Goal: Communication & Community: Answer question/provide support

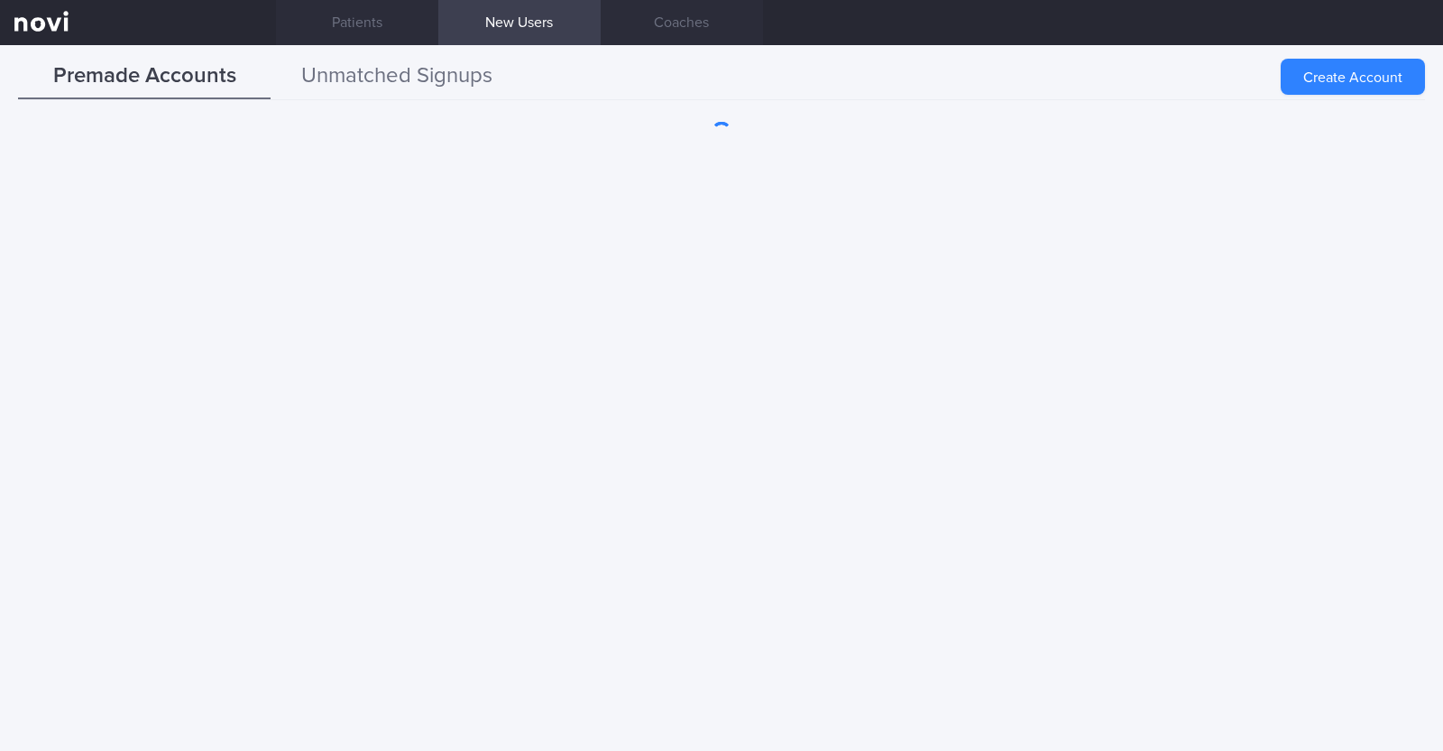
click at [452, 71] on button "Unmatched Signups" at bounding box center [397, 76] width 253 height 45
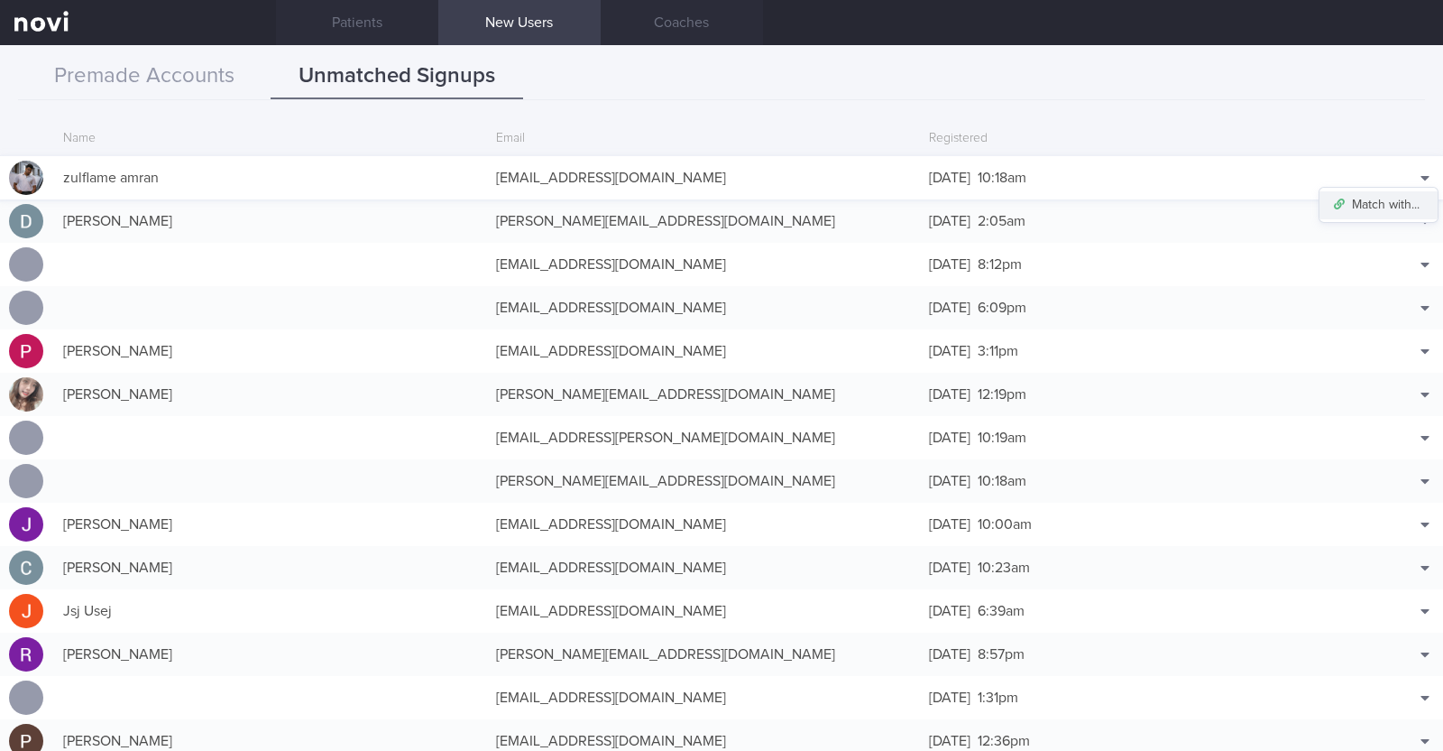
click at [1386, 200] on button "Match with..." at bounding box center [1379, 204] width 118 height 27
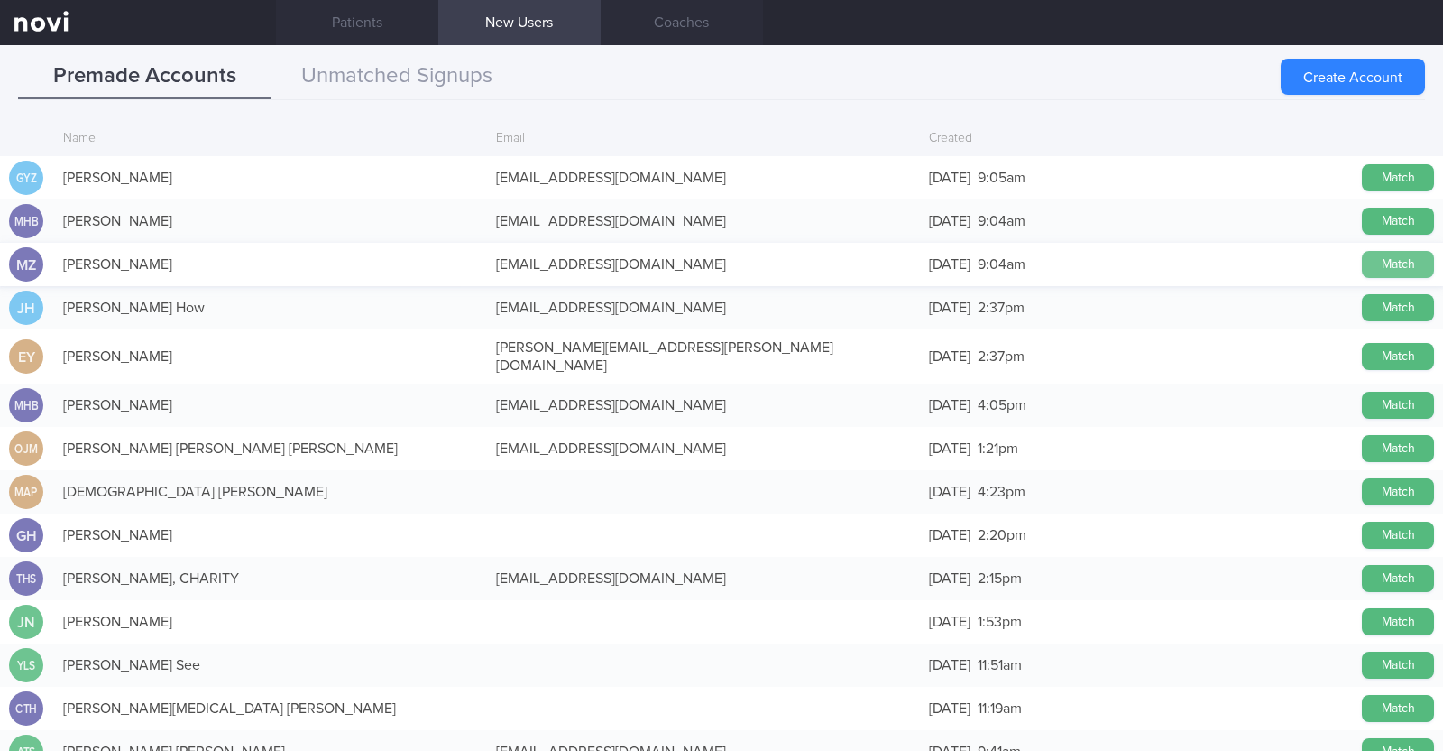
click at [1383, 263] on button "Match" at bounding box center [1398, 264] width 72 height 27
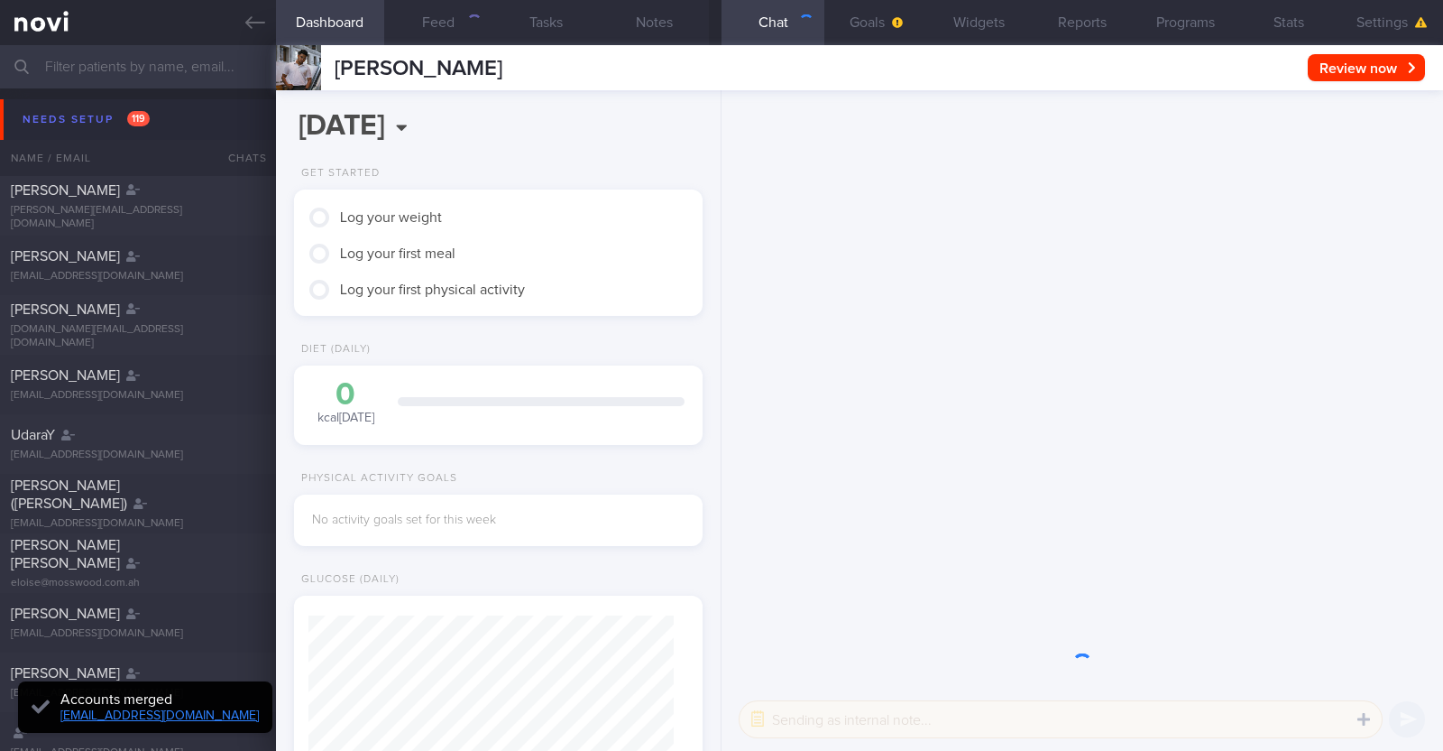
scroll to position [180, 359]
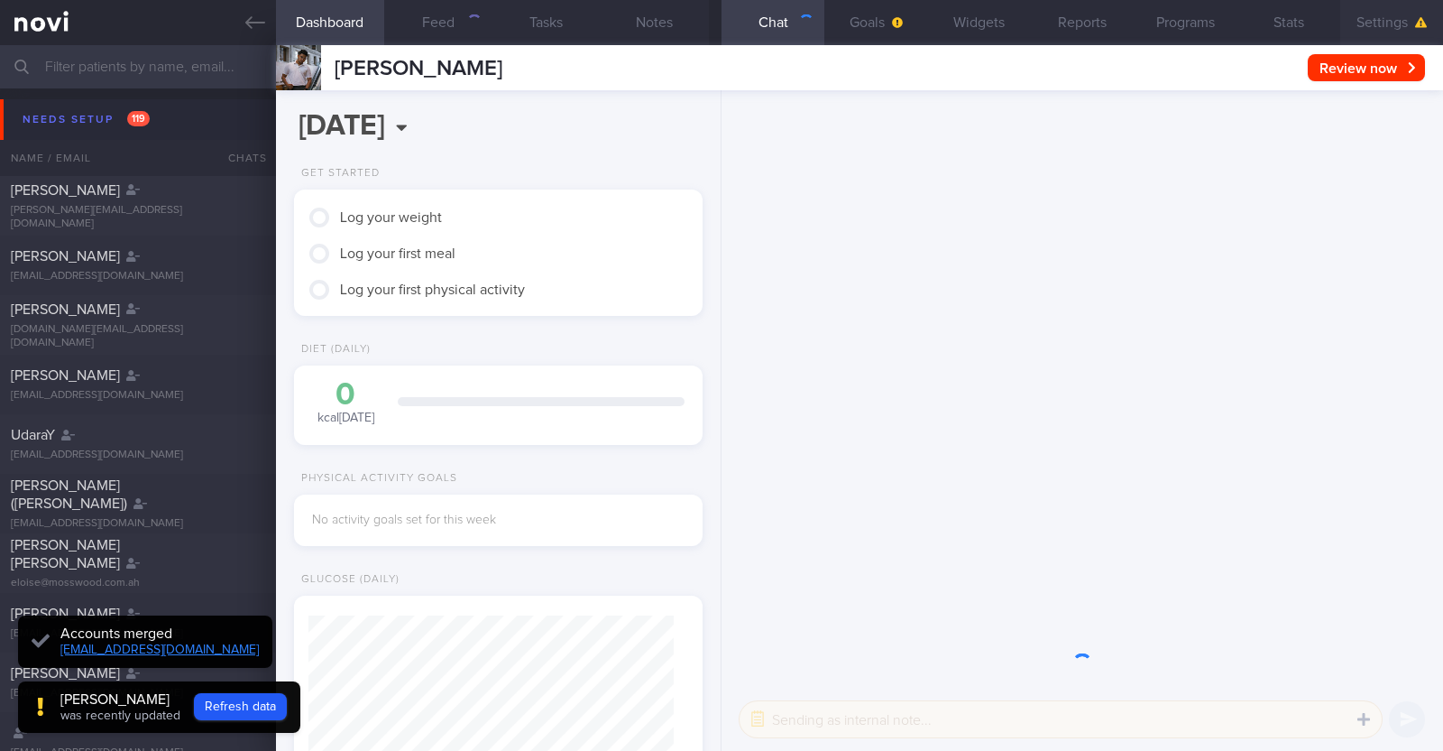
click at [1382, 24] on button "Settings" at bounding box center [1392, 22] width 103 height 45
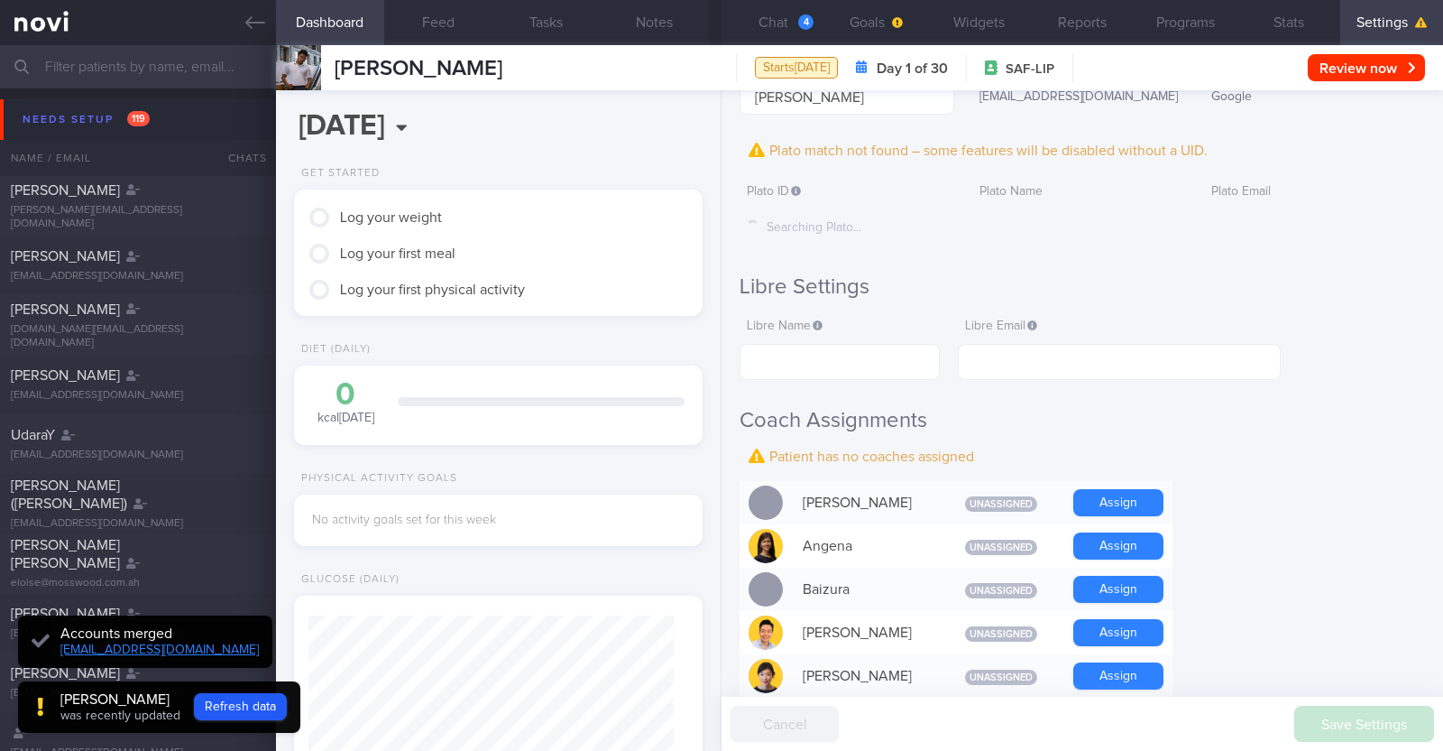
scroll to position [564, 0]
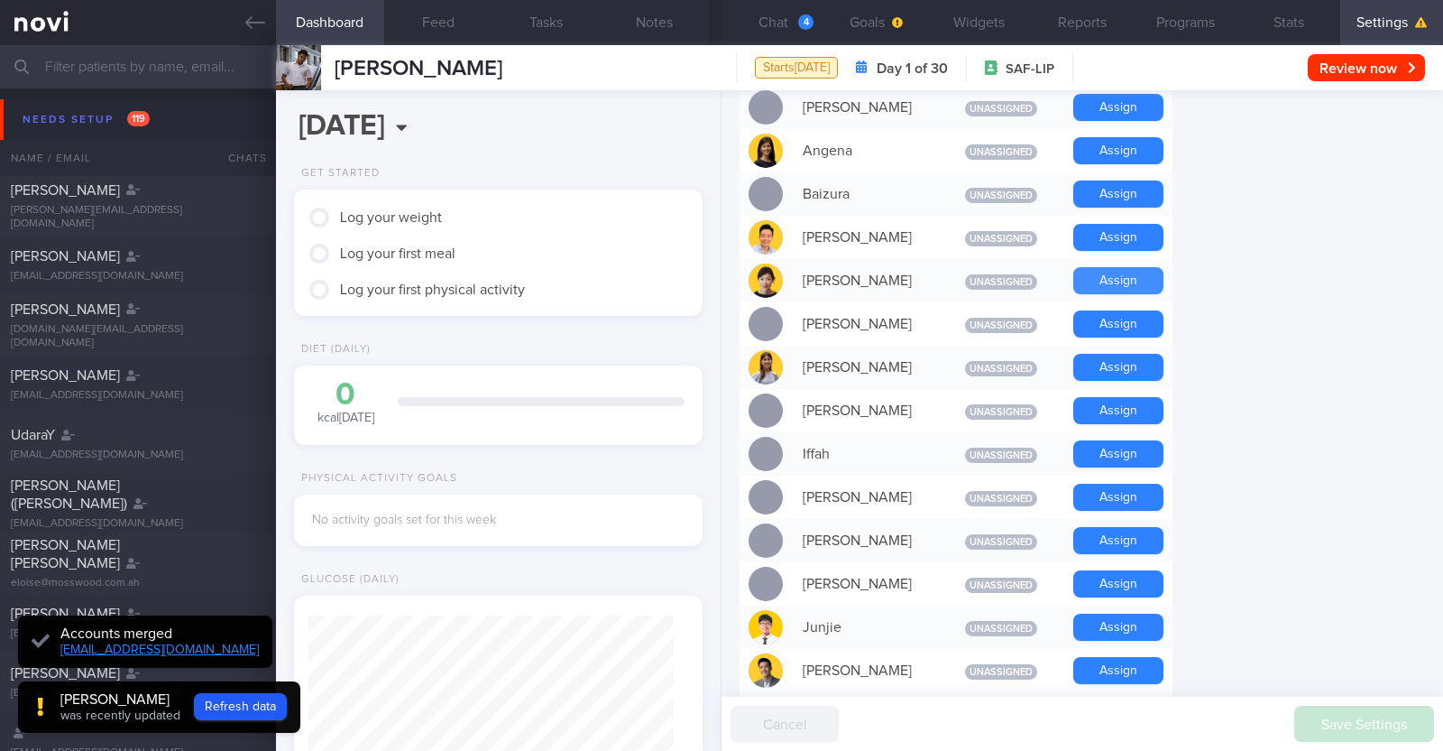
click at [1150, 278] on button "Assign" at bounding box center [1119, 280] width 90 height 27
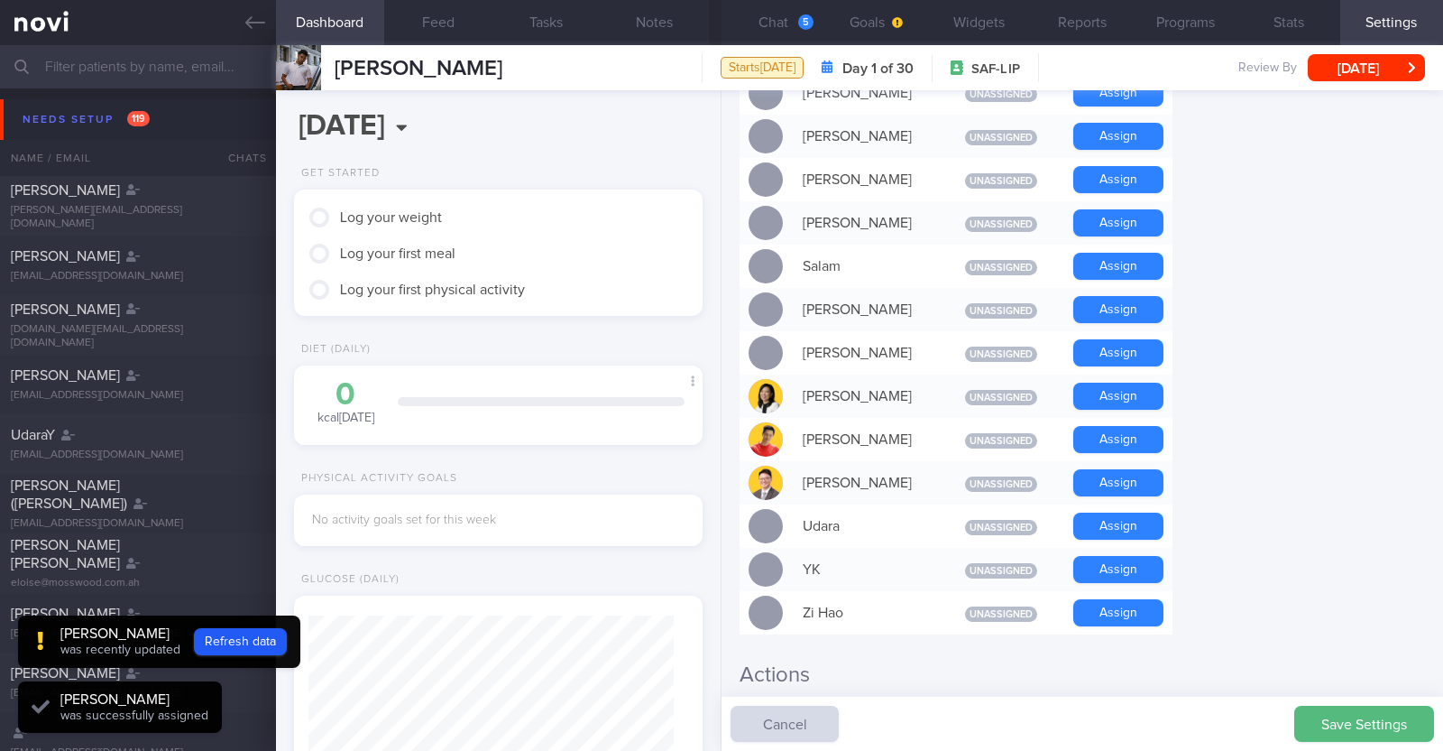
scroll to position [1405, 0]
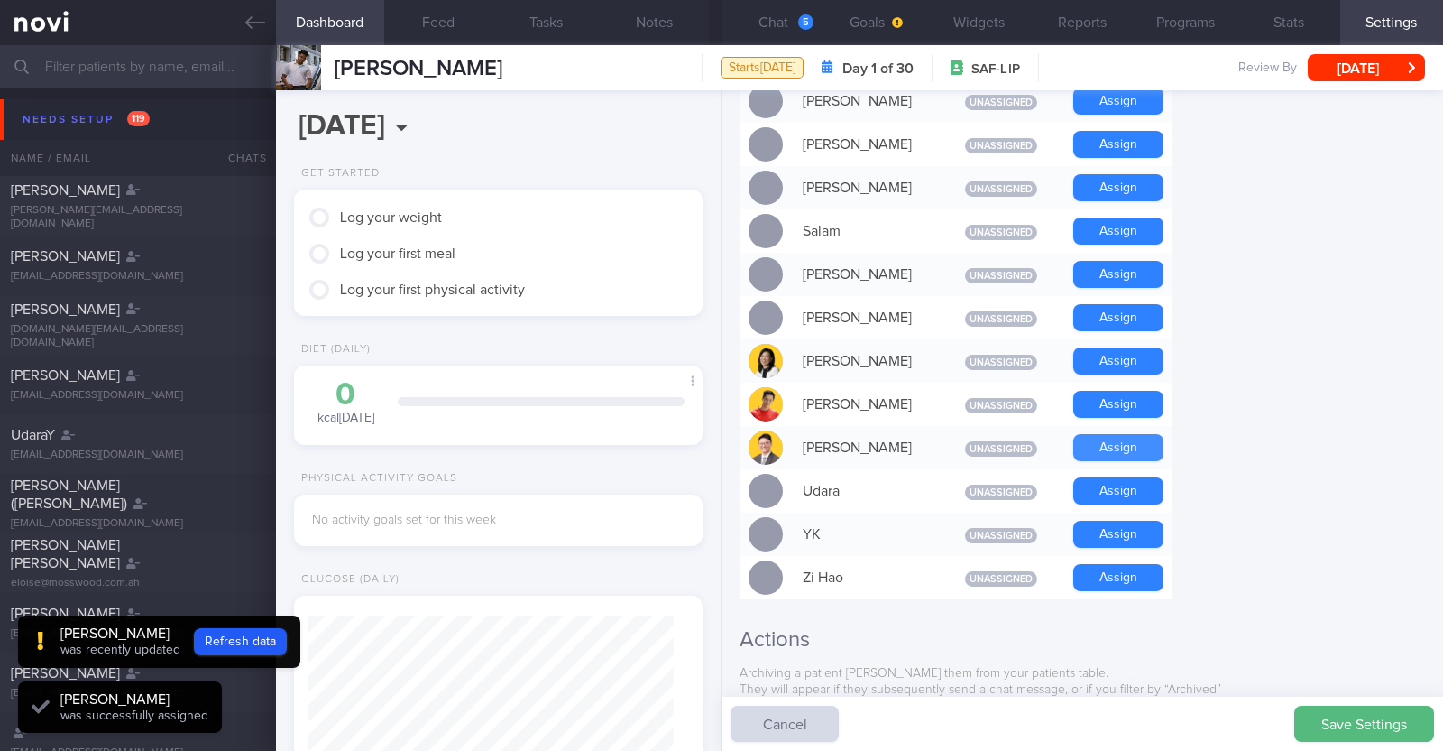
click at [1135, 434] on button "Assign" at bounding box center [1119, 447] width 90 height 27
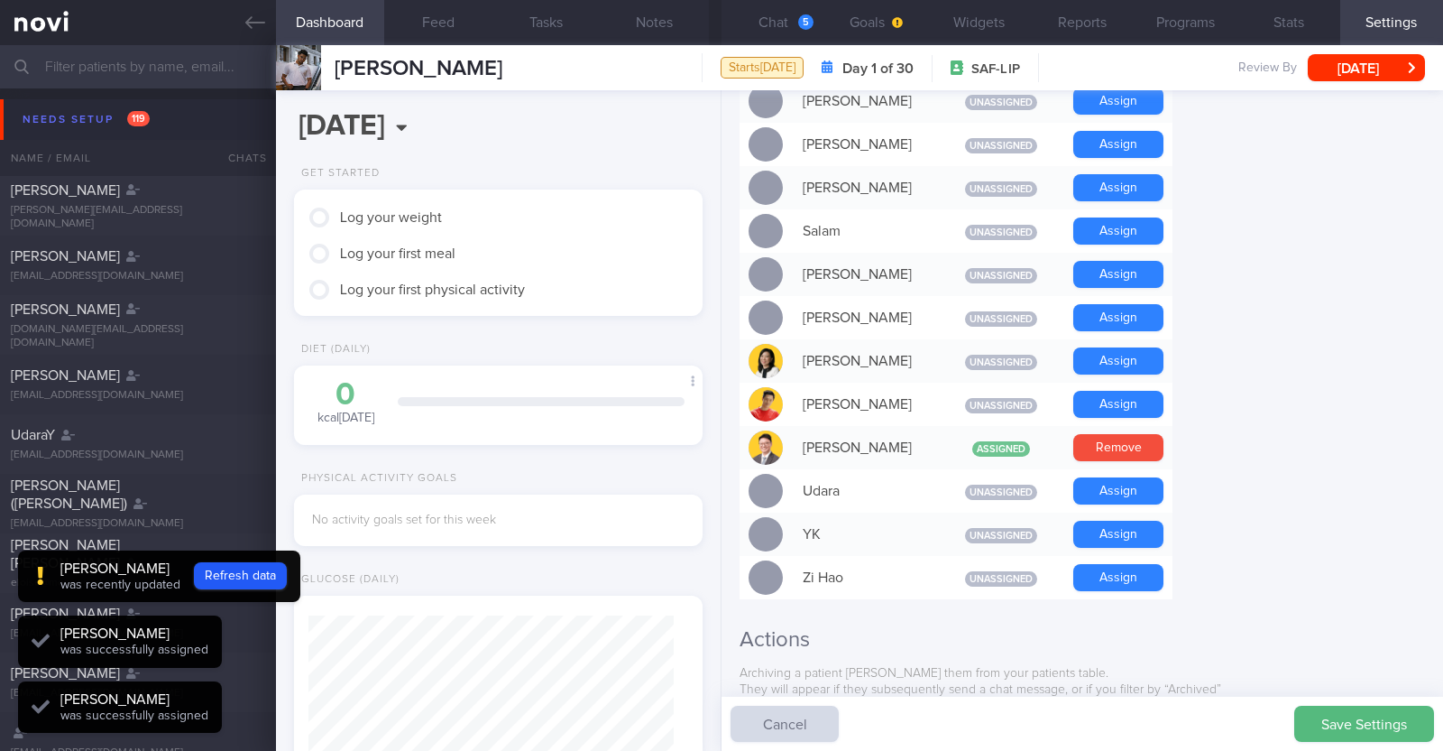
scroll to position [182, 365]
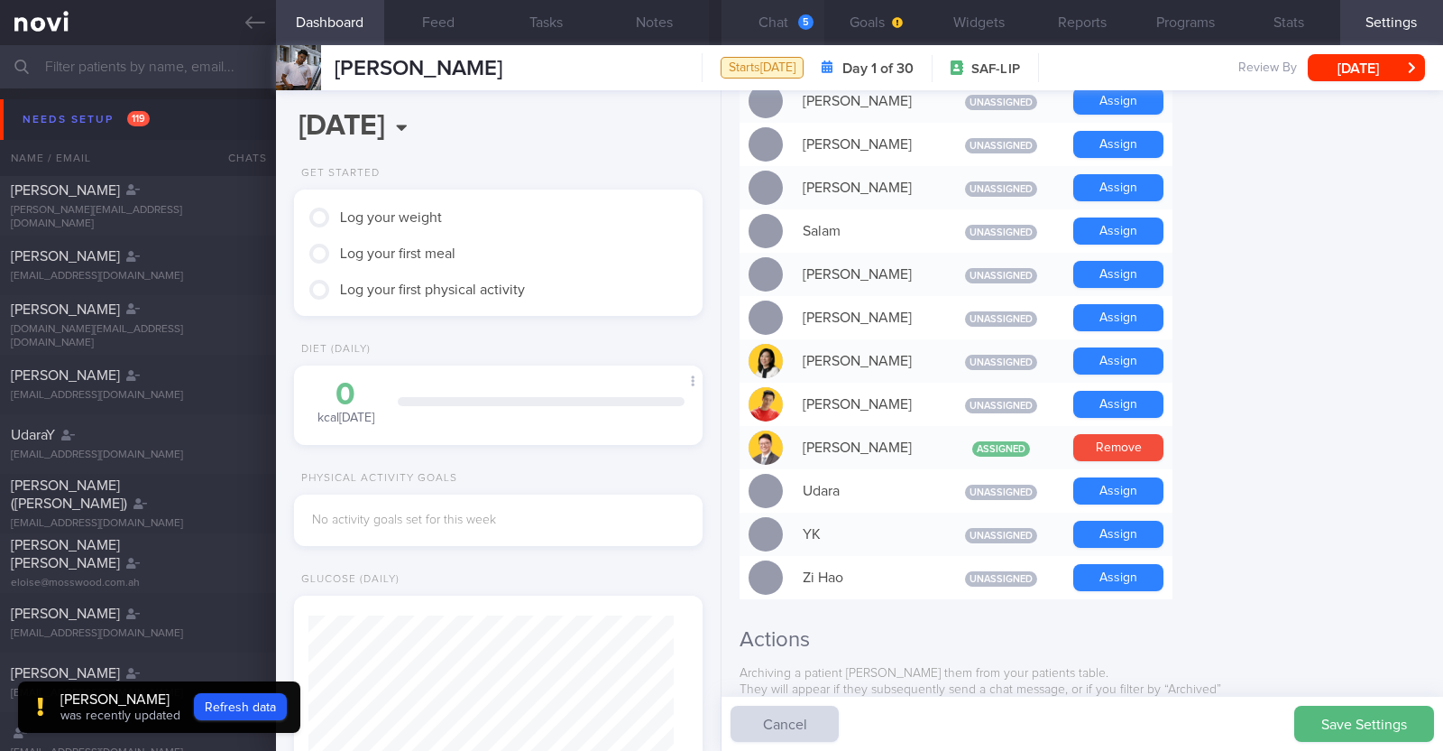
click at [780, 24] on button "Chat 5" at bounding box center [773, 22] width 103 height 45
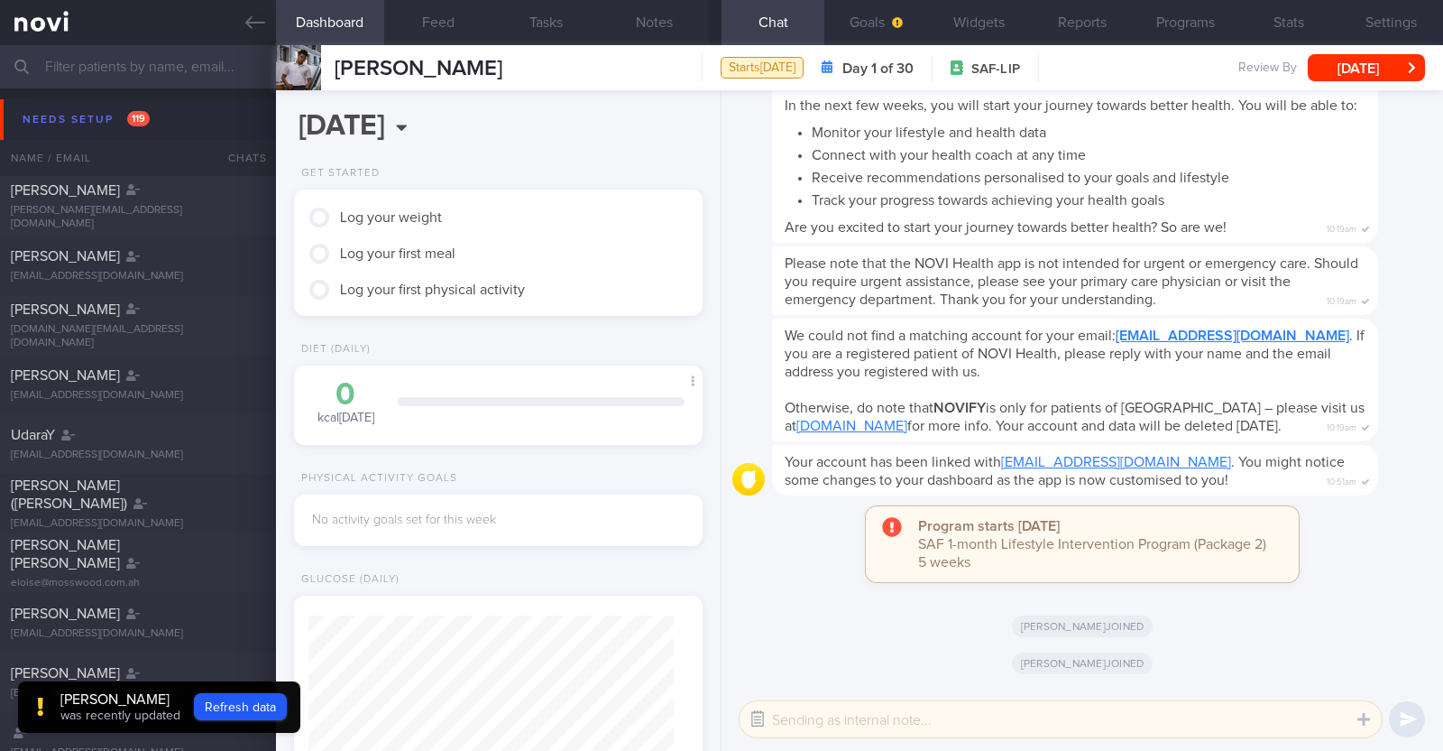
click at [749, 724] on button "button" at bounding box center [758, 719] width 32 height 32
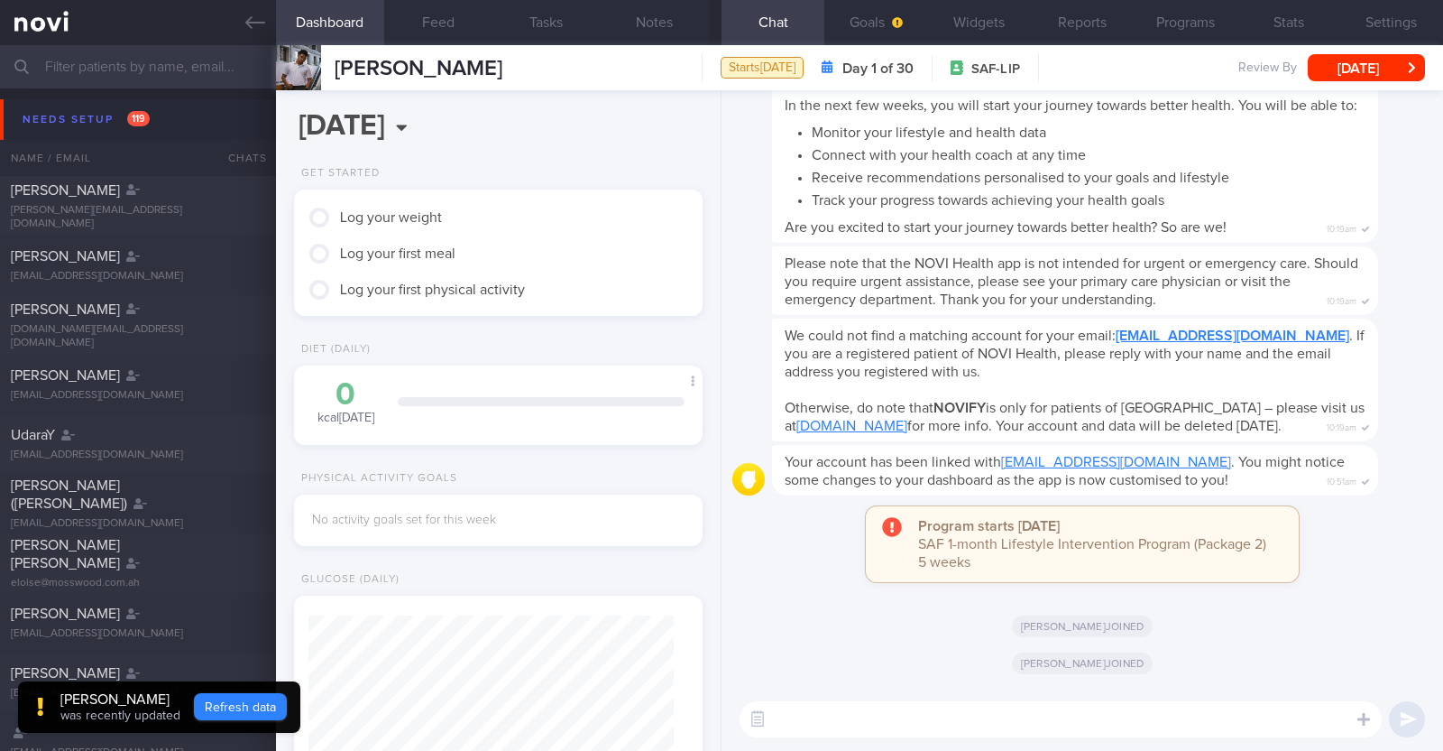
click at [251, 716] on button "Refresh data" at bounding box center [240, 706] width 93 height 27
type input "4b5d4fecb94e9085db8e7009cc480f27"
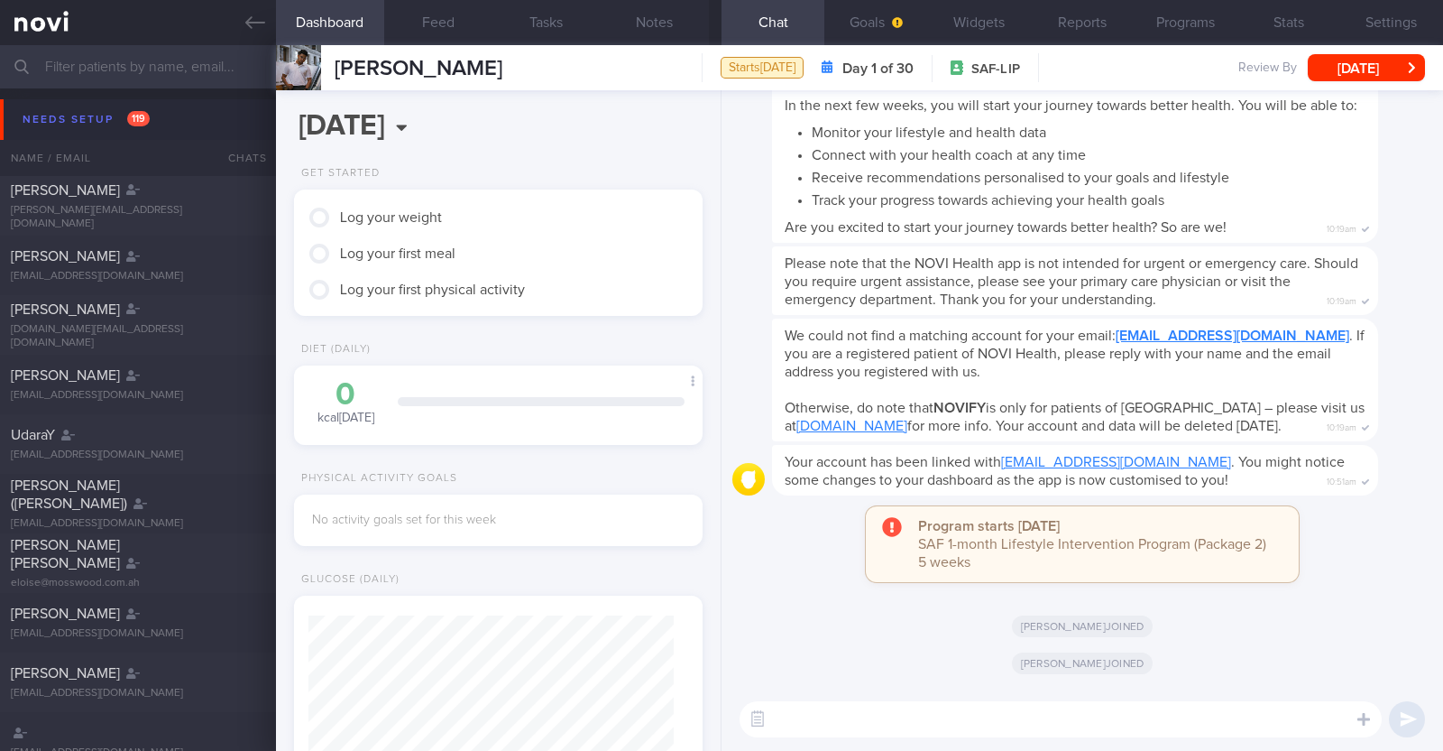
scroll to position [182, 365]
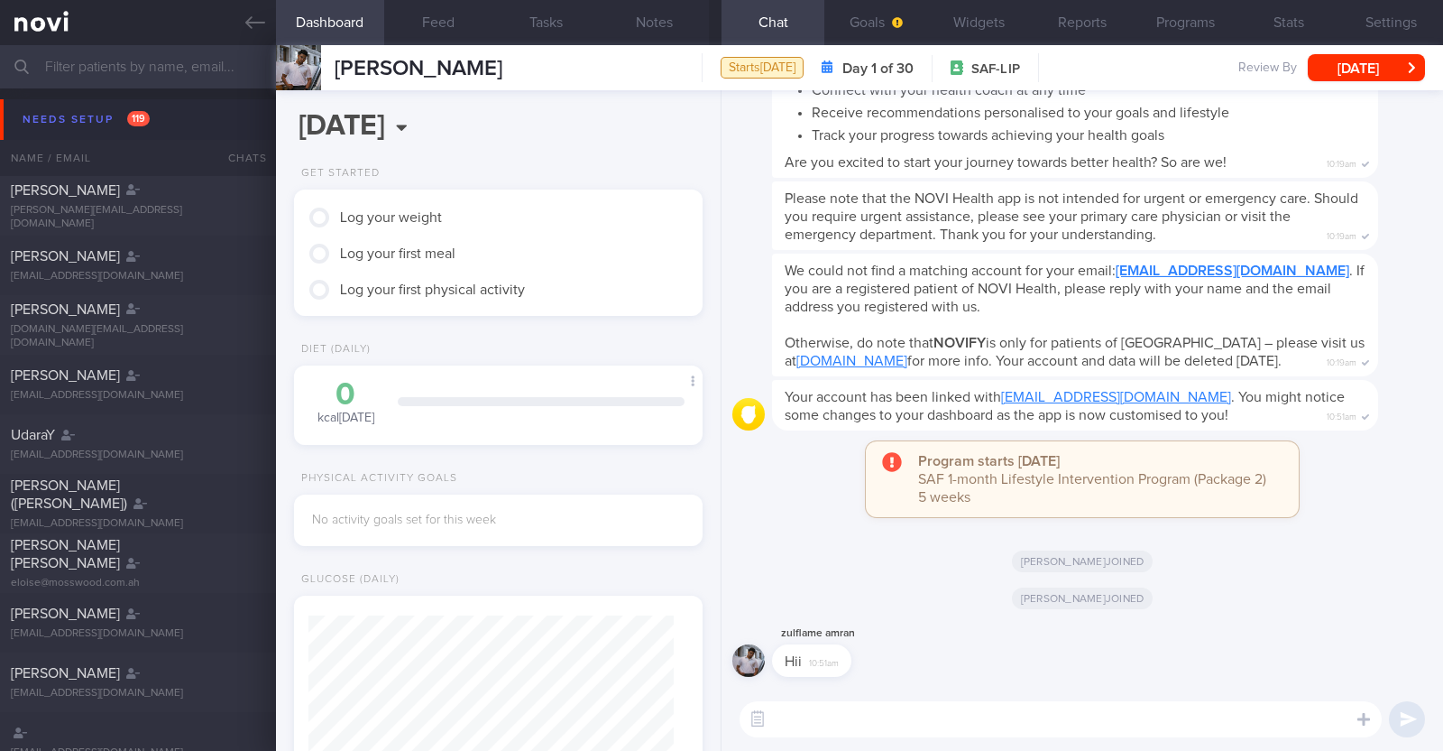
click at [805, 712] on textarea at bounding box center [1061, 719] width 642 height 36
type textarea "J"
type textarea "Hi:)"
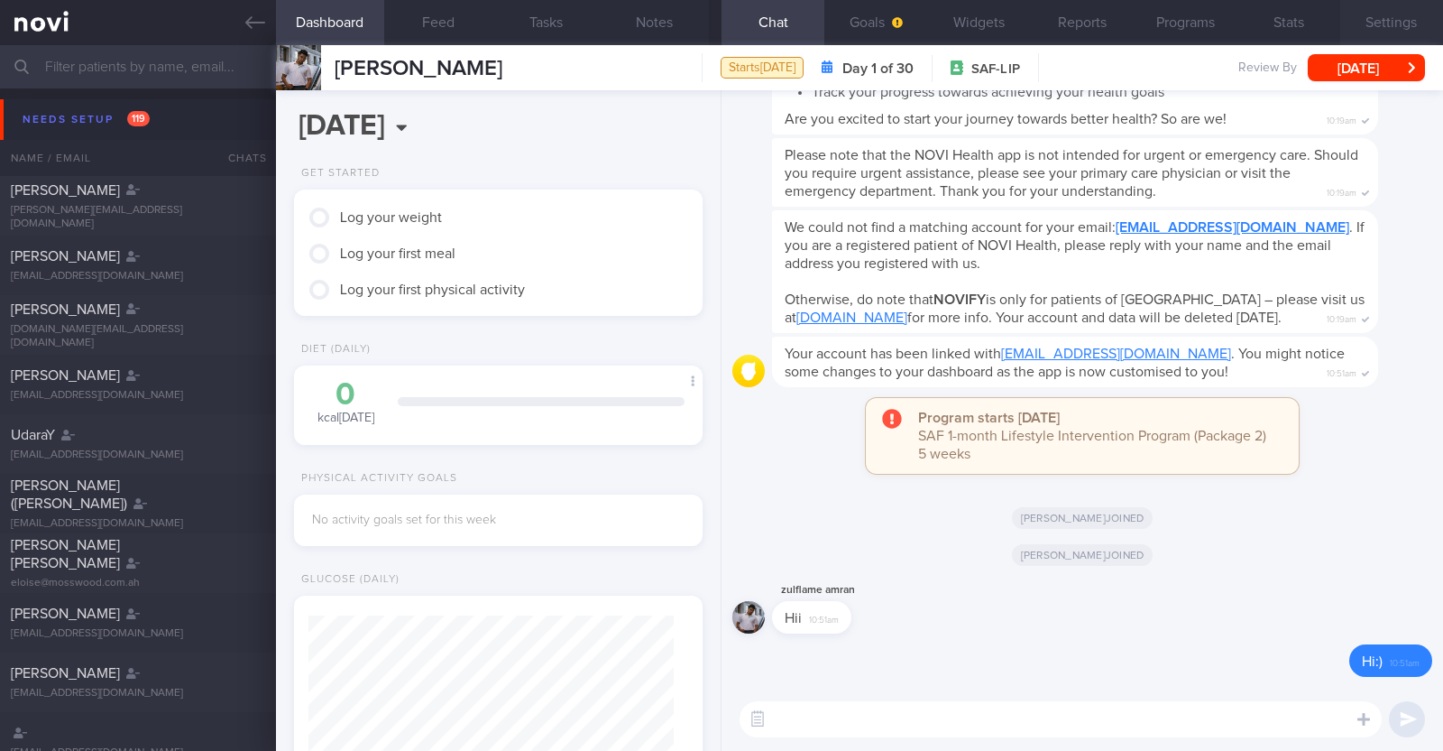
click at [1416, 14] on button "Settings" at bounding box center [1392, 22] width 103 height 45
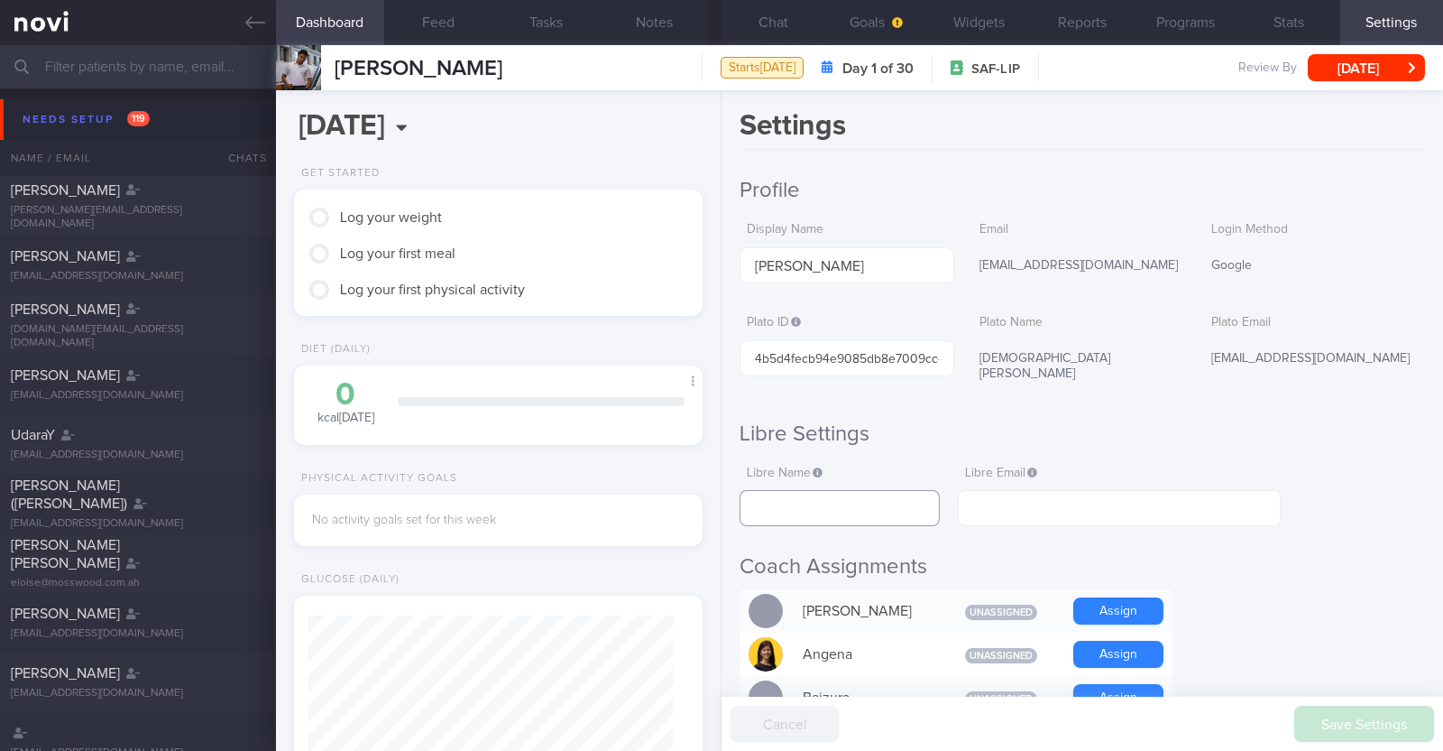
click at [862, 511] on input "text" at bounding box center [840, 508] width 200 height 36
click at [825, 512] on input "text" at bounding box center [840, 508] width 200 height 36
drag, startPoint x: 890, startPoint y: 264, endPoint x: 831, endPoint y: 264, distance: 59.5
click at [831, 264] on input "Muhammad Zulfadhli" at bounding box center [847, 265] width 214 height 36
click at [802, 495] on input "text" at bounding box center [840, 508] width 200 height 36
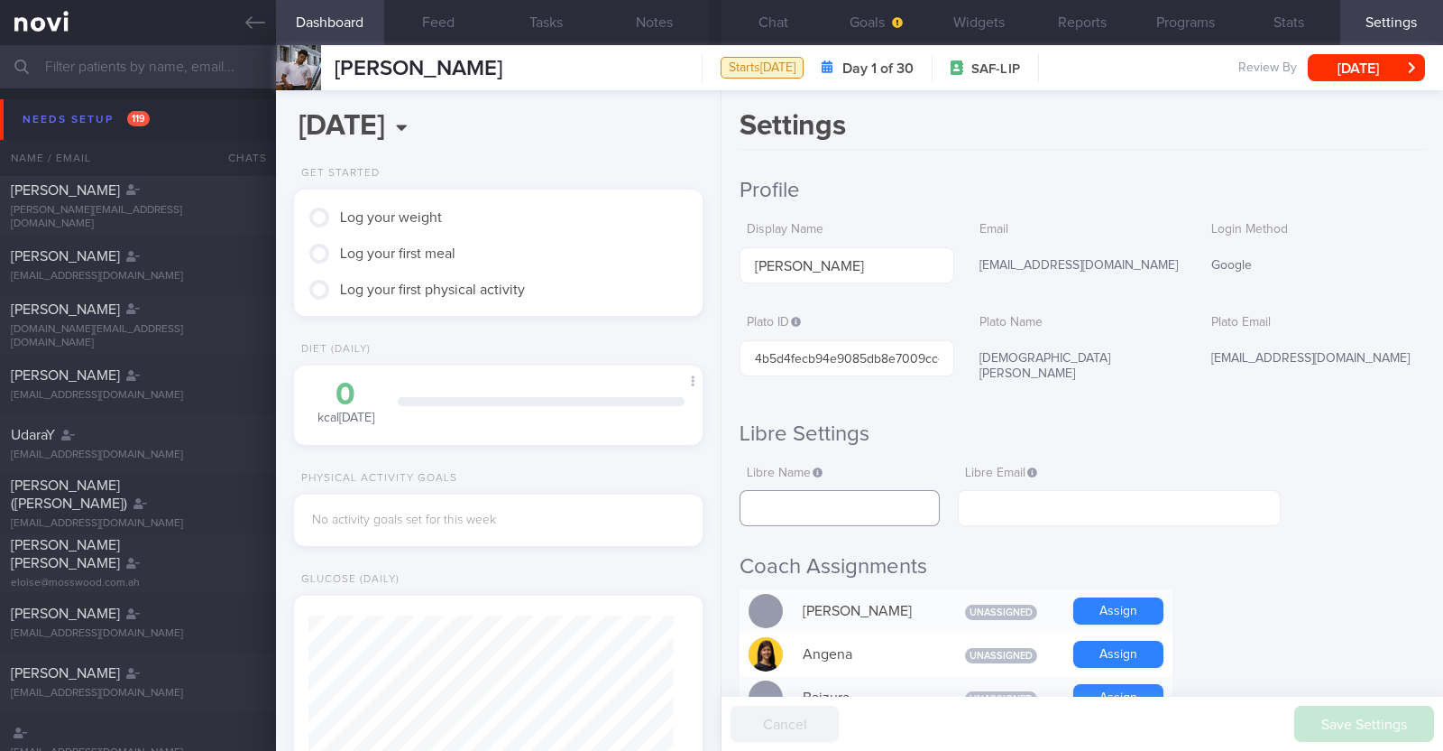
paste input "Zulfadhli"
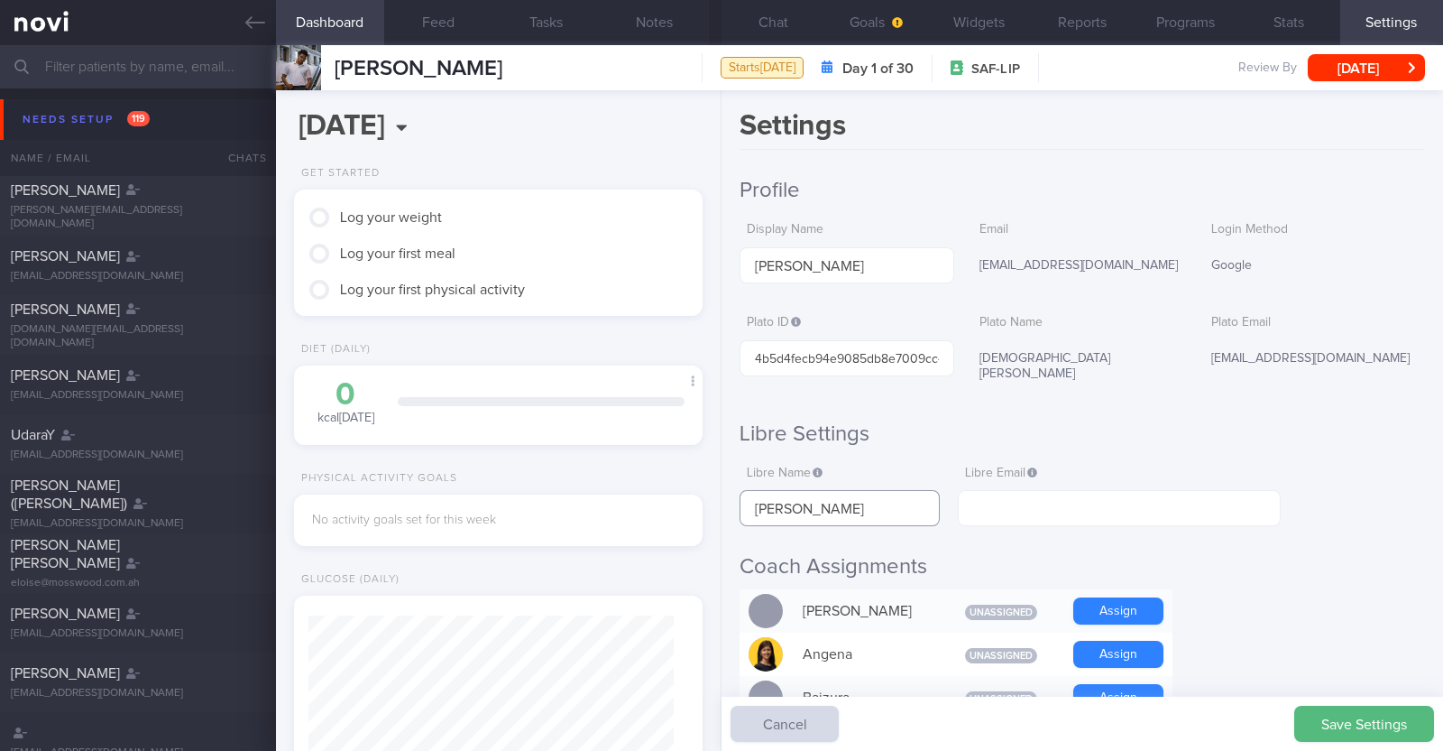
type input "Zulfadhli Amran"
drag, startPoint x: 1076, startPoint y: 268, endPoint x: 964, endPoint y: 268, distance: 112.8
click at [973, 268] on div "mdzulflame@gmail.com" at bounding box center [1080, 266] width 214 height 38
copy div "mdzulflame@gmail.com"
click at [1028, 503] on input "text" at bounding box center [1119, 508] width 323 height 36
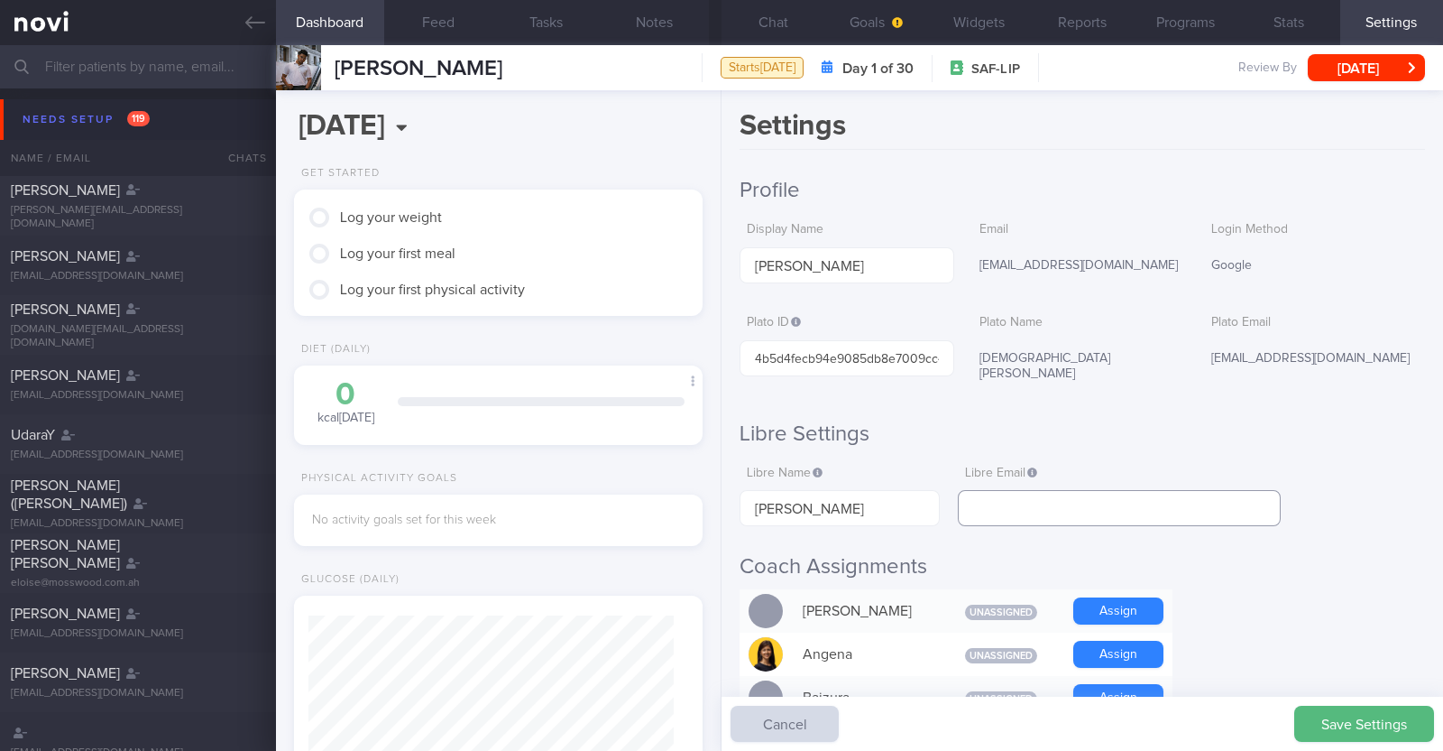
paste input "mdzulflame@gmail.com"
type input "mdzulflame@gmail.com"
click at [1348, 728] on button "Save Settings" at bounding box center [1365, 723] width 140 height 36
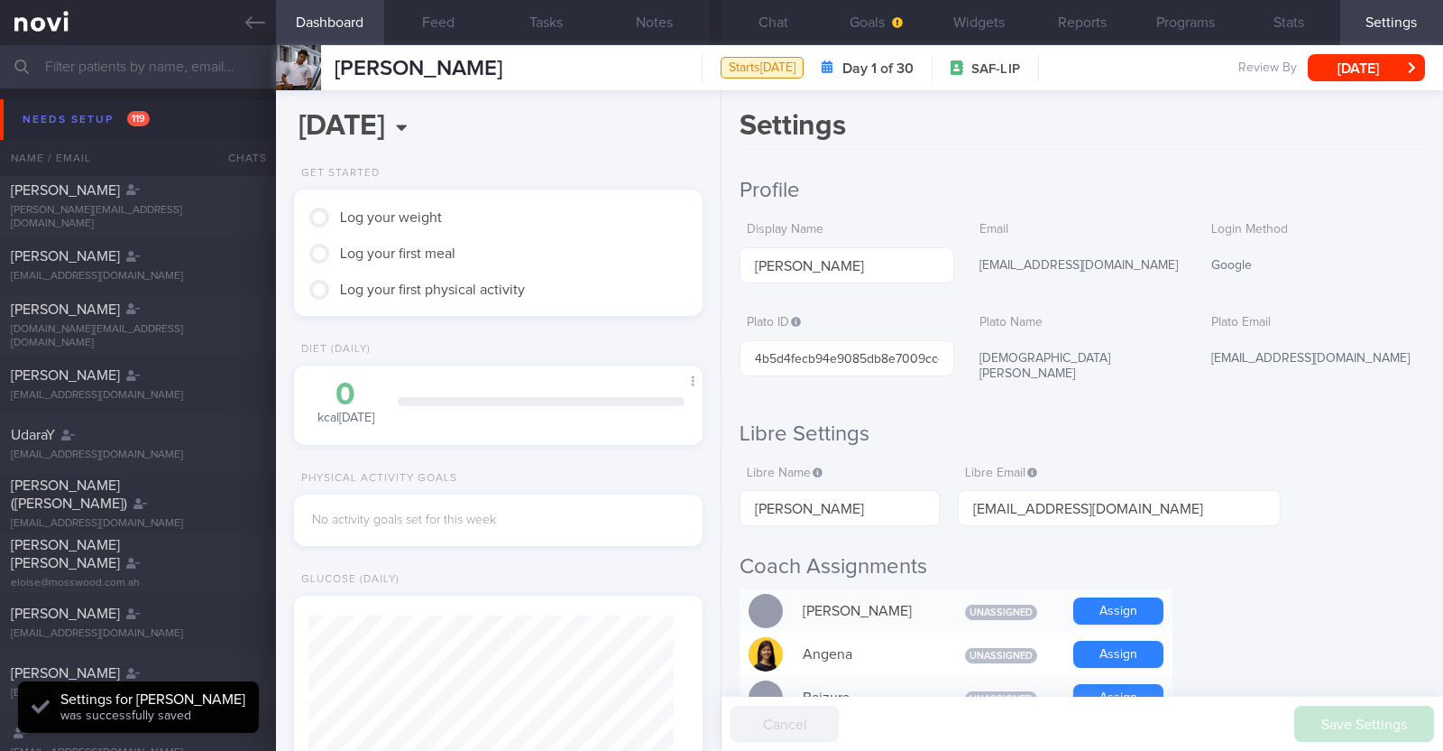
scroll to position [182, 365]
click at [262, 701] on button "Refresh data" at bounding box center [240, 706] width 93 height 27
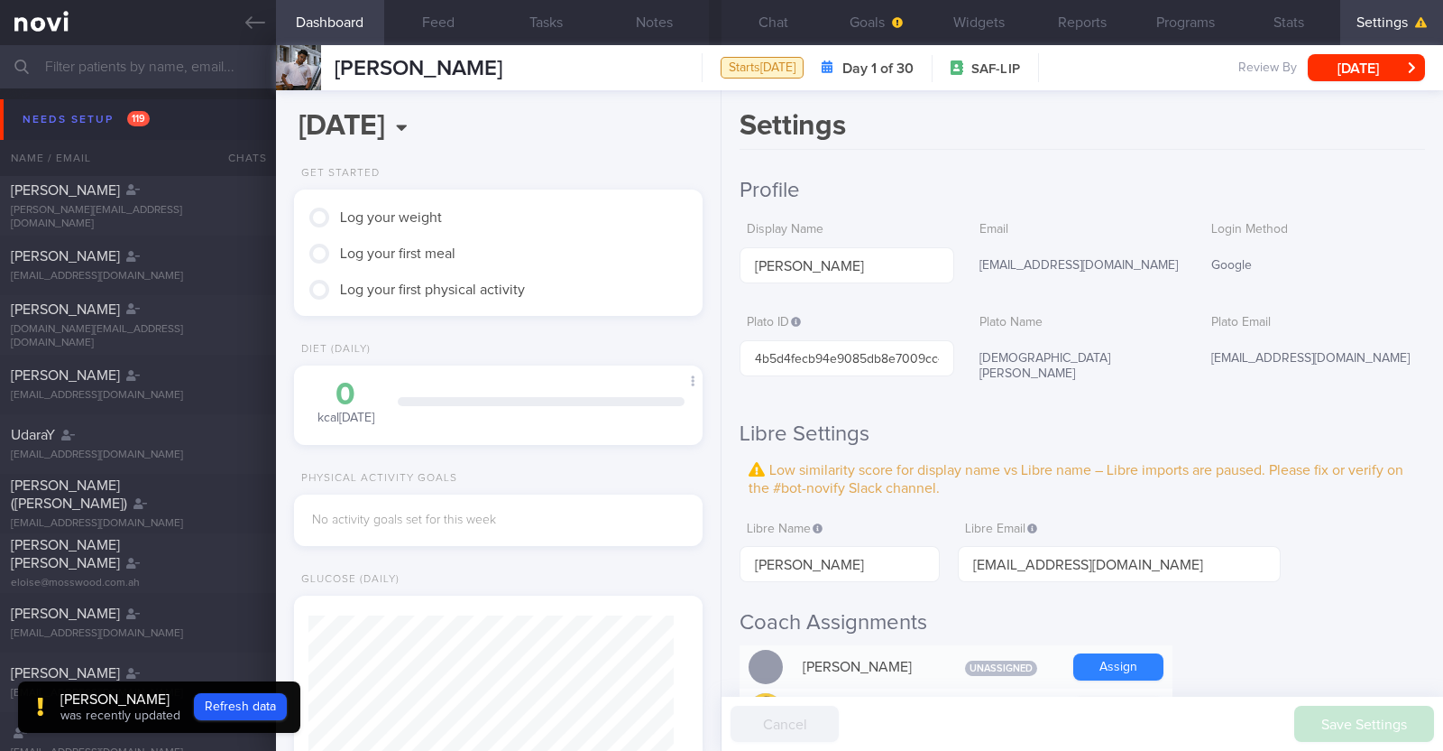
scroll to position [180, 359]
click at [287, 706] on button "Refresh data" at bounding box center [240, 706] width 93 height 27
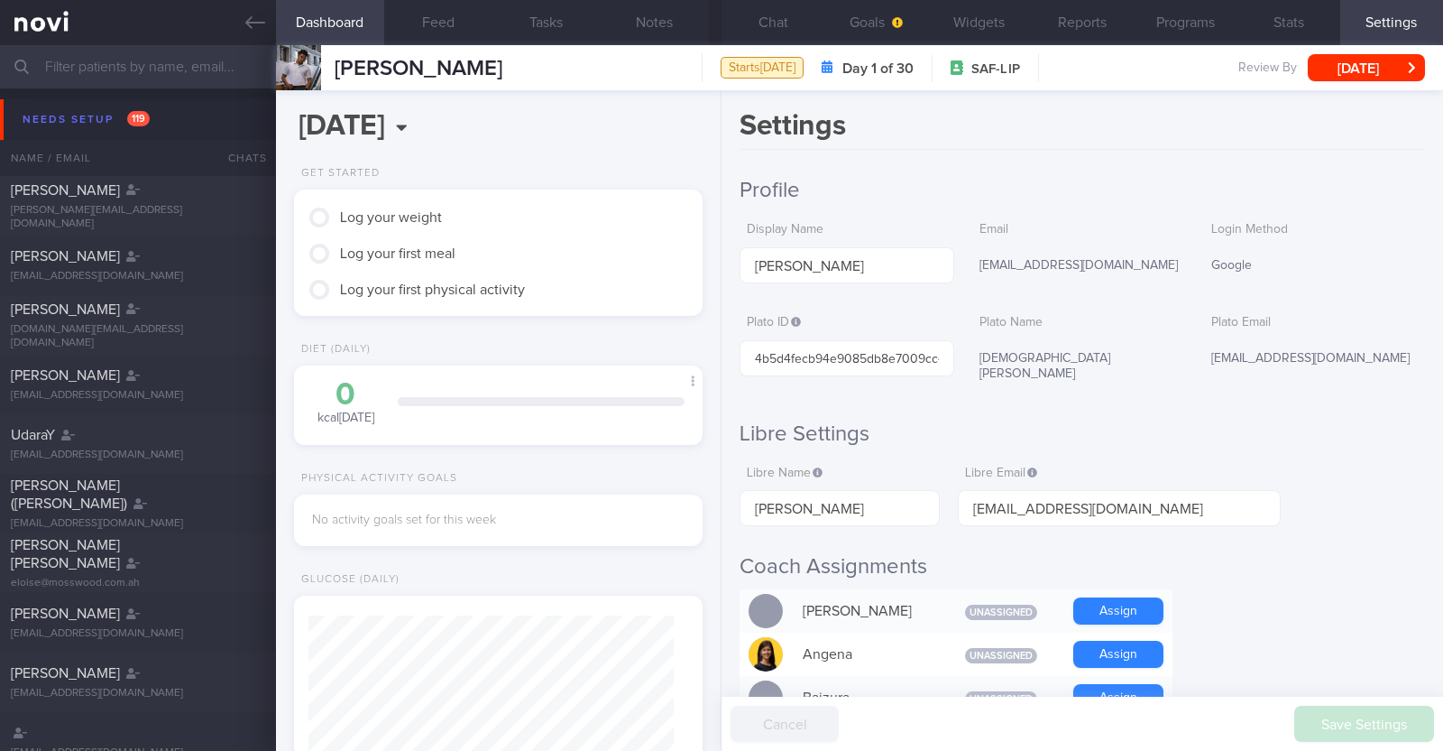
scroll to position [182, 365]
click at [978, 17] on button "Widgets" at bounding box center [979, 22] width 103 height 45
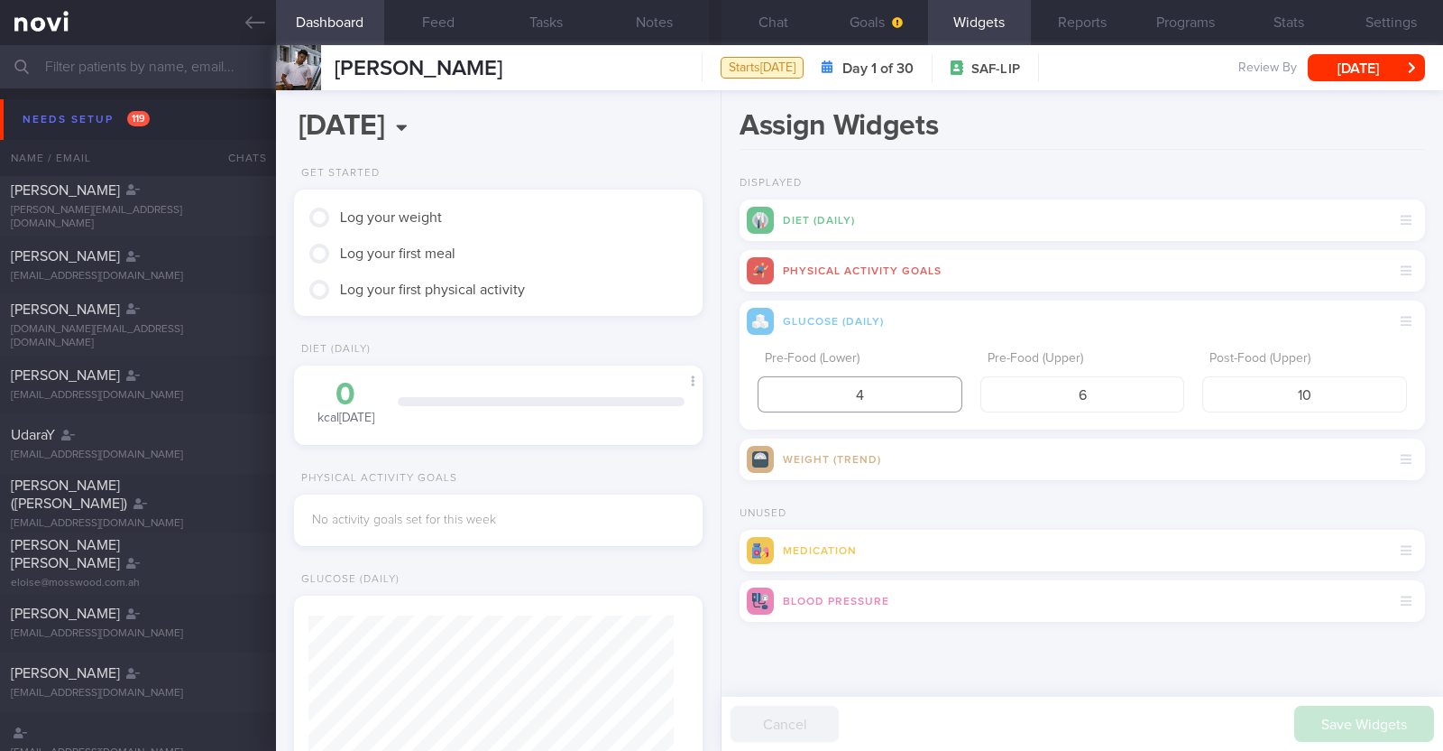
drag, startPoint x: 887, startPoint y: 399, endPoint x: 769, endPoint y: 402, distance: 118.2
click at [769, 402] on input "4" at bounding box center [860, 394] width 205 height 36
type input "3.9"
drag, startPoint x: 1340, startPoint y: 389, endPoint x: 1205, endPoint y: 395, distance: 134.6
click at [1205, 395] on input "10" at bounding box center [1305, 394] width 205 height 36
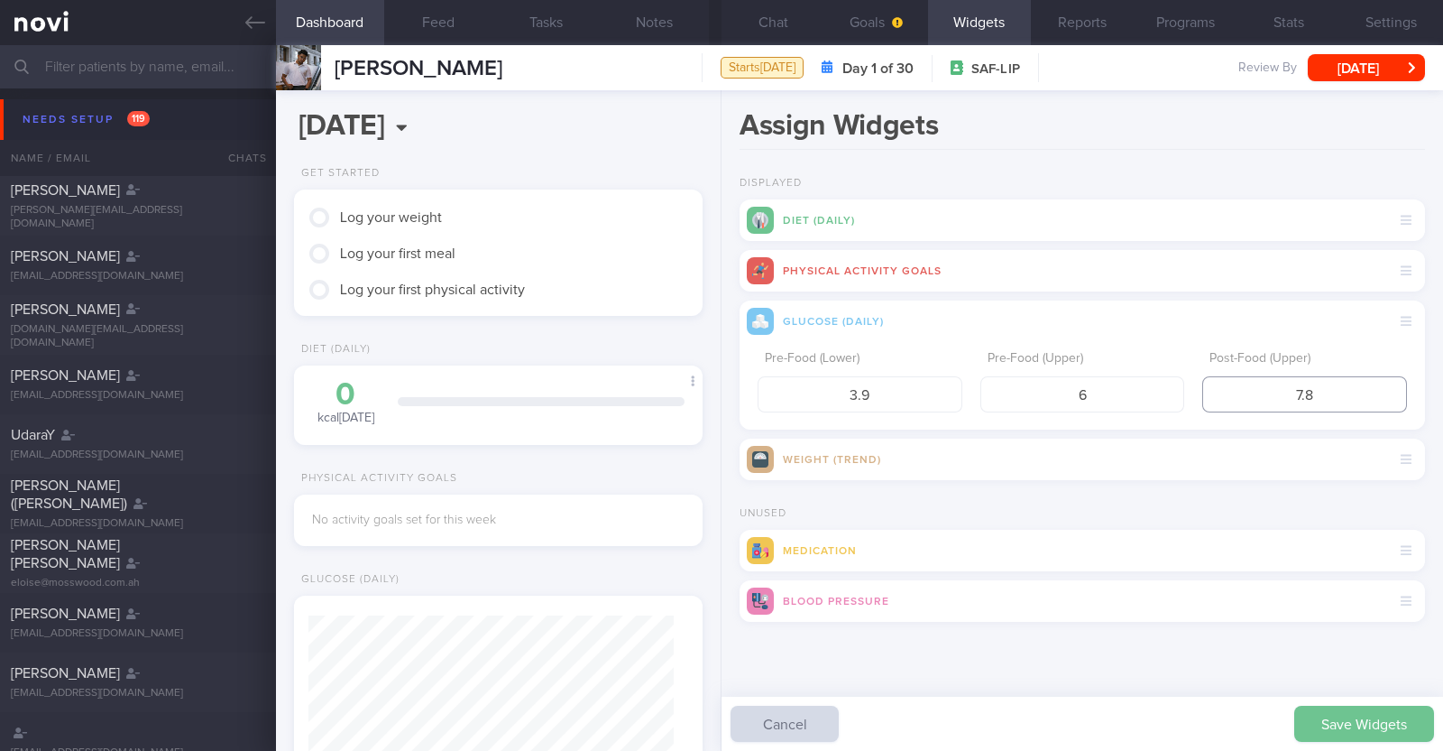
type input "7.8"
click at [1361, 730] on button "Save Widgets" at bounding box center [1365, 723] width 140 height 36
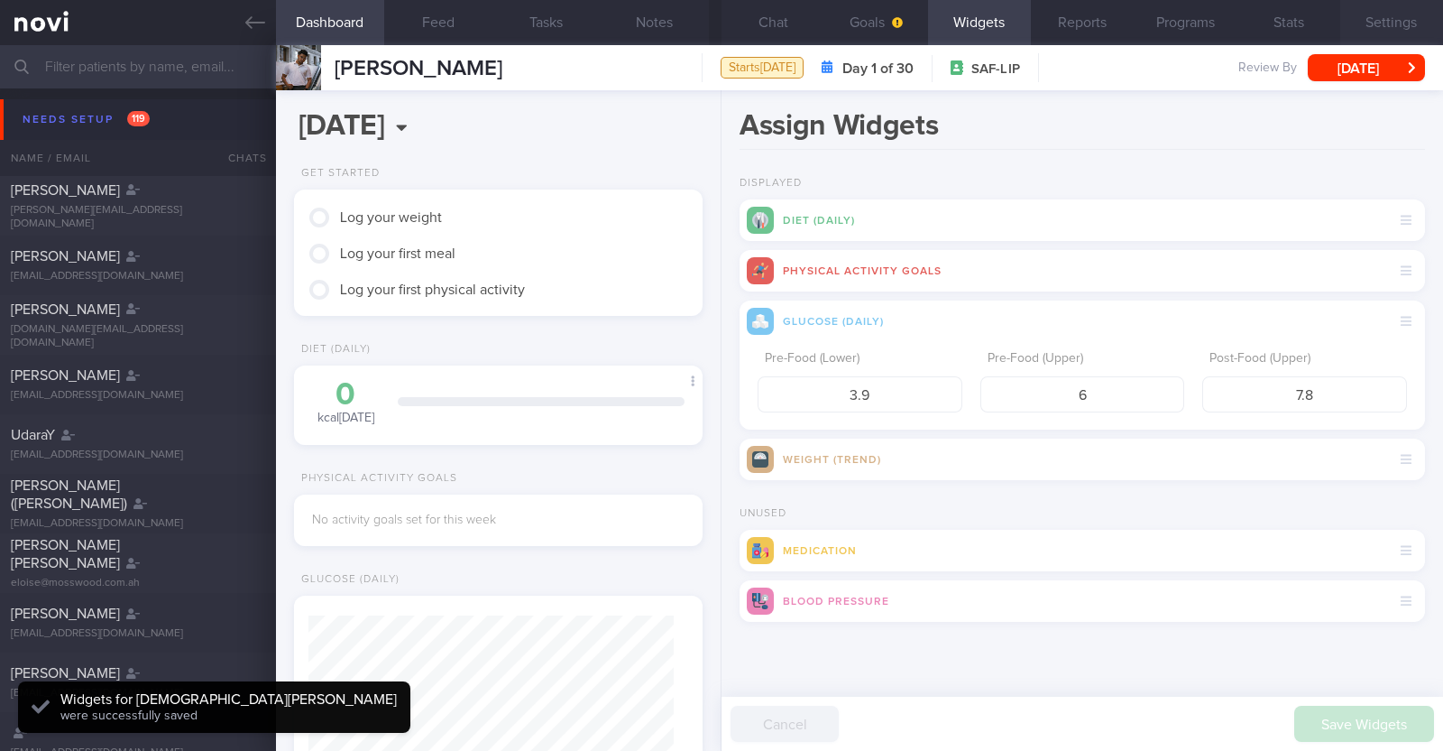
scroll to position [182, 365]
click at [890, 30] on button "Goals" at bounding box center [876, 22] width 103 height 45
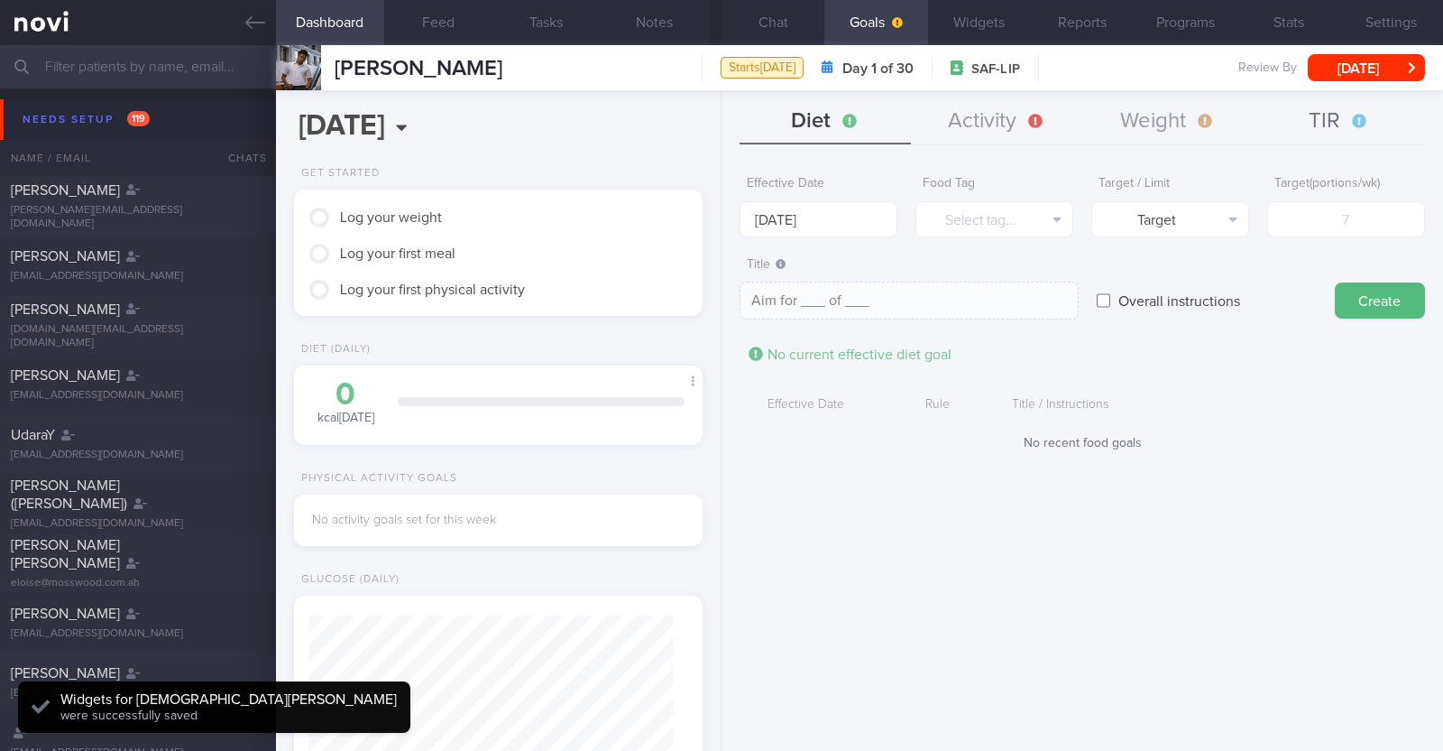
click at [1356, 110] on button "TIR" at bounding box center [1339, 121] width 171 height 45
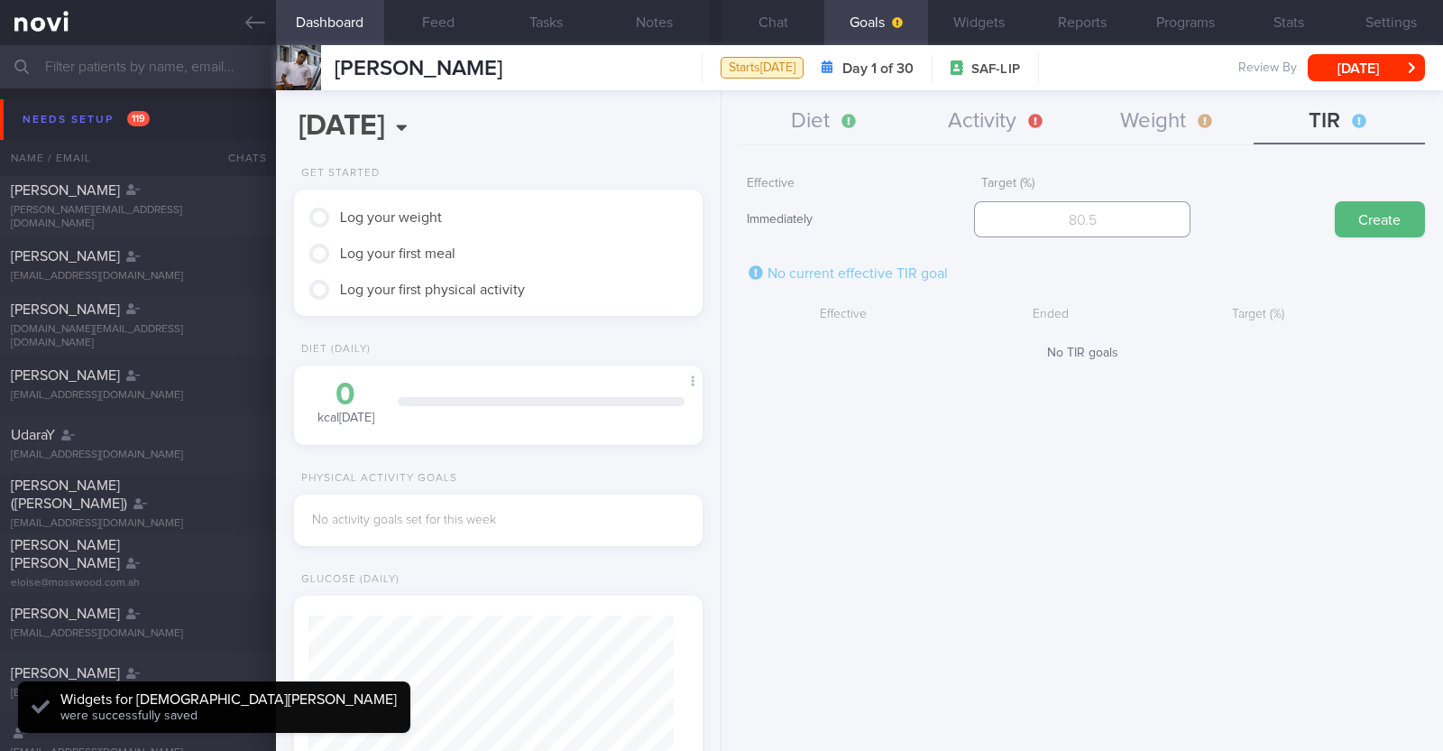
click at [1119, 216] on input "number" at bounding box center [1082, 219] width 217 height 36
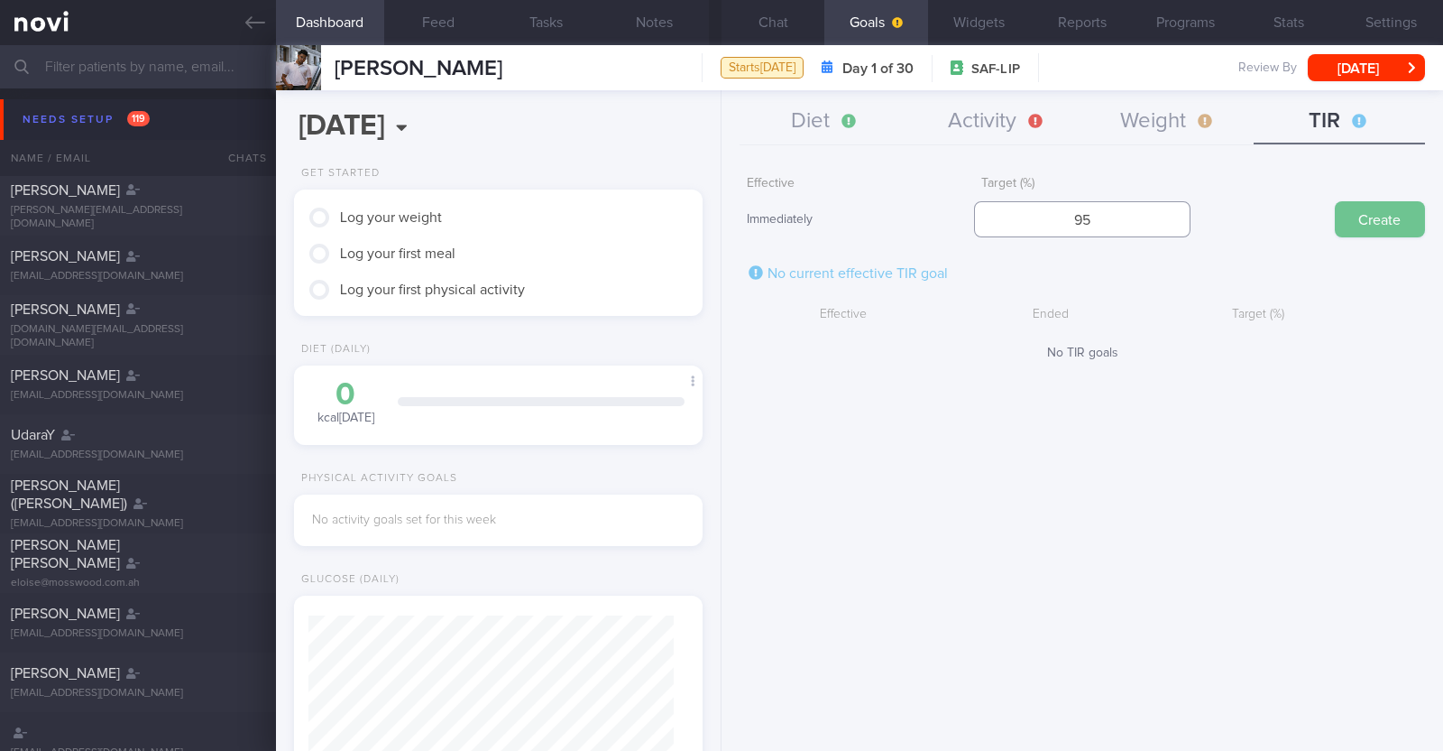
type input "95"
click at [1363, 207] on button "Create" at bounding box center [1380, 219] width 90 height 36
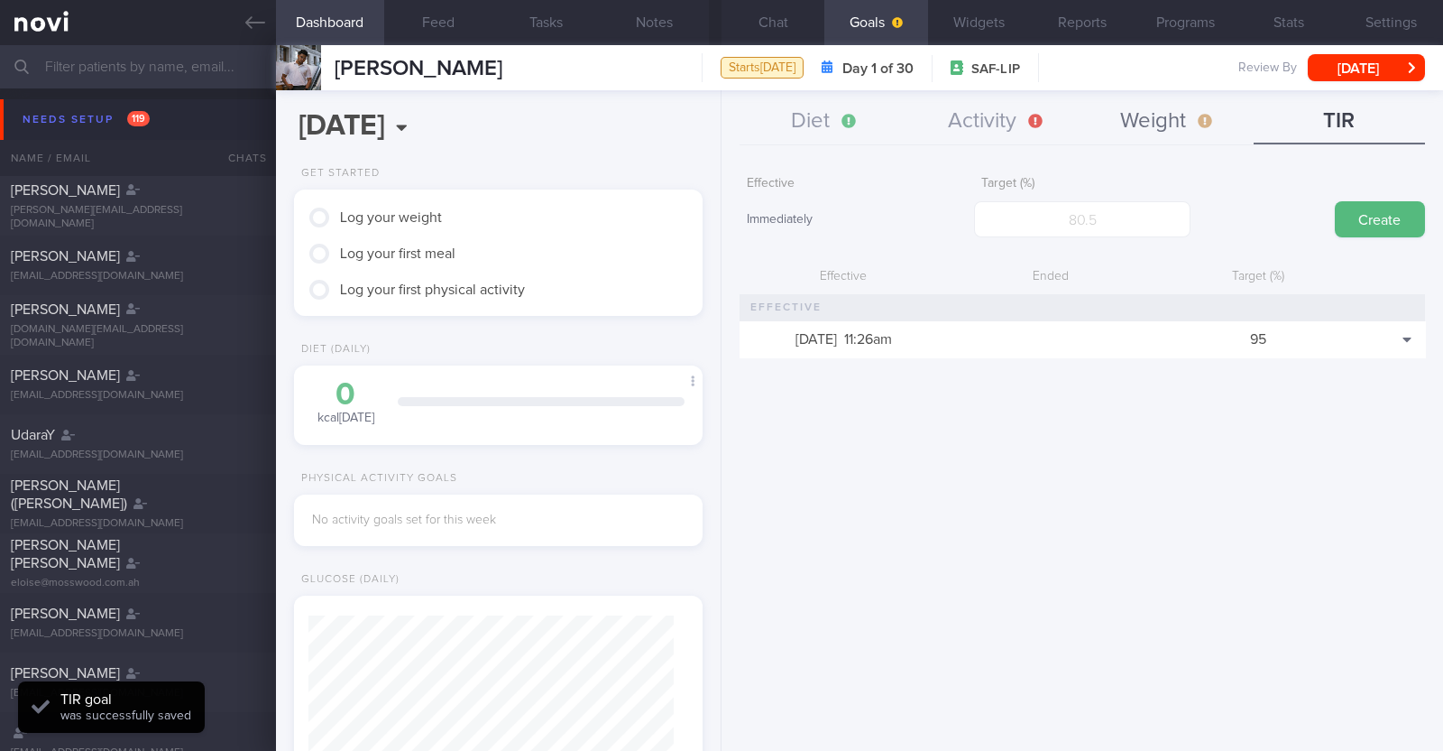
click at [1155, 119] on button "Weight" at bounding box center [1168, 121] width 171 height 45
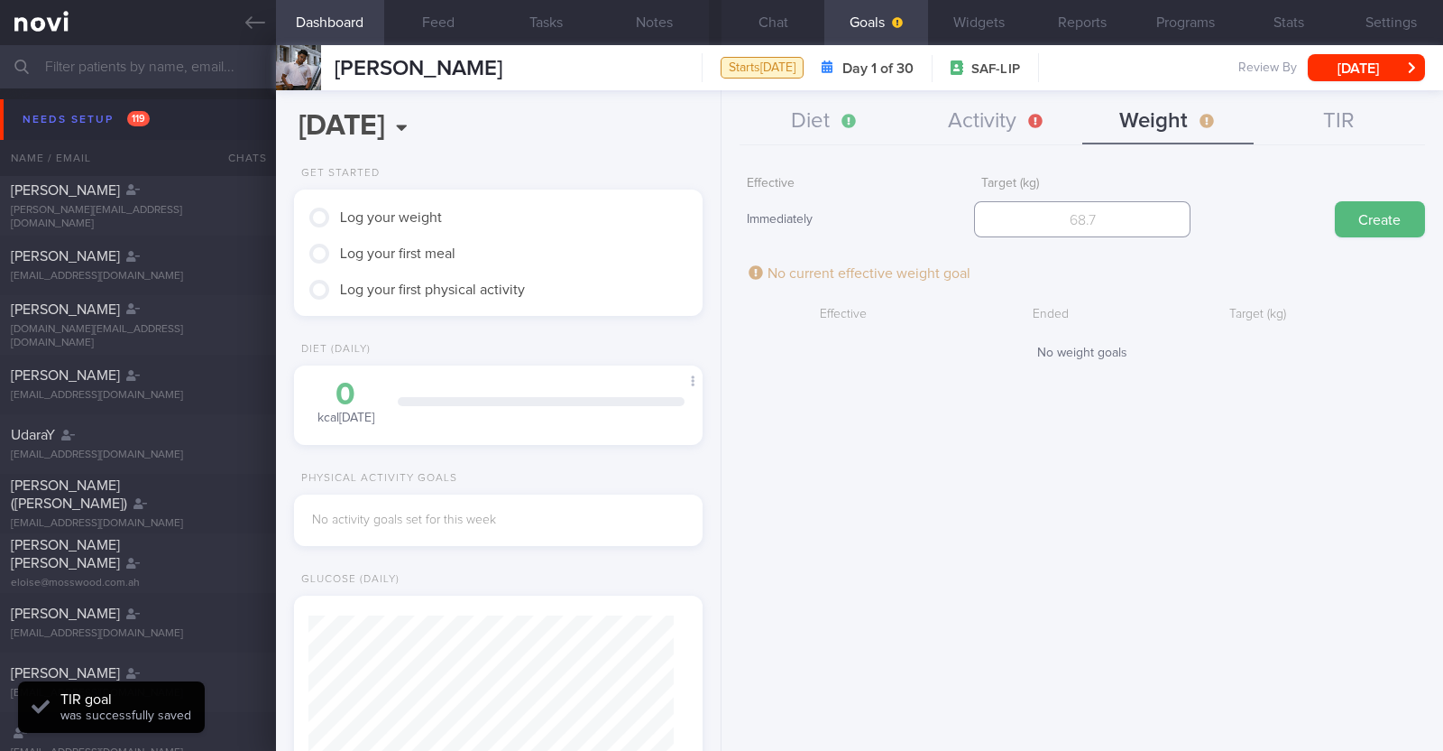
click at [1037, 202] on input "number" at bounding box center [1082, 219] width 217 height 36
type input "93"
click at [1351, 215] on button "Create" at bounding box center [1380, 219] width 90 height 36
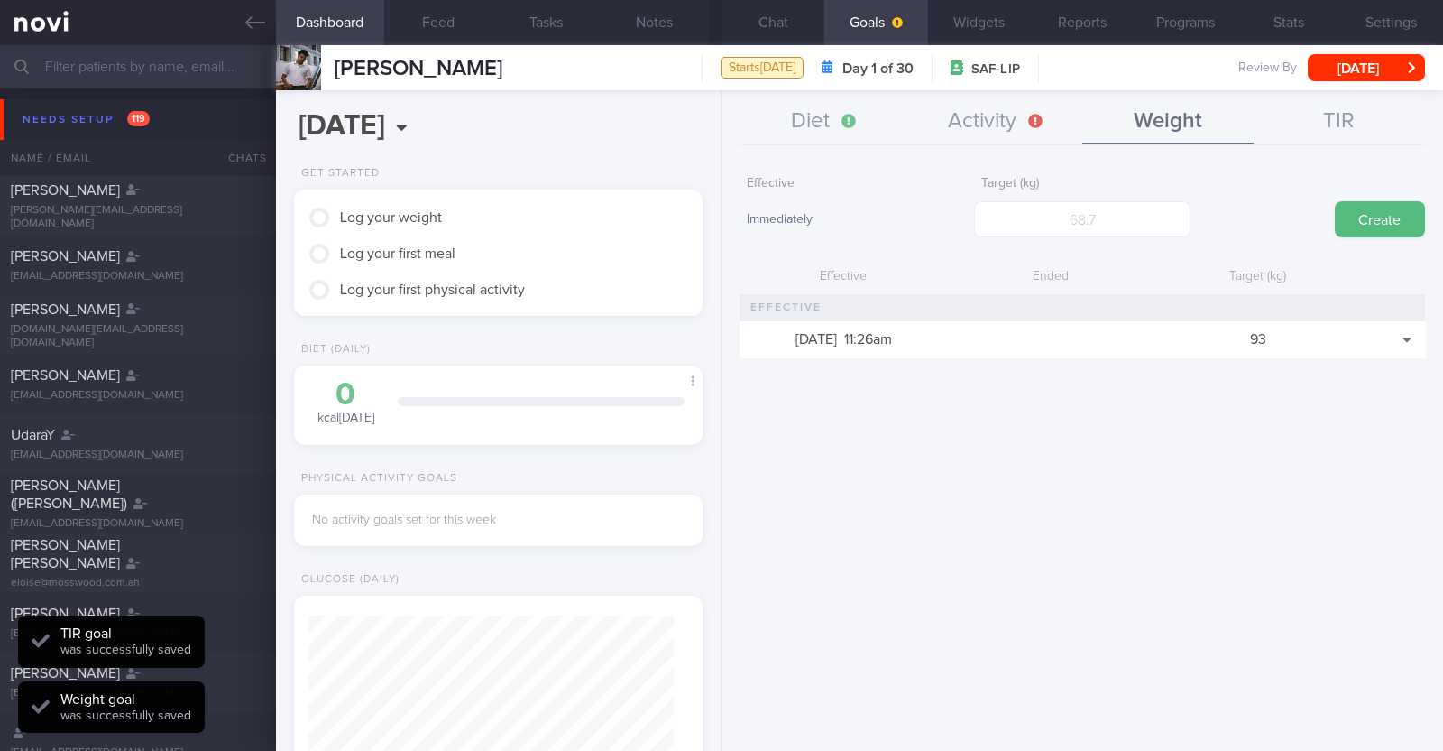
scroll to position [205, 359]
click at [1017, 113] on button "Activity" at bounding box center [996, 121] width 171 height 45
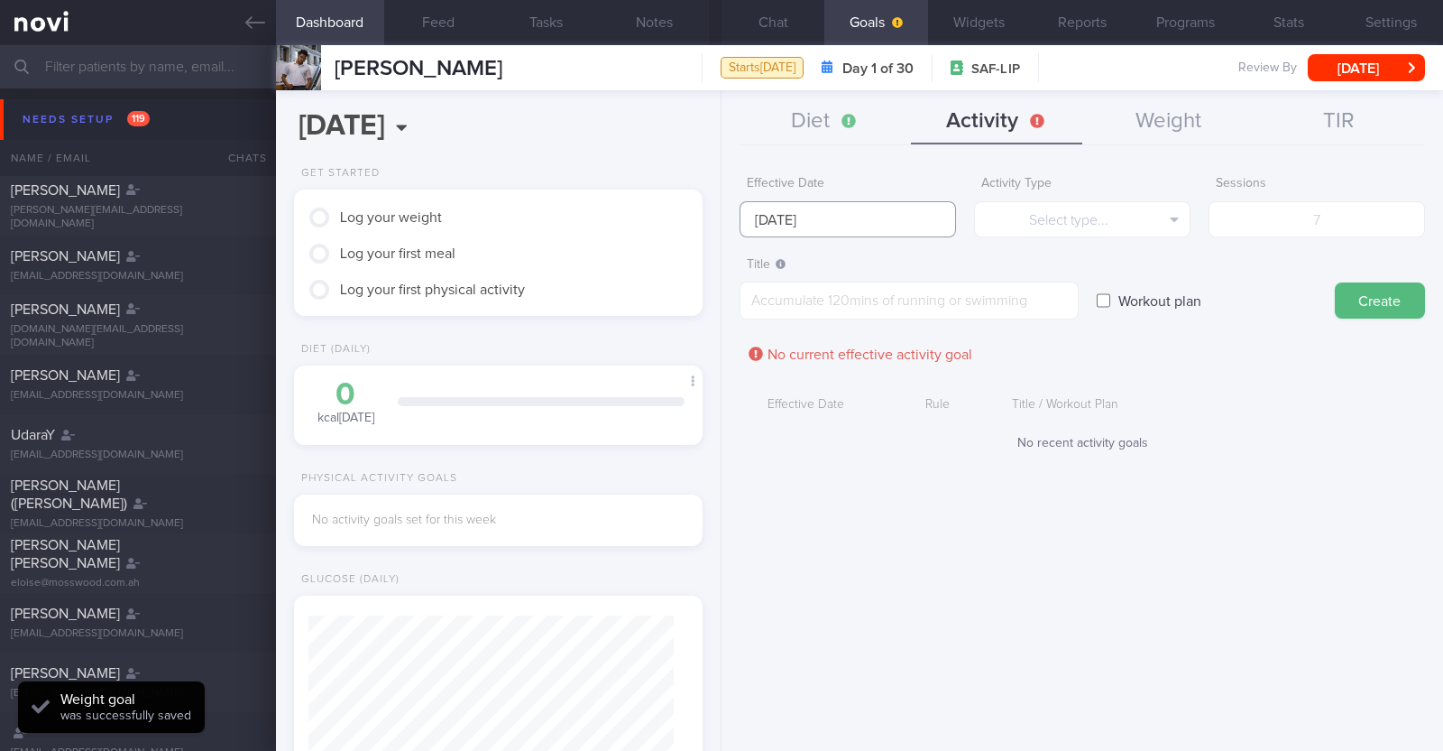
click at [895, 205] on input "20 Oct 2025" at bounding box center [848, 219] width 217 height 36
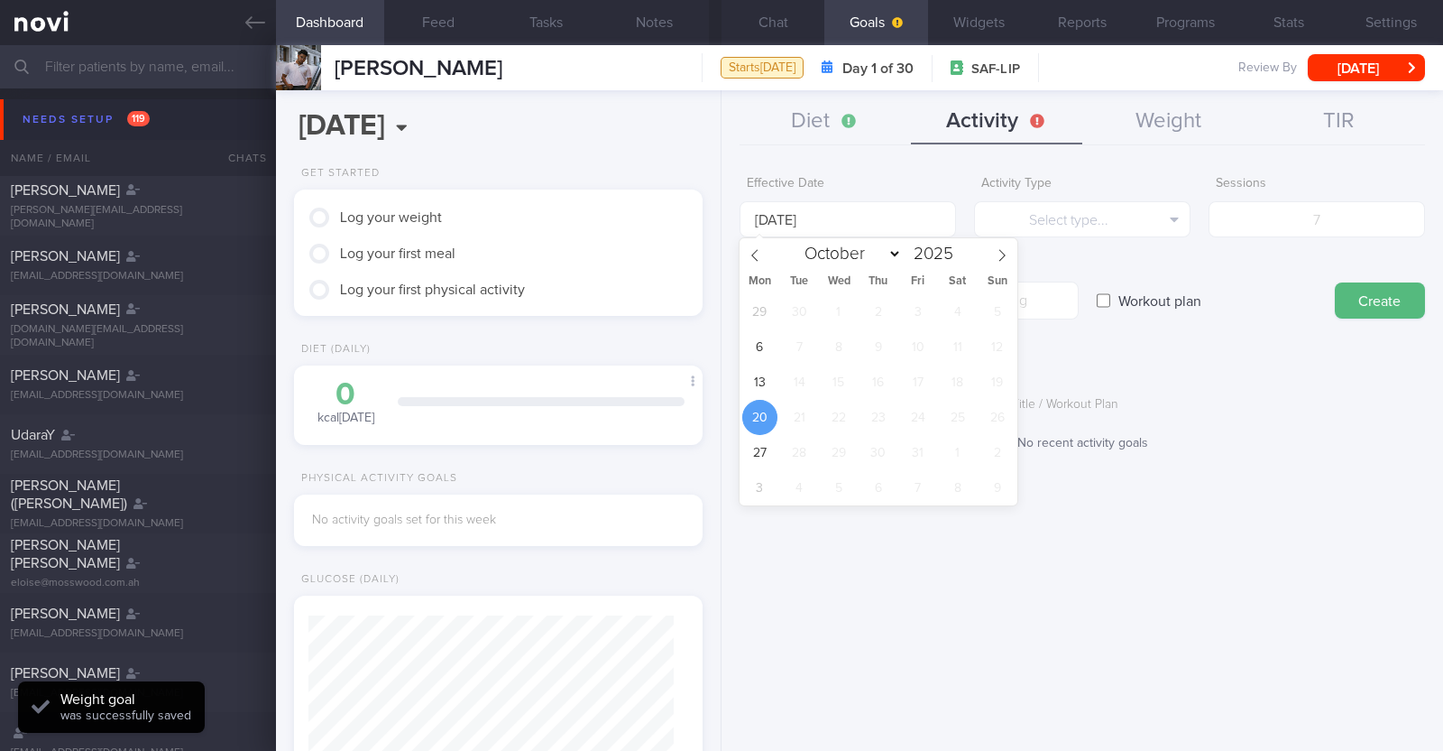
click at [776, 393] on div "29 30 1 2 3 4 5 6 7 8 9 10 11 12 13 14 15 16 17 18 19 20 21 22 23 24 25 26 27 2…" at bounding box center [879, 399] width 278 height 211
click at [765, 386] on span "13" at bounding box center [759, 381] width 35 height 35
type input "13 Oct 2025"
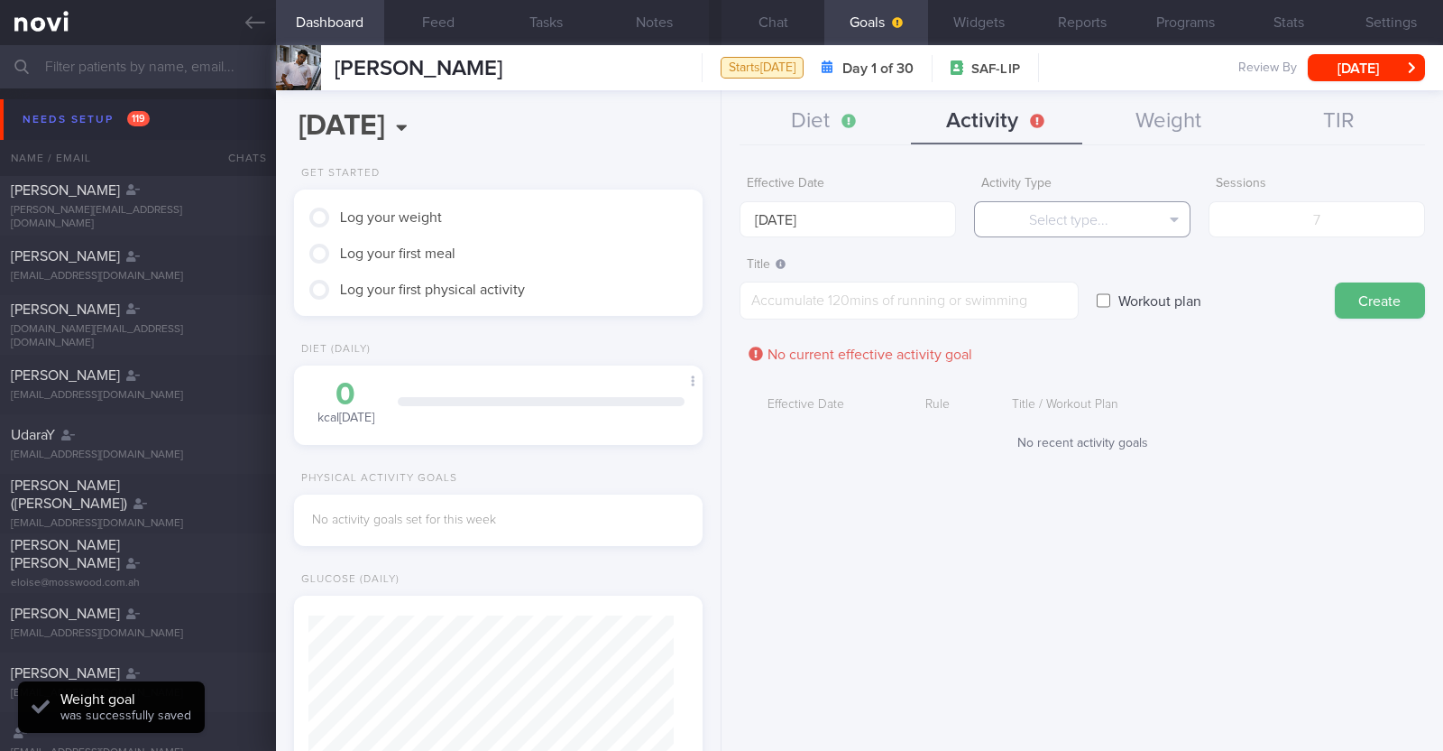
click at [1036, 220] on button "Select type..." at bounding box center [1082, 219] width 217 height 36
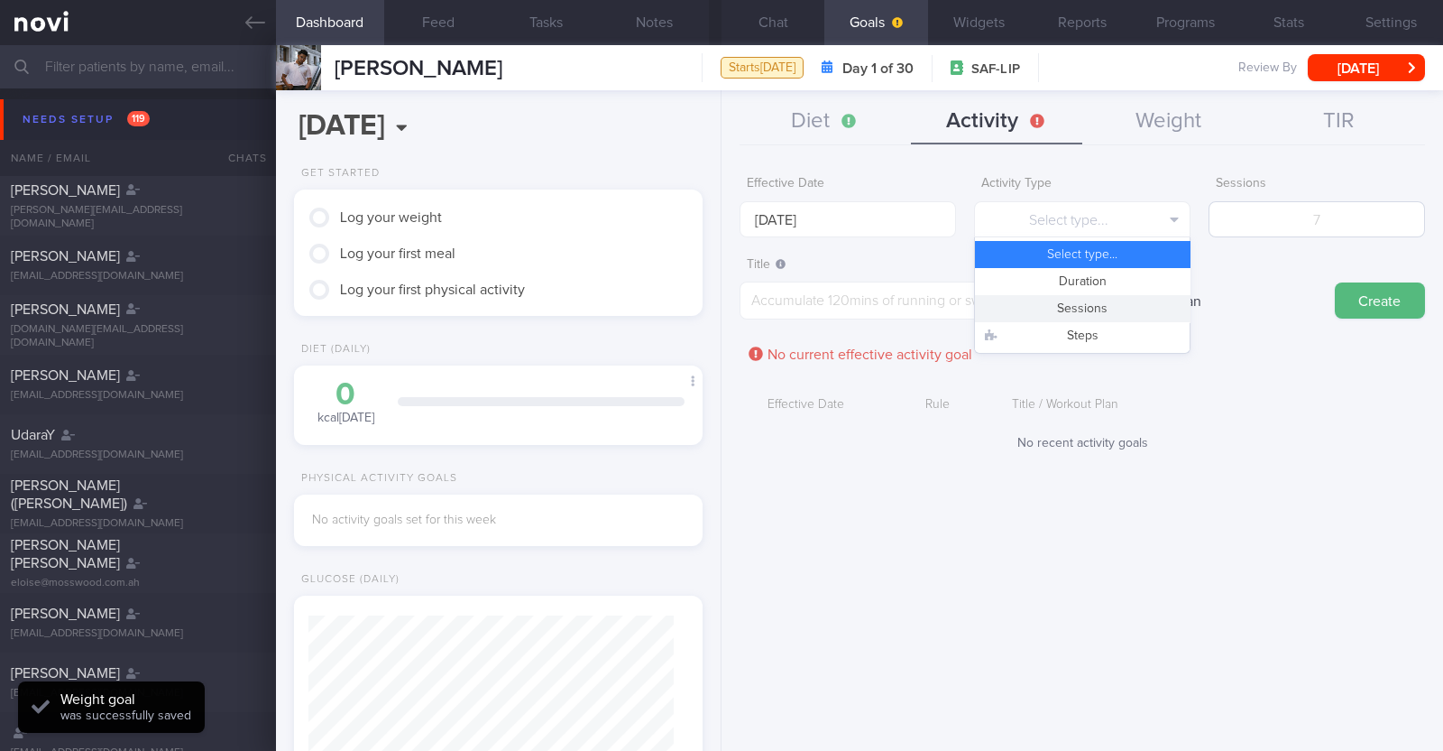
drag, startPoint x: 1050, startPoint y: 303, endPoint x: 1293, endPoint y: 232, distance: 252.9
click at [1051, 303] on button "Sessions" at bounding box center [1082, 308] width 215 height 27
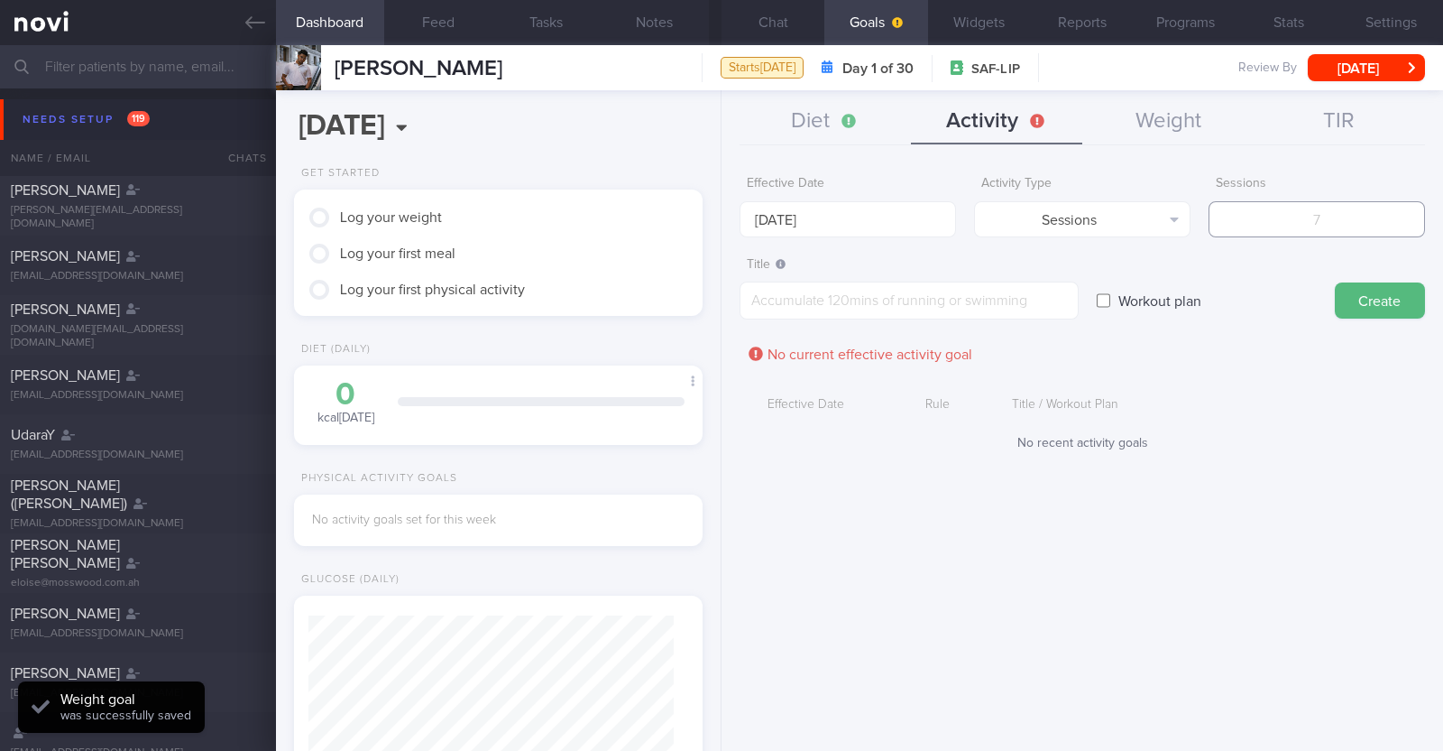
click at [1311, 227] on input "number" at bounding box center [1317, 219] width 217 height 36
type input "3"
click at [872, 304] on textarea at bounding box center [909, 300] width 339 height 38
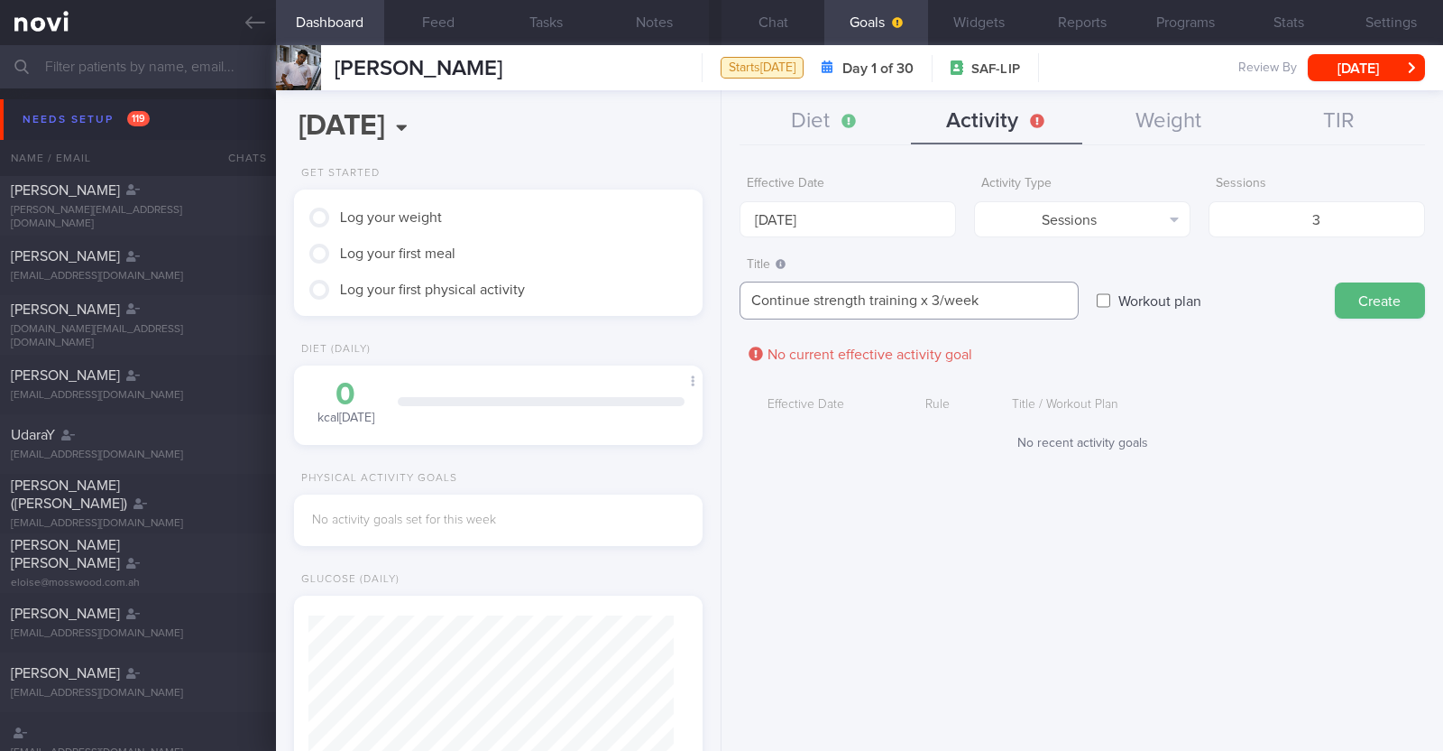
type textarea "Continue strength training x 3/week"
click at [1381, 304] on button "Create" at bounding box center [1380, 300] width 90 height 36
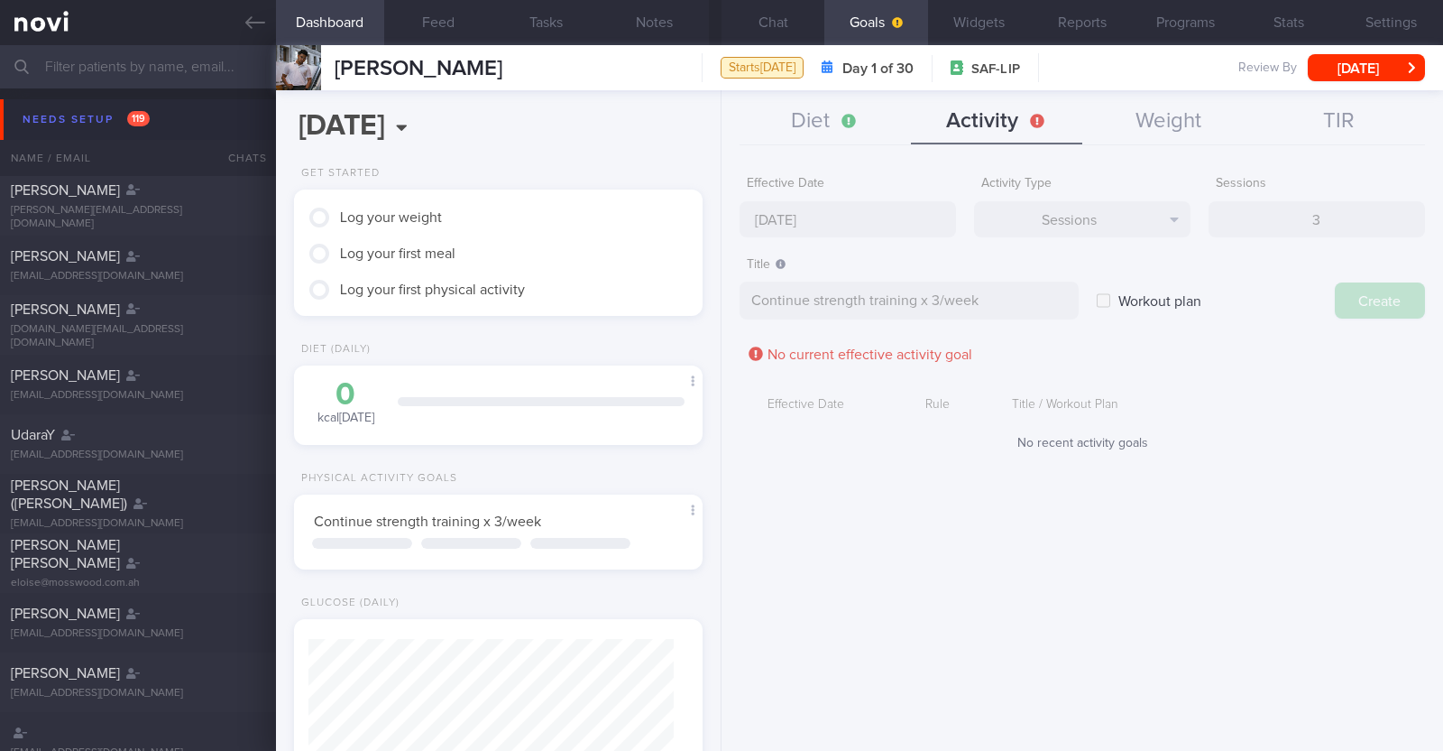
type input "20 Oct 2025"
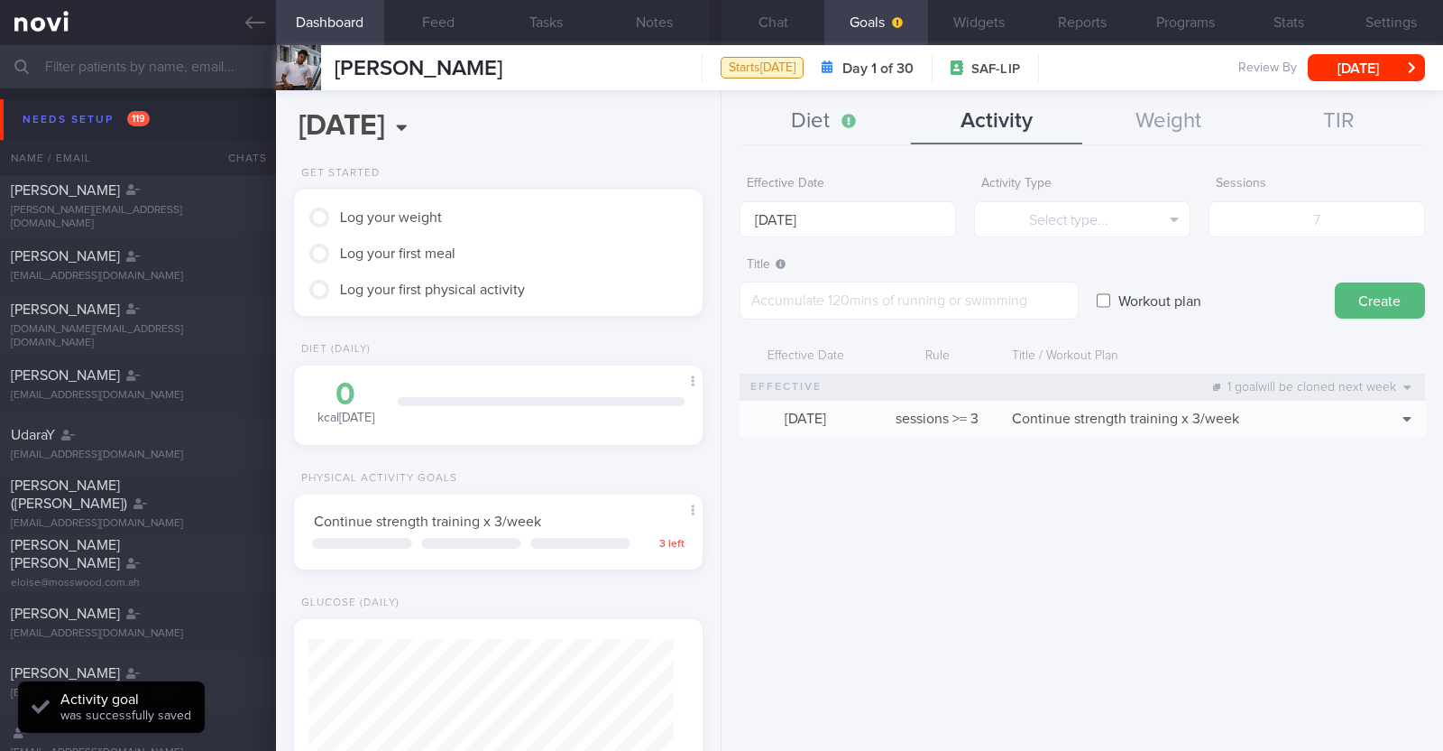
click at [823, 124] on button "Diet" at bounding box center [825, 121] width 171 height 45
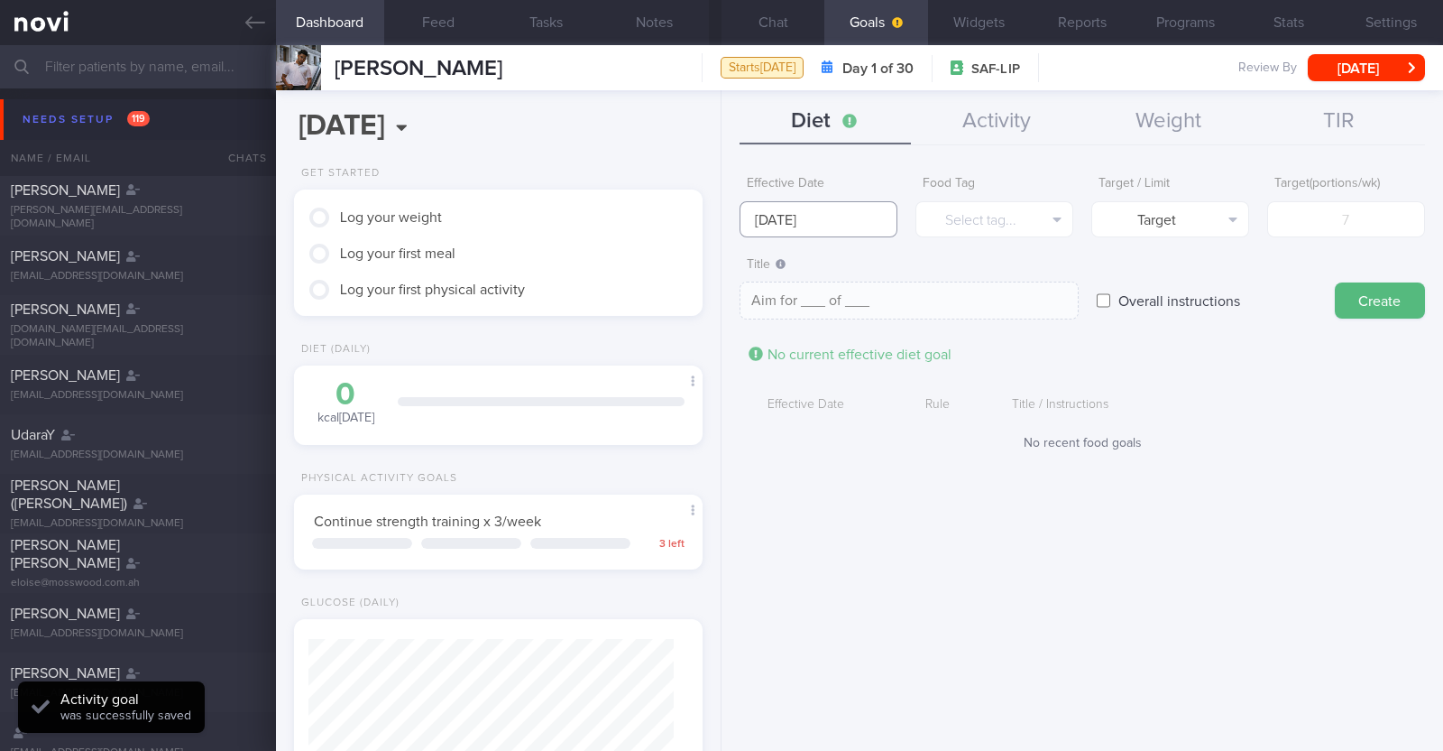
click at [869, 211] on input "20 Oct 2025" at bounding box center [819, 219] width 158 height 36
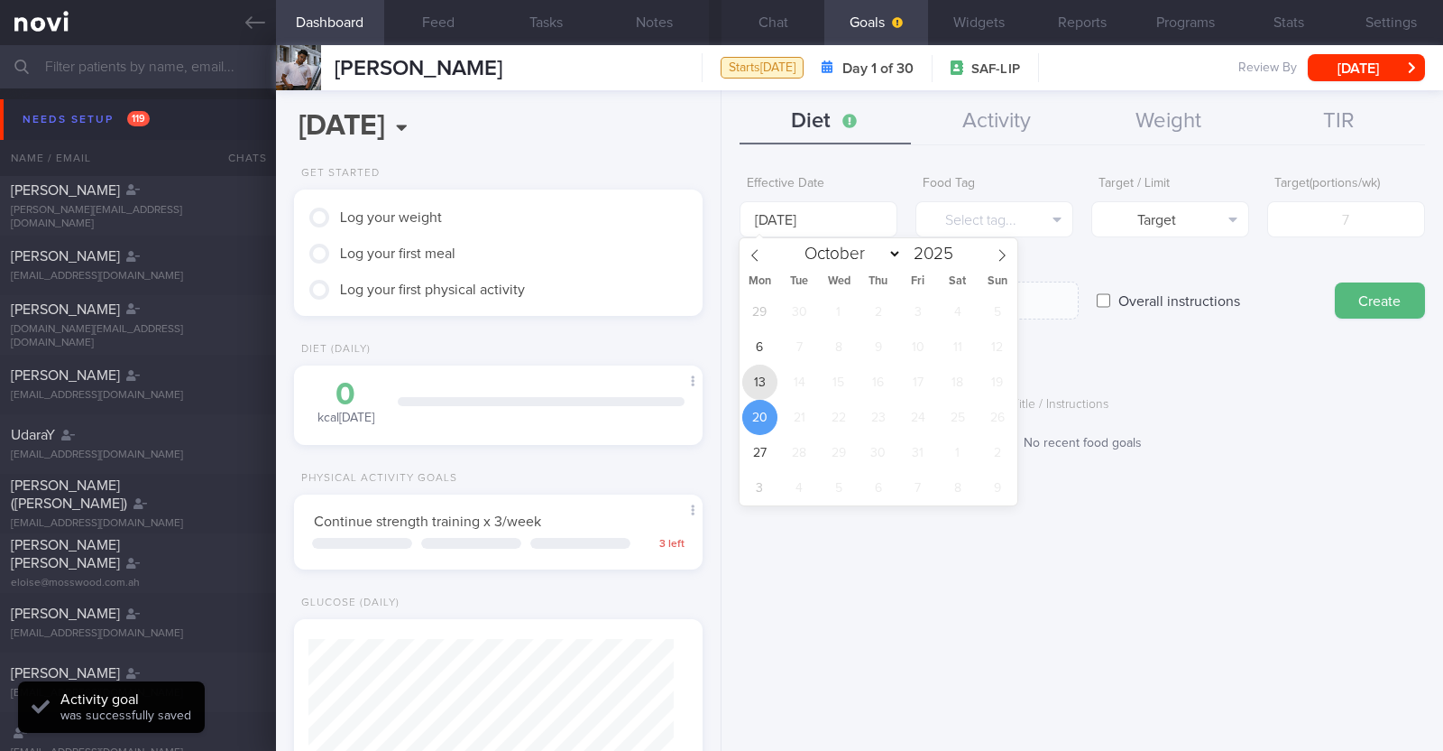
click at [762, 392] on span "13" at bounding box center [759, 381] width 35 height 35
type input "13 Oct 2025"
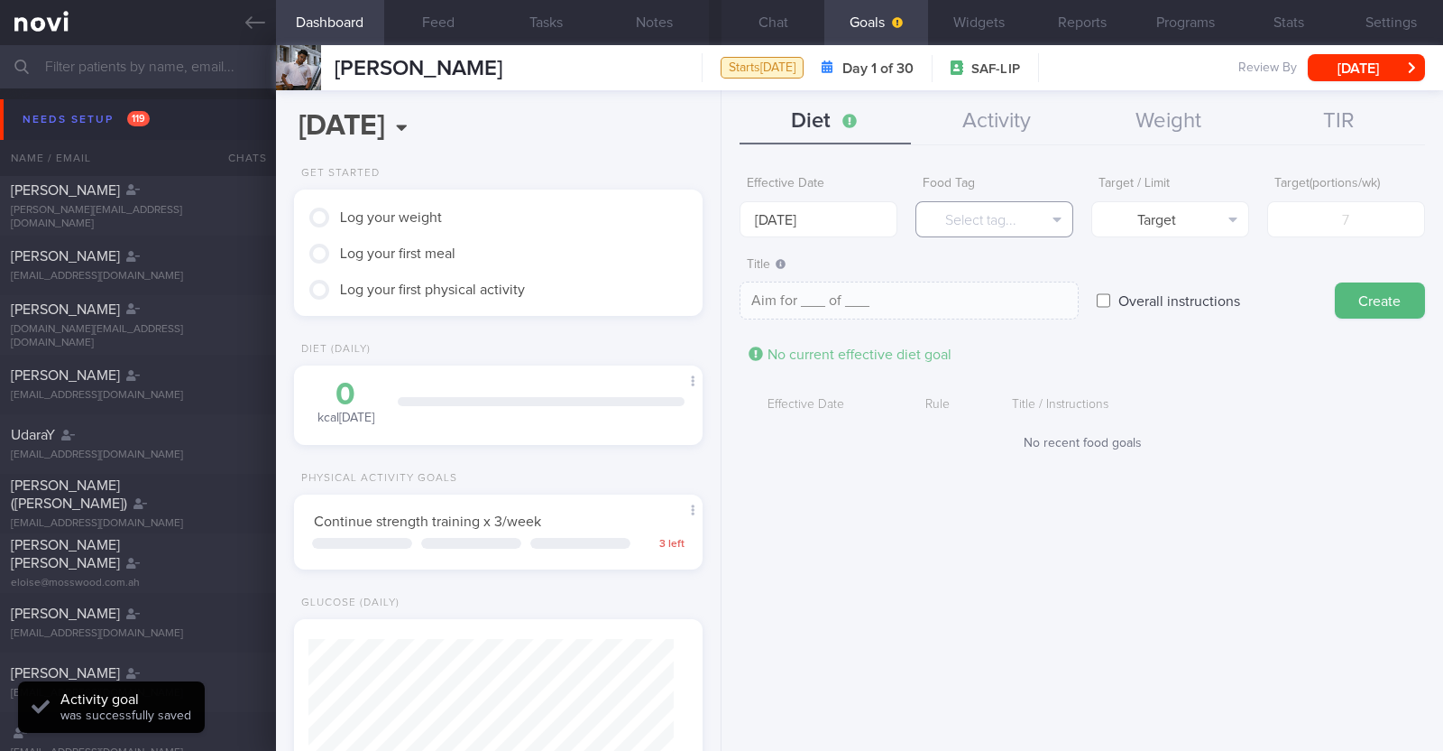
click at [983, 204] on button "Select tag..." at bounding box center [995, 219] width 158 height 36
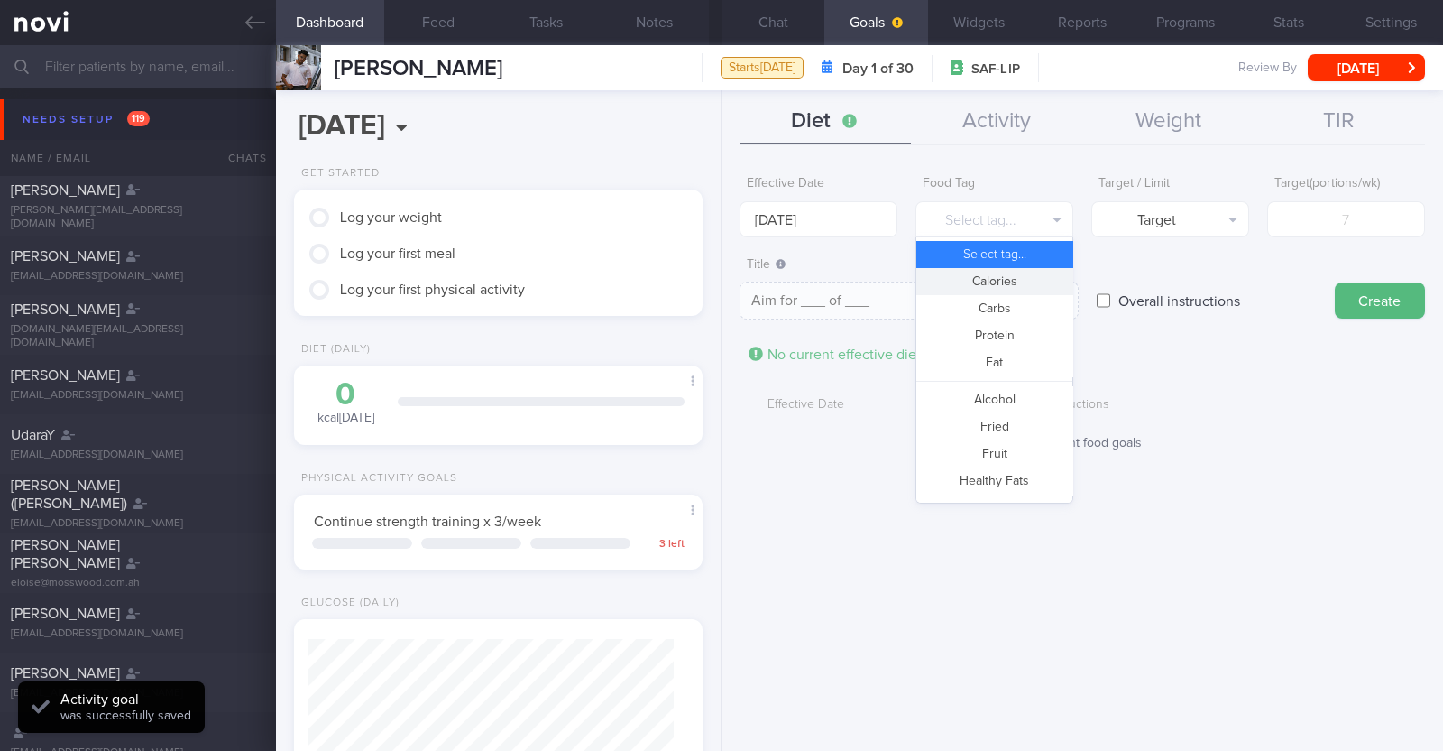
click at [980, 281] on button "Calories" at bounding box center [995, 281] width 156 height 27
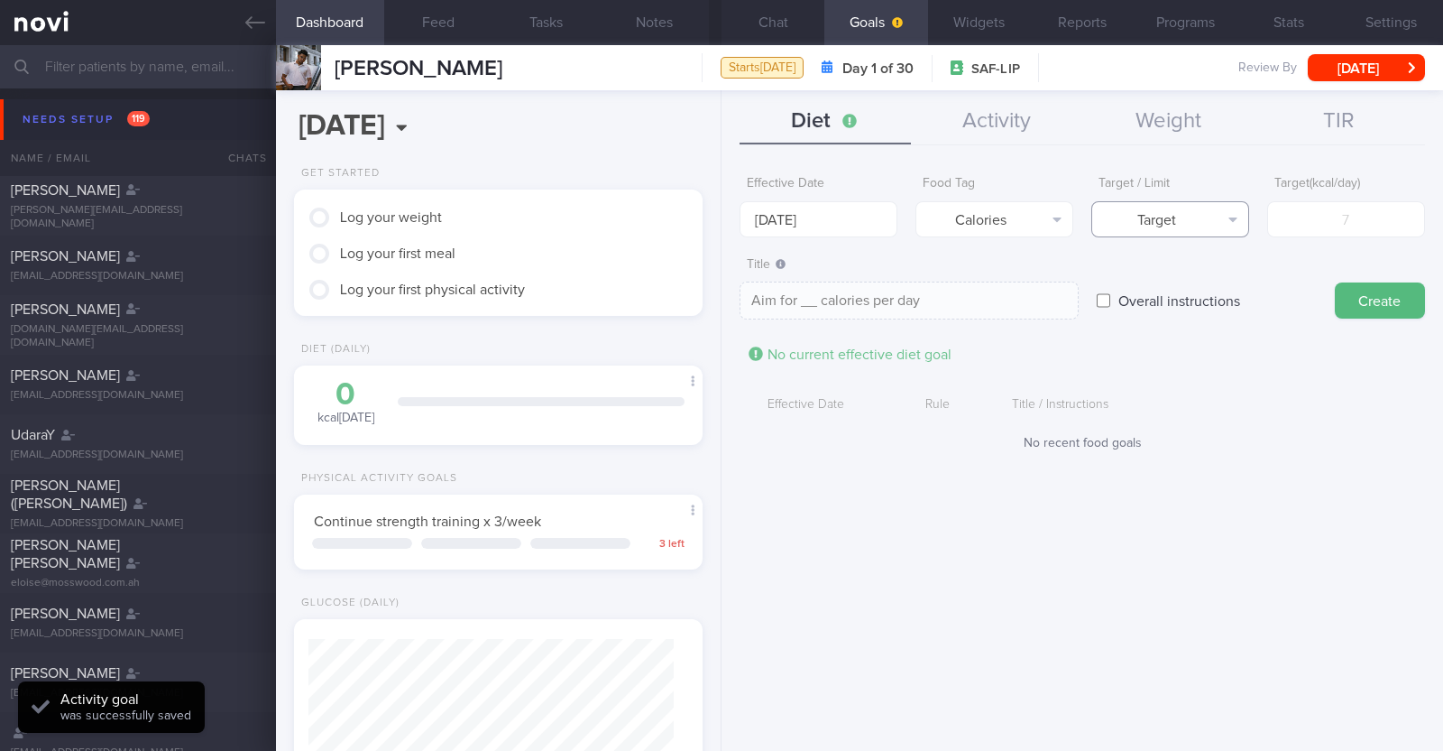
click at [1178, 222] on button "Target" at bounding box center [1171, 219] width 158 height 36
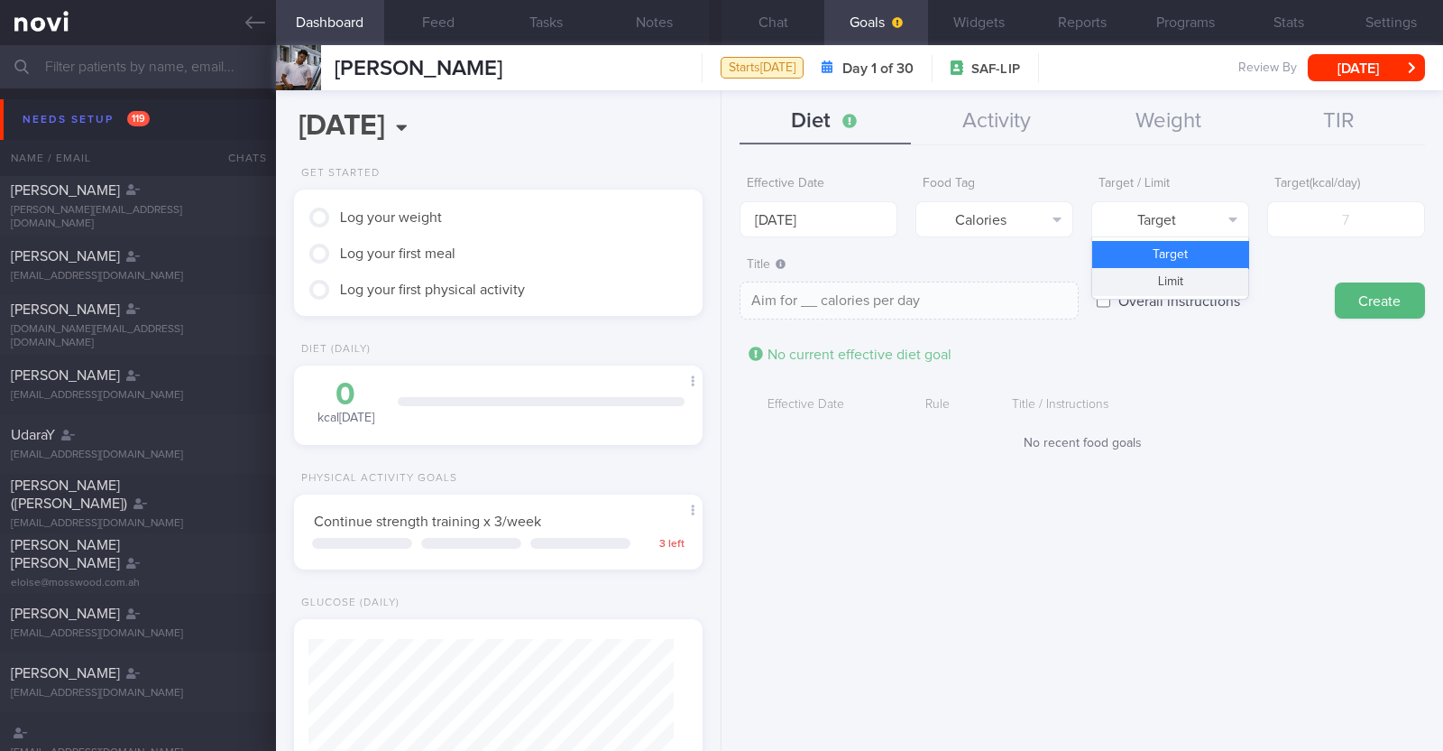
click at [1162, 281] on button "Limit" at bounding box center [1171, 281] width 156 height 27
type textarea "Keep to __ calories per day"
click at [1313, 226] on input "number" at bounding box center [1347, 219] width 158 height 36
type input "1"
type textarea "Keep to 1 calories per day"
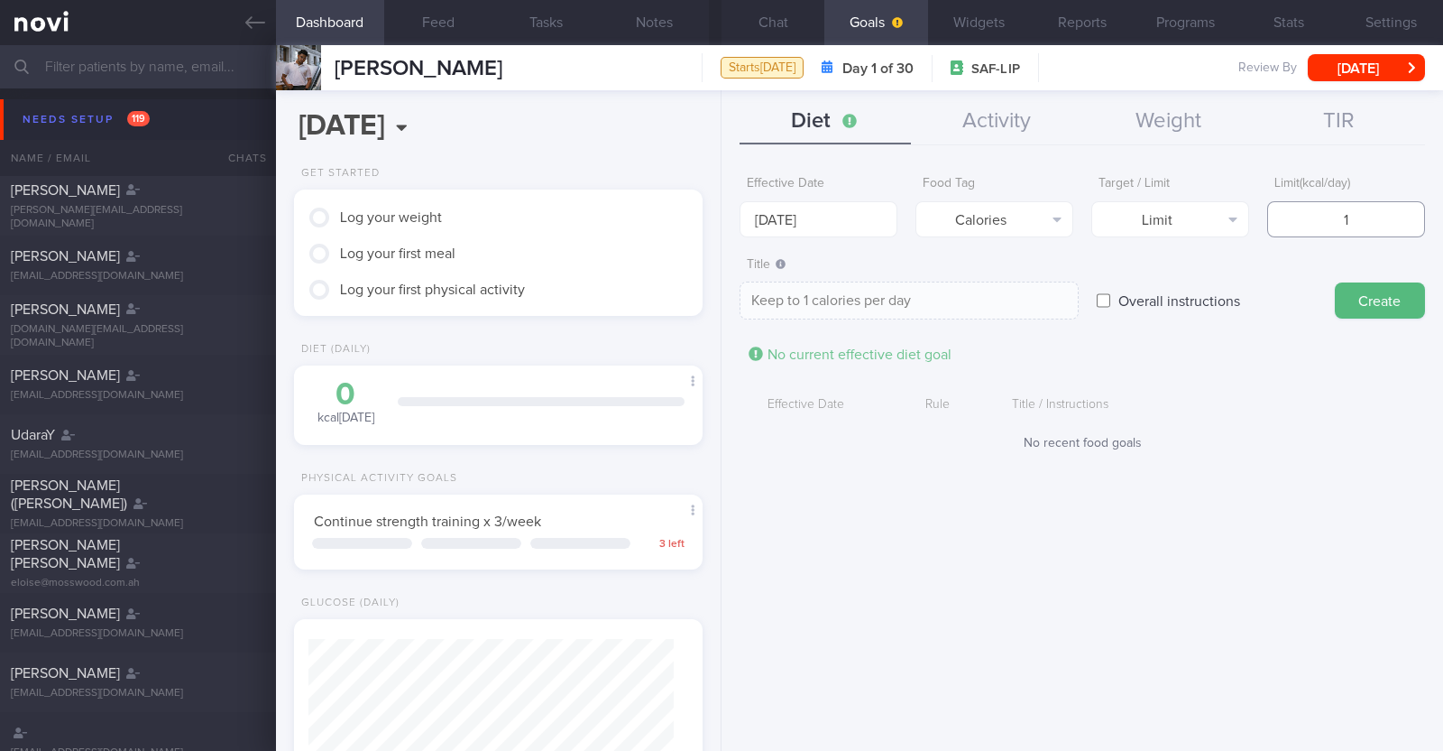
type input "18"
type textarea "Keep to 18 calories per day"
type input "180"
type textarea "Keep to 180 calories per day"
type input "1800"
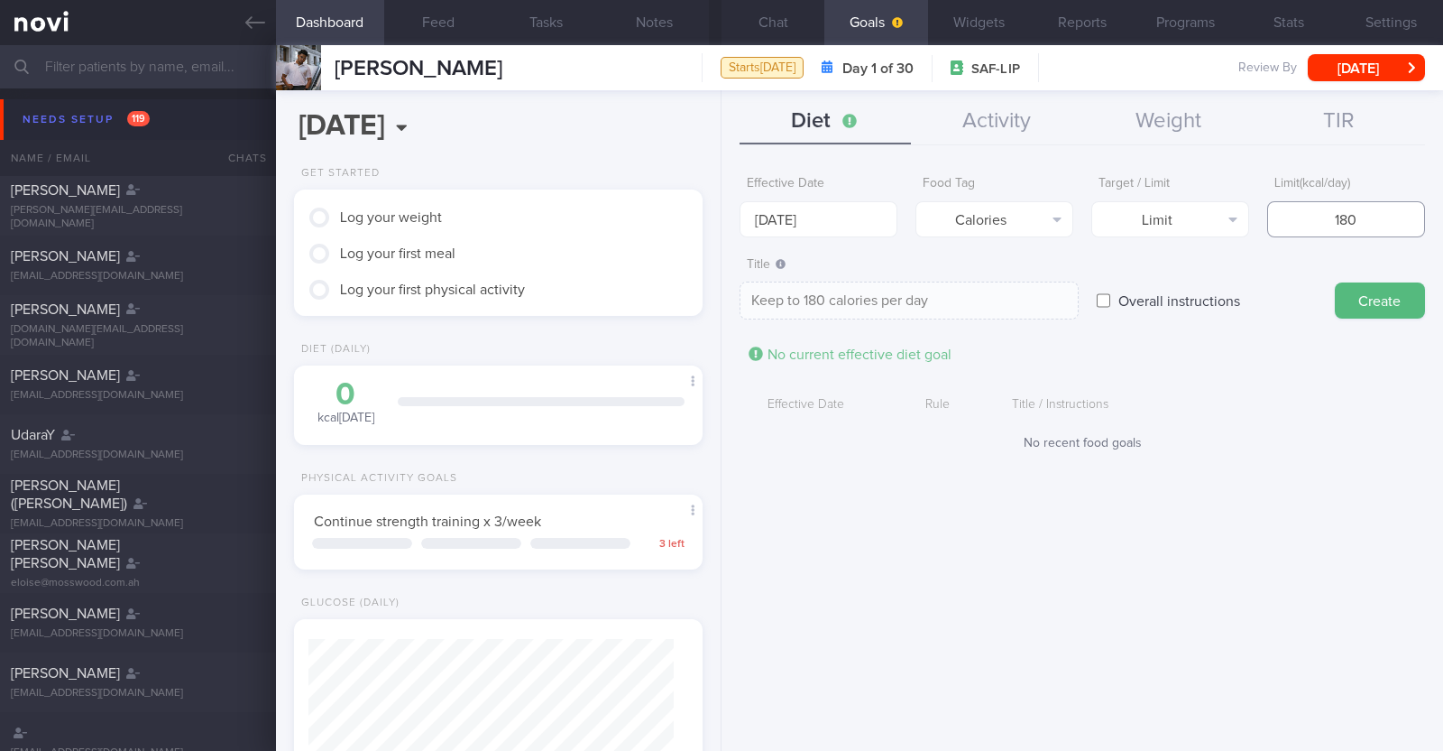
type textarea "Keep to 1800 calories per day"
type input "1800"
click at [1373, 295] on button "Create" at bounding box center [1380, 300] width 90 height 36
type input "20 Oct 2025"
type textarea "Aim for ___ of ___"
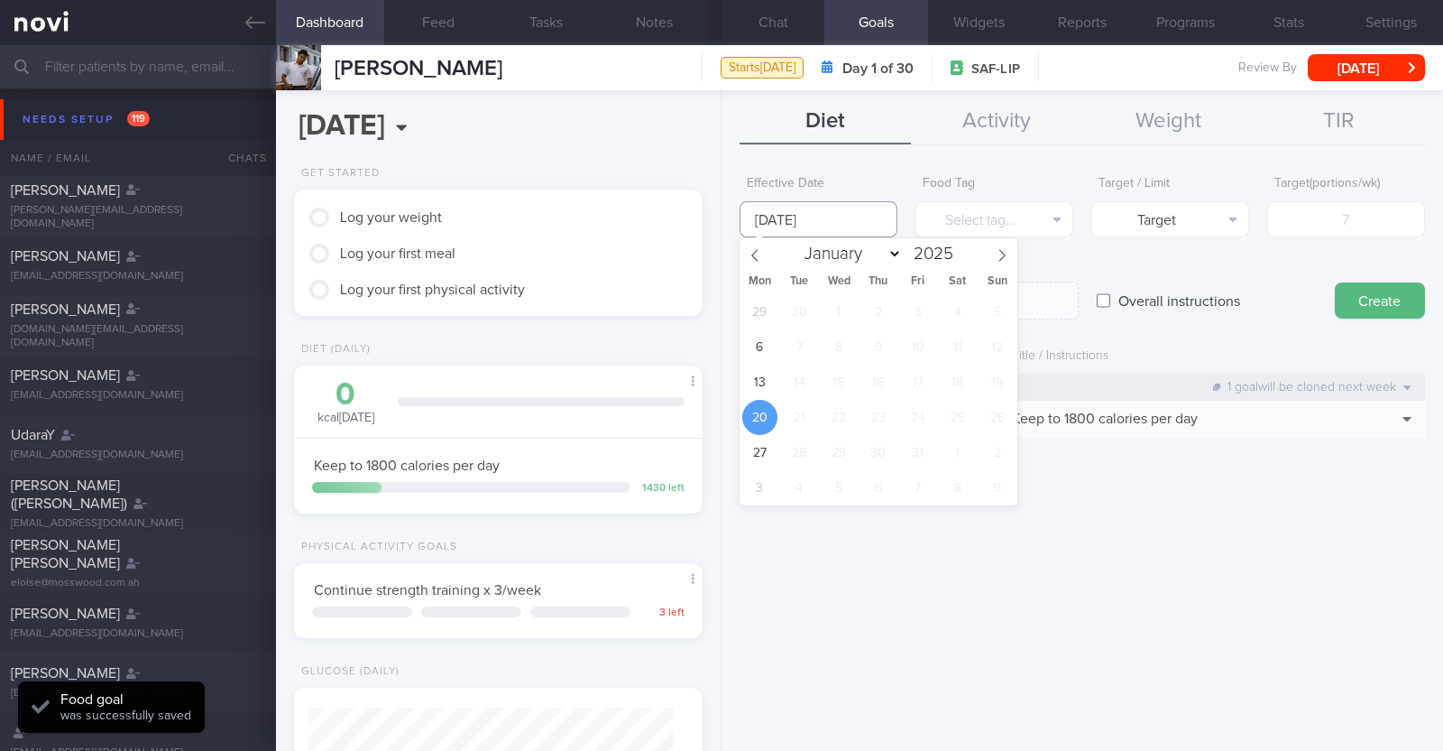
click at [890, 214] on input "20 Oct 2025" at bounding box center [819, 219] width 158 height 36
click at [767, 377] on span "13" at bounding box center [759, 381] width 35 height 35
type input "13 Oct 2025"
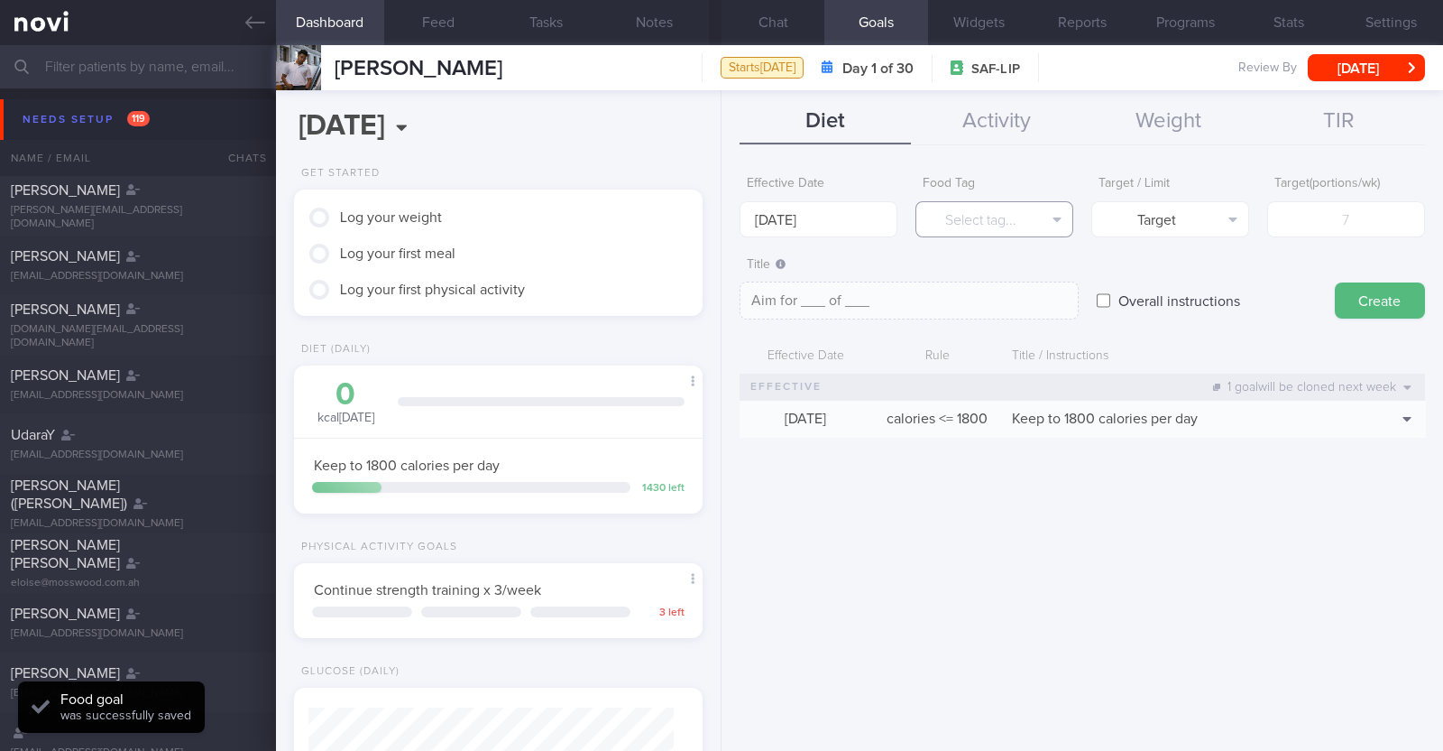
click at [982, 225] on button "Select tag..." at bounding box center [995, 219] width 158 height 36
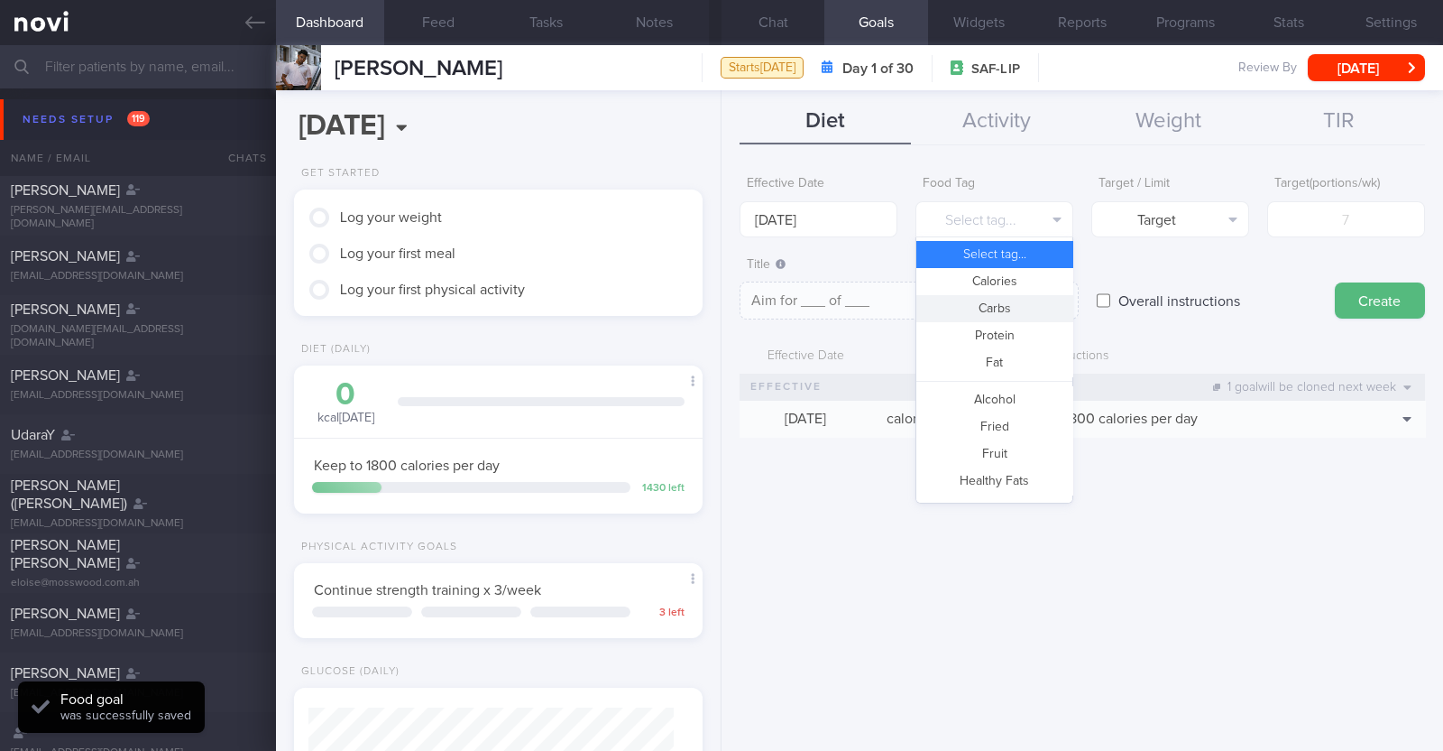
click at [1017, 301] on button "Carbs" at bounding box center [995, 308] width 156 height 27
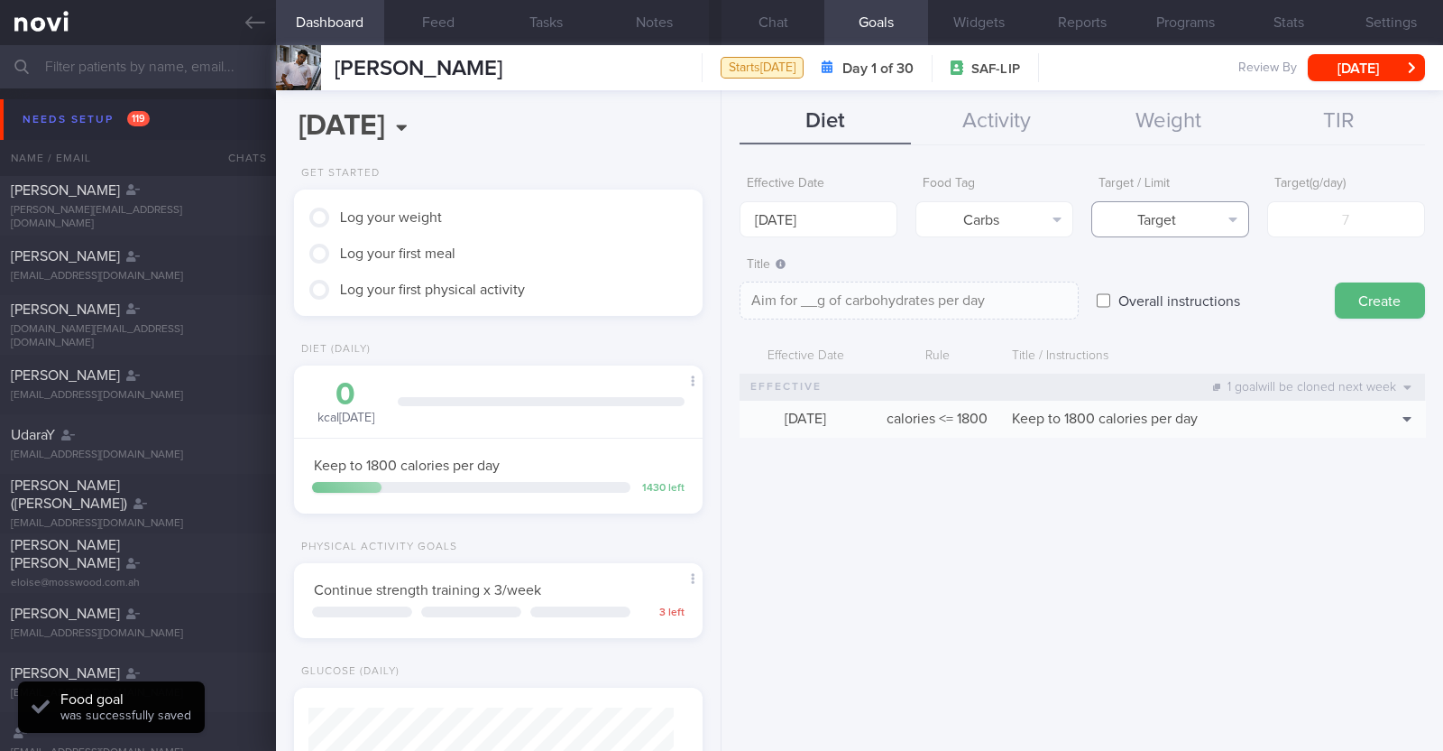
click at [1133, 226] on button "Target" at bounding box center [1171, 219] width 158 height 36
drag, startPoint x: 1157, startPoint y: 278, endPoint x: 1240, endPoint y: 235, distance: 93.2
click at [1159, 278] on button "Limit" at bounding box center [1171, 281] width 156 height 27
type textarea "Keep to __g of carbohydrates per day"
click at [1311, 214] on input "number" at bounding box center [1347, 219] width 158 height 36
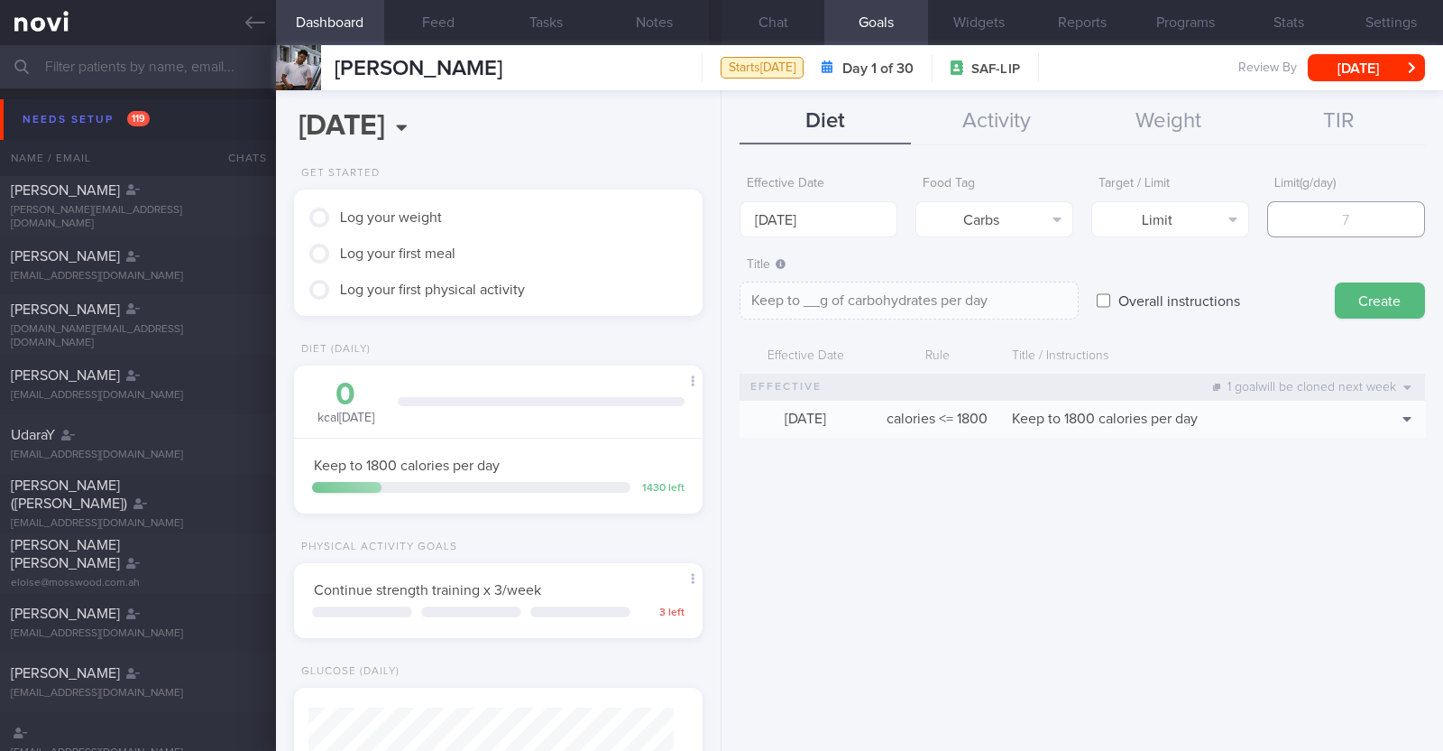
type input "1"
type textarea "Keep to 1g of carbohydrates per day"
type input "18"
type textarea "Keep to 18g of carbohydrates per day"
type input "180"
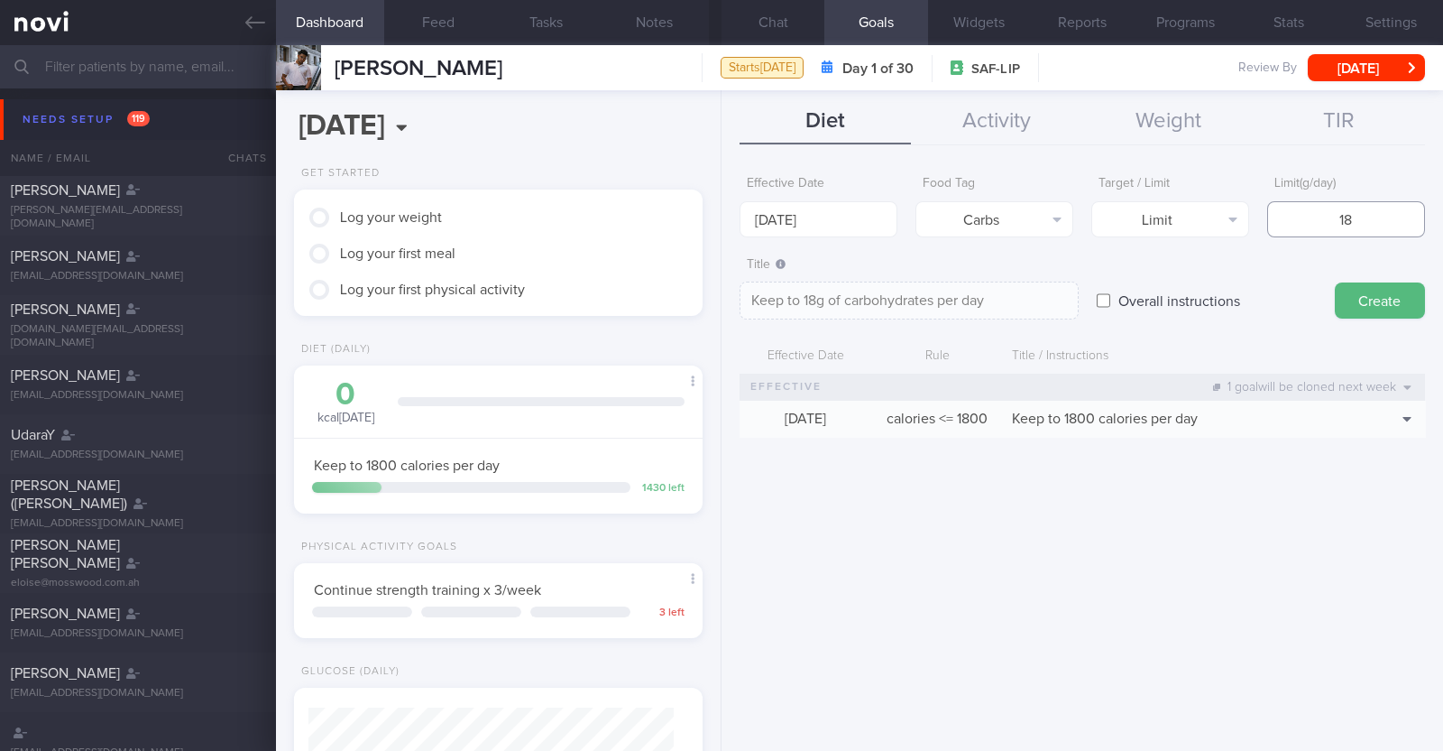
type textarea "Keep to 180g of carbohydrates per day"
type input "180"
click at [1389, 292] on button "Create" at bounding box center [1380, 300] width 90 height 36
type input "20 Oct 2025"
type textarea "Aim for ___ of ___"
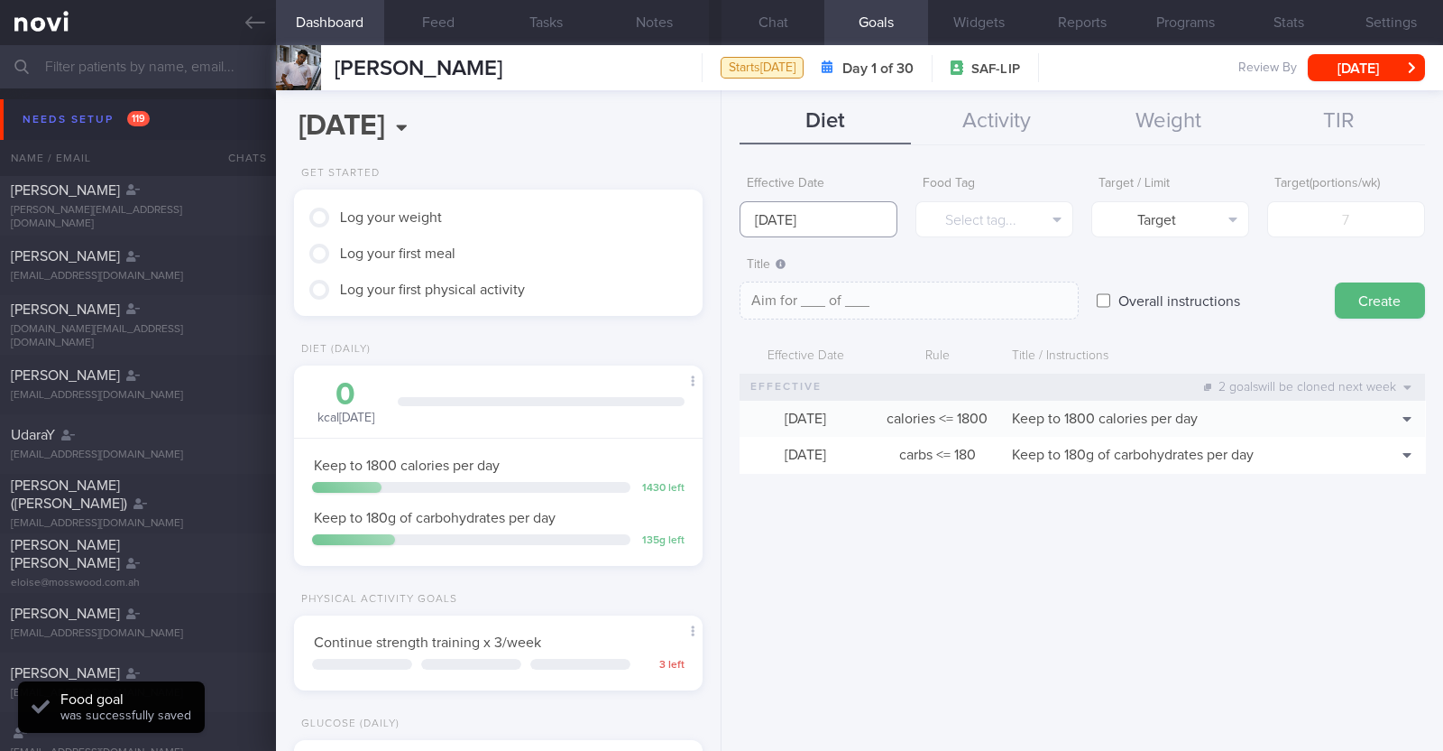
click at [781, 210] on input "20 Oct 2025" at bounding box center [819, 219] width 158 height 36
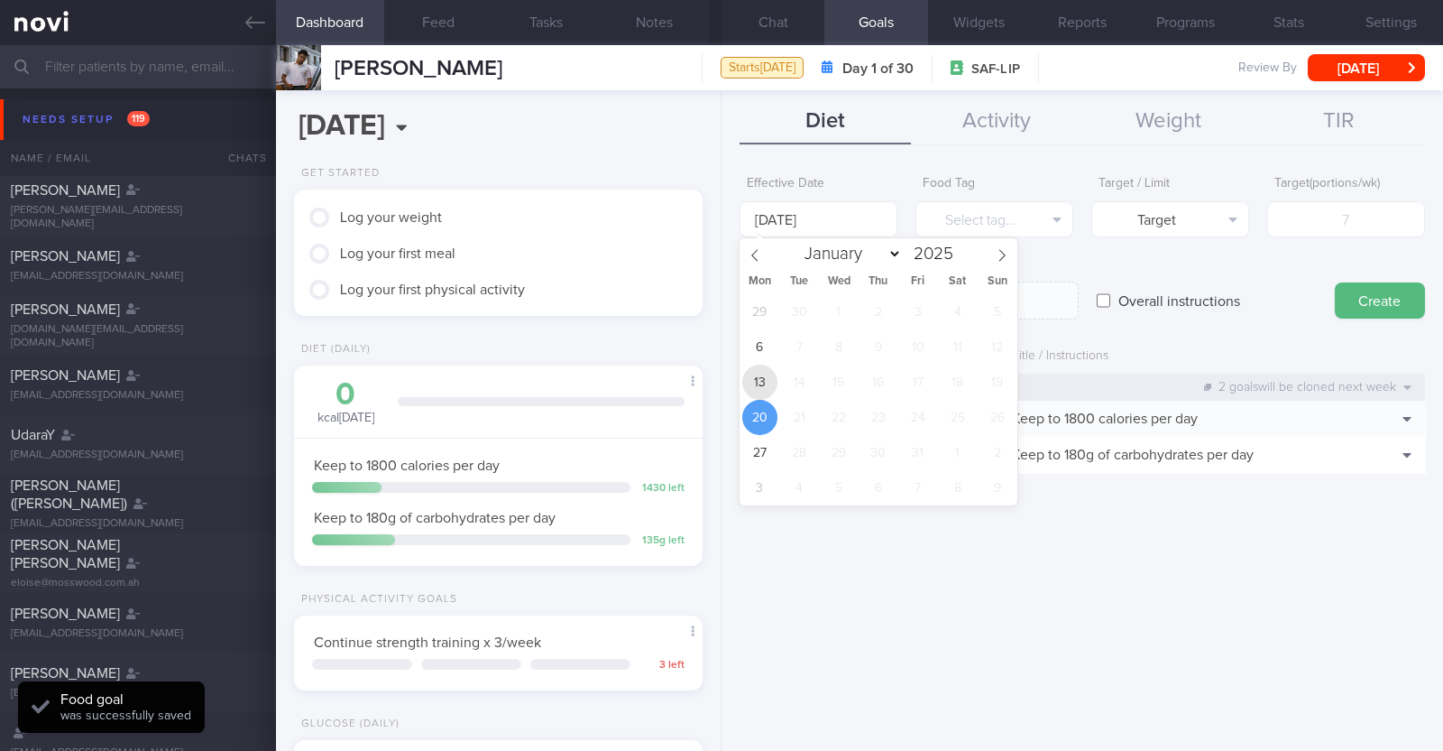
click at [749, 373] on span "13" at bounding box center [759, 381] width 35 height 35
type input "13 Oct 2025"
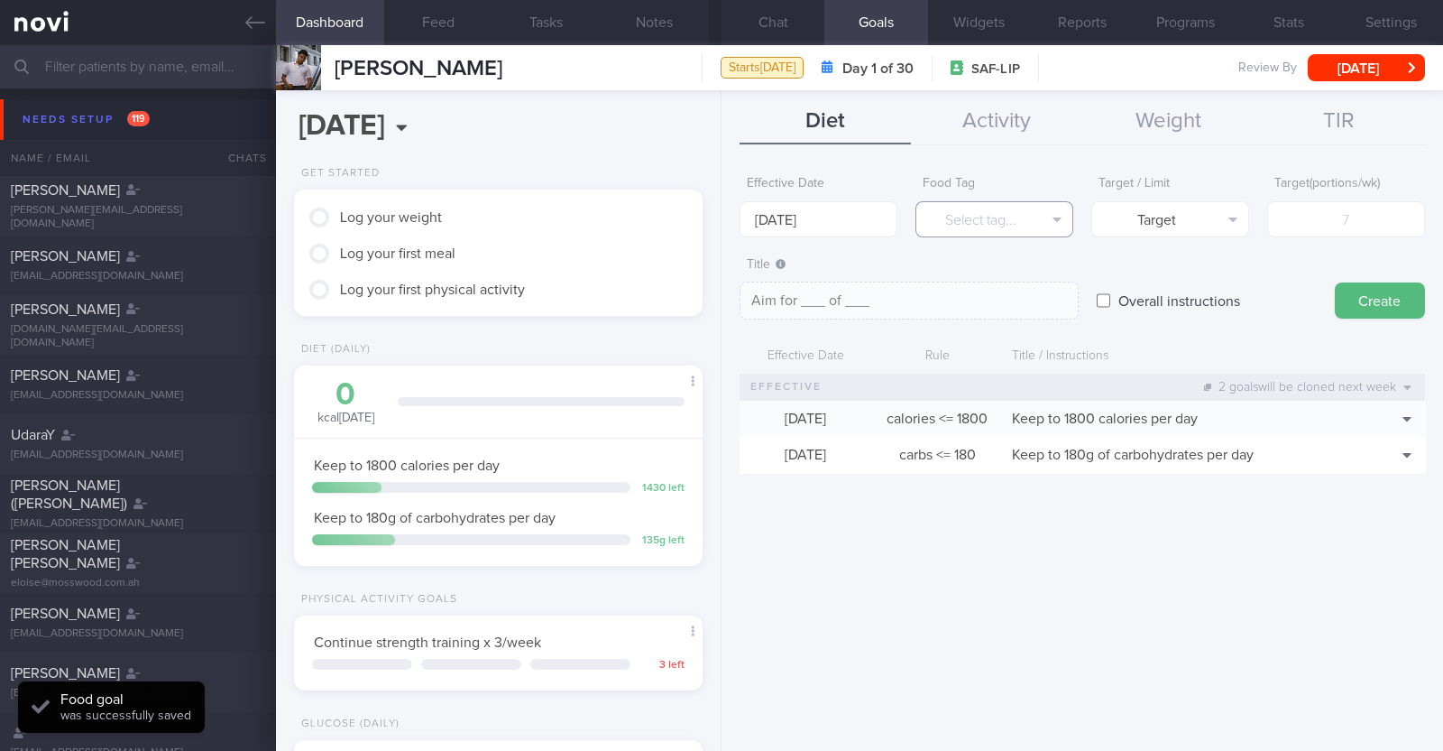
click at [961, 220] on button "Select tag..." at bounding box center [995, 219] width 158 height 36
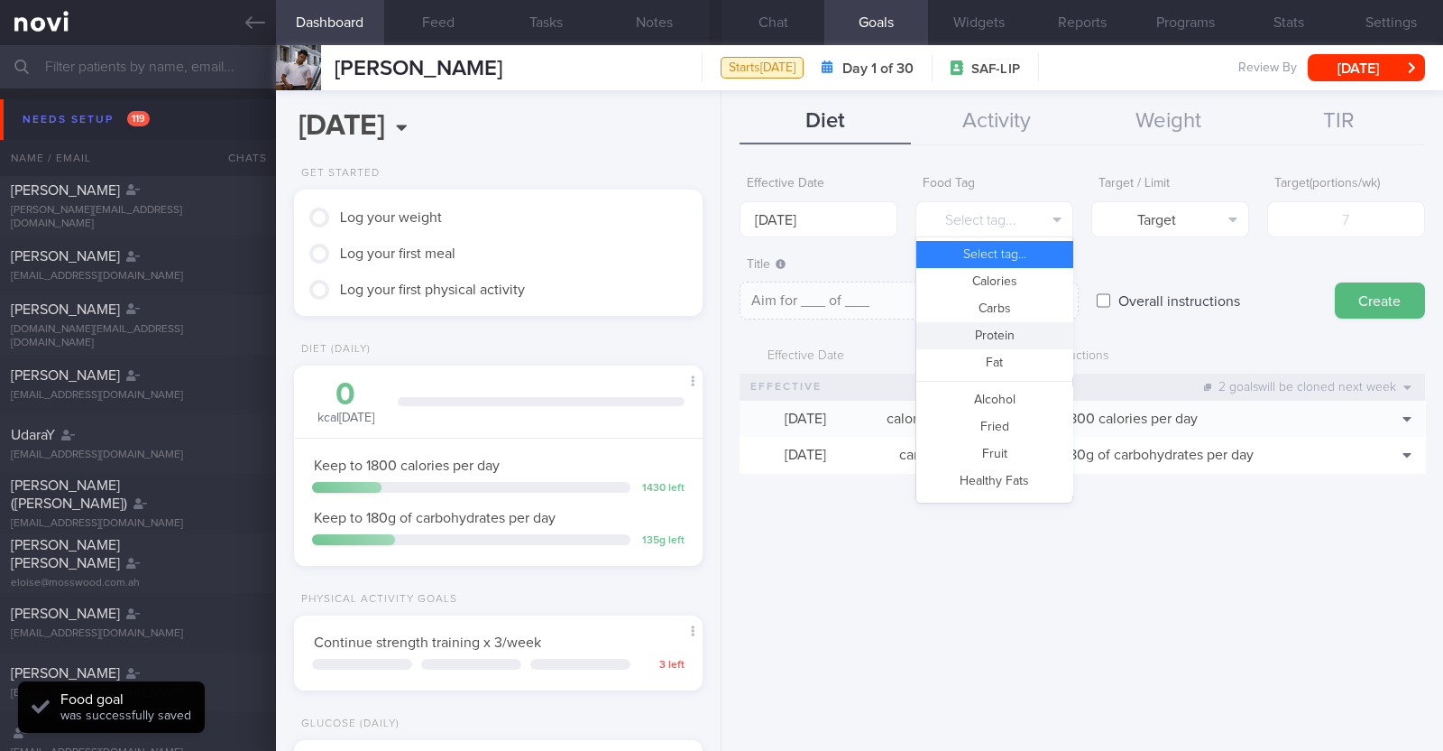
click at [964, 337] on button "Protein" at bounding box center [995, 335] width 156 height 27
type textarea "Aim for __g of protein per day"
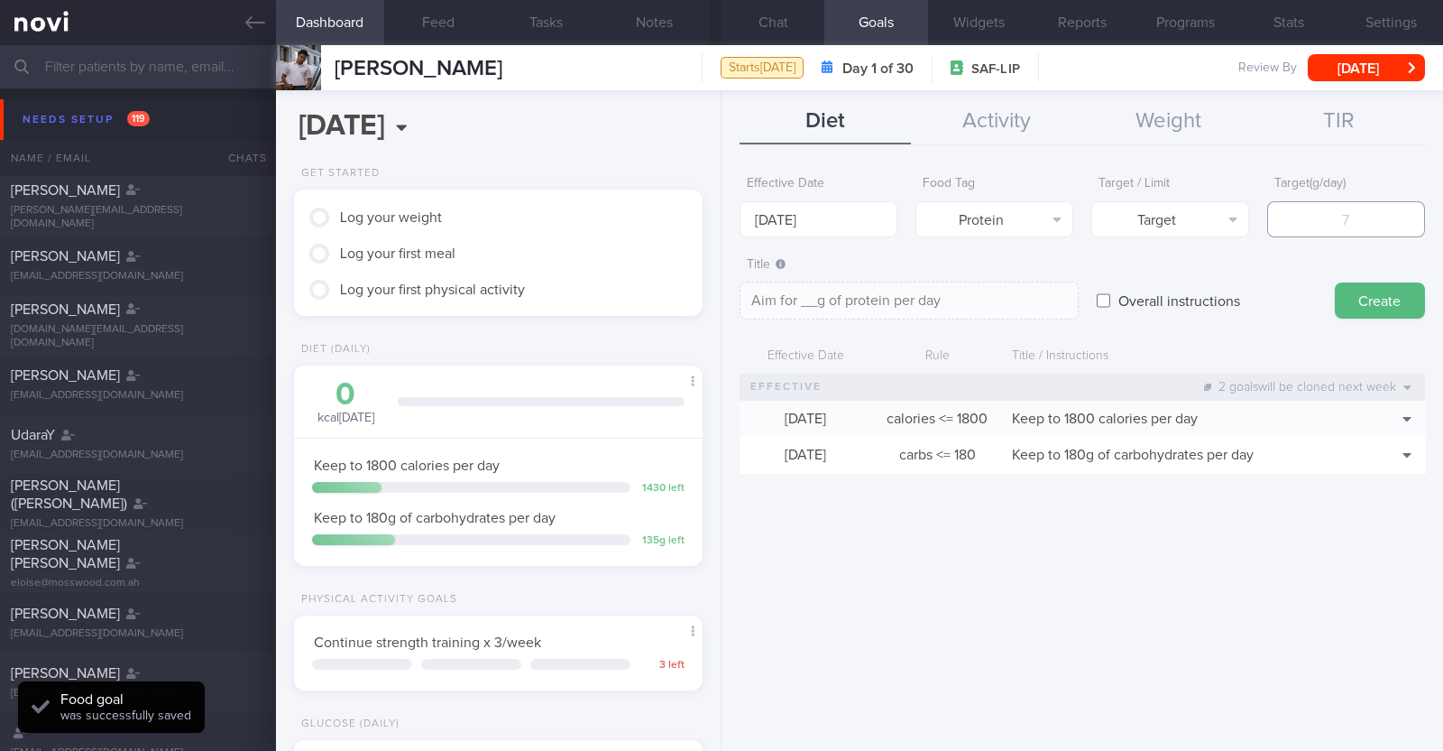
click at [1299, 204] on input "number" at bounding box center [1347, 219] width 158 height 36
type input "1"
type textarea "Aim for 1g of protein per day"
type input "10"
type textarea "Aim for 10g of protein per day"
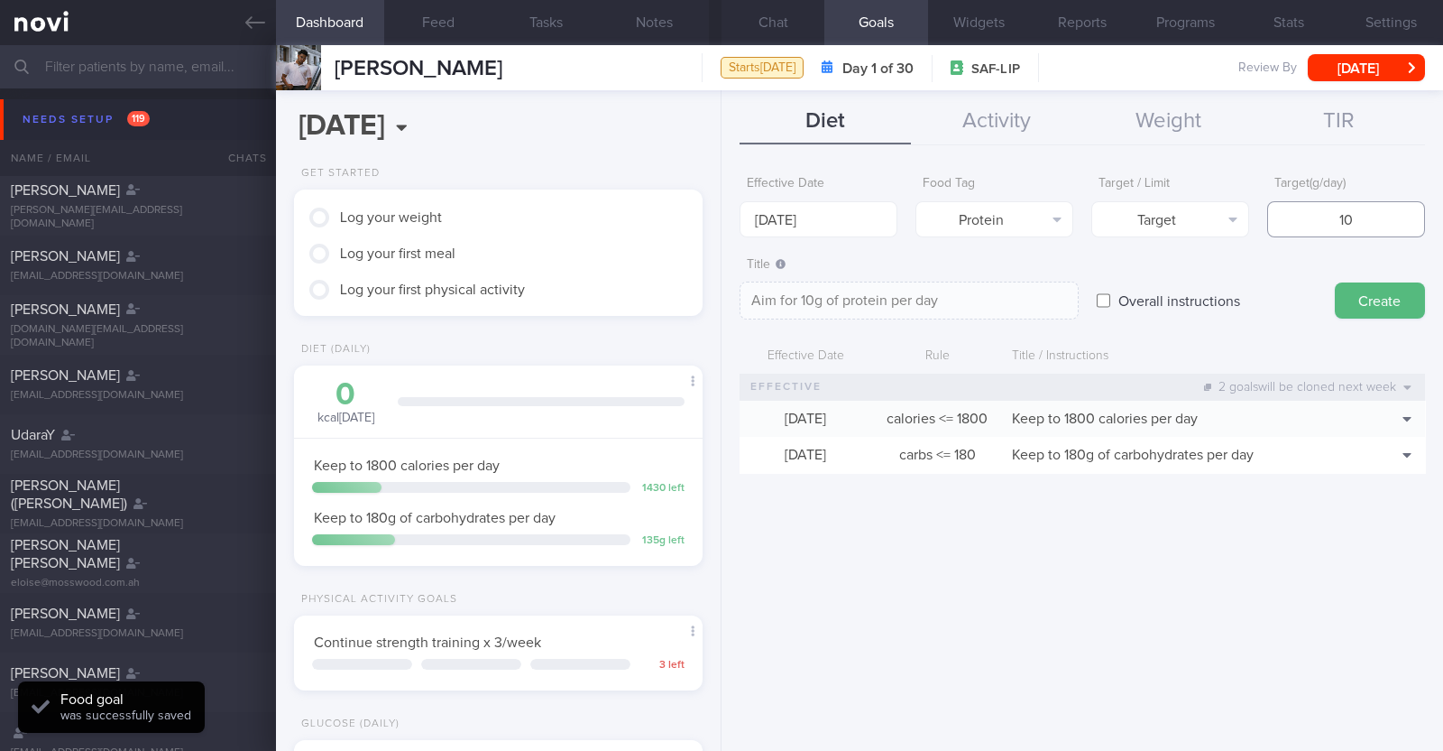
type input "100"
type textarea "Aim for 100g of protein per day"
type input "1000"
type textarea "Aim for 1000g of protein per day"
type input "100"
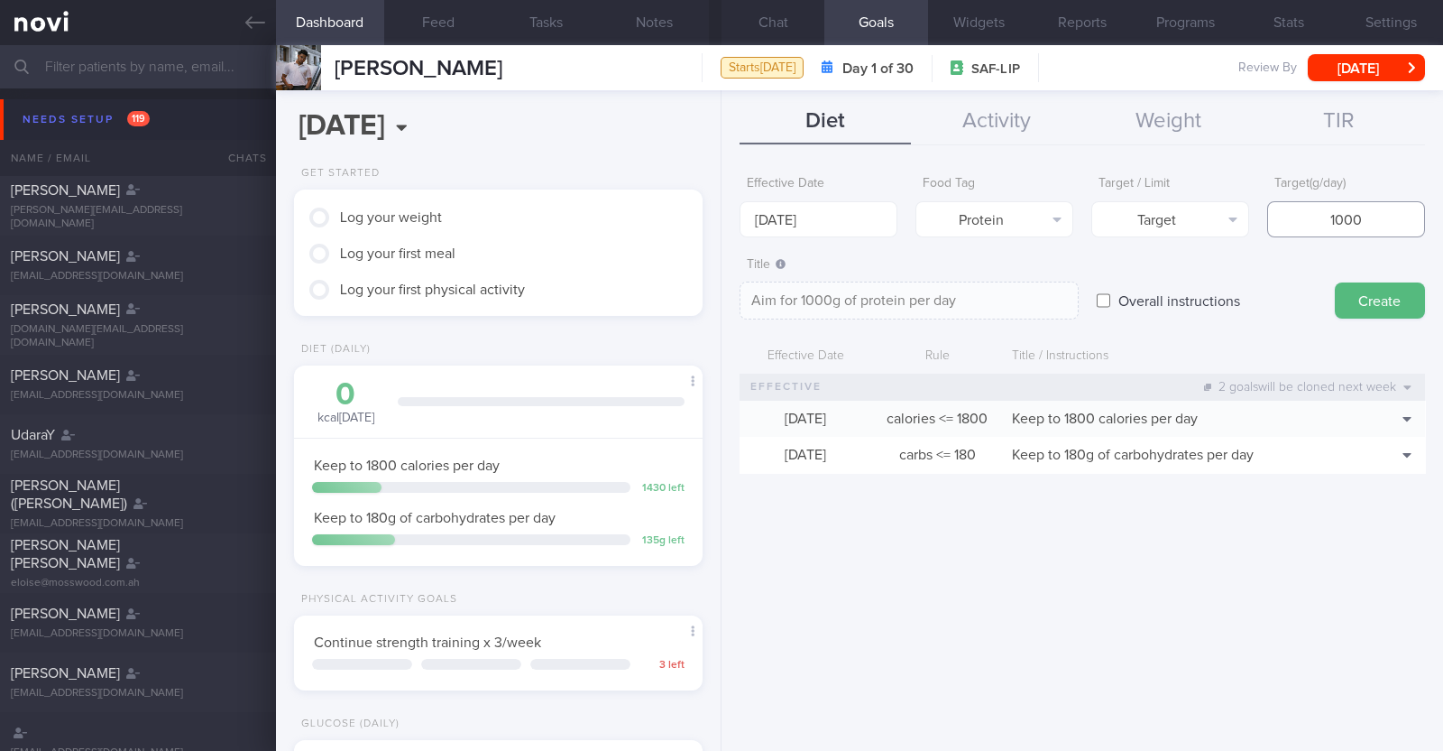
type textarea "Aim for 100g of protein per day"
type input "100"
click at [1379, 297] on button "Create" at bounding box center [1380, 300] width 90 height 36
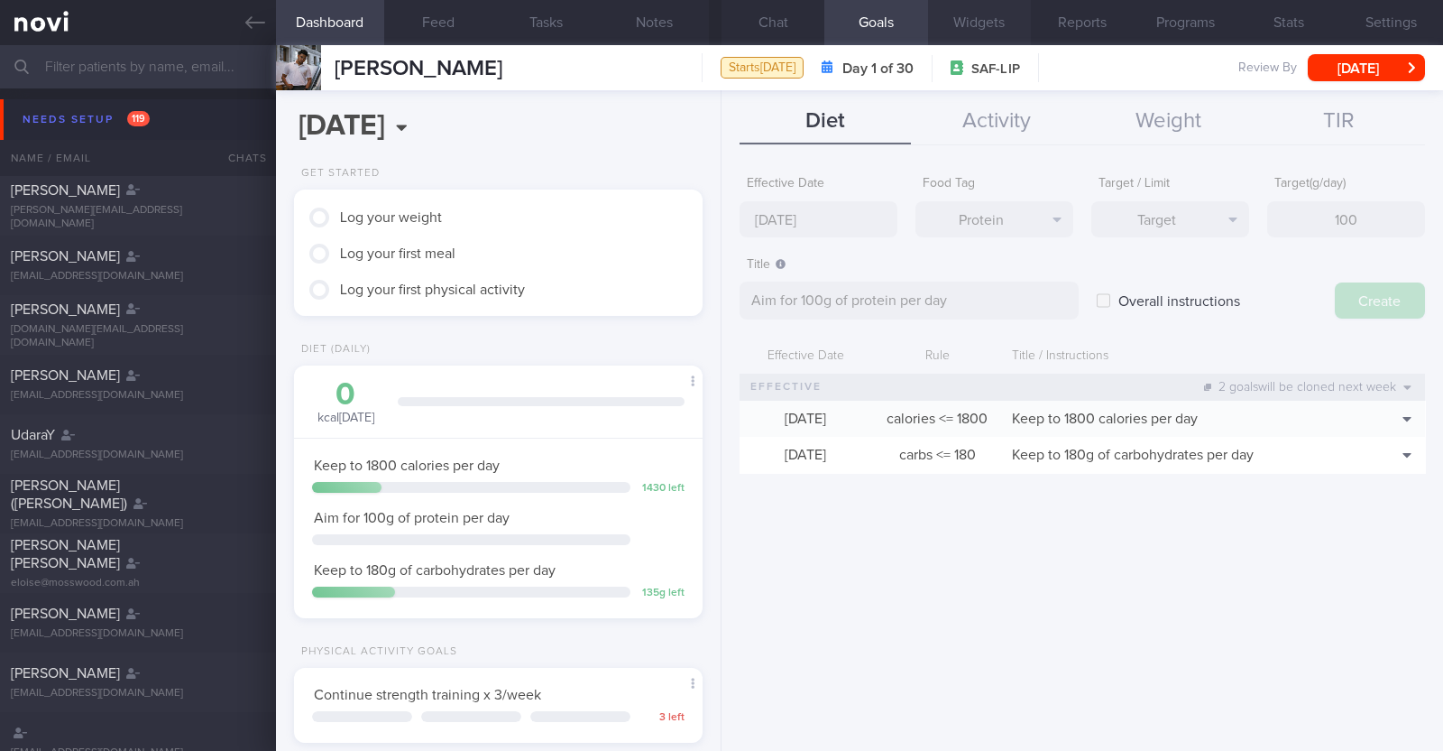
type input "20 Oct 2025"
type textarea "Aim for ___ of ___"
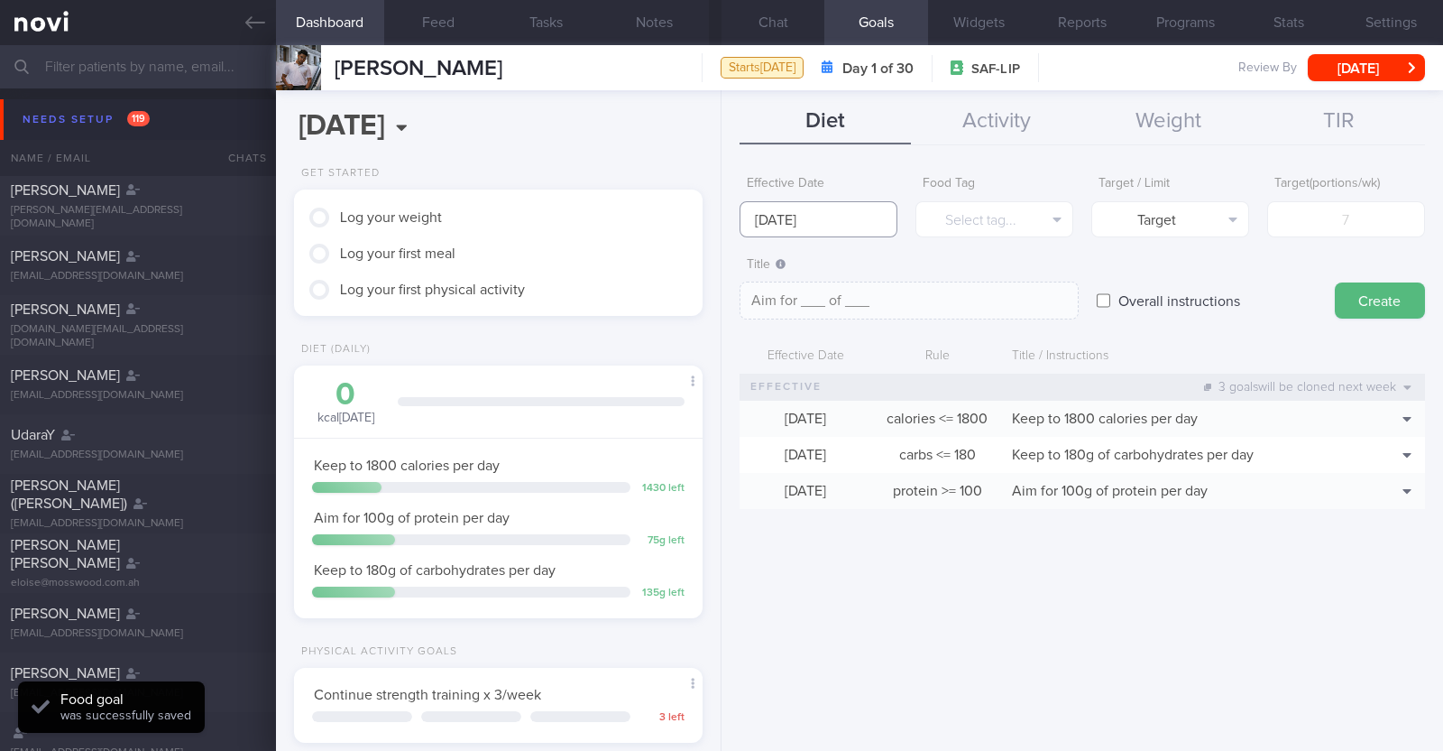
click at [768, 220] on input "20 Oct 2025" at bounding box center [819, 219] width 158 height 36
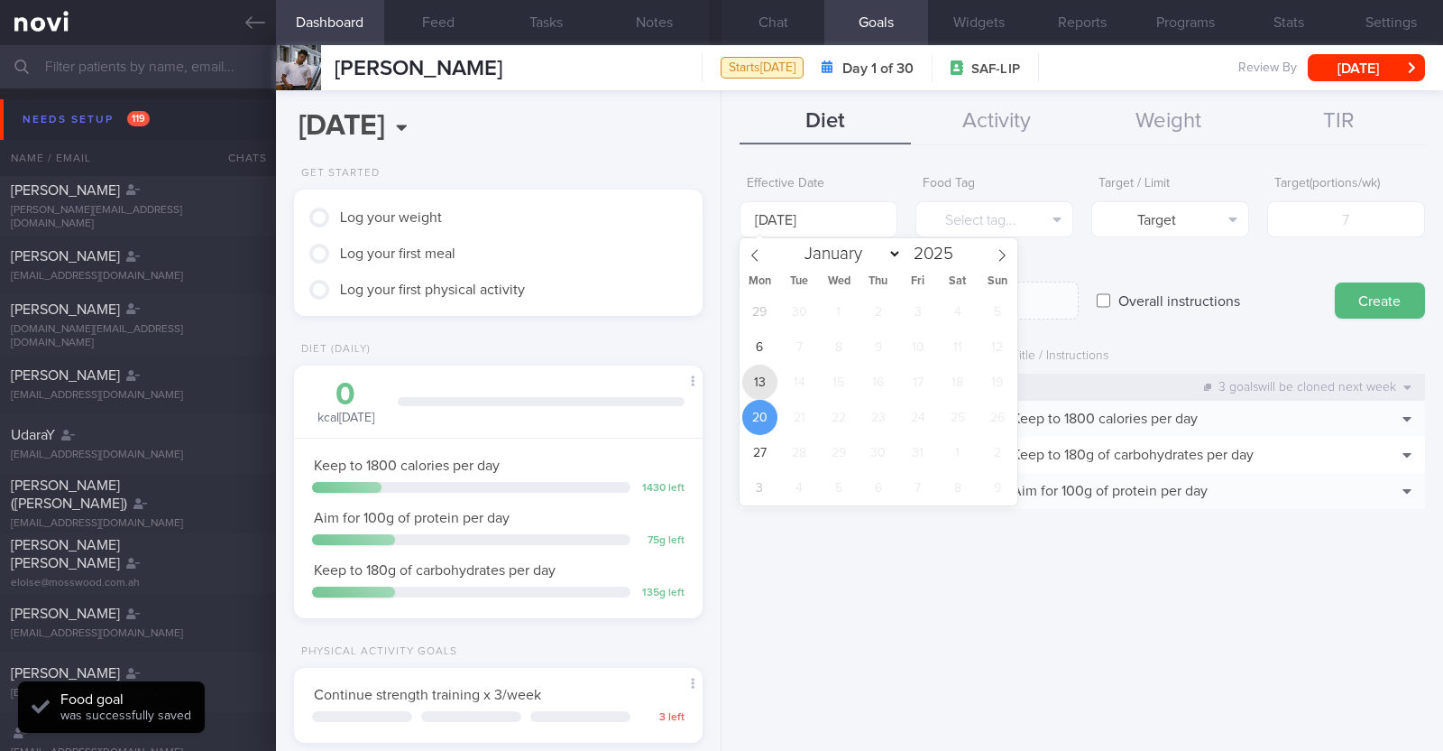
click at [763, 381] on span "13" at bounding box center [759, 381] width 35 height 35
type input "13 Oct 2025"
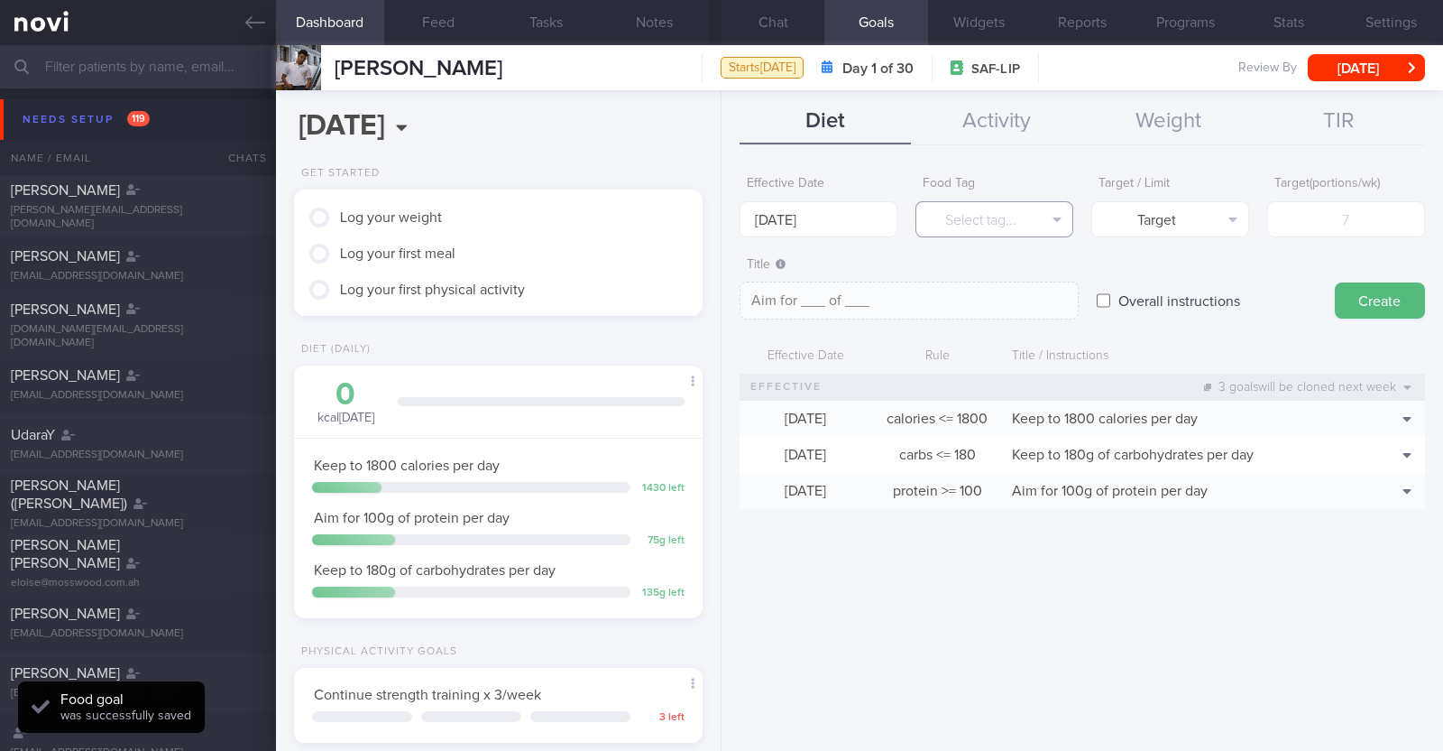
click at [974, 222] on button "Select tag..." at bounding box center [995, 219] width 158 height 36
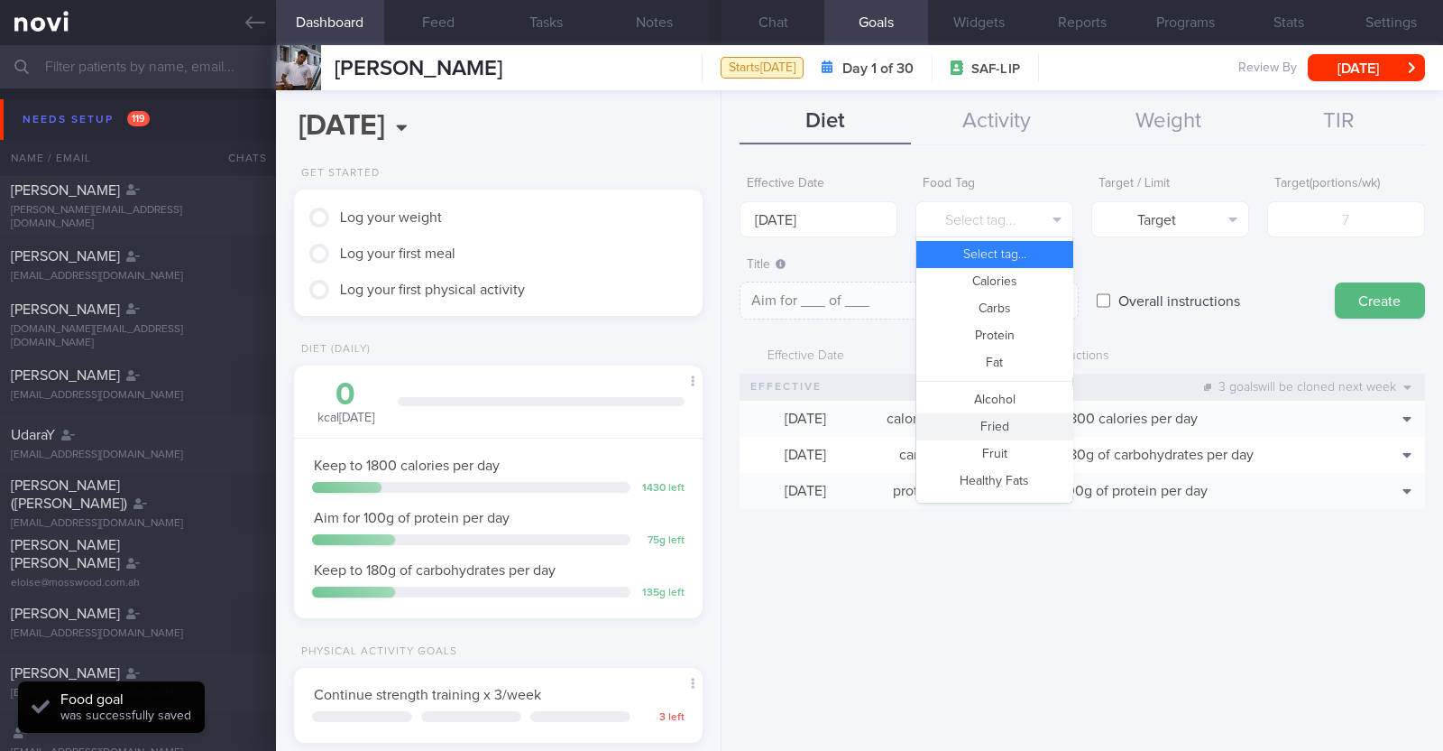
click at [991, 425] on button "Fried" at bounding box center [995, 426] width 156 height 27
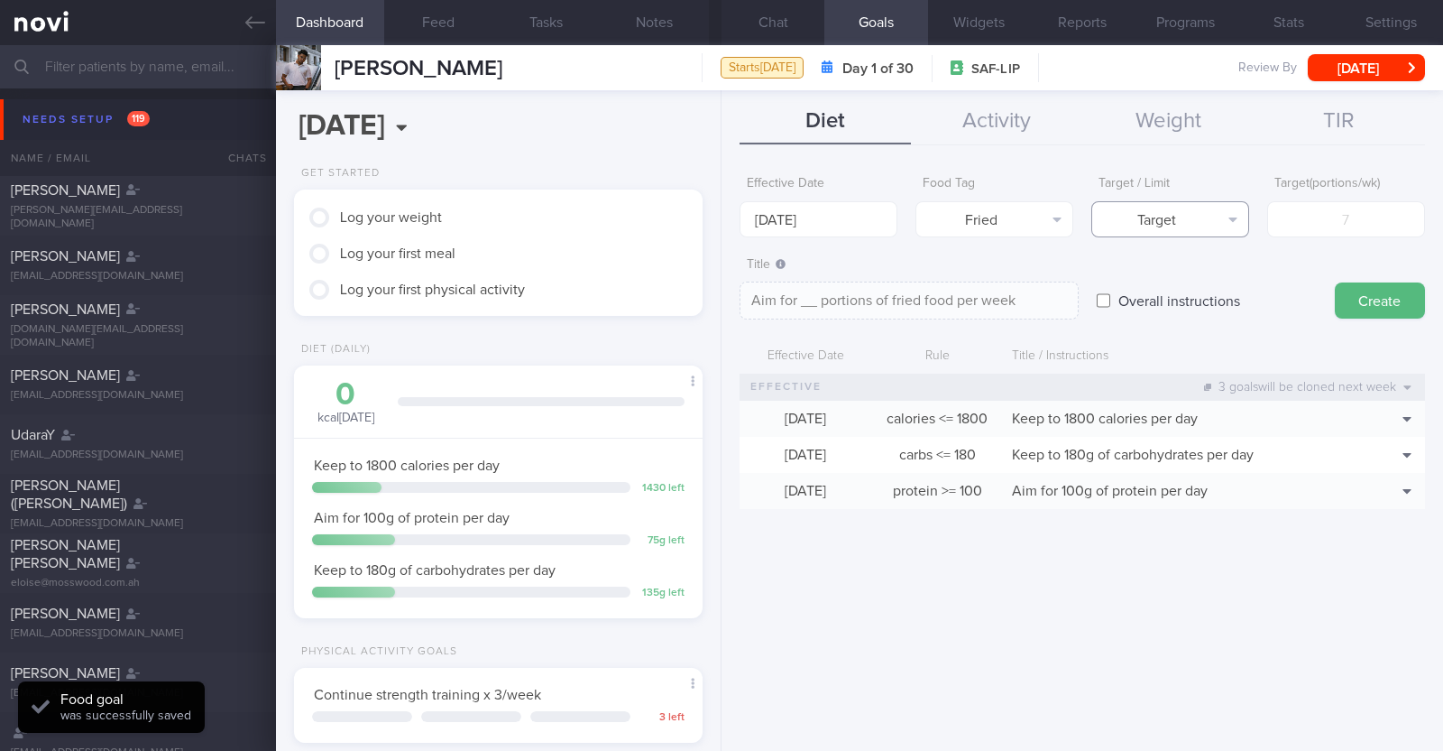
click at [1155, 223] on button "Target" at bounding box center [1171, 219] width 158 height 36
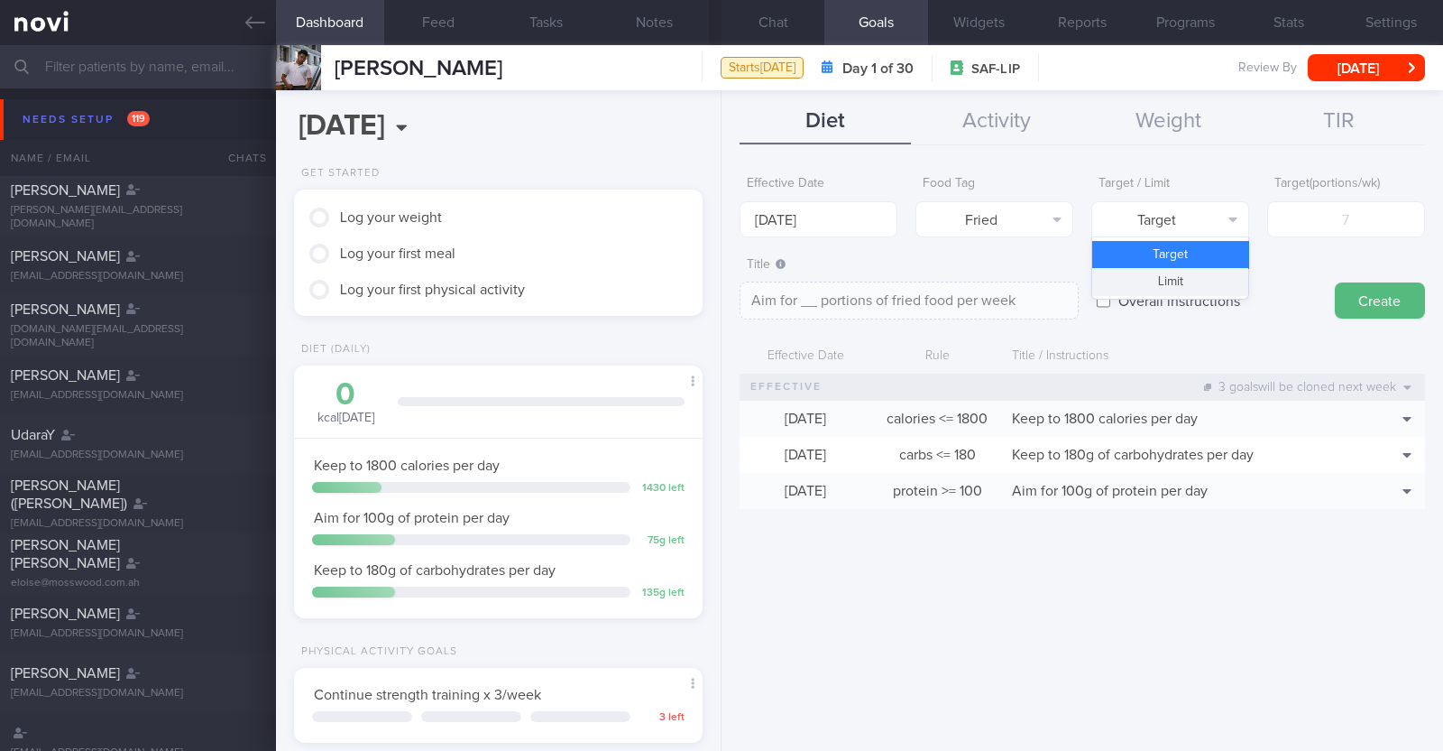
click at [1145, 272] on button "Limit" at bounding box center [1171, 281] width 156 height 27
type textarea "Keep to __ portions of fried food per week"
click at [1321, 224] on input "number" at bounding box center [1347, 219] width 158 height 36
type input "2"
type textarea "Keep to 2 portions of fried food per week"
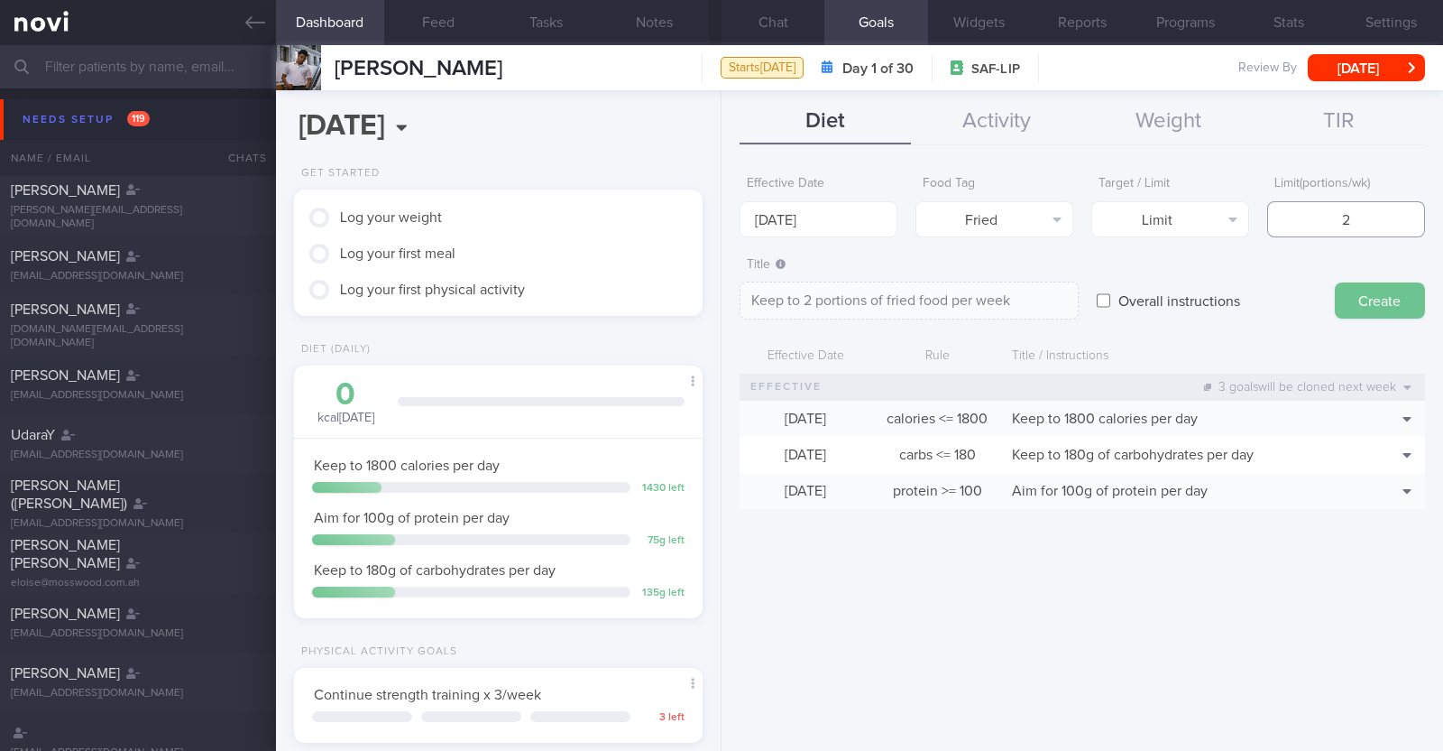
type input "2"
click at [1364, 290] on button "Create" at bounding box center [1380, 300] width 90 height 36
type input "20 Oct 2025"
type textarea "Aim for ___ of ___"
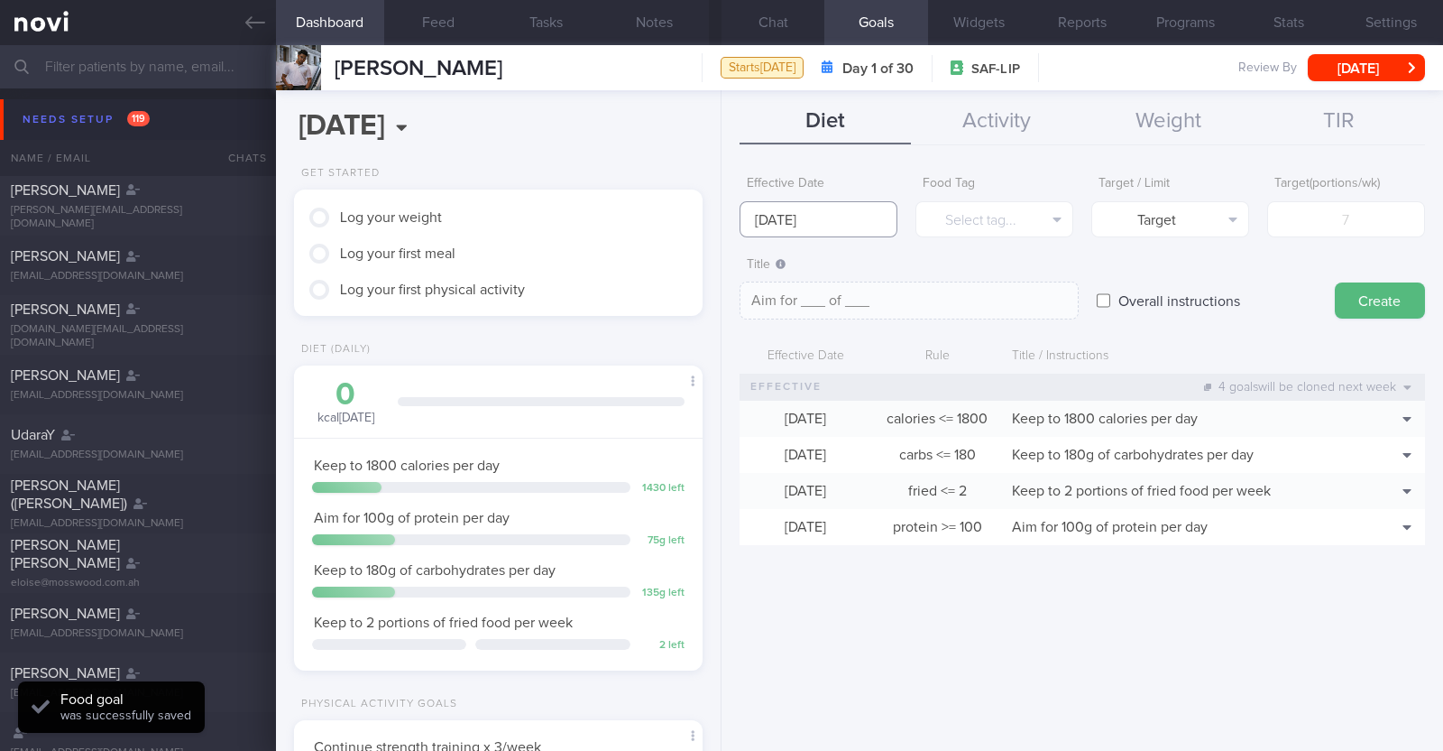
click at [844, 229] on input "20 Oct 2025" at bounding box center [819, 219] width 158 height 36
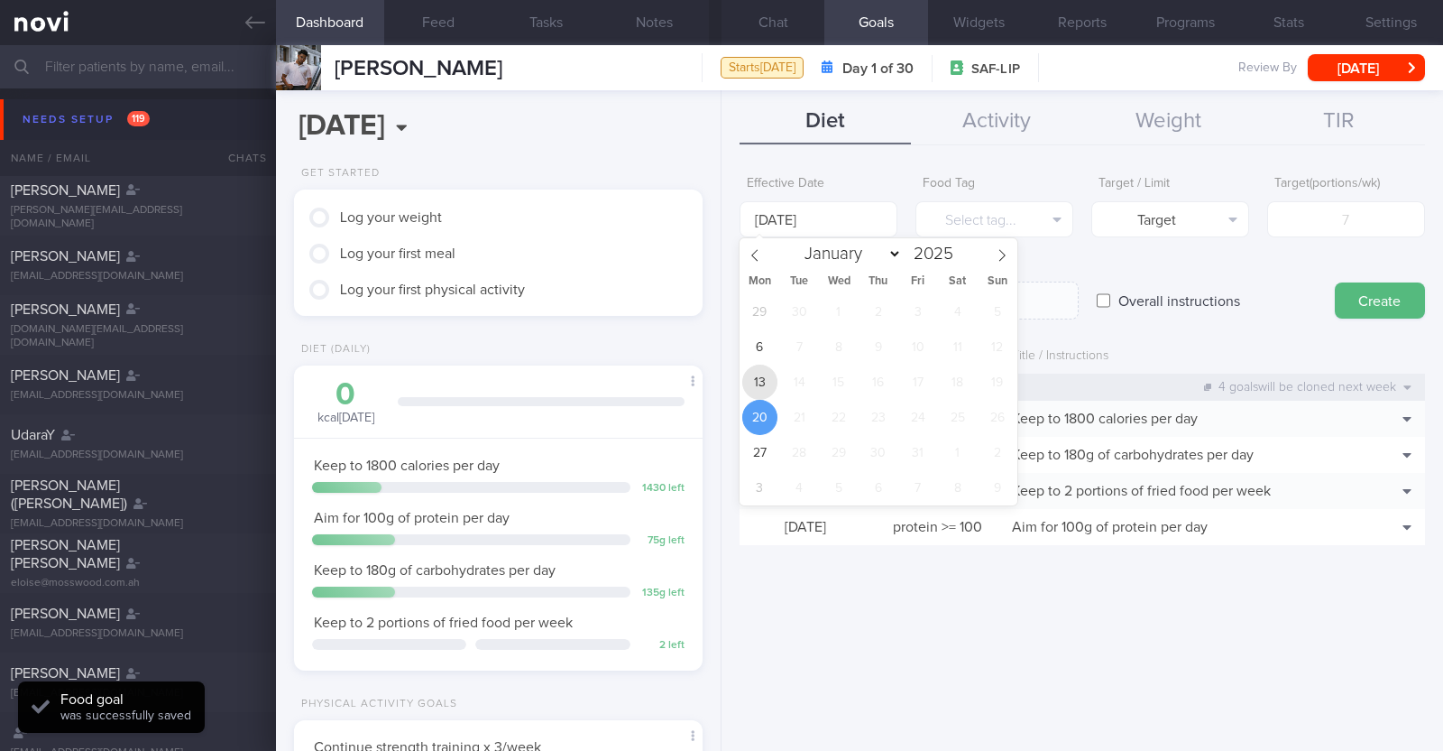
click at [764, 392] on span "13" at bounding box center [759, 381] width 35 height 35
type input "13 Oct 2025"
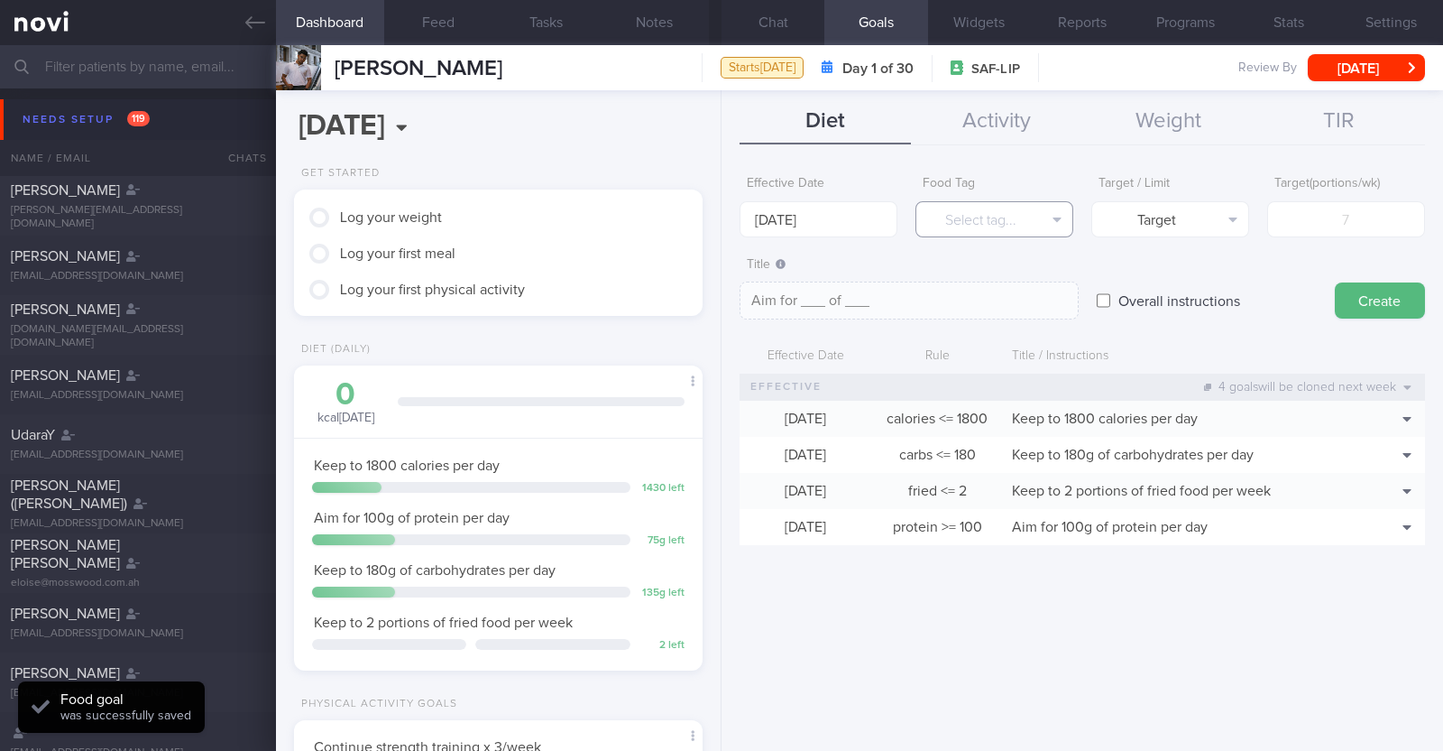
click at [961, 220] on button "Select tag..." at bounding box center [995, 219] width 158 height 36
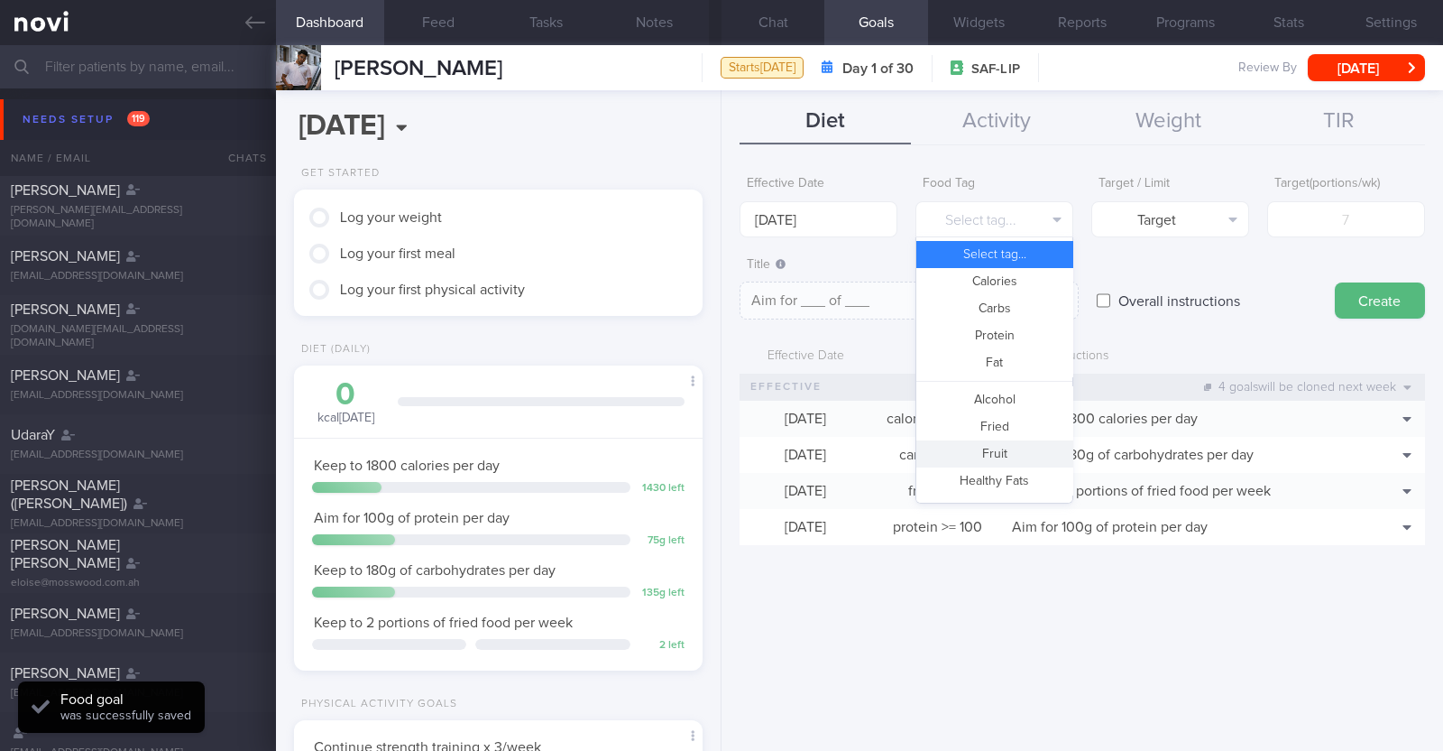
click at [1002, 457] on button "Fruit" at bounding box center [995, 453] width 156 height 27
type textarea "Aim for __ portions of fruits per week"
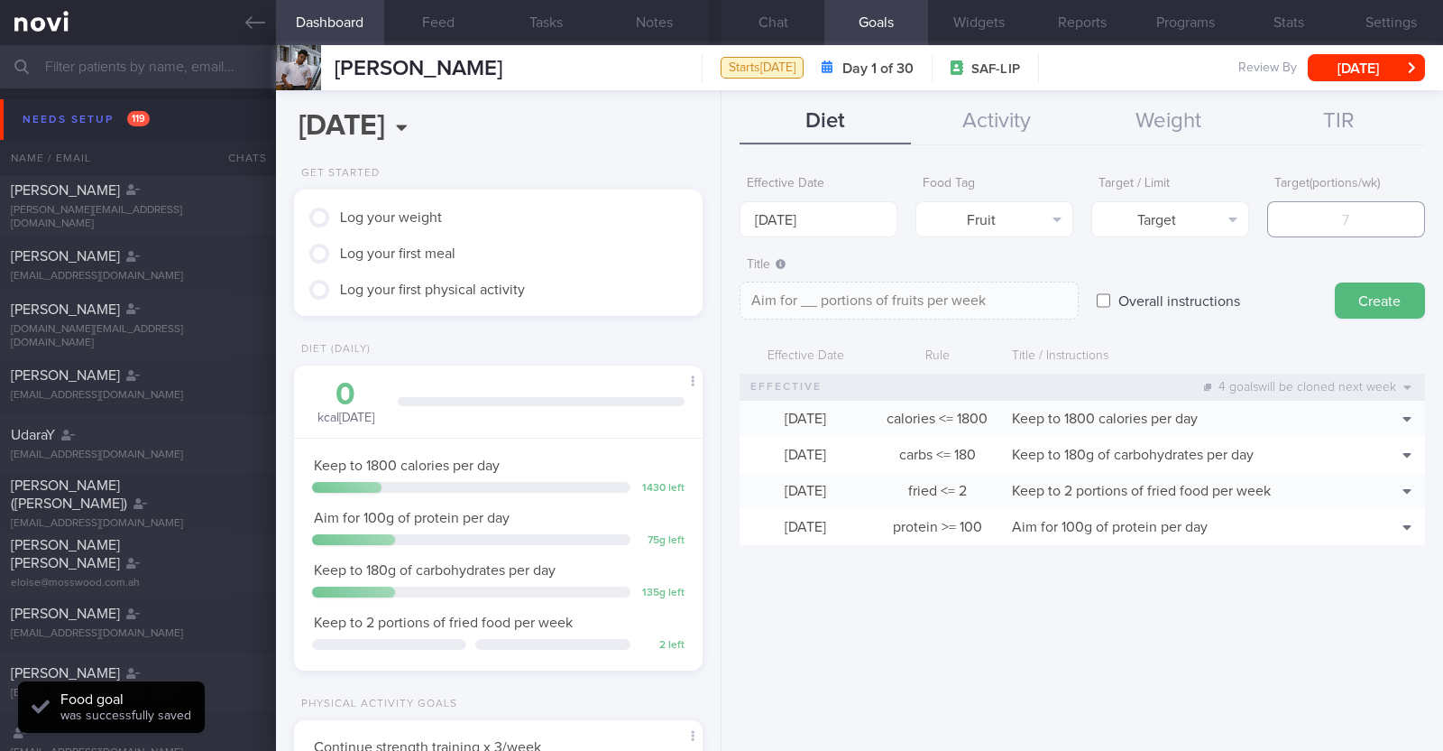
click at [1309, 210] on input "number" at bounding box center [1347, 219] width 158 height 36
type input "1"
type textarea "Aim for 1 portions of fruits per week"
type input "14"
type textarea "Aim for 14 portions of fruits per week"
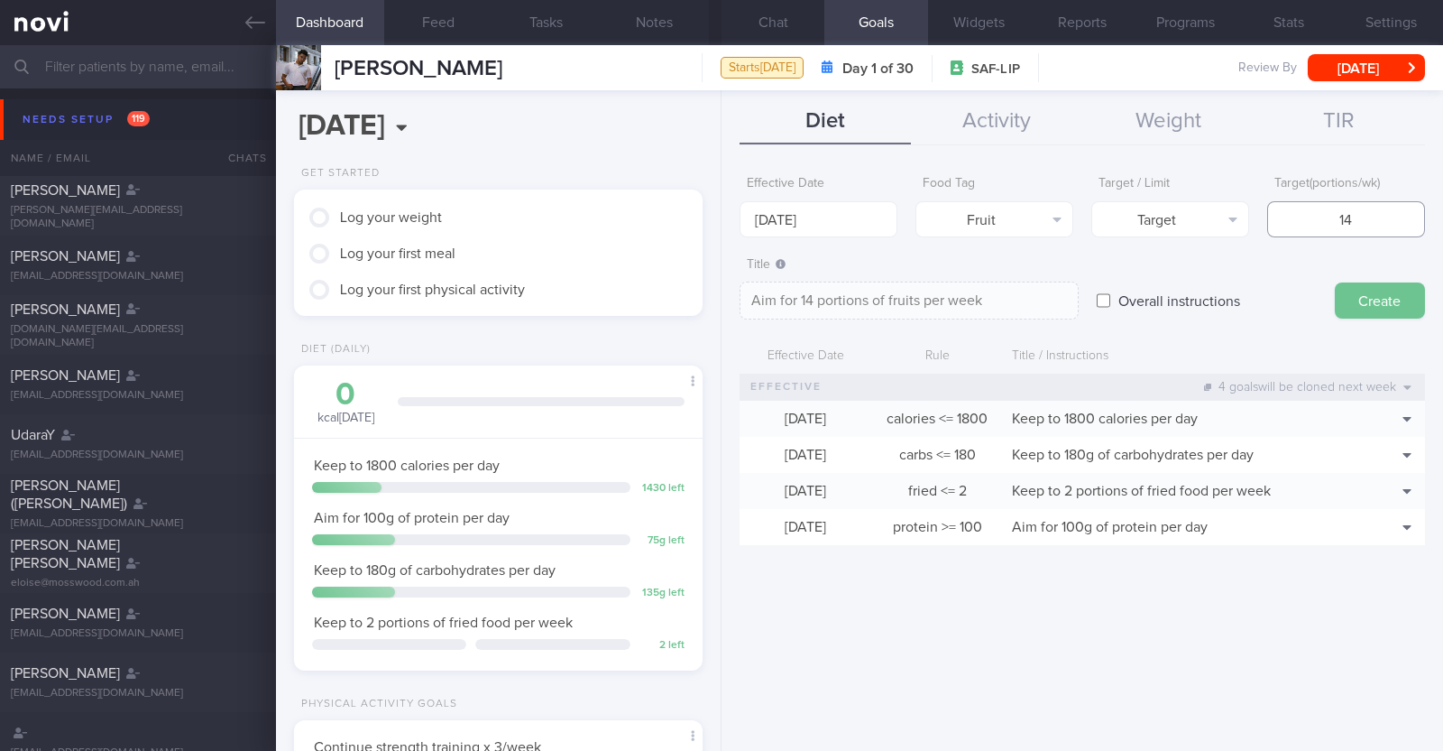
type input "14"
click at [1370, 292] on button "Create" at bounding box center [1380, 300] width 90 height 36
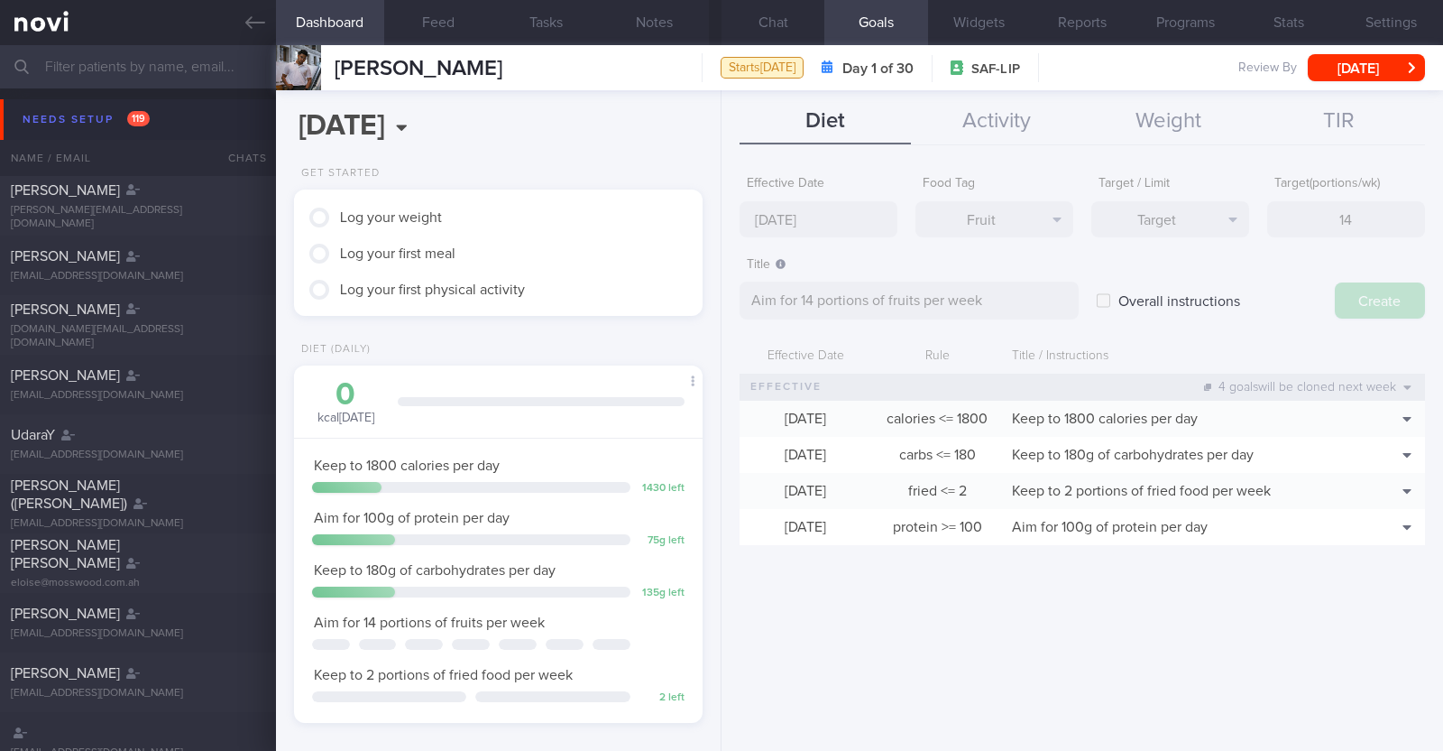
type input "20 Oct 2025"
type textarea "Aim for ___ of ___"
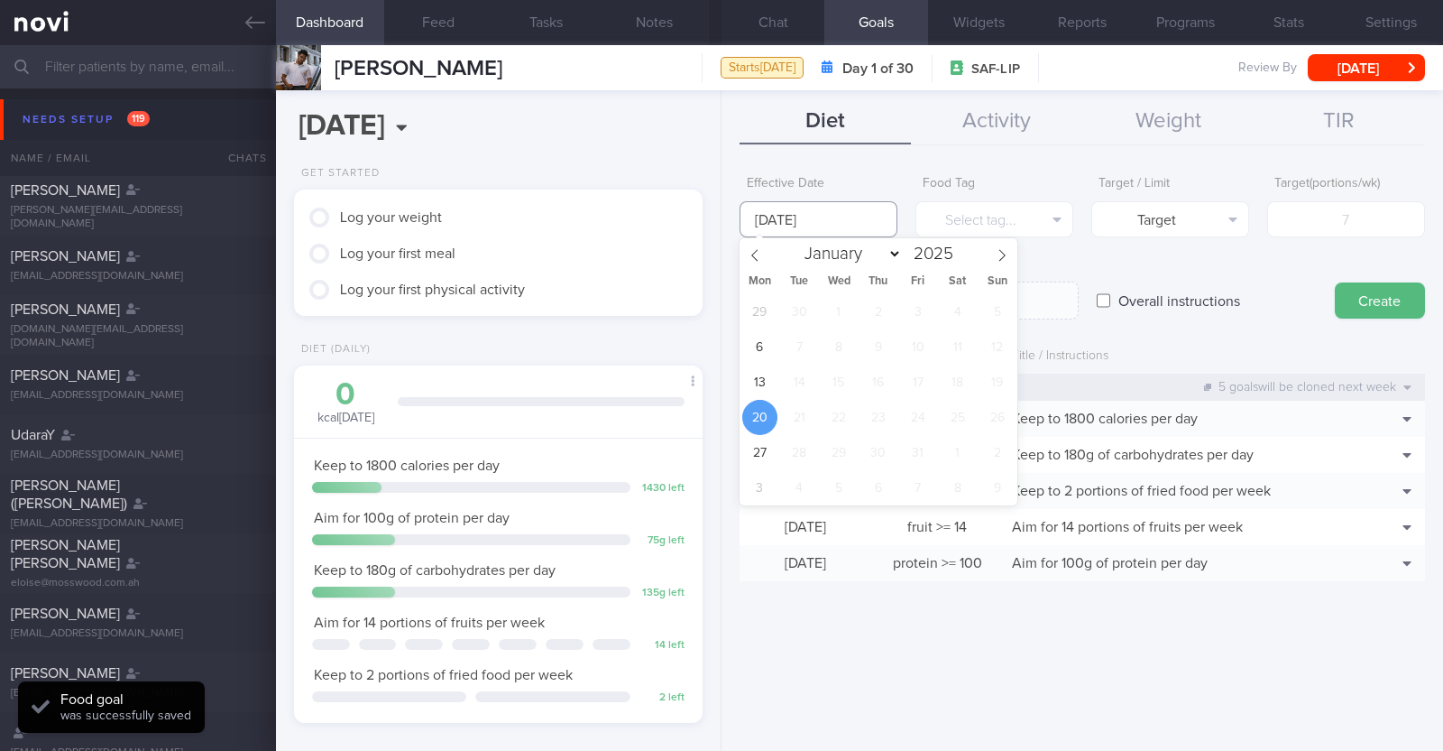
click at [859, 217] on input "20 Oct 2025" at bounding box center [819, 219] width 158 height 36
click at [767, 372] on span "13" at bounding box center [759, 381] width 35 height 35
type input "13 Oct 2025"
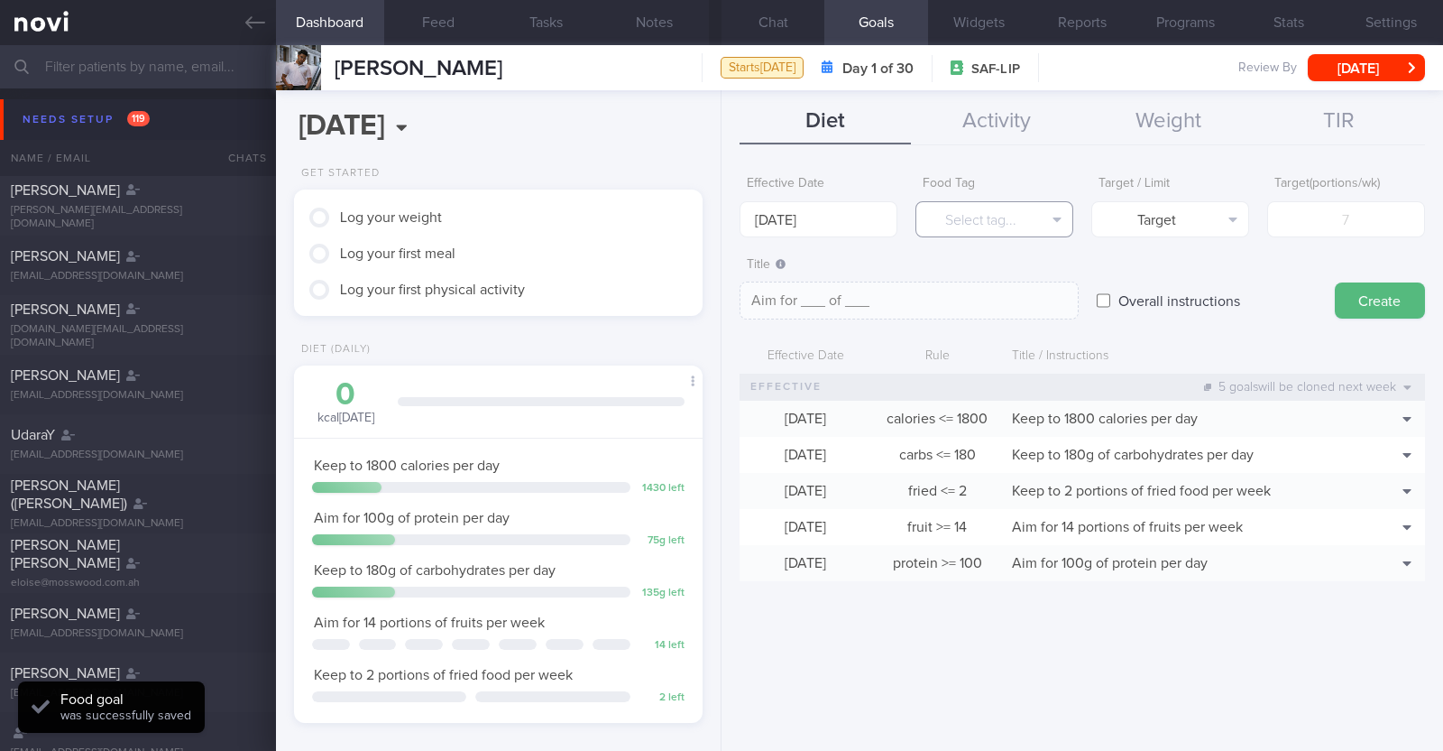
click at [977, 214] on button "Select tag..." at bounding box center [995, 219] width 158 height 36
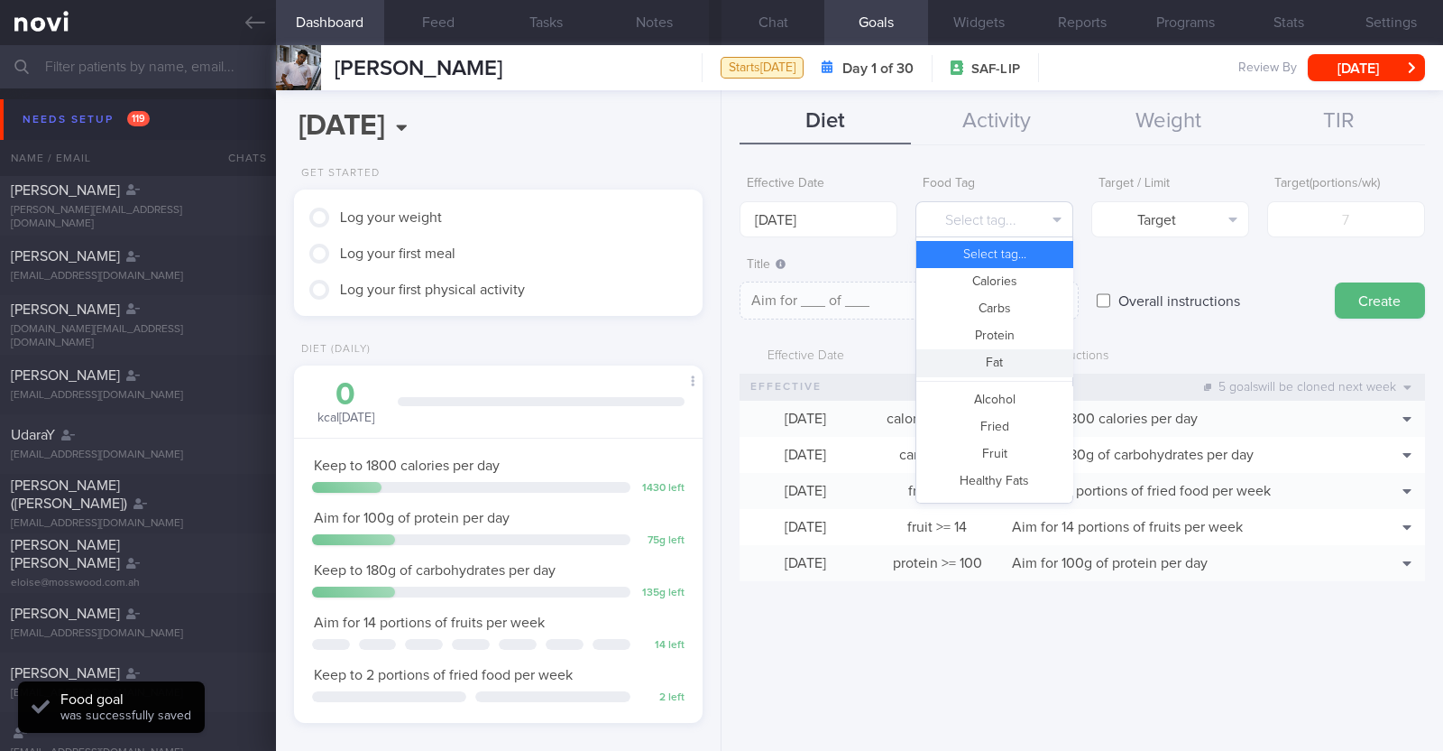
scroll to position [537, 0]
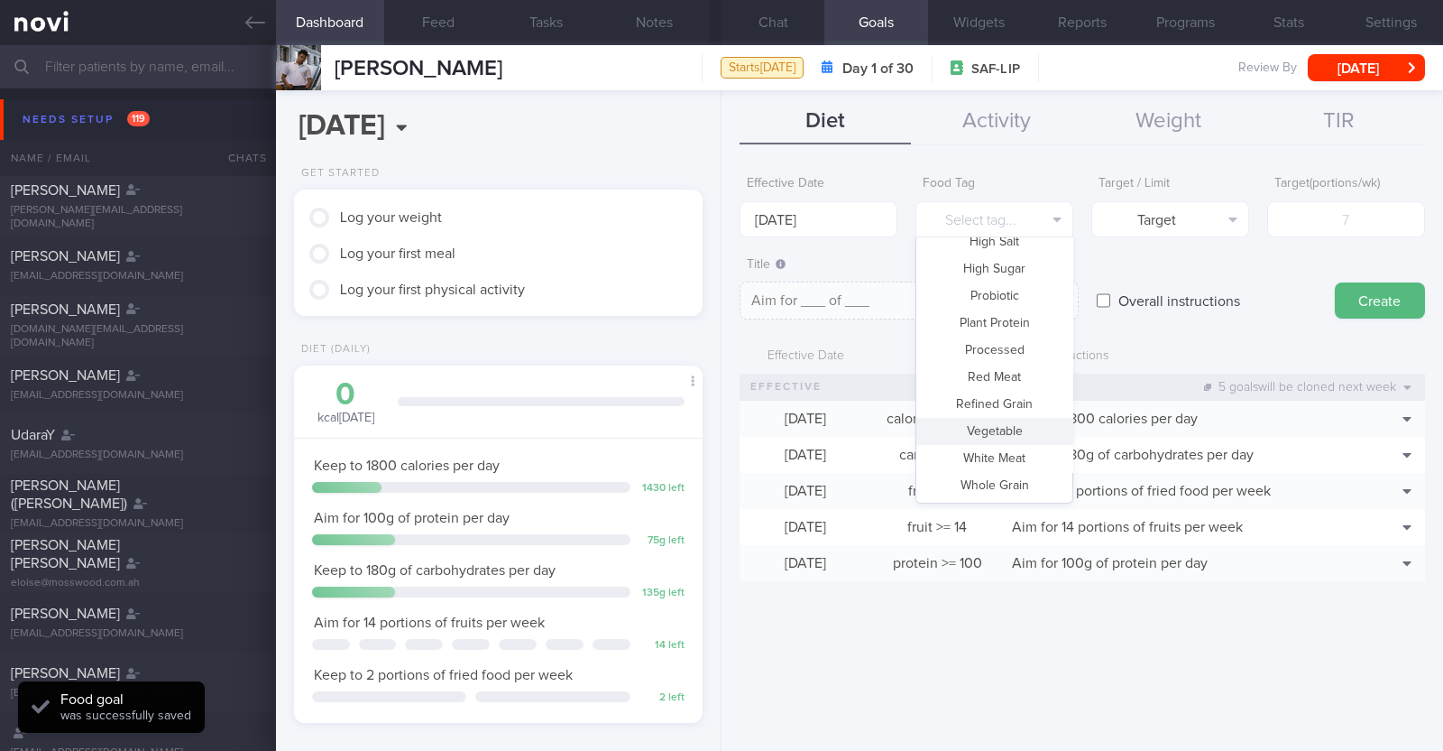
click at [1001, 430] on button "Vegetable" at bounding box center [995, 431] width 156 height 27
type textarea "Aim for __ portions of vegetables per week"
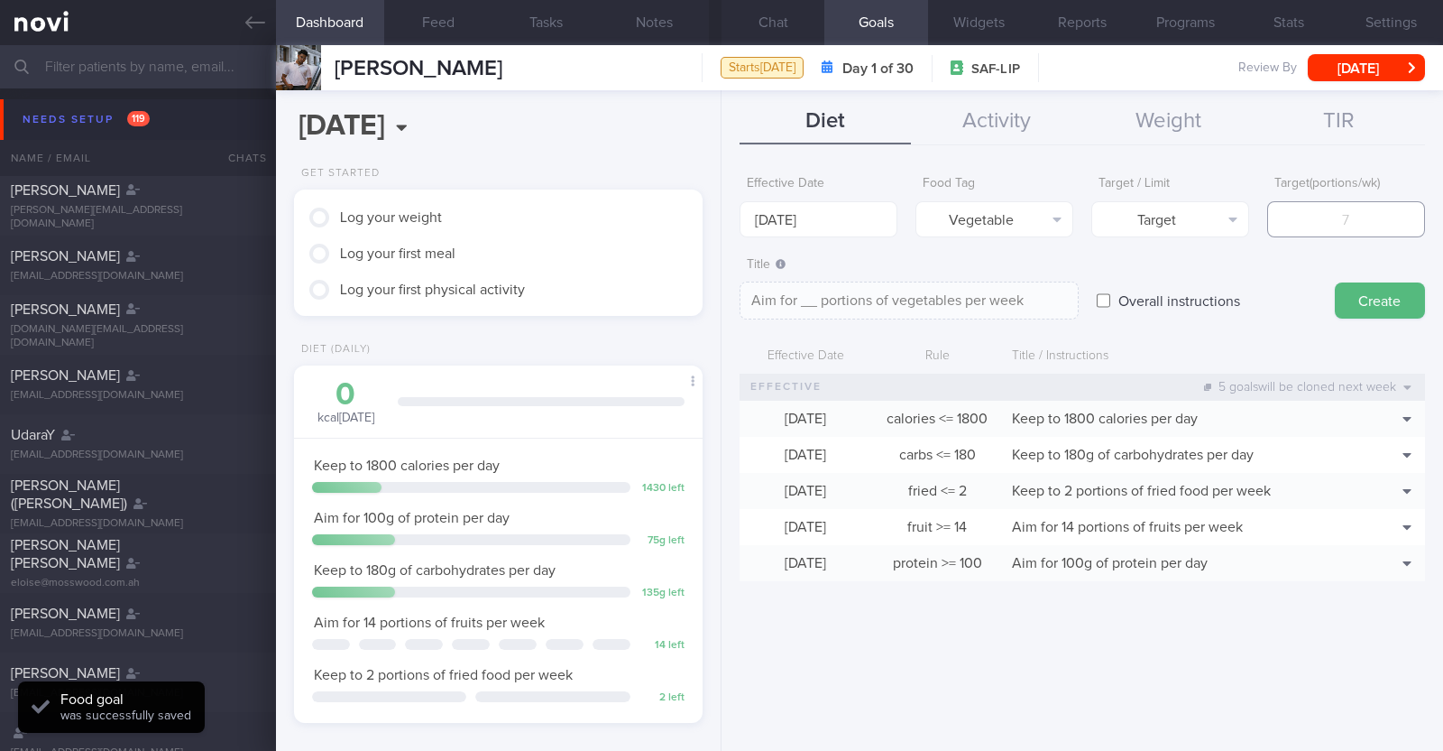
click at [1335, 214] on input "number" at bounding box center [1347, 219] width 158 height 36
type input "1"
type textarea "Aim for 1 portions of vegetables per week"
type input "14"
type textarea "Aim for 14 portions of vegetables per week"
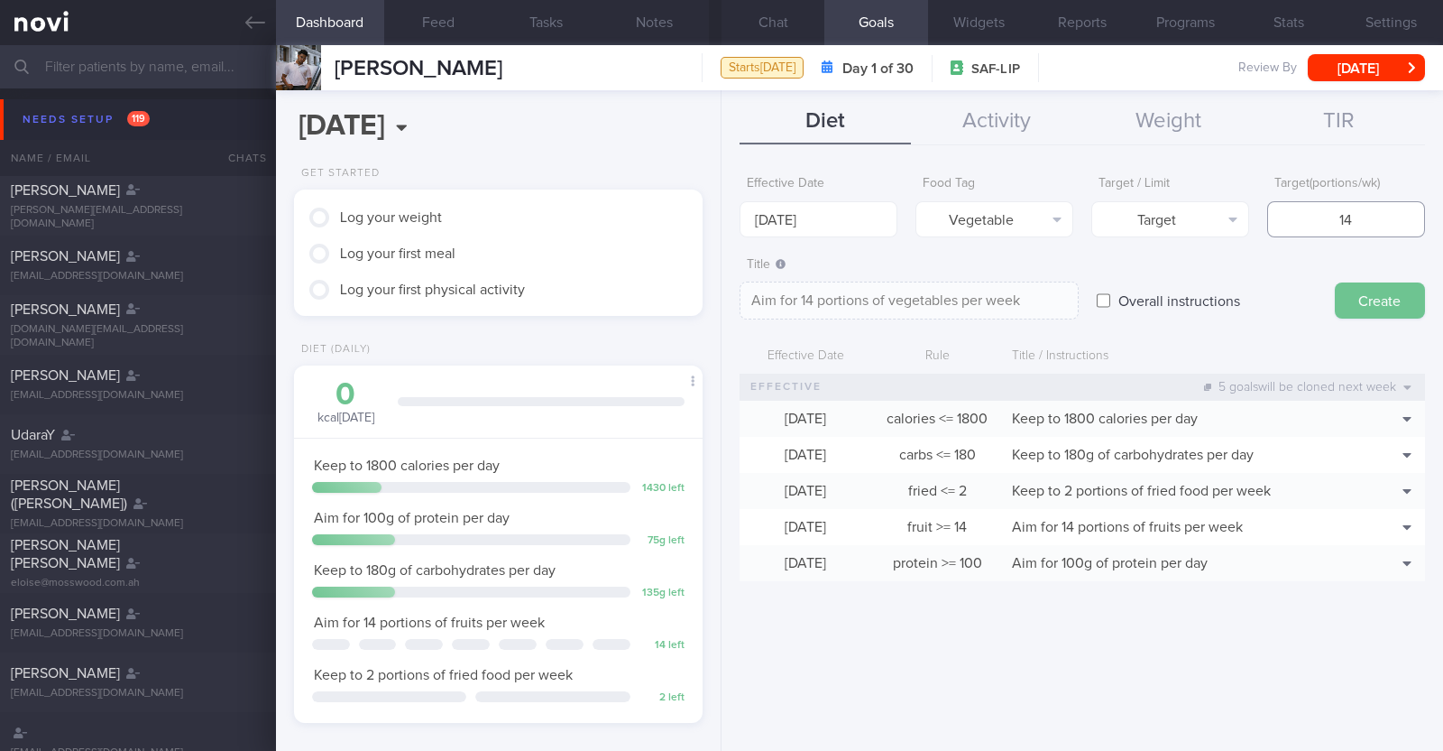
type input "14"
click at [1353, 302] on button "Create" at bounding box center [1380, 300] width 90 height 36
type input "20 Oct 2025"
type textarea "Aim for ___ of ___"
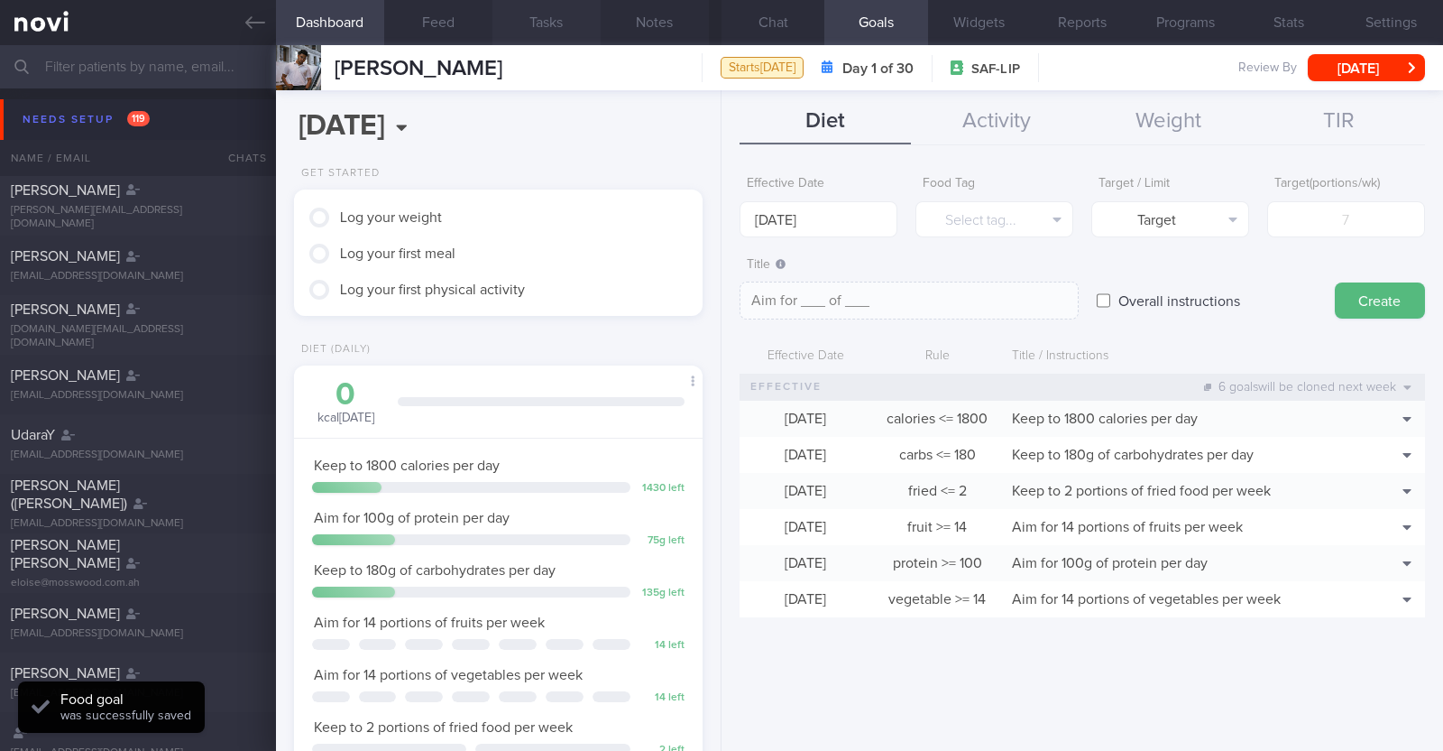
click at [768, 26] on button "Chat" at bounding box center [773, 22] width 103 height 45
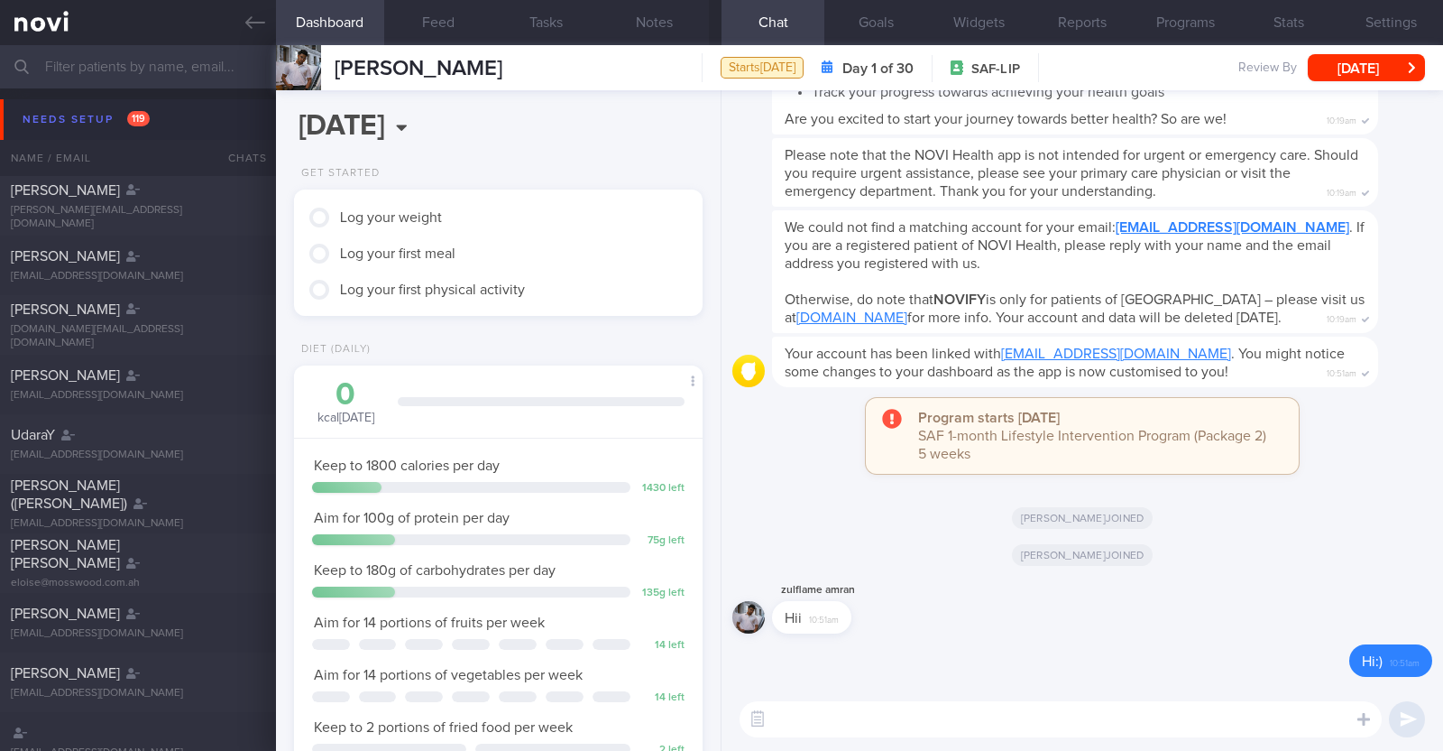
click at [798, 726] on textarea at bounding box center [1061, 719] width 642 height 36
paste textarea "Hi [Name], It was a pleasure speaking with you today. The Lifestyle Improvement…"
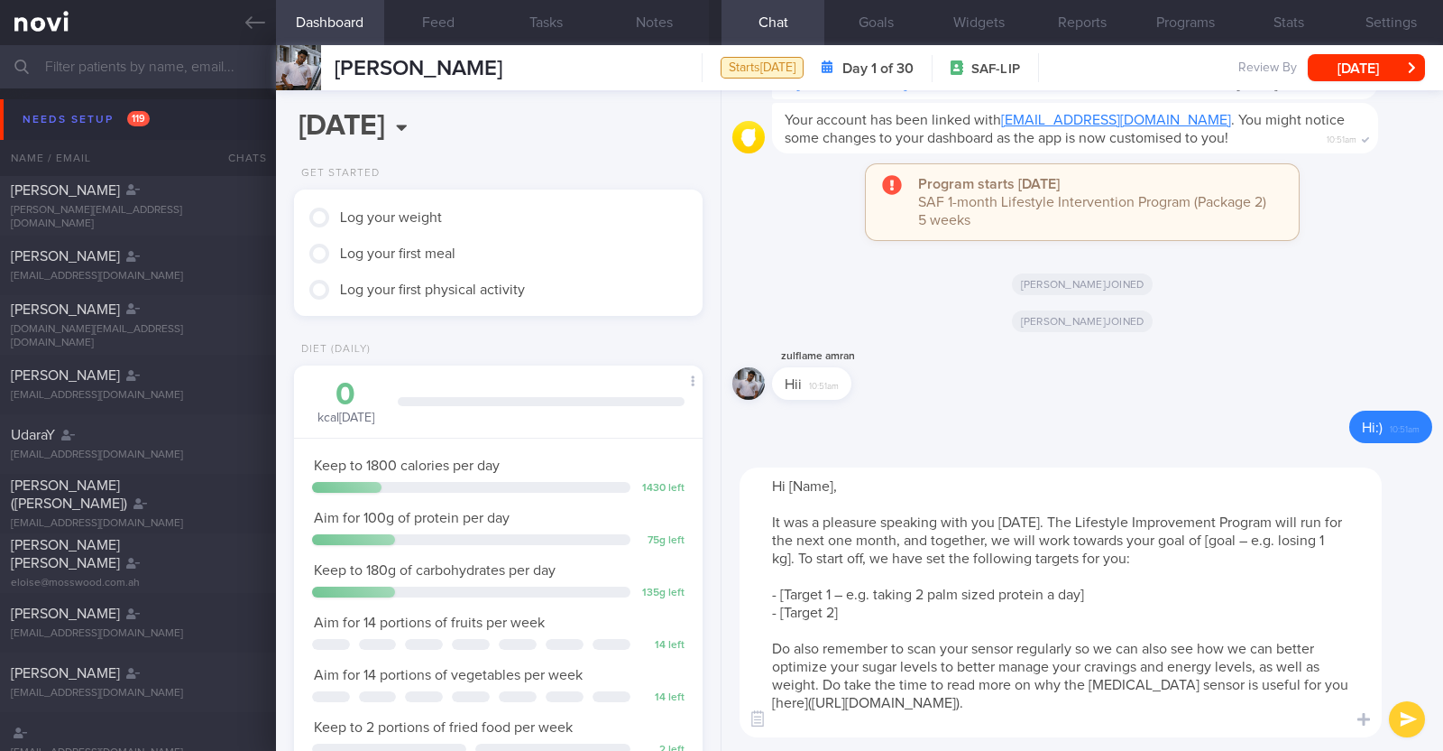
click at [830, 484] on textarea "Hi [Name], It was a pleasure speaking with you today. The Lifestyle Improvement…" at bounding box center [1061, 602] width 642 height 270
click at [1202, 541] on textarea "Hi Zul, It was a pleasure speaking with you today. The Lifestyle Improvement Pr…" at bounding box center [1061, 602] width 642 height 270
drag, startPoint x: 1102, startPoint y: 592, endPoint x: 783, endPoint y: 589, distance: 318.5
click at [783, 589] on textarea "Hi Zul, It was a pleasure speaking with you today. The Lifestyle Improvement Pr…" at bounding box center [1061, 602] width 642 height 270
drag, startPoint x: 857, startPoint y: 609, endPoint x: 781, endPoint y: 616, distance: 76.1
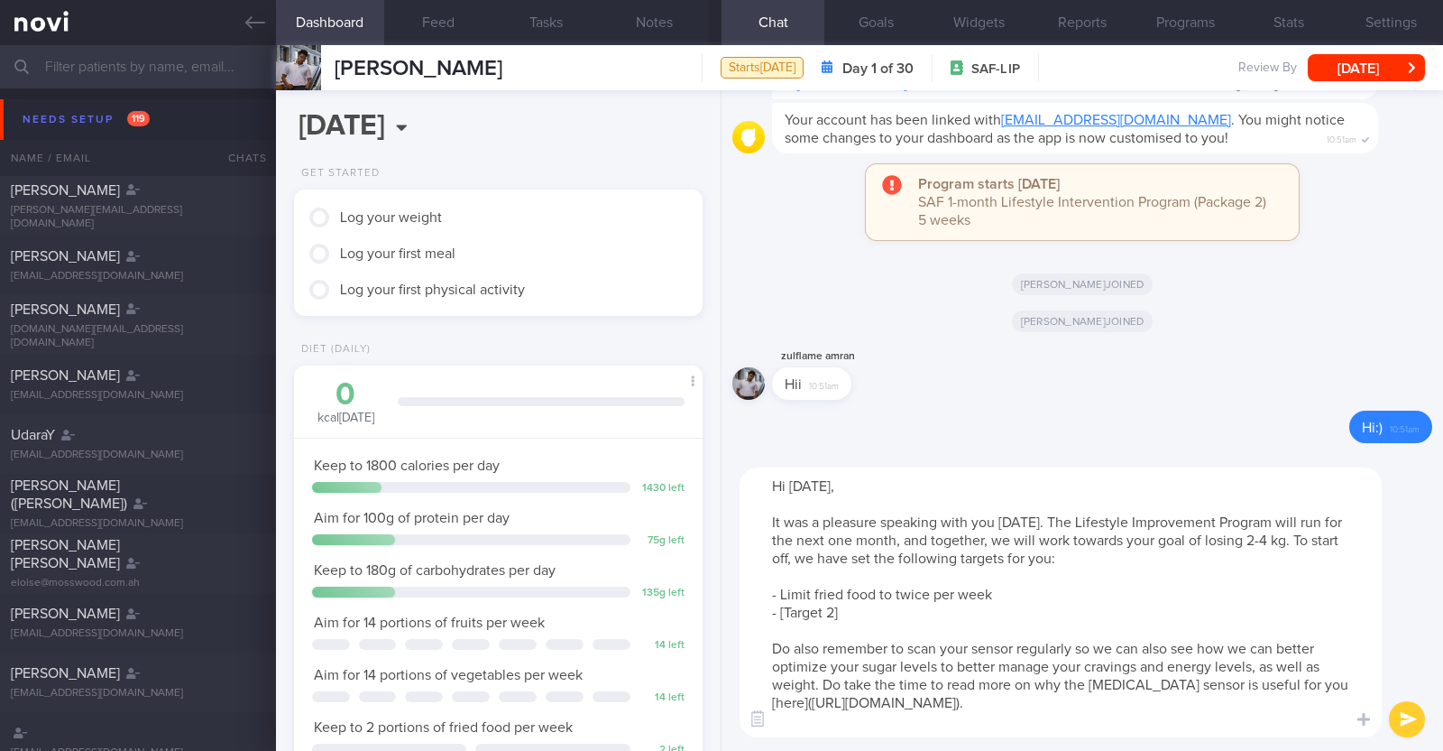
click at [781, 616] on textarea "Hi Zul, It was a pleasure speaking with you today. The Lifestyle Improvement Pr…" at bounding box center [1061, 602] width 642 height 270
type textarea "Hi Zul, It was a pleasure speaking with you today. The Lifestyle Improvement Pr…"
click at [1407, 711] on button "submit" at bounding box center [1407, 719] width 36 height 36
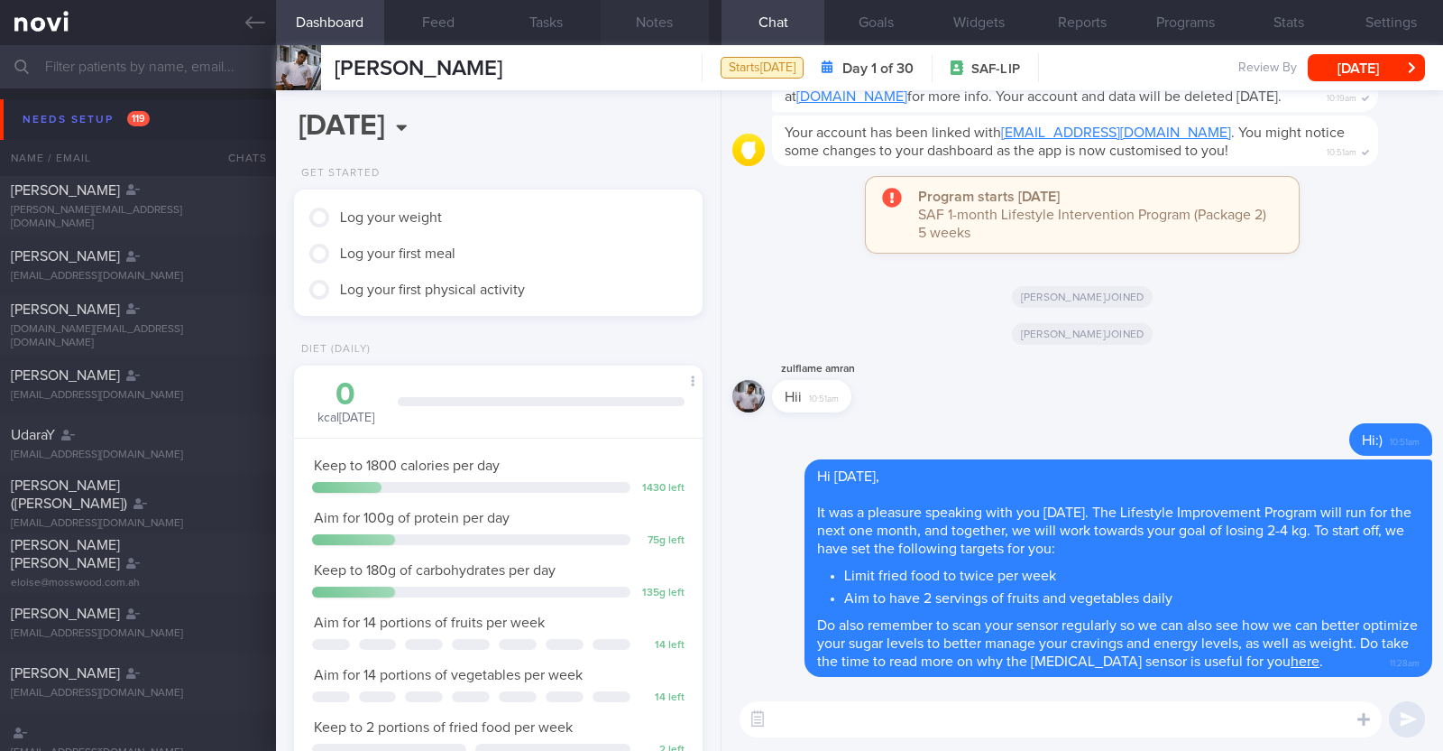
click at [659, 5] on button "Notes" at bounding box center [655, 22] width 108 height 45
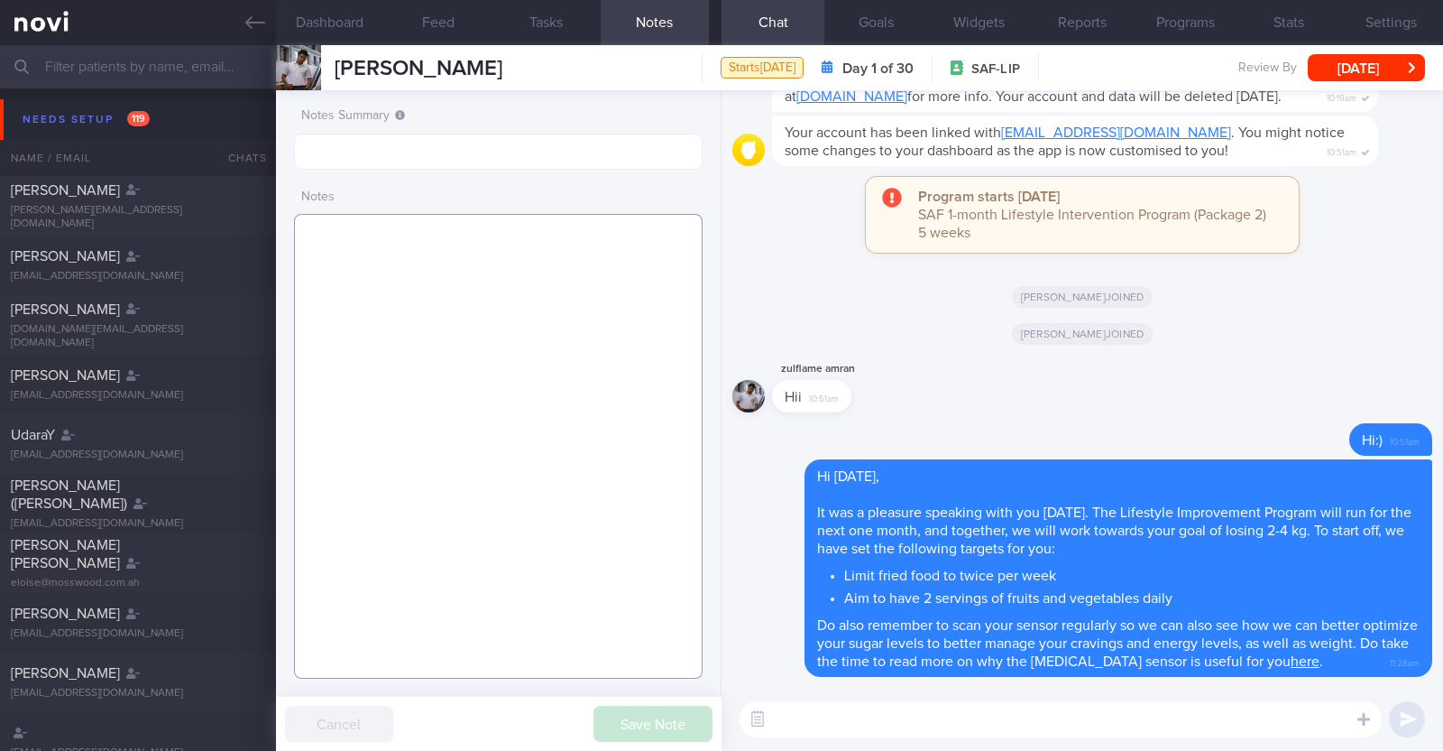
click at [483, 272] on textarea at bounding box center [498, 446] width 409 height 465
paste textarea "Comorbidities Bilateral knee Injury with Swollen Meniscus"
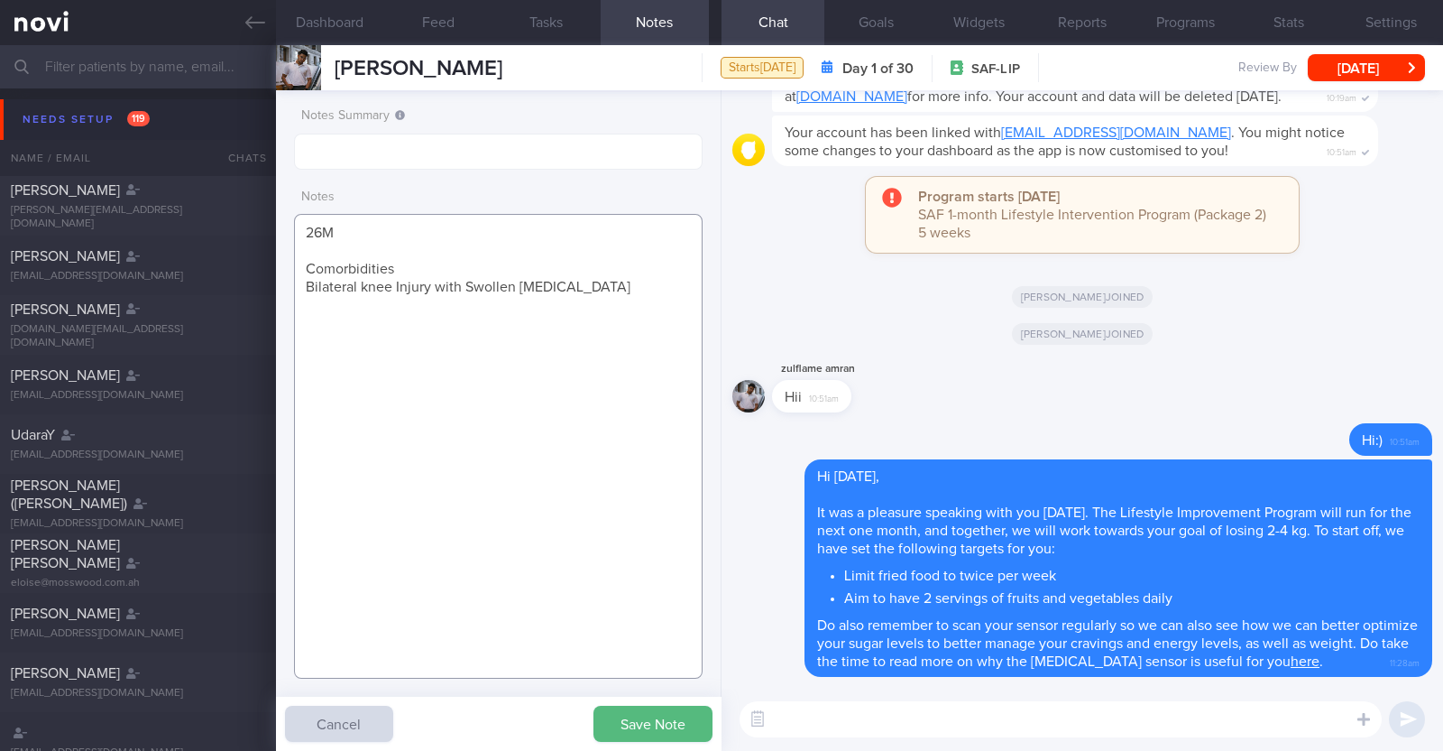
click at [433, 257] on textarea "26M Comorbidities Bilateral knee Injury with Swollen Meniscus" at bounding box center [498, 446] width 409 height 465
click at [423, 263] on textarea "26M Comorbidities Bilateral knee Injury with Swollen Meniscus" at bounding box center [498, 446] width 409 height 465
click at [609, 281] on textarea "26M Comorbidities: Bilateral knee Injury with Swollen Meniscus" at bounding box center [498, 446] width 409 height 465
paste textarea "Strength training x 3/week (45min) Cardio x 2/week (40-60min)"
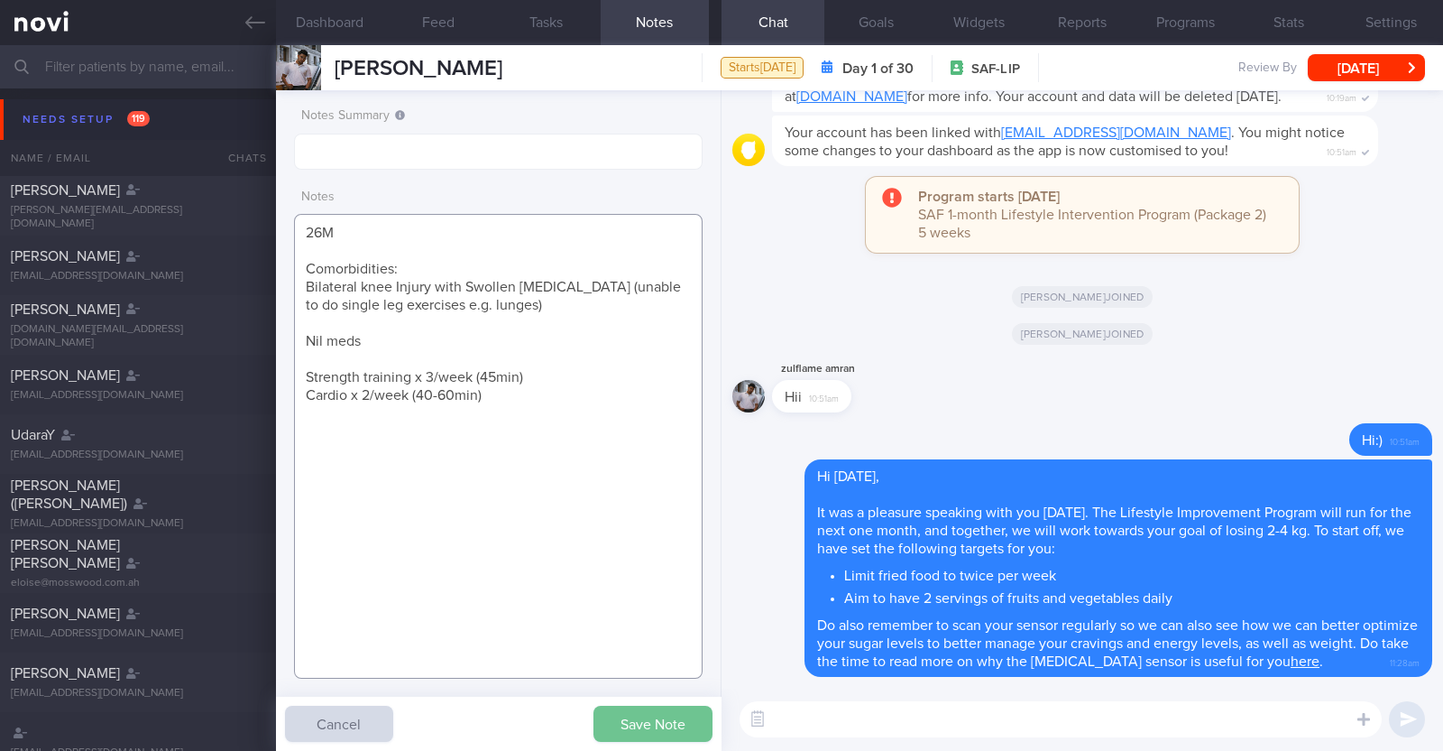
type textarea "26M Comorbidities: Bilateral knee Injury with Swollen Meniscus (unable to do si…"
click at [657, 719] on button "Save Note" at bounding box center [653, 723] width 119 height 36
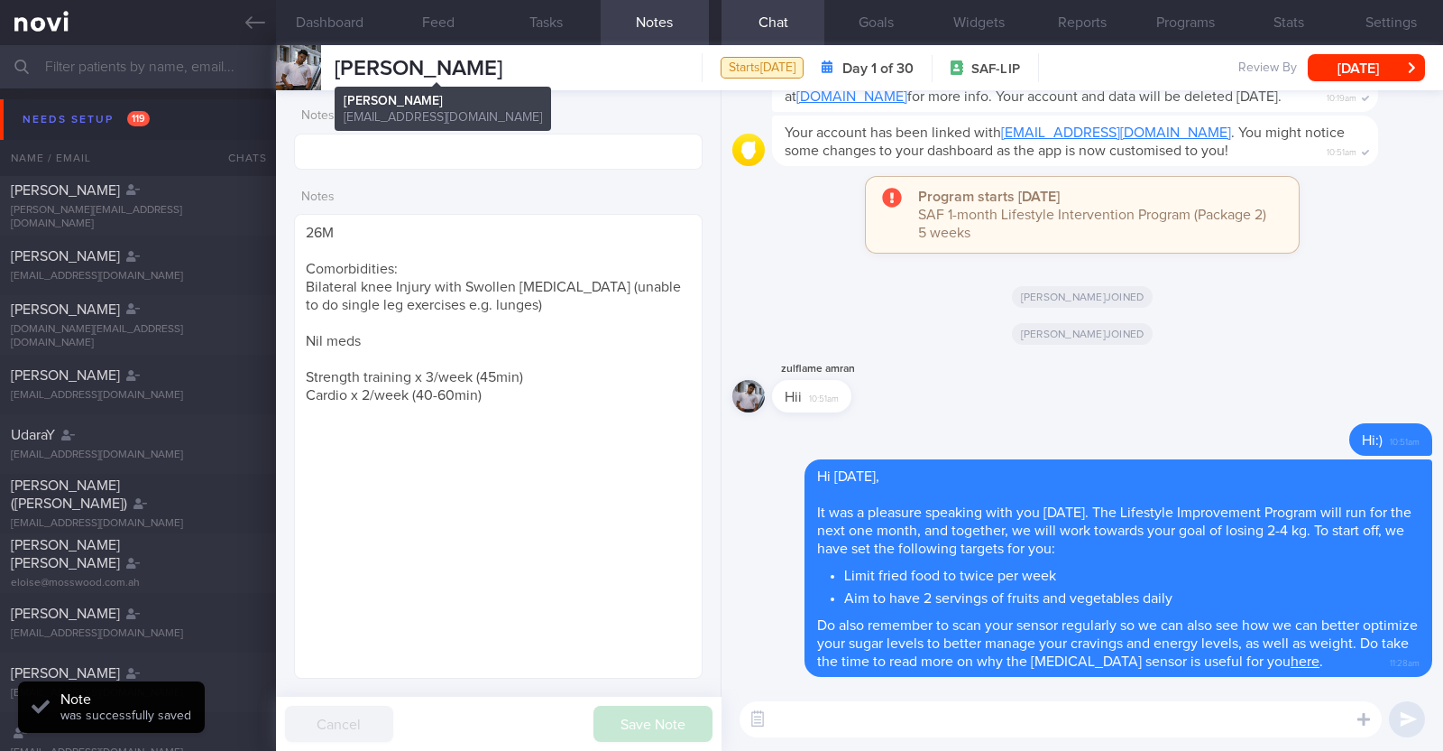
drag, startPoint x: 551, startPoint y: 65, endPoint x: 336, endPoint y: 72, distance: 215.7
click at [336, 72] on div "Muhammad Zulfadhli Muhammad Zulfadhli mdzulflame@gmail.com Starts today Day 1 o…" at bounding box center [859, 67] width 1167 height 45
copy span "Muhammad Zulfadhli"
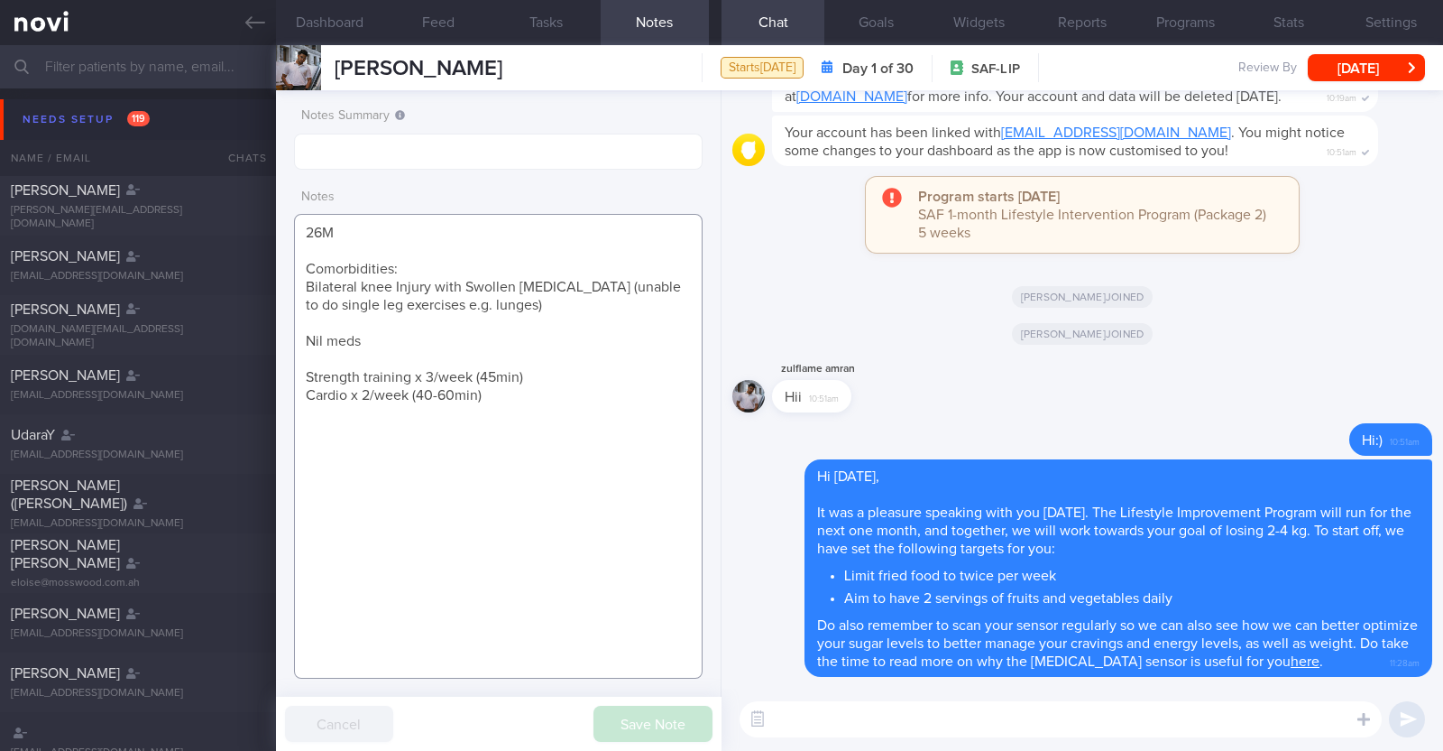
drag, startPoint x: 490, startPoint y: 399, endPoint x: 295, endPoint y: 233, distance: 256.0
click at [295, 233] on textarea "26M Comorbidities: Bilateral knee Injury with Swollen Meniscus (unable to do si…" at bounding box center [498, 446] width 409 height 465
click at [487, 529] on textarea "26M Comorbidities: Bilateral knee Injury with Swollen Meniscus (unable to do si…" at bounding box center [498, 446] width 409 height 465
click at [1368, 65] on button "[DATE]" at bounding box center [1366, 67] width 117 height 27
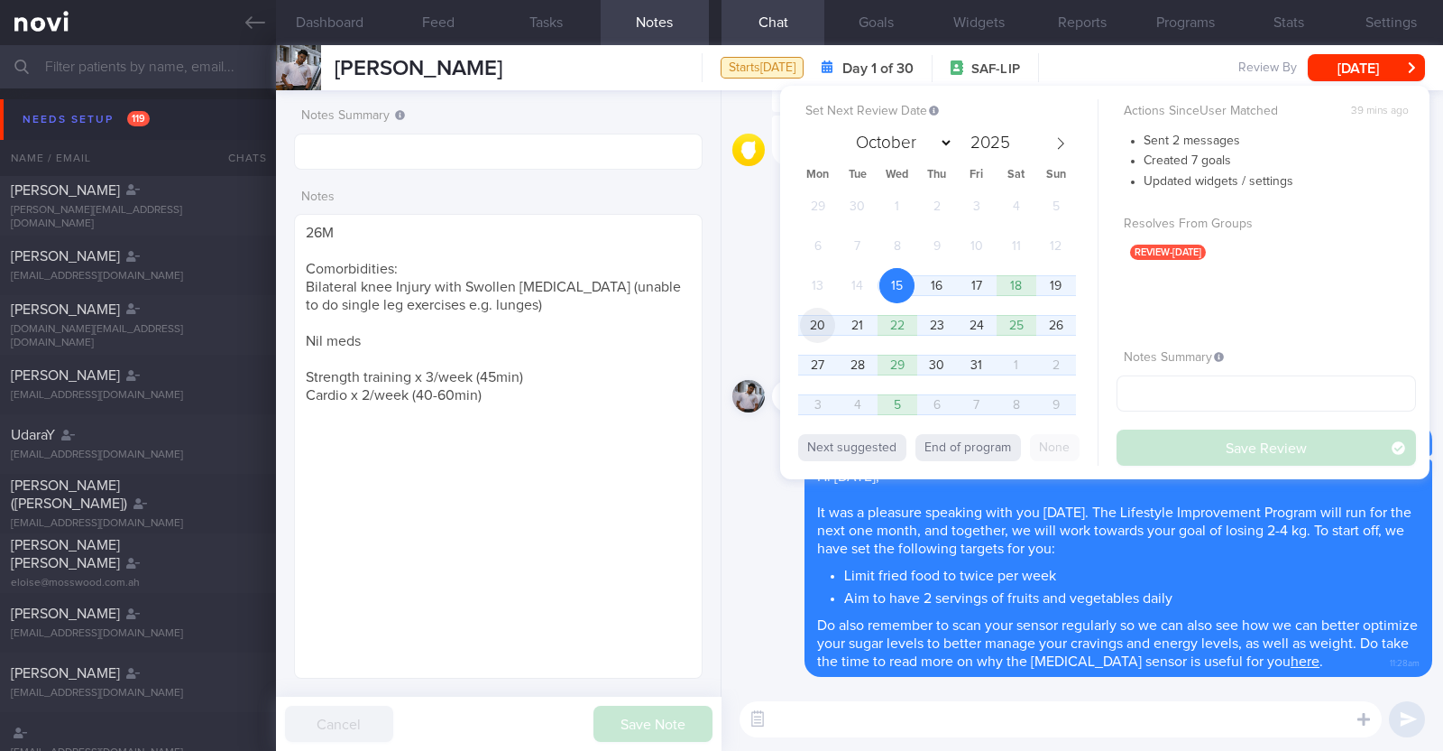
click at [822, 323] on span "20" at bounding box center [817, 325] width 35 height 35
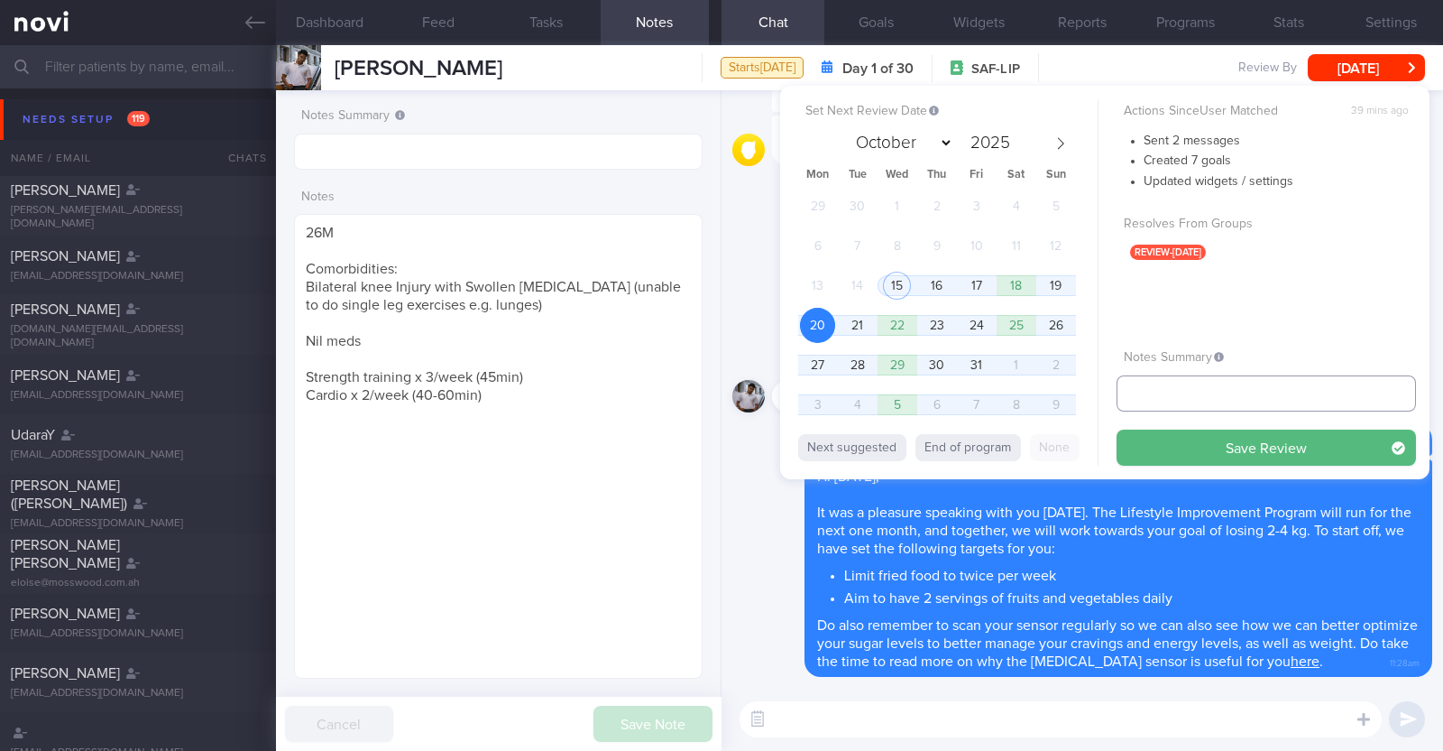
click at [1149, 398] on input "text" at bounding box center [1267, 393] width 300 height 36
type input "r/v 20/10"
click at [1240, 436] on button "Save Review" at bounding box center [1267, 447] width 300 height 36
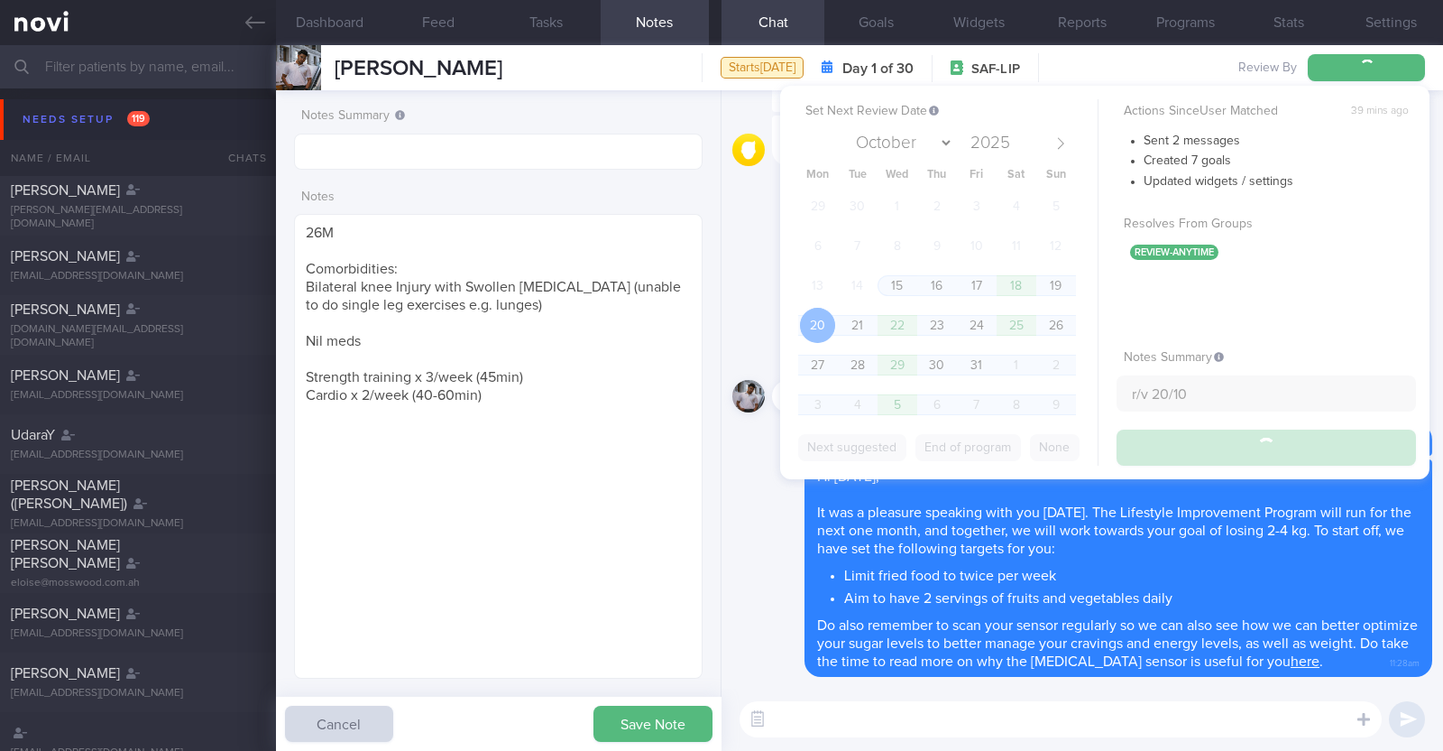
type input "r/v 20/10"
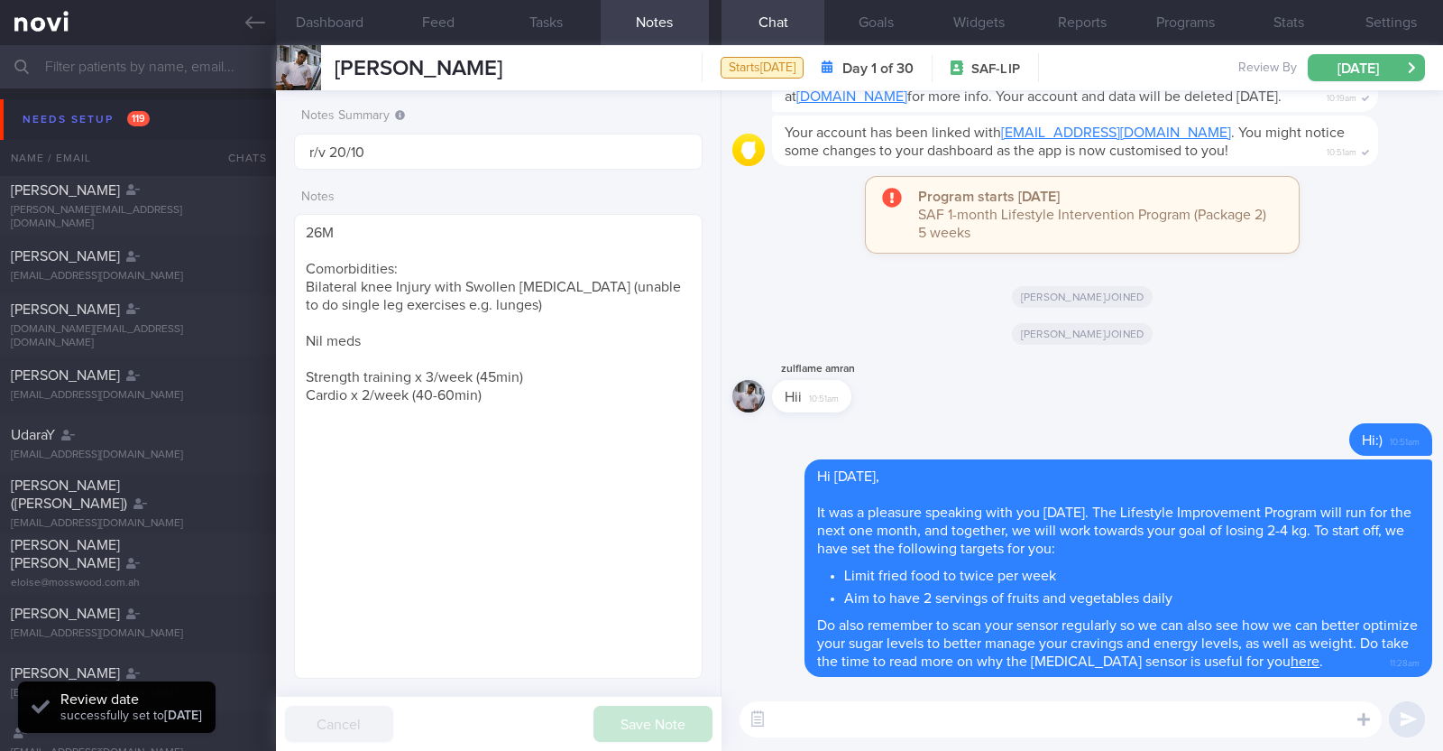
scroll to position [182, 365]
click at [111, 109] on div "Needs setup 119" at bounding box center [86, 119] width 136 height 24
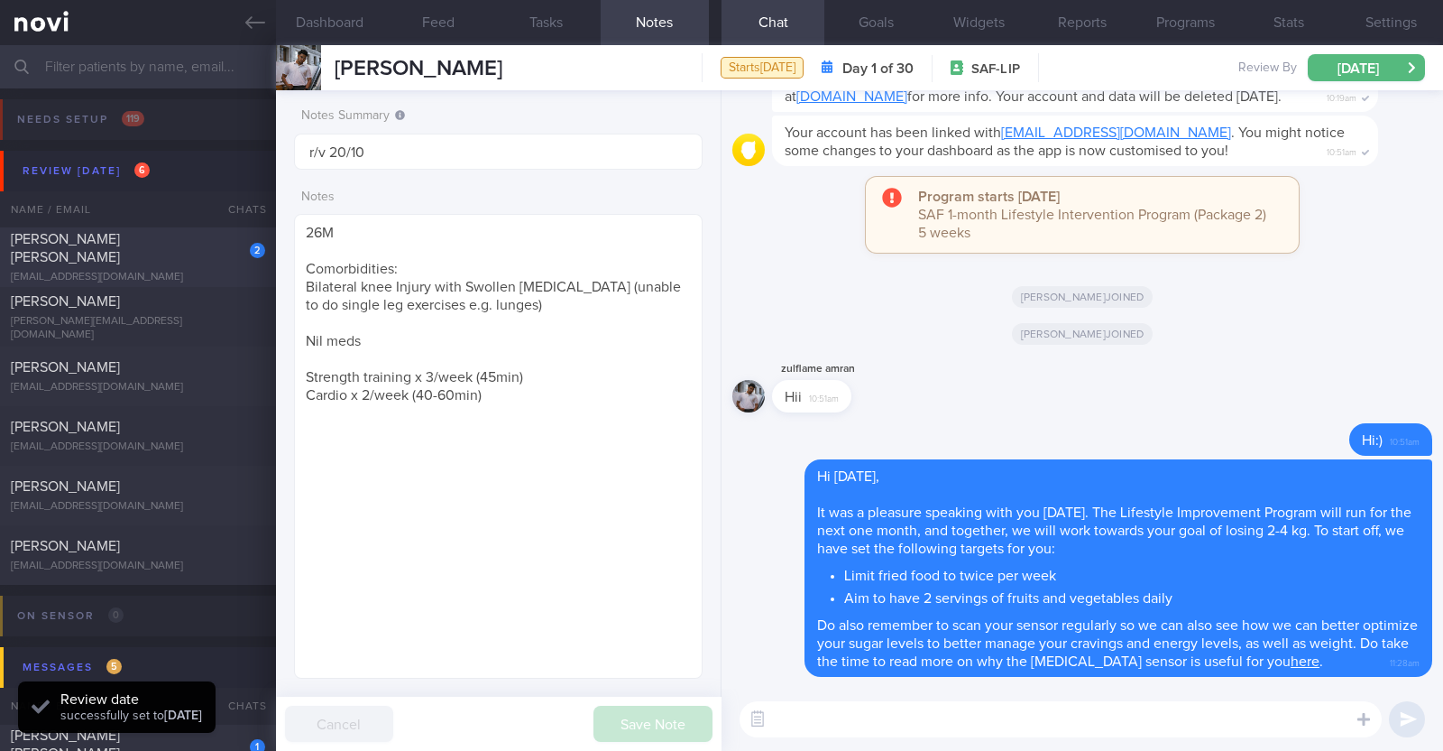
click at [120, 245] on span "[PERSON_NAME] [PERSON_NAME]" at bounding box center [65, 248] width 109 height 32
type textarea "45M Comorbidities: HLD (diagnosed 5 years ago, does not want to start on meds) …"
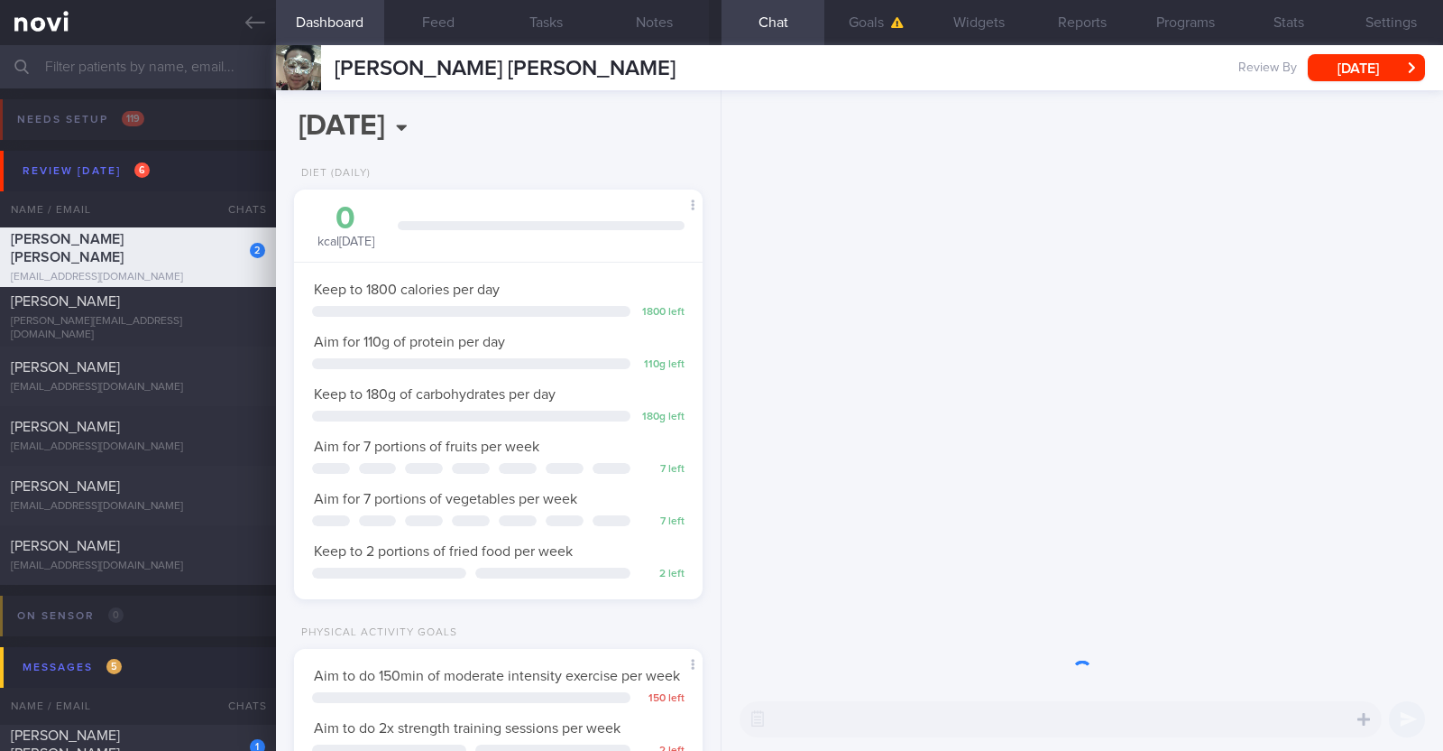
scroll to position [182, 365]
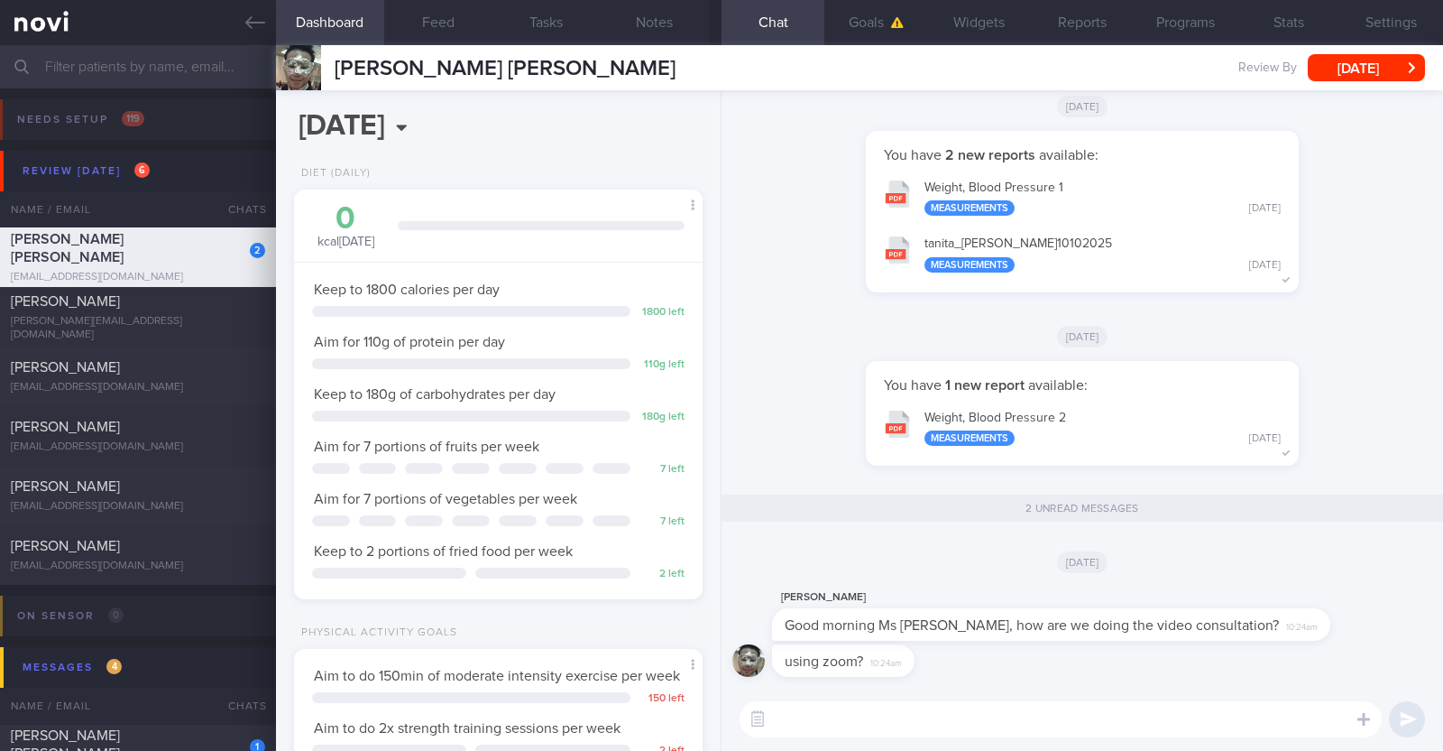
click at [925, 719] on textarea at bounding box center [1061, 719] width 642 height 36
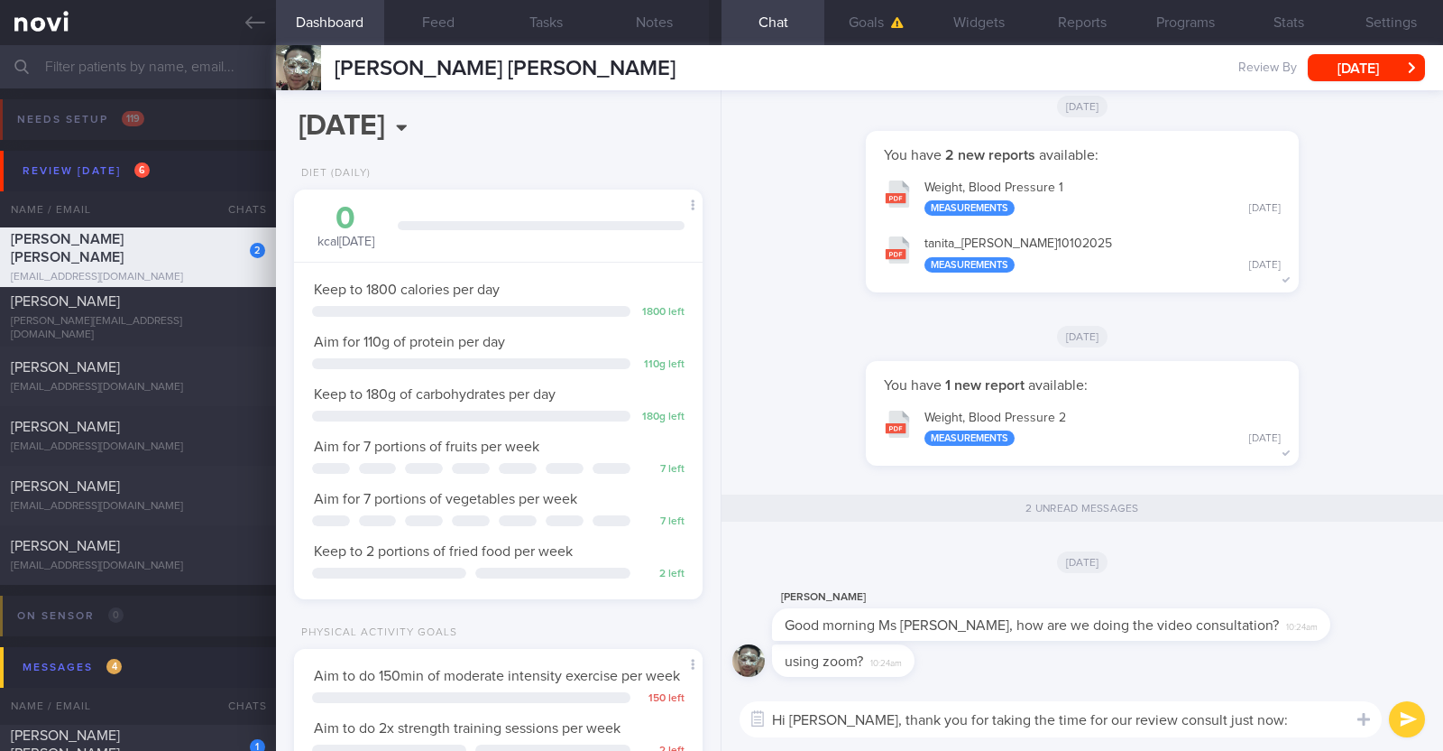
type textarea "Hi Jonathan, thank you for taking the time for our review consult just now:)"
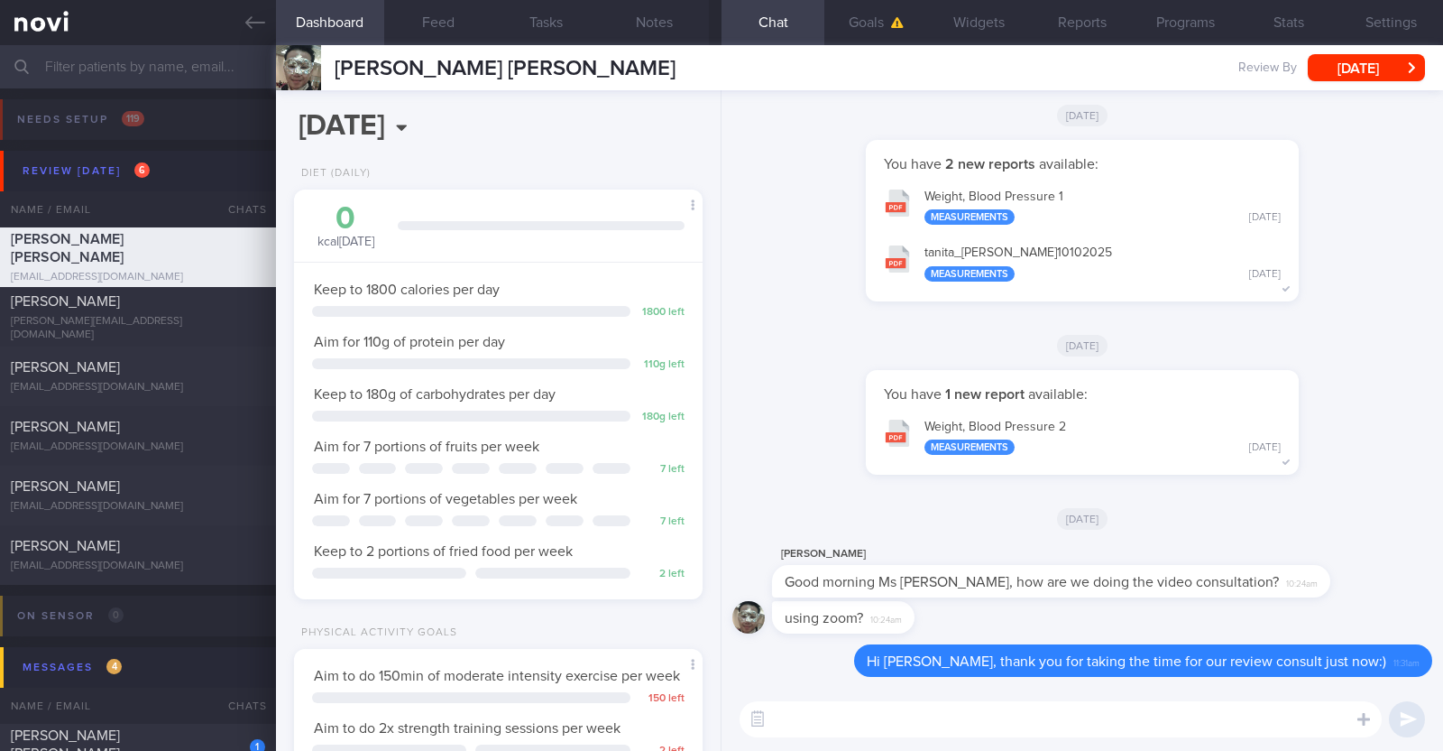
click at [845, 715] on textarea at bounding box center [1061, 719] width 642 height 36
paste textarea "may we take 3 mins of your time to give us some [feedback](https://novi-health.…"
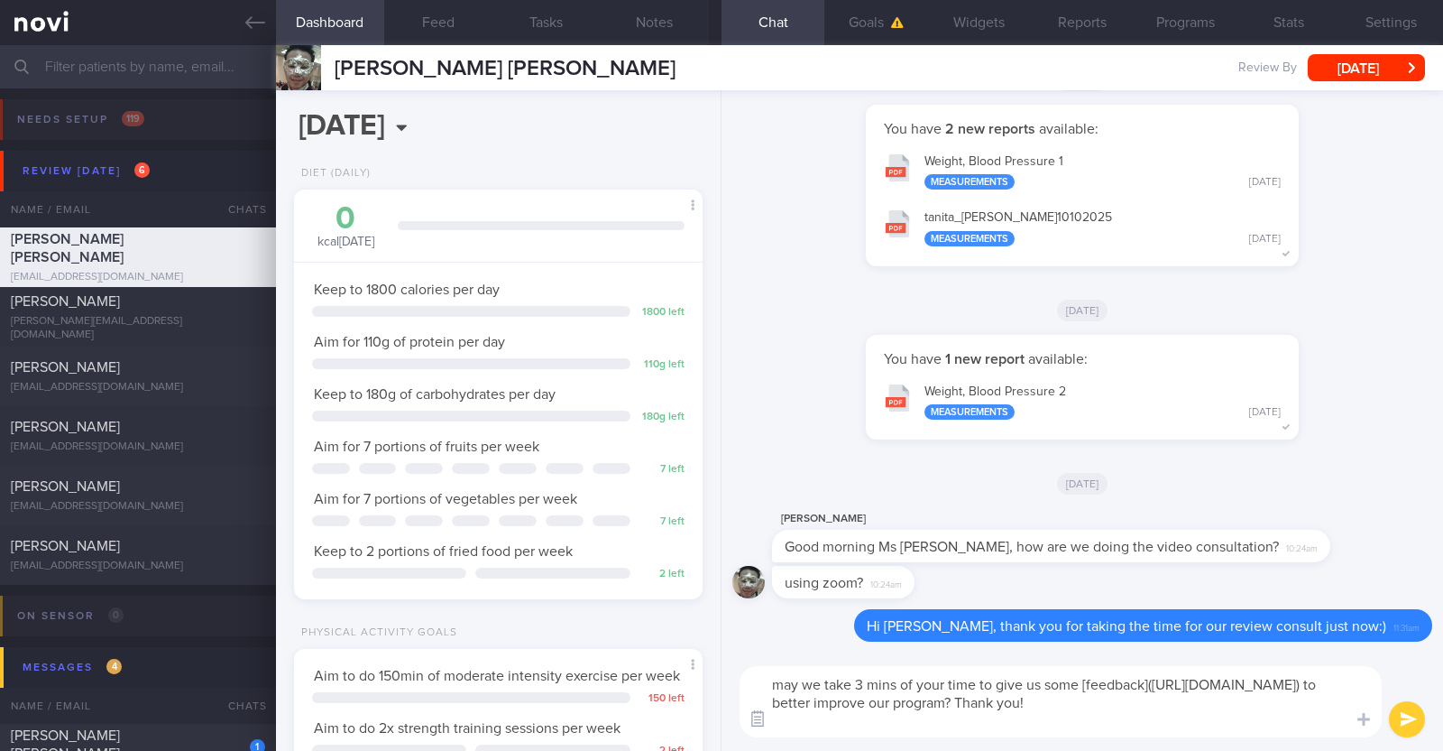
scroll to position [0, 0]
click at [784, 685] on textarea "may we take 3 mins of your time to give us some [feedback](https://novi-health.…" at bounding box center [1061, 701] width 642 height 71
type textarea "May we take 3 mins of your time to give us some [feedback](https://novi-health.…"
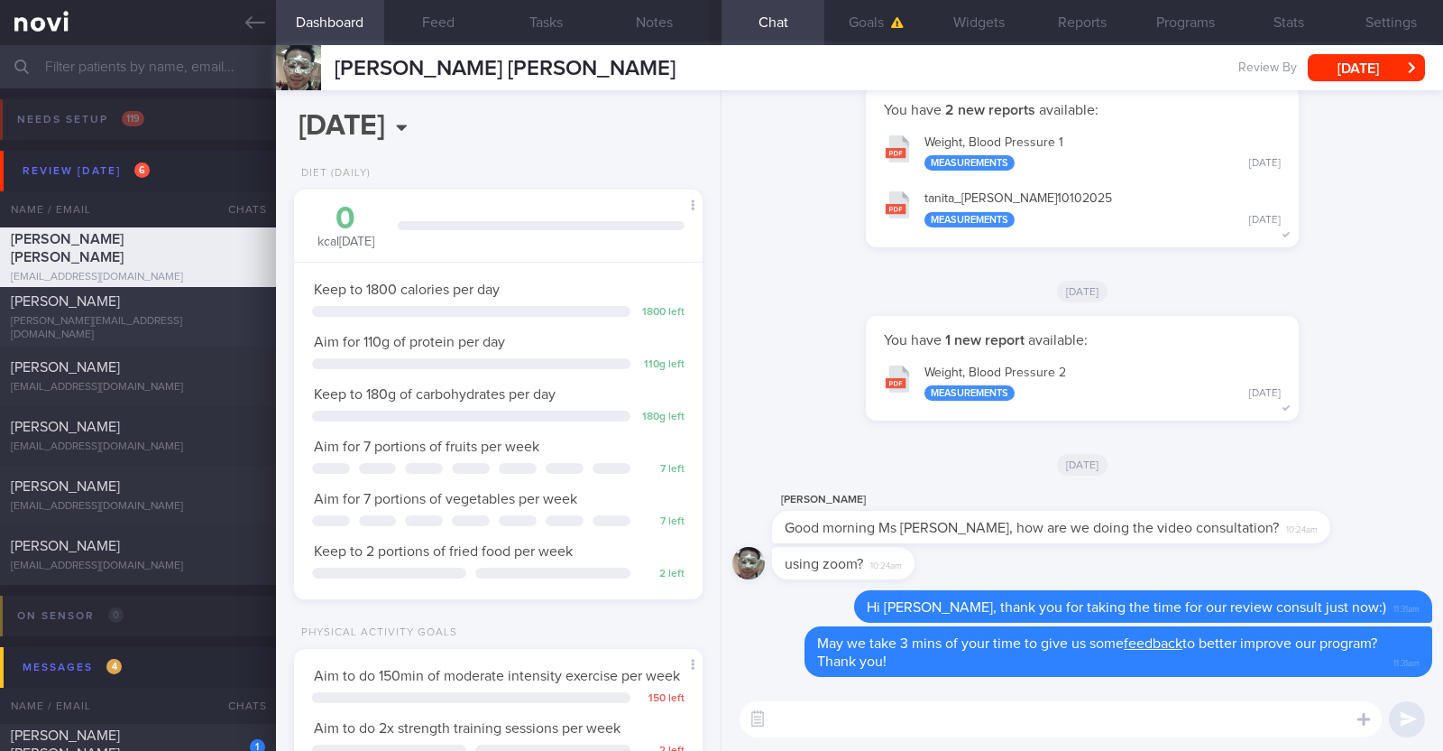
click at [50, 326] on div "rowena.ferareza@yahoo.com" at bounding box center [138, 328] width 254 height 27
type input "r/v 15/10"
type textarea "48F Comorbidities: Fibroids Anaemic ? HLD ? Blood sugar Nil meds Mounjaro 7.5mg…"
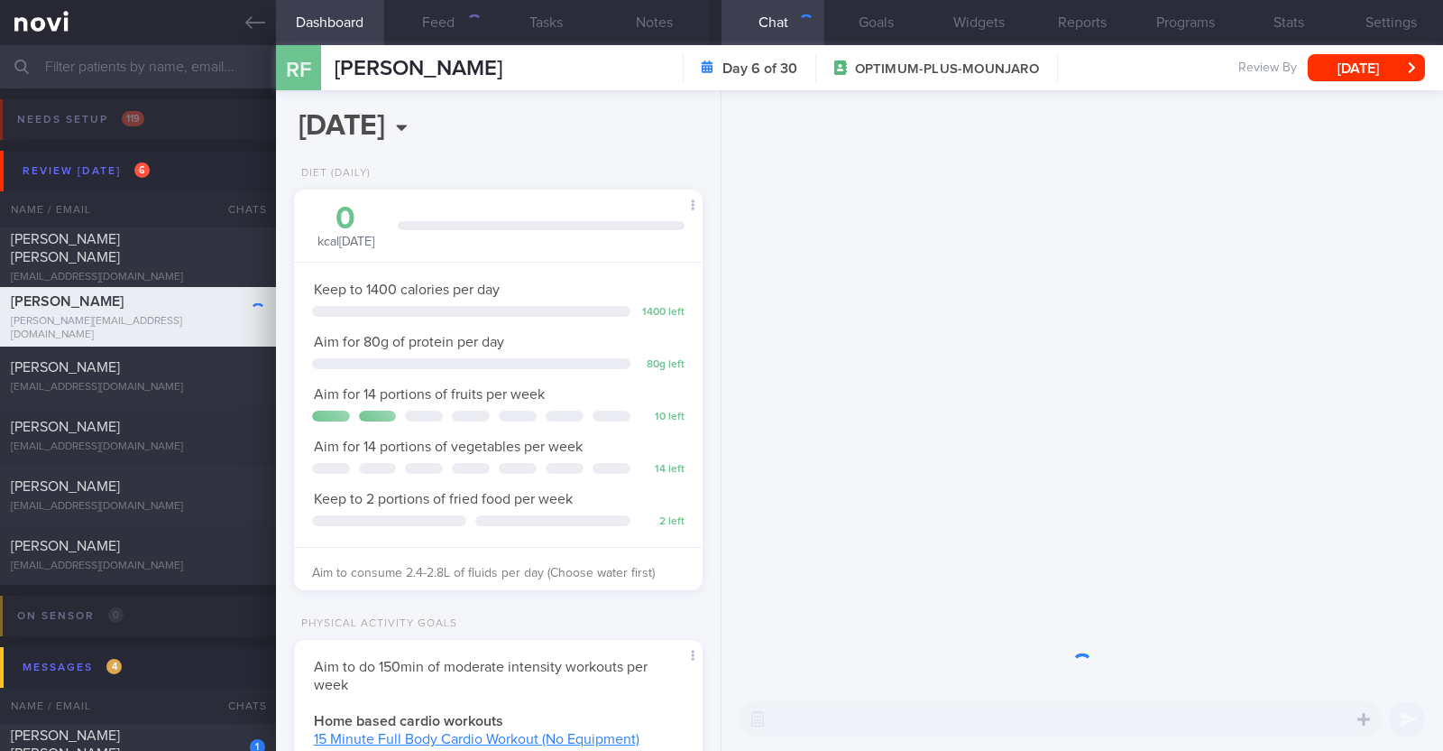
scroll to position [901954, 901801]
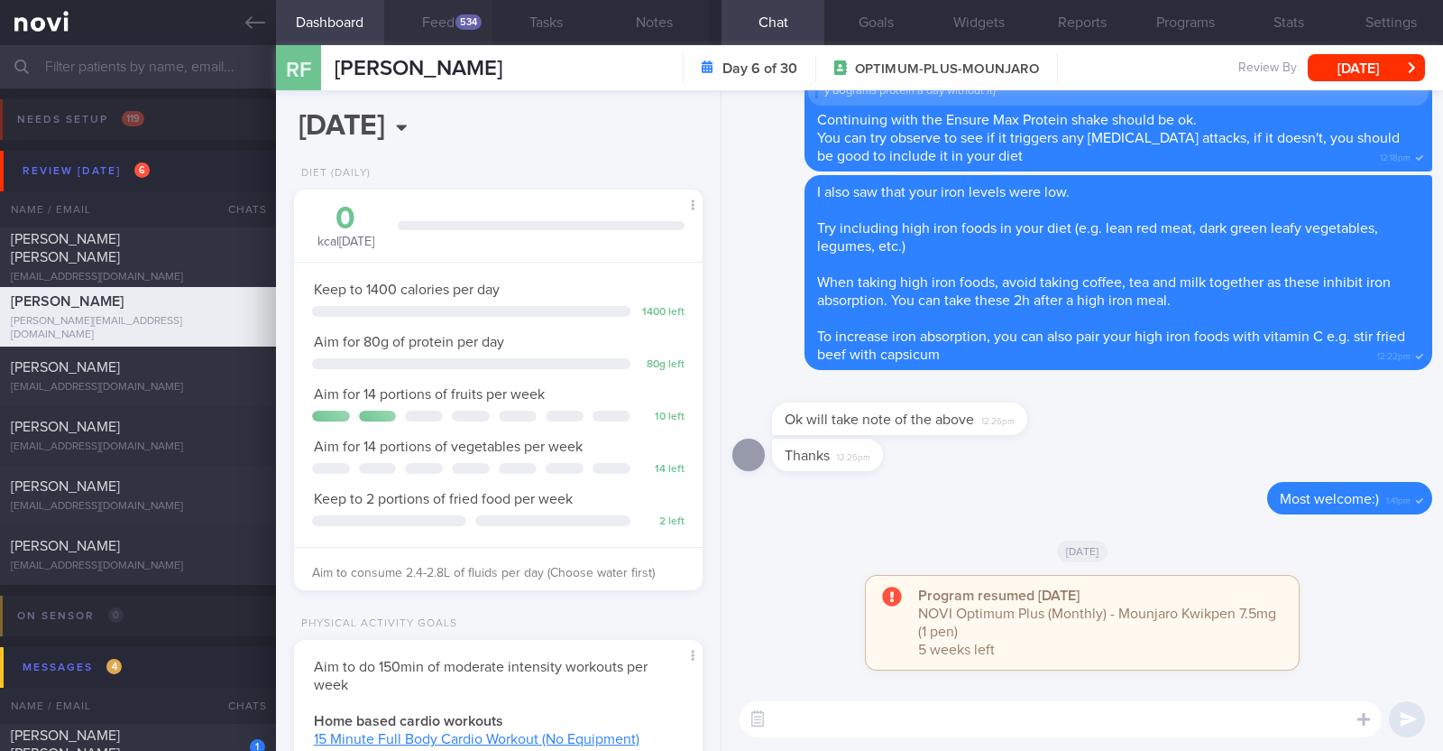
click at [469, 30] on button "Feed 534" at bounding box center [438, 22] width 108 height 45
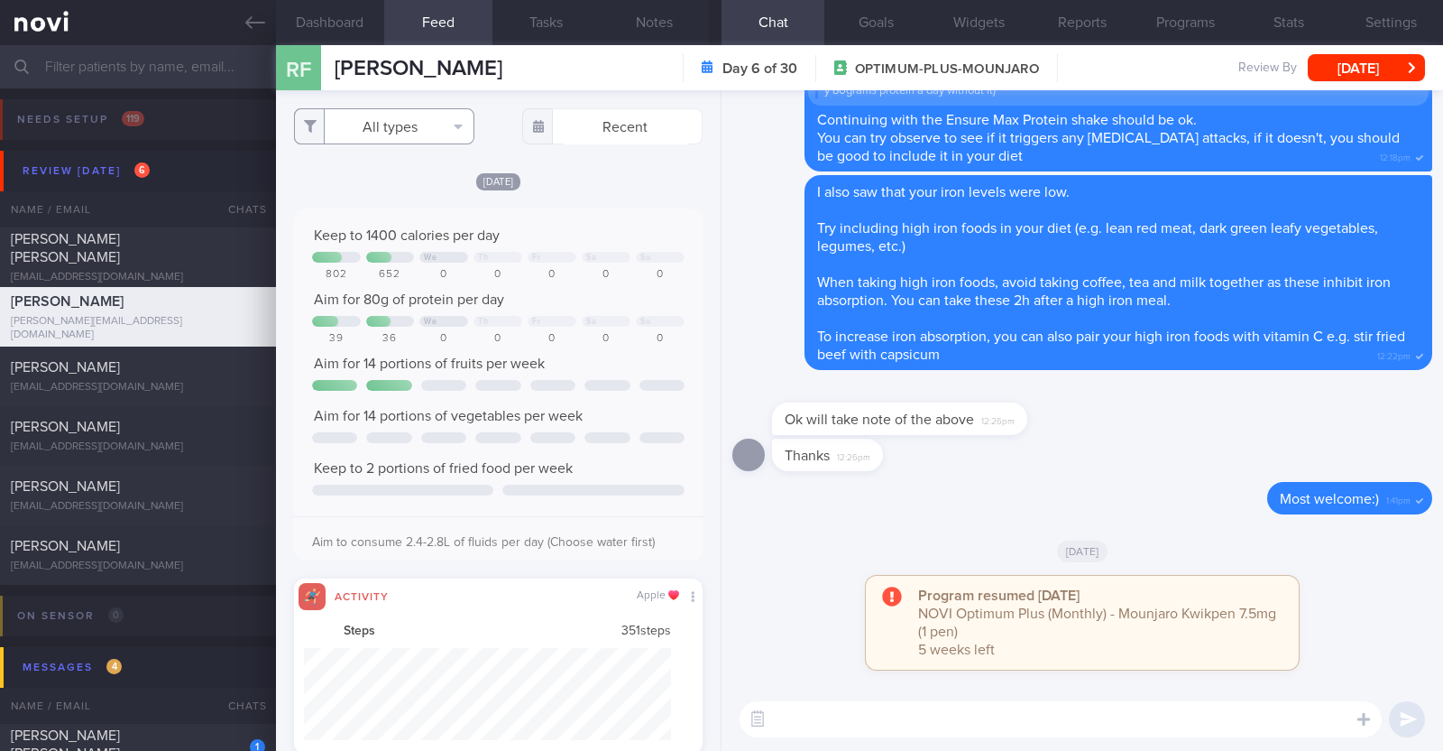
click at [401, 142] on button "All types" at bounding box center [384, 126] width 180 height 36
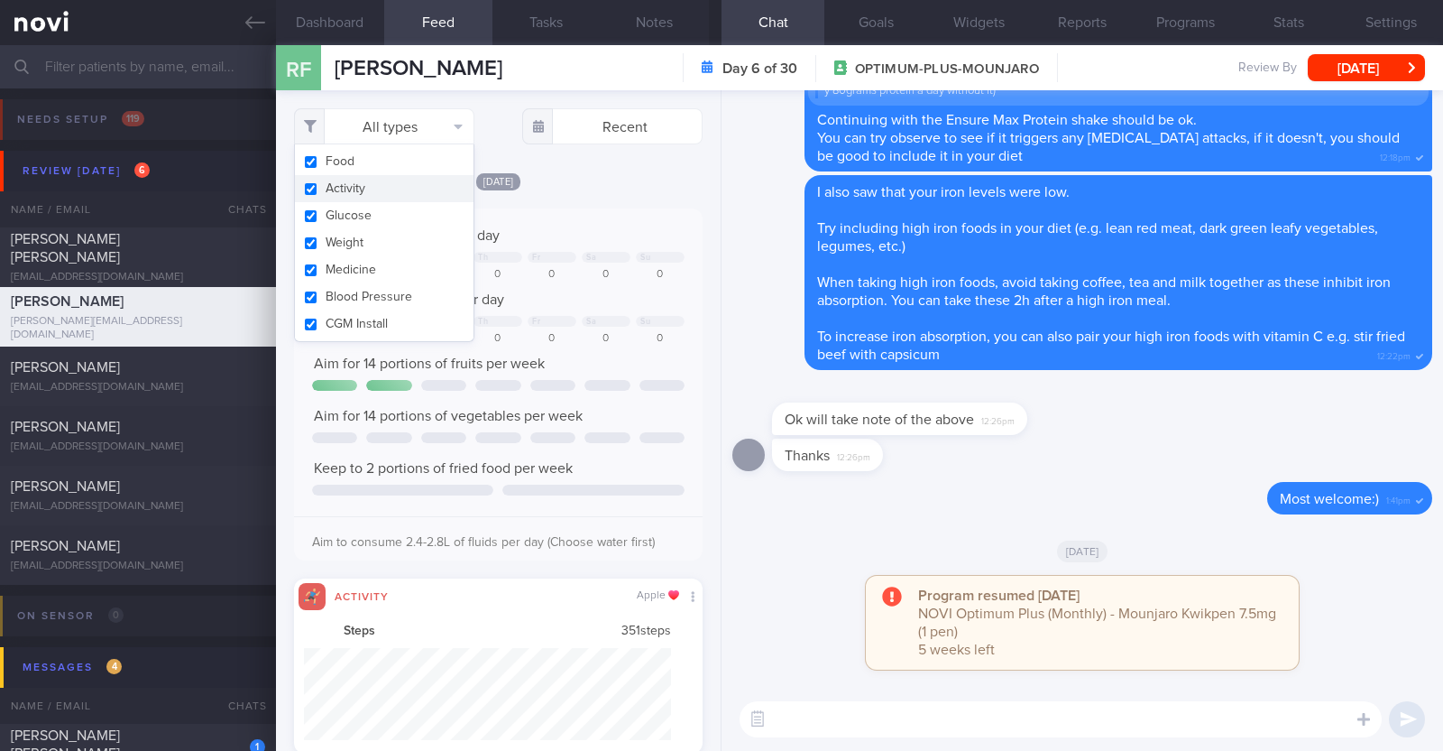
click at [383, 196] on button "Activity" at bounding box center [384, 188] width 179 height 27
checkbox input "false"
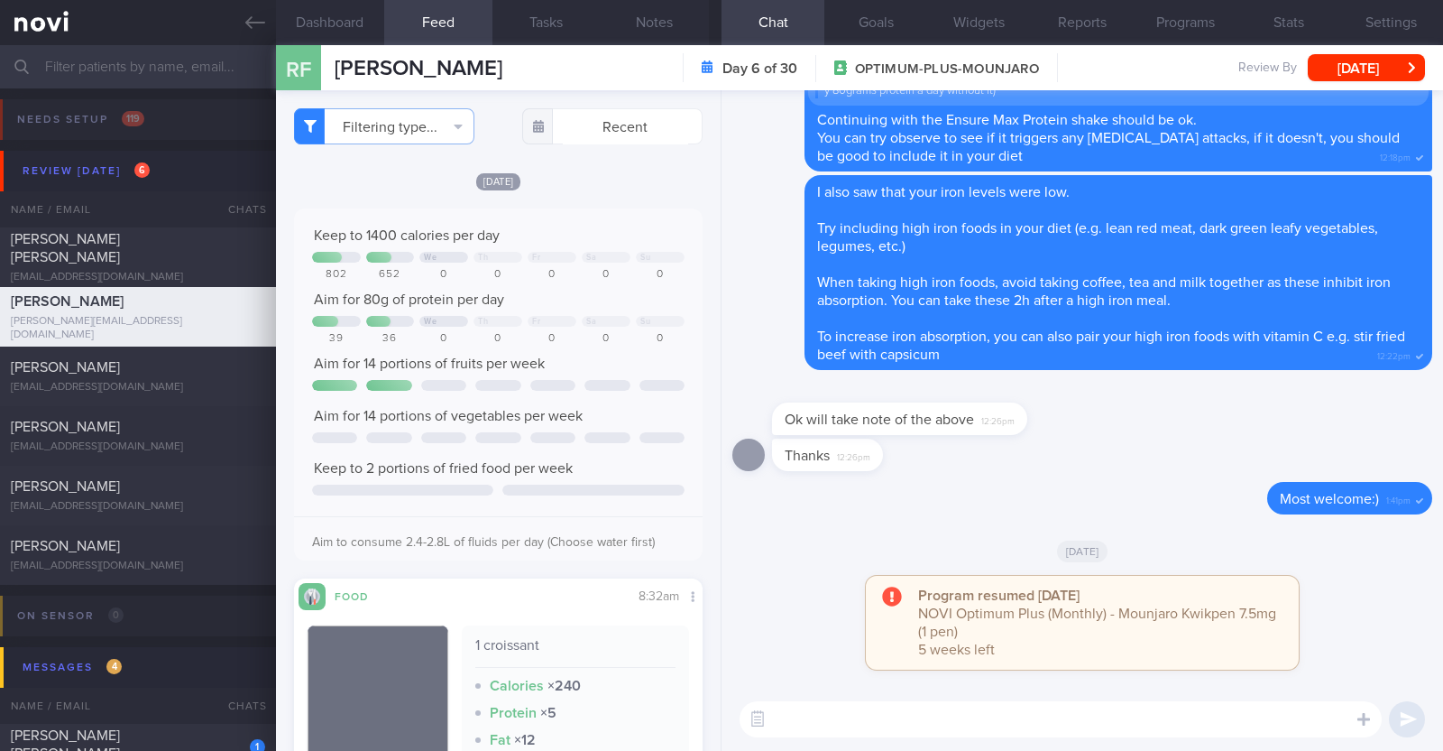
click at [586, 173] on div "[DATE]" at bounding box center [498, 180] width 409 height 19
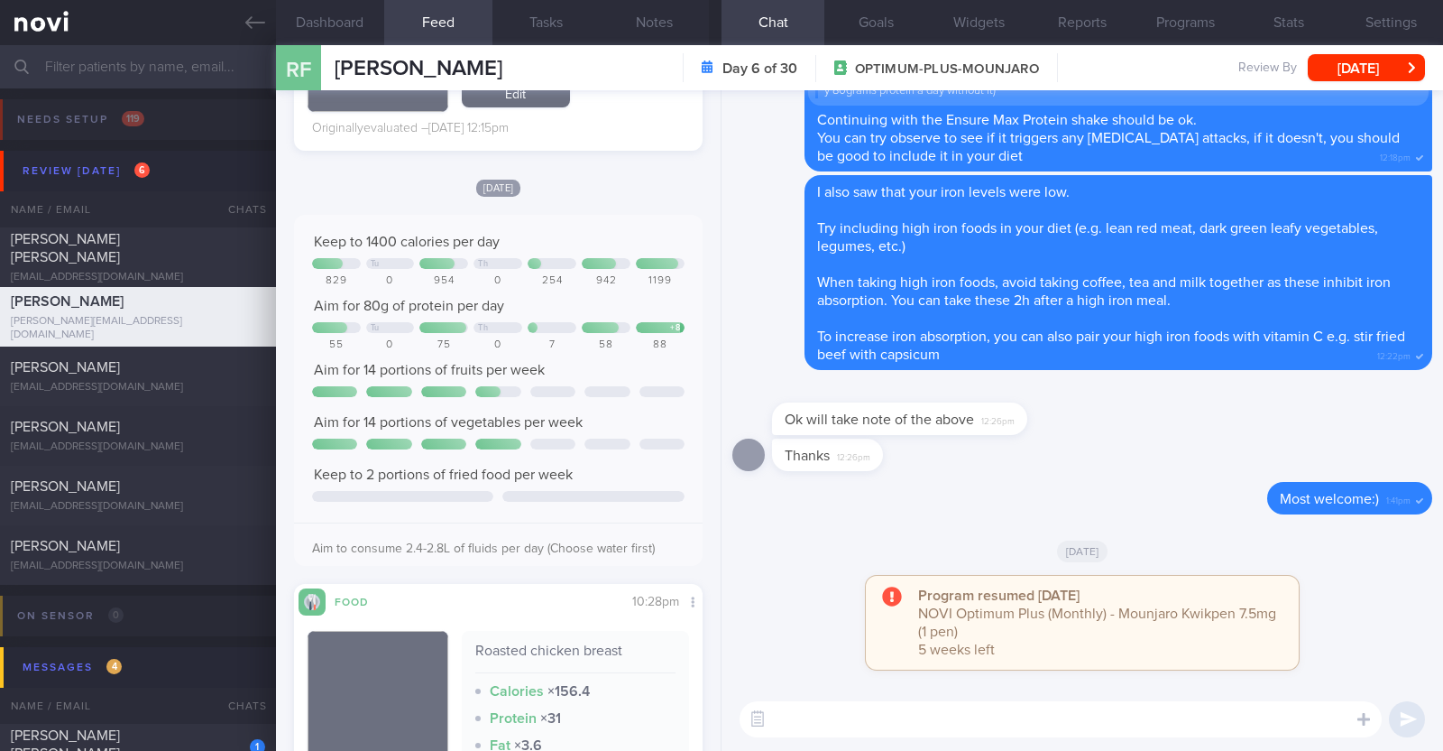
scroll to position [3157, 0]
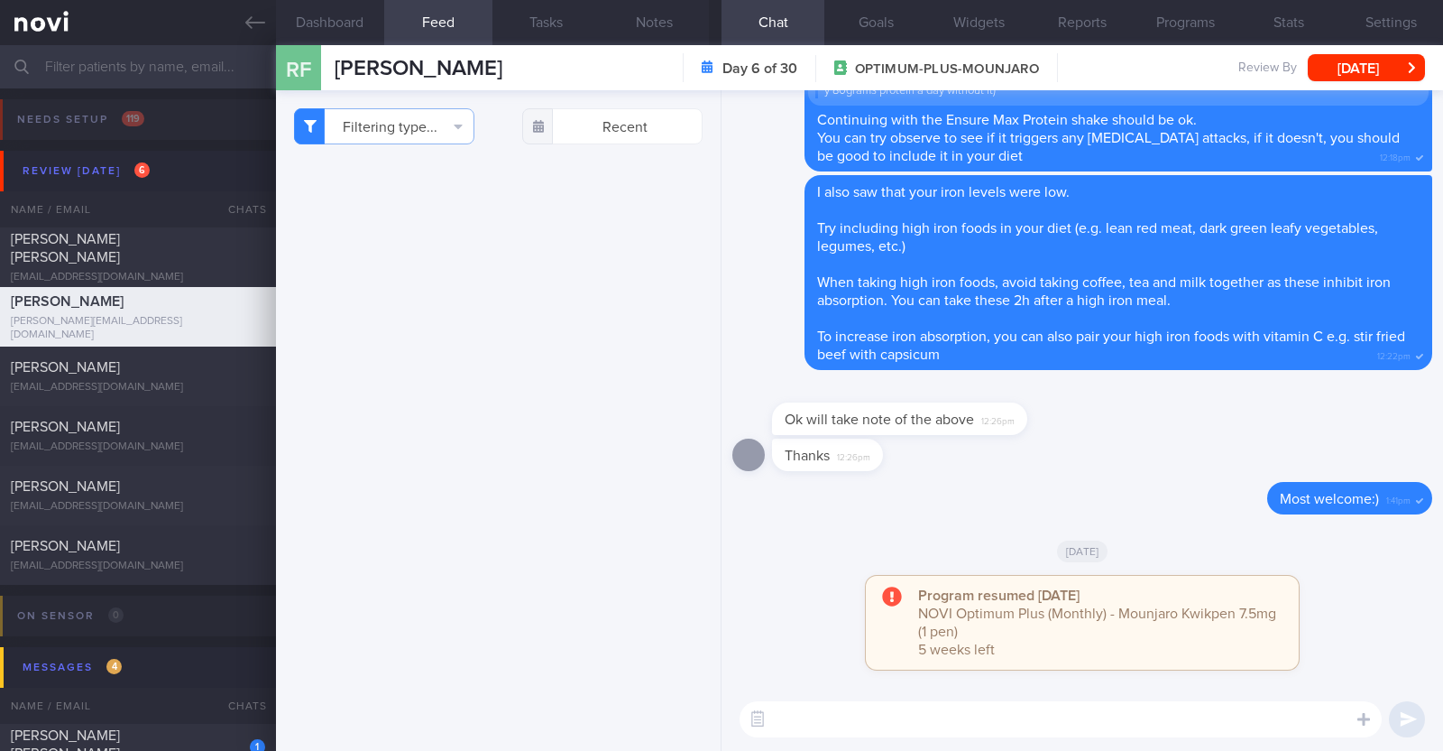
select select "9"
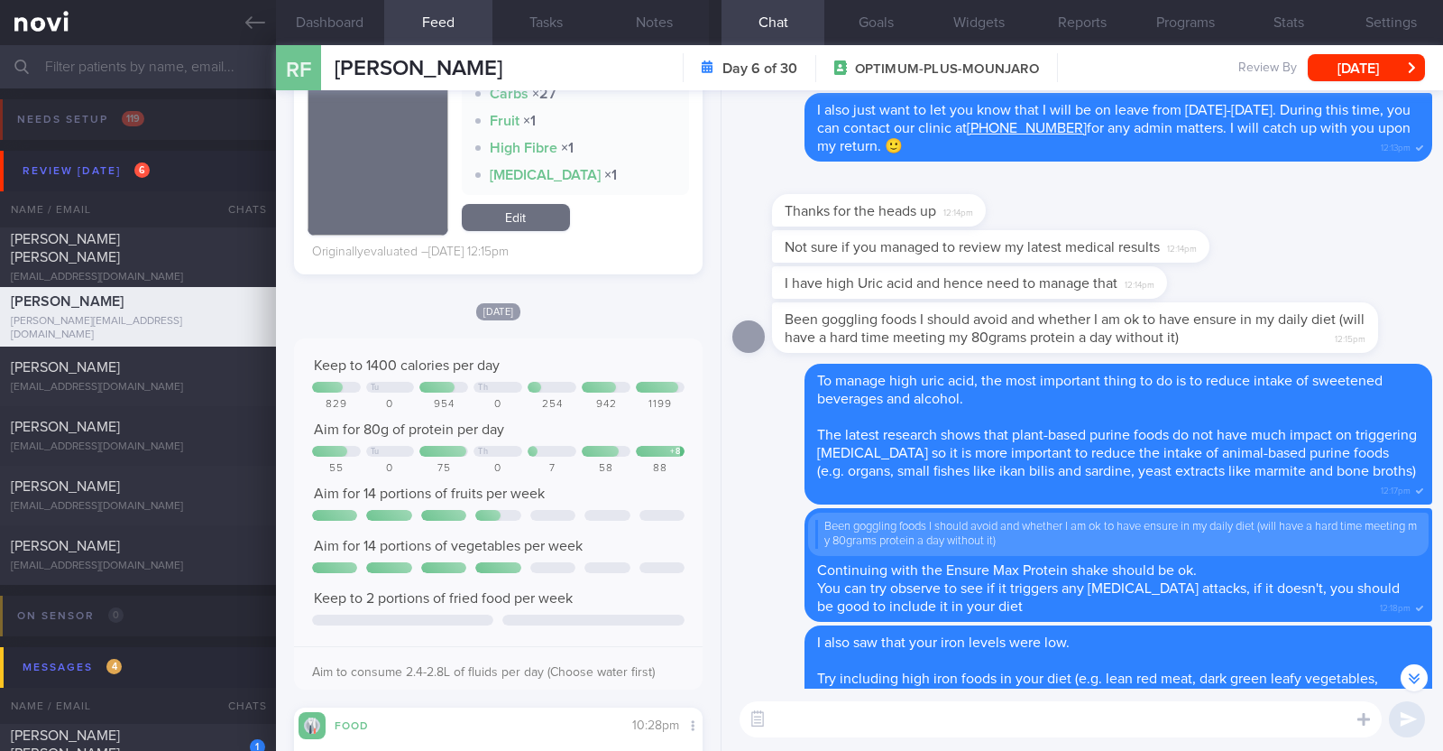
scroll to position [3057, 0]
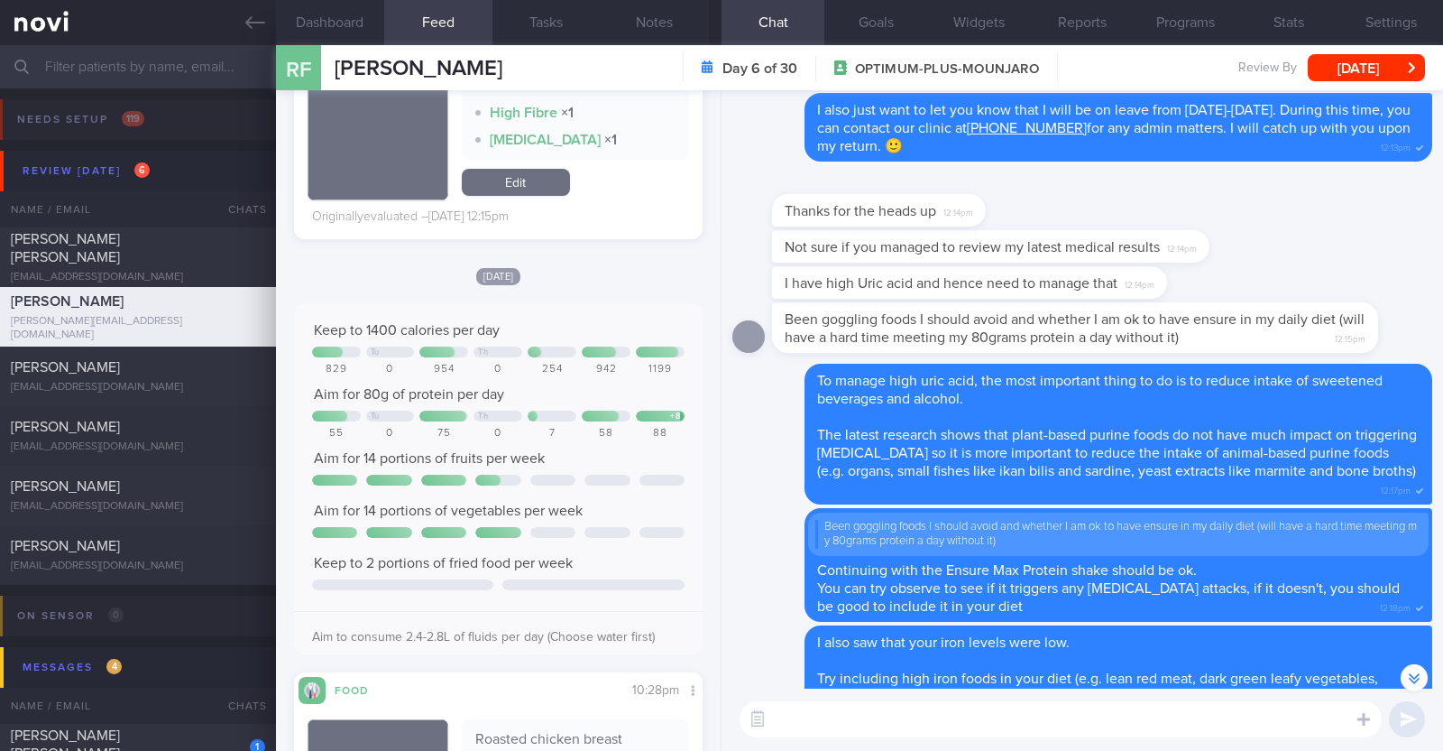
click at [1068, 721] on textarea at bounding box center [1061, 719] width 642 height 36
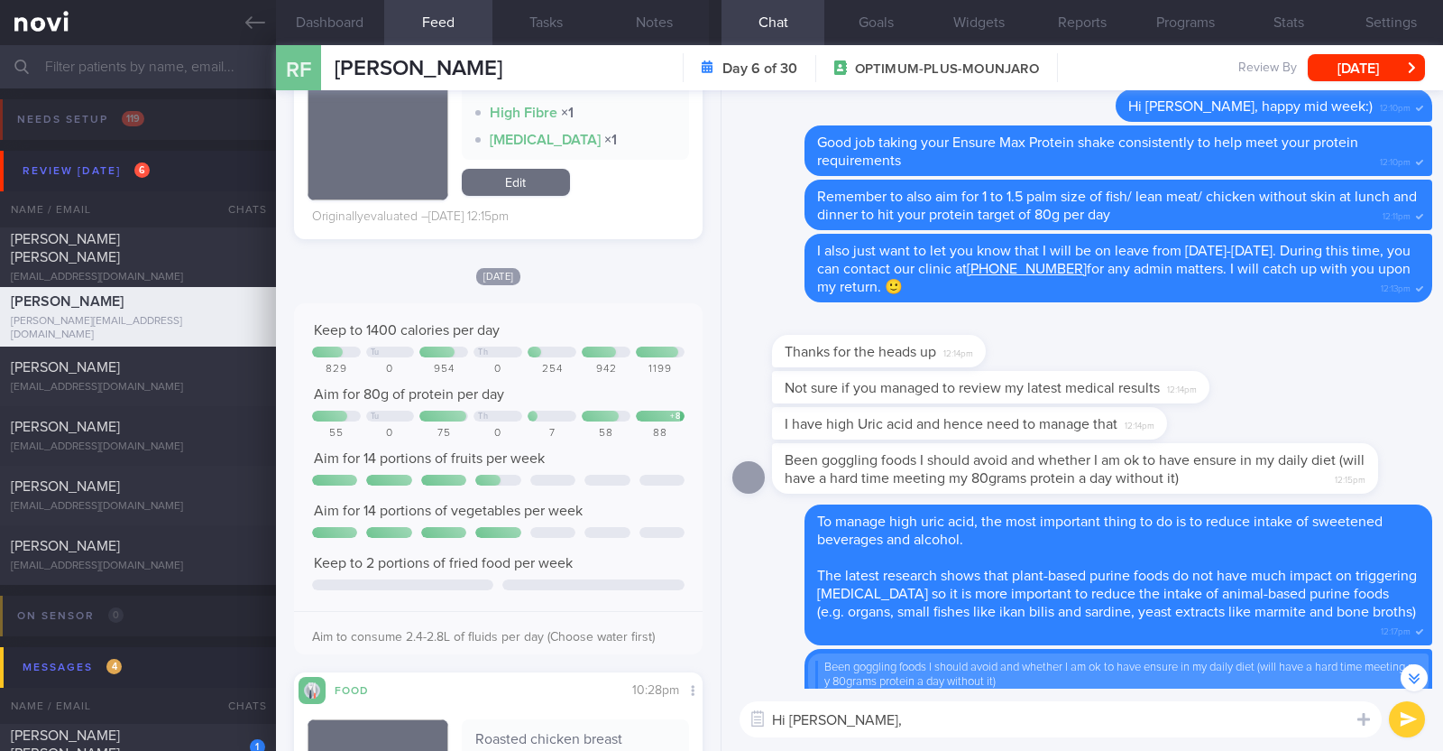
scroll to position [-337, 0]
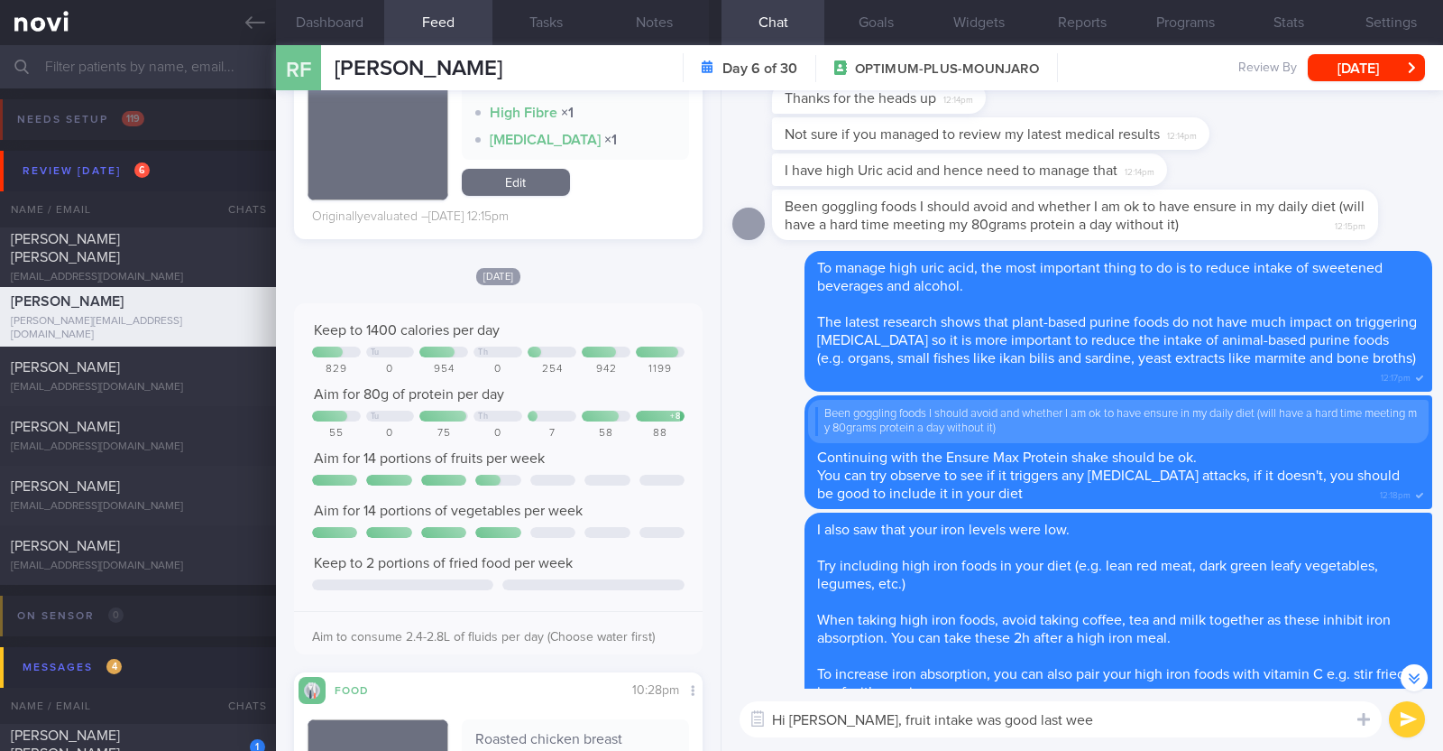
type textarea "Hi [PERSON_NAME], fruit intake was good last week"
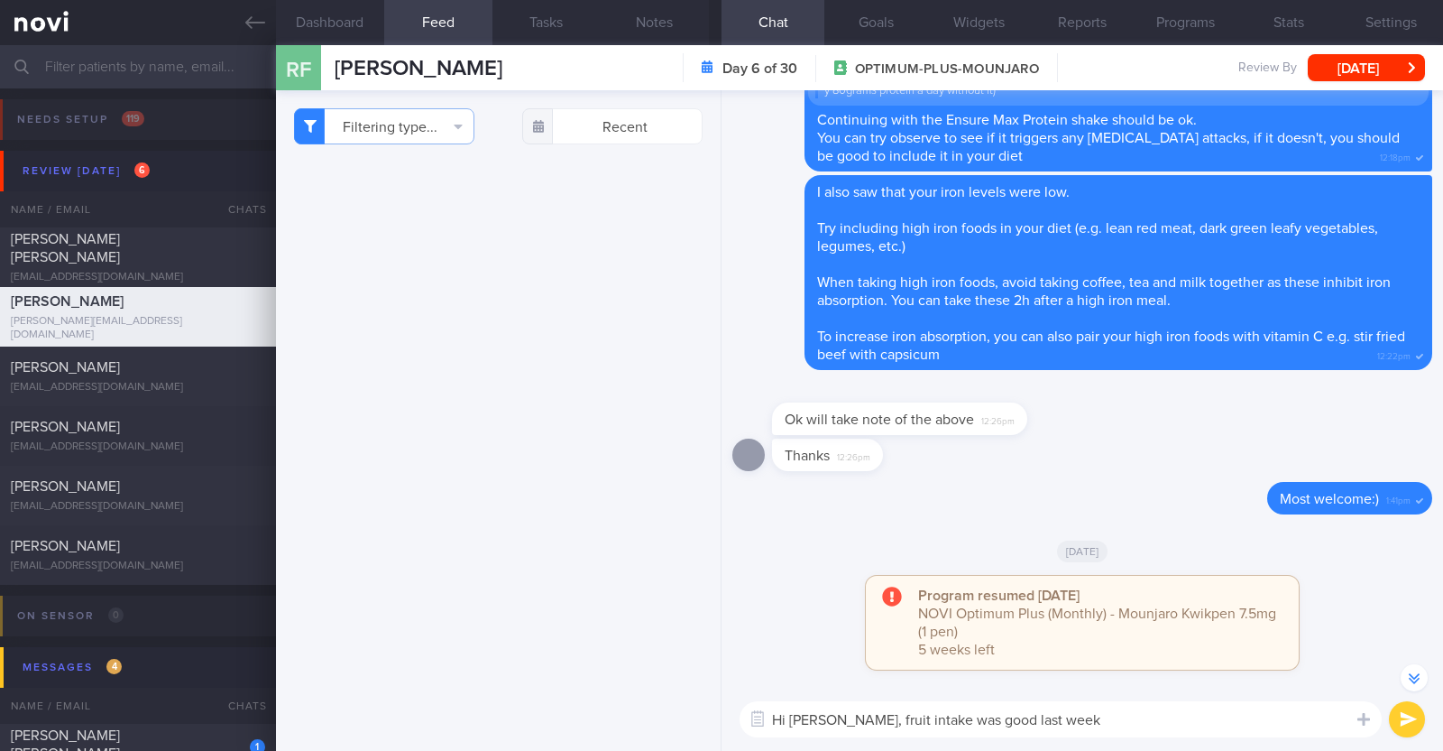
select select "9"
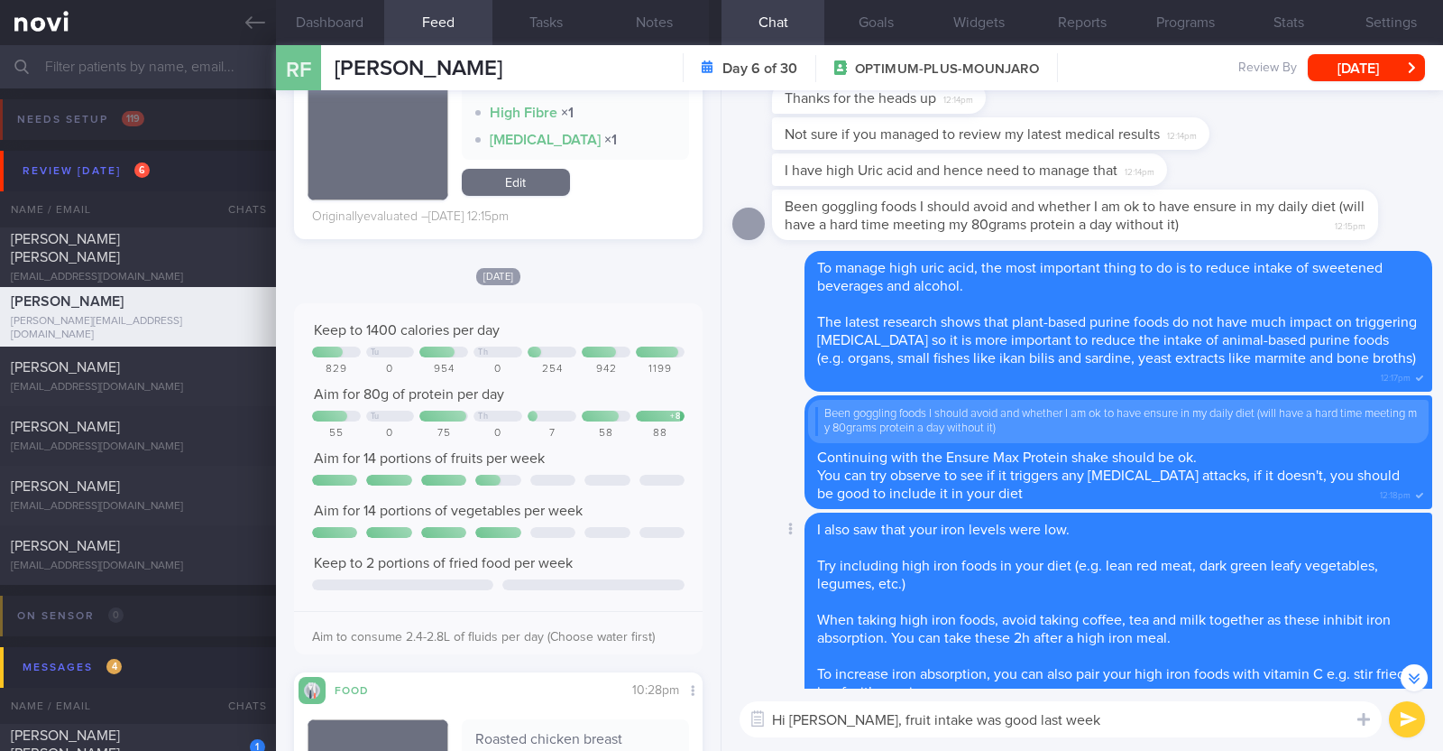
paste textarea "👍"
type textarea "Hi [PERSON_NAME], fruit intake was good last week 👍"
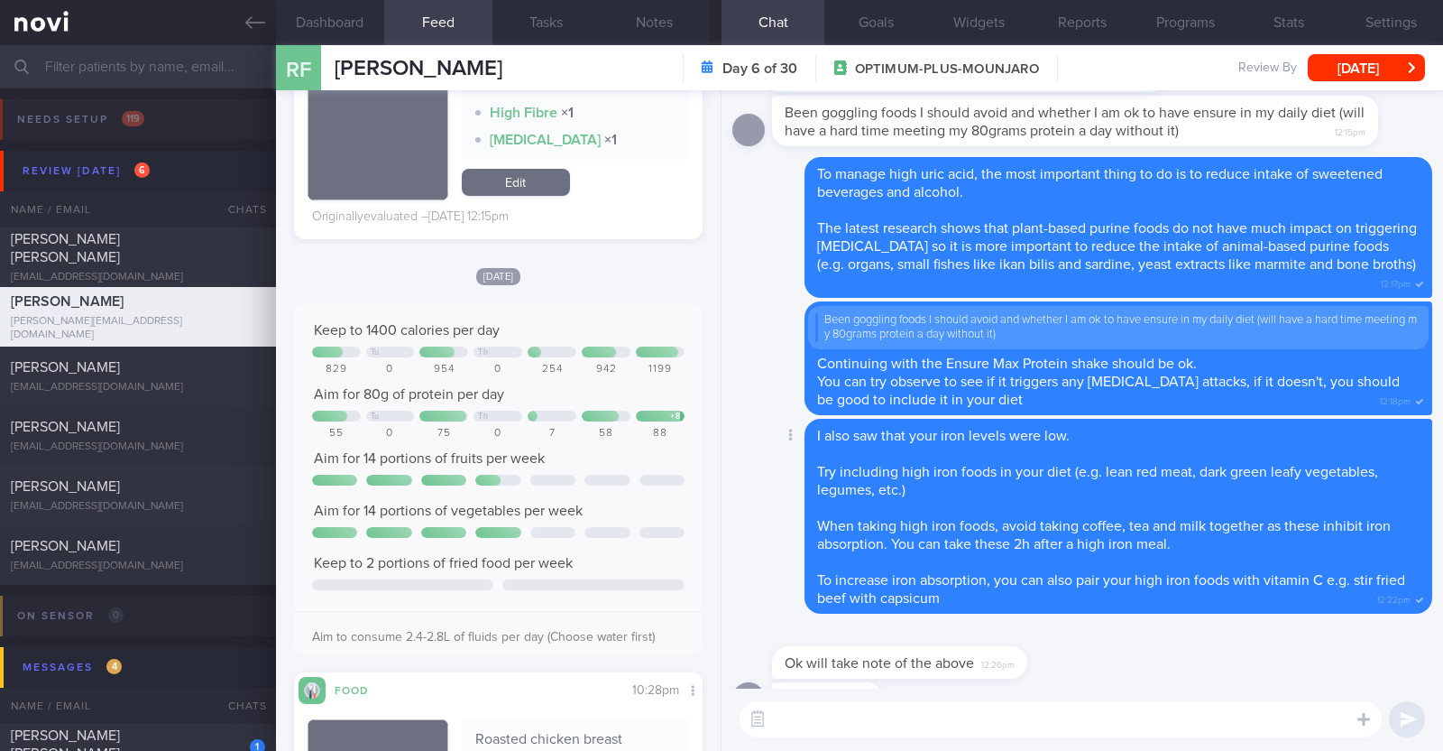
scroll to position [0, 0]
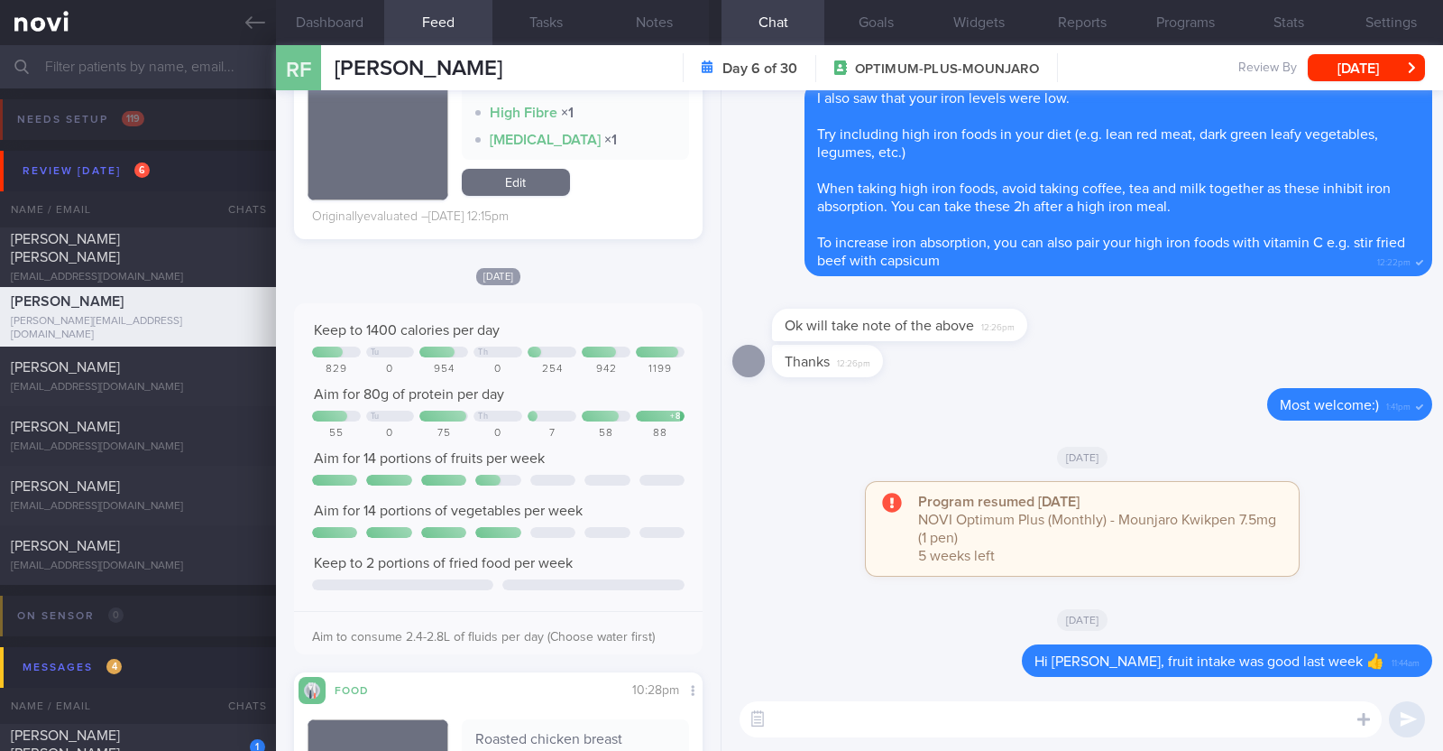
click at [1072, 723] on textarea at bounding box center [1061, 719] width 642 height 36
click at [1325, 655] on label at bounding box center [1340, 665] width 36 height 36
click at [0, 0] on input "file" at bounding box center [0, 0] width 0 height 0
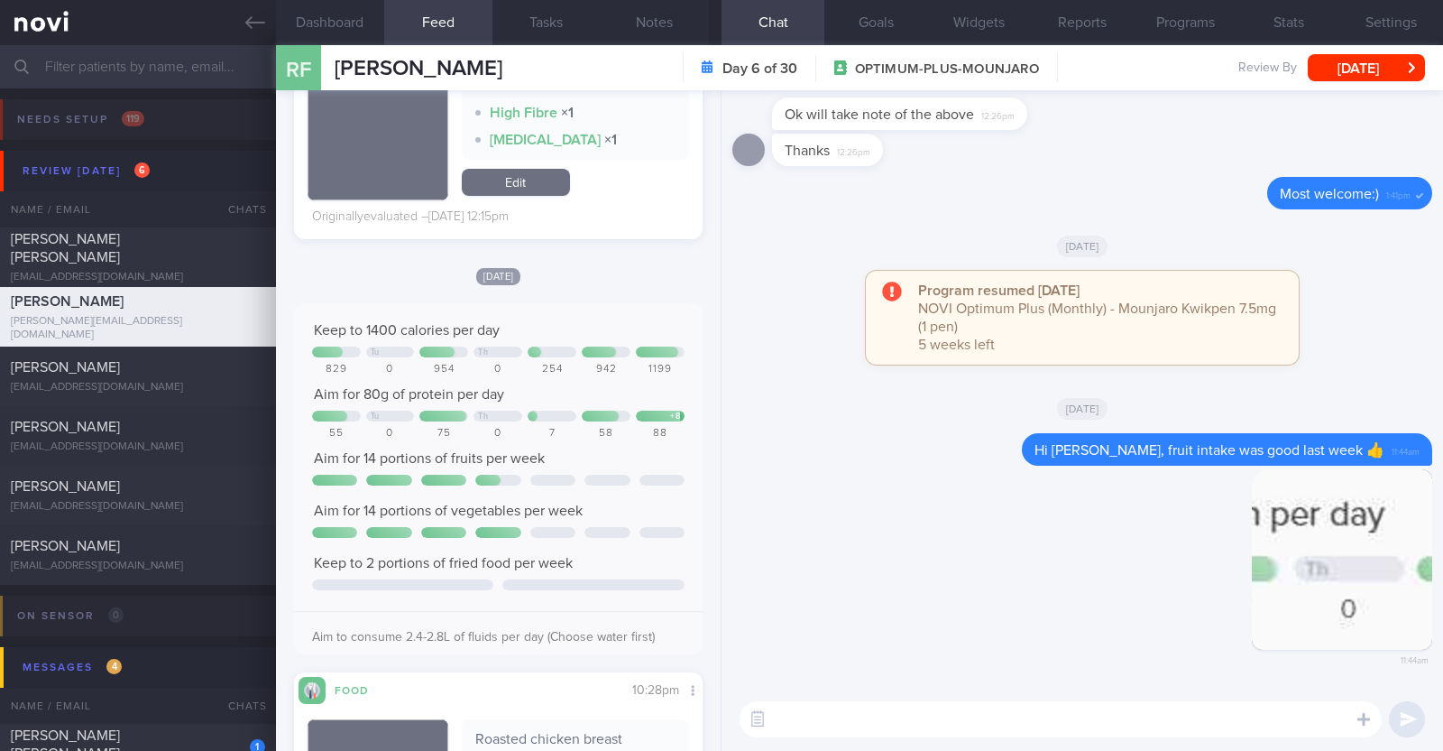
click at [957, 730] on textarea at bounding box center [1061, 719] width 642 height 36
type textarea "Protein intake was slightly more erratic"
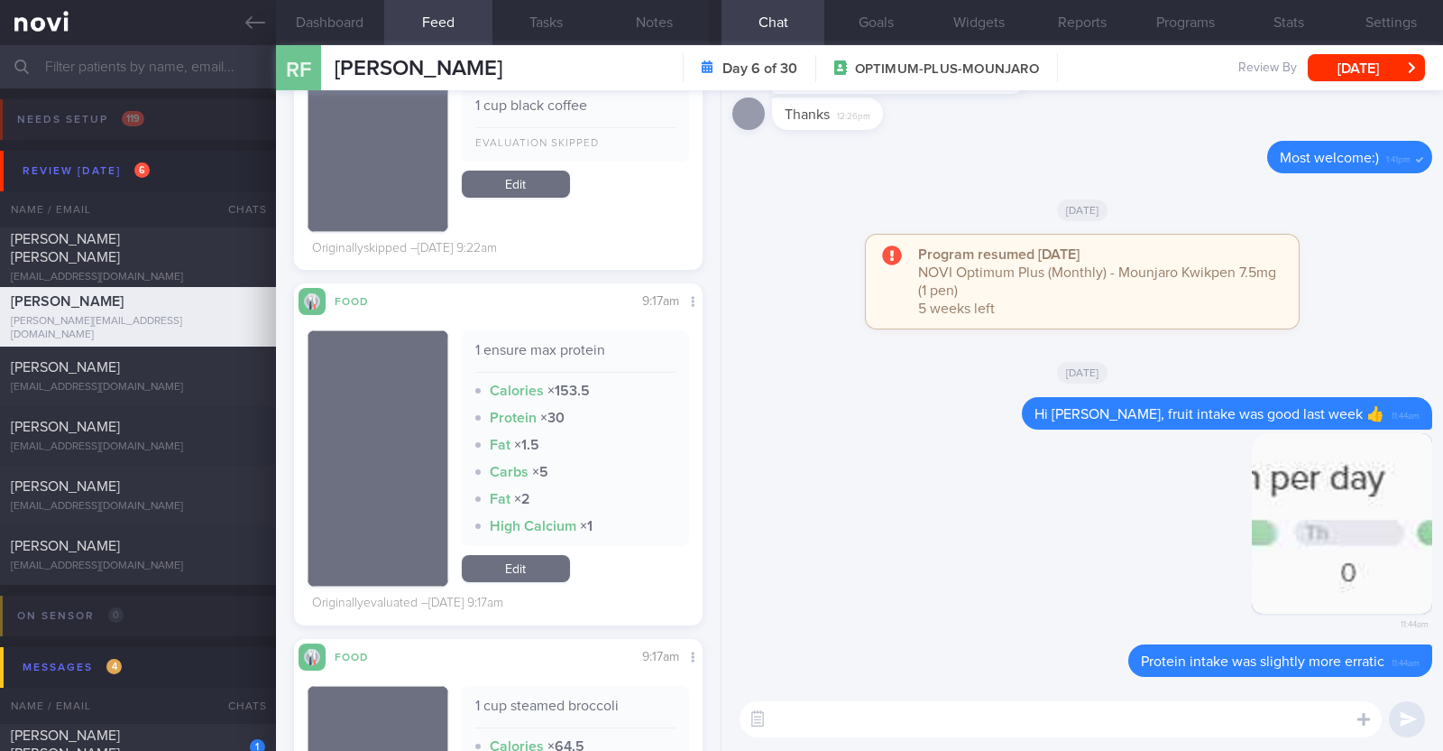
scroll to position [9937, 0]
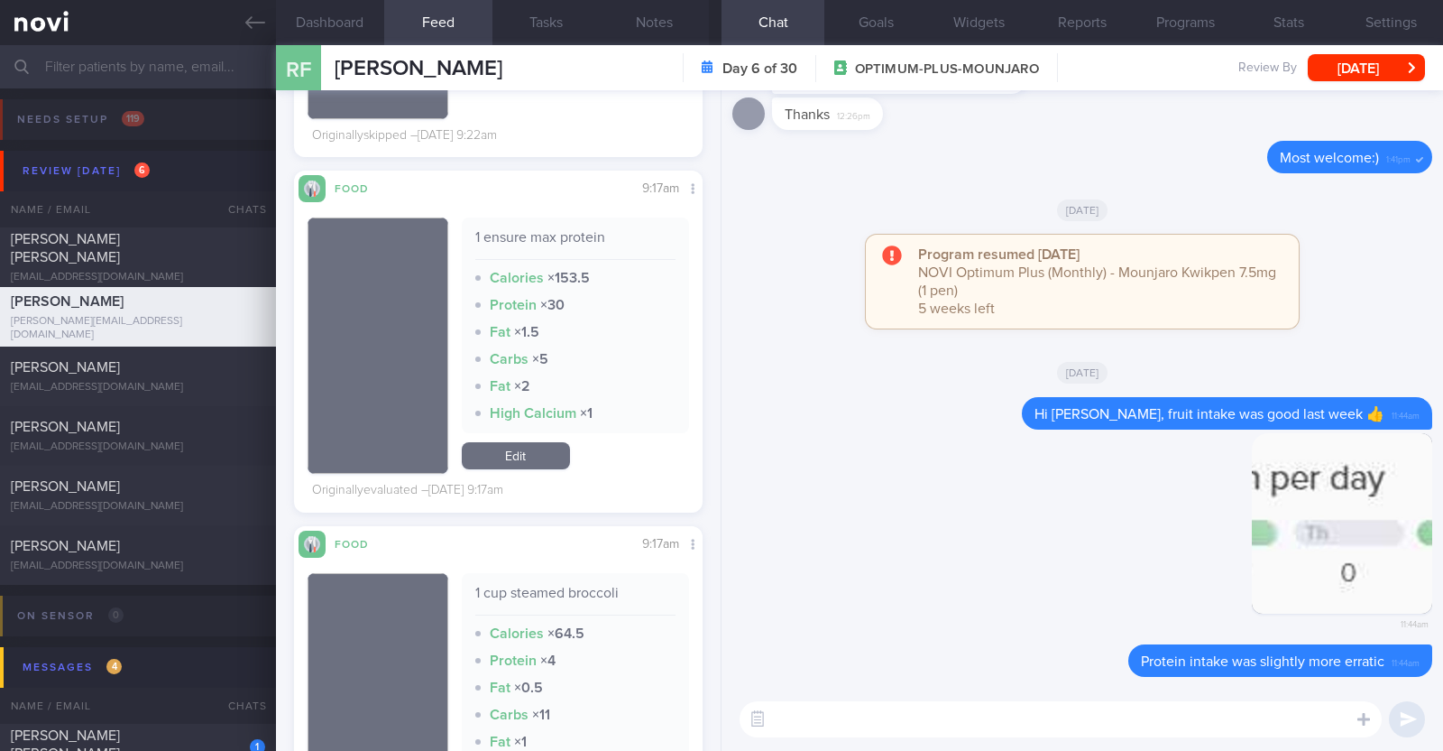
click at [960, 725] on textarea at bounding box center [1061, 719] width 642 height 36
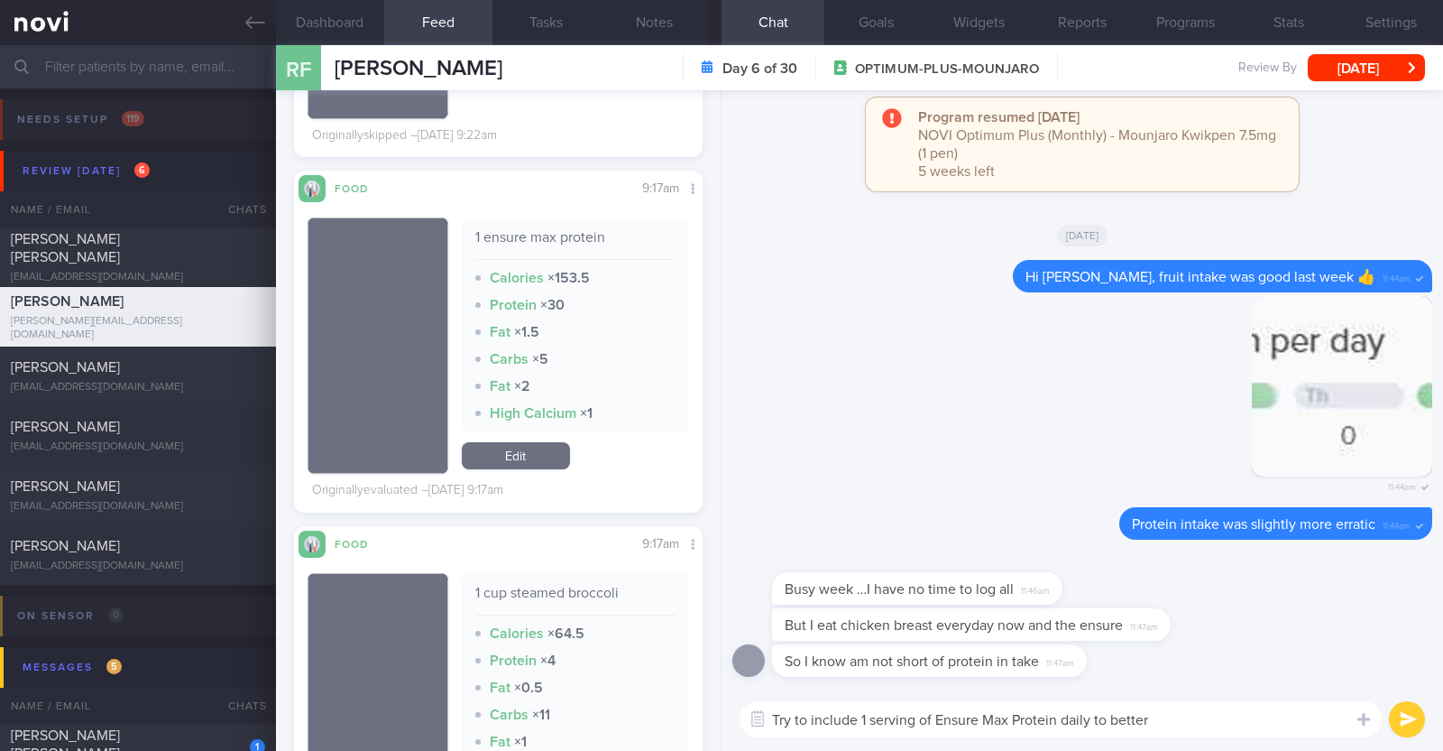
drag, startPoint x: 1163, startPoint y: 713, endPoint x: 700, endPoint y: 735, distance: 463.4
click at [700, 735] on div "Dashboard Feed 534 Tasks Notes Chat Goals Widgets Reports Programs Stats Settin…" at bounding box center [859, 397] width 1167 height 705
click at [792, 710] on textarea "AH I see" at bounding box center [1061, 719] width 642 height 36
click at [836, 713] on textarea "Ah I see" at bounding box center [1061, 719] width 642 height 36
paste textarea "😀"
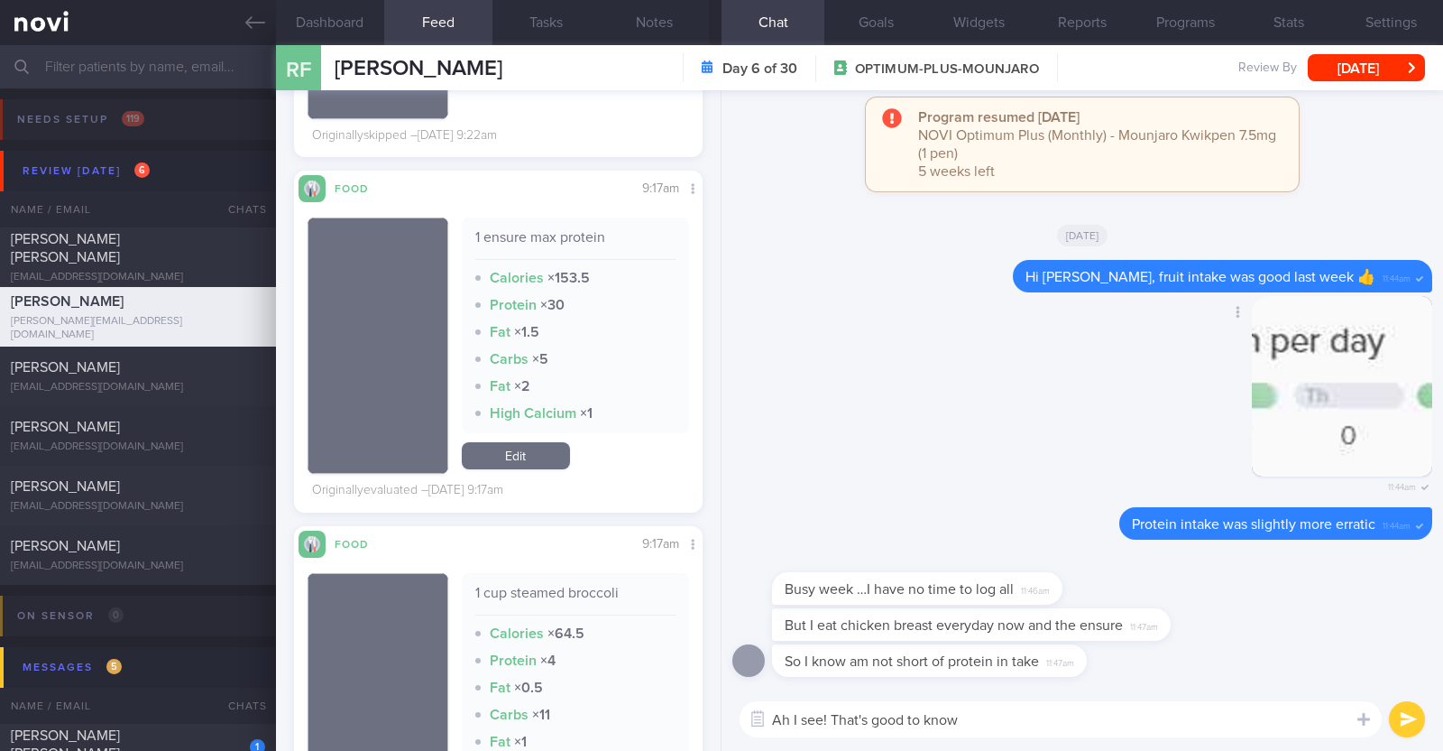
type textarea "Ah I see! That's good to know😀"
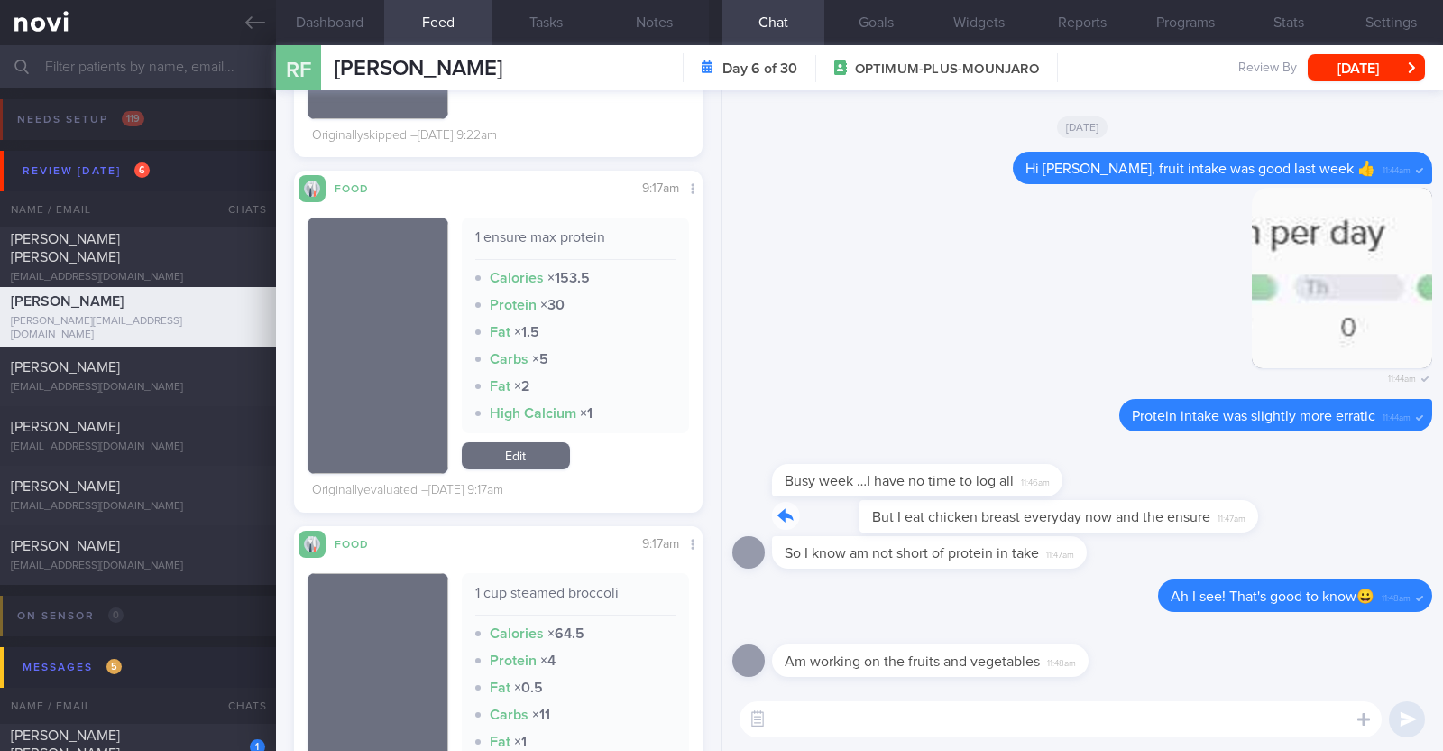
drag, startPoint x: 1166, startPoint y: 519, endPoint x: 1387, endPoint y: 500, distance: 221.8
click at [1387, 500] on div "But I eat chicken breast everyday now and the ensure 11:47am" at bounding box center [1083, 518] width 700 height 36
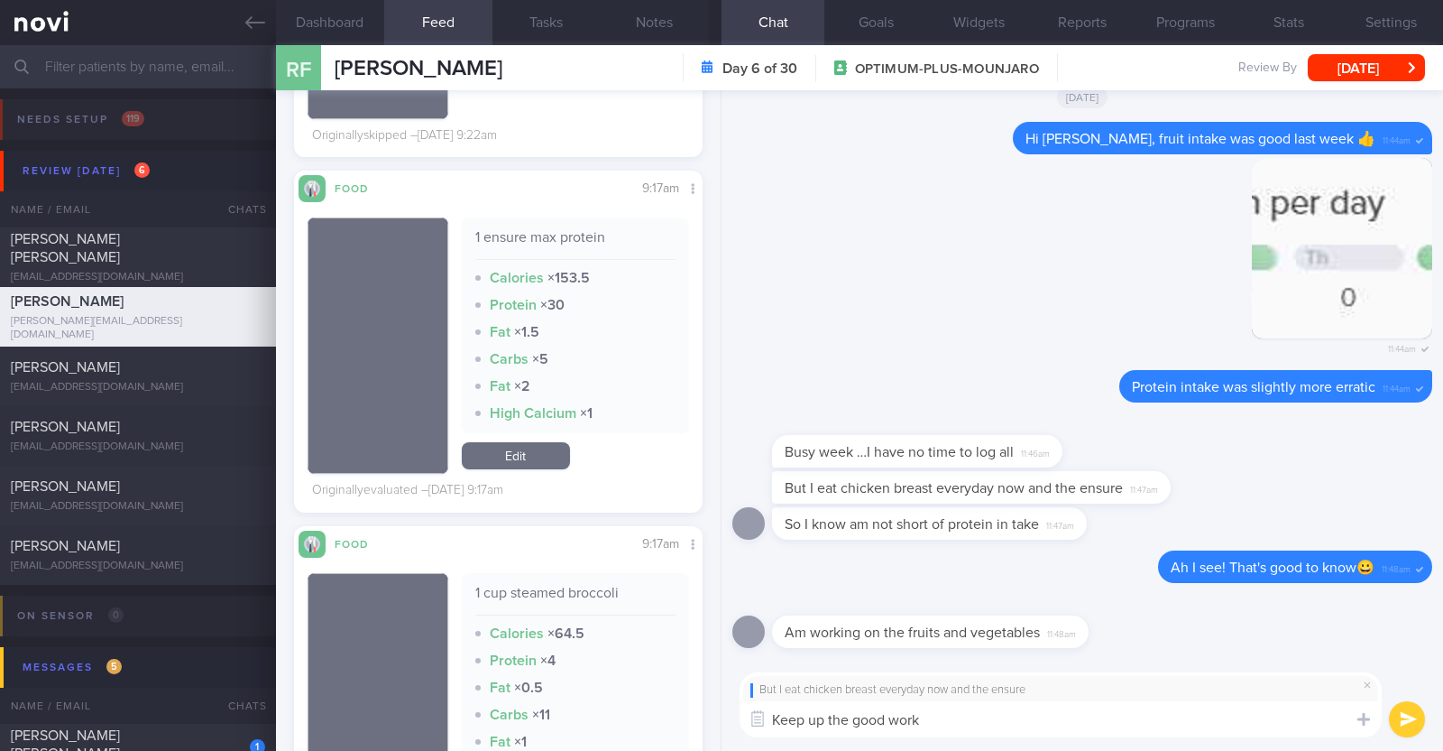
type textarea "Keep up the good work!"
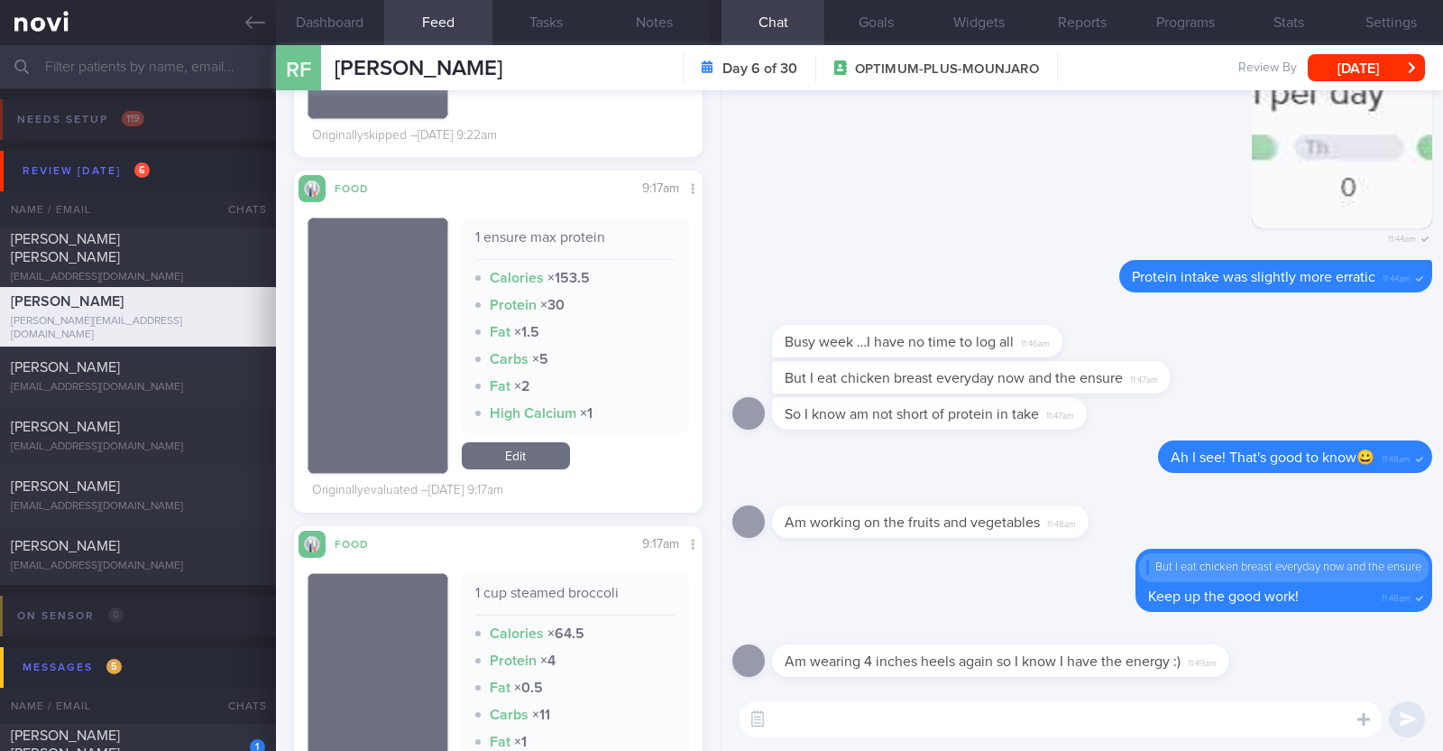
click at [1231, 713] on textarea at bounding box center [1061, 719] width 642 height 36
click at [818, 718] on textarea "Hahaha I love" at bounding box center [1061, 719] width 642 height 36
click at [862, 709] on textarea "Haha I love" at bounding box center [1061, 719] width 642 height 36
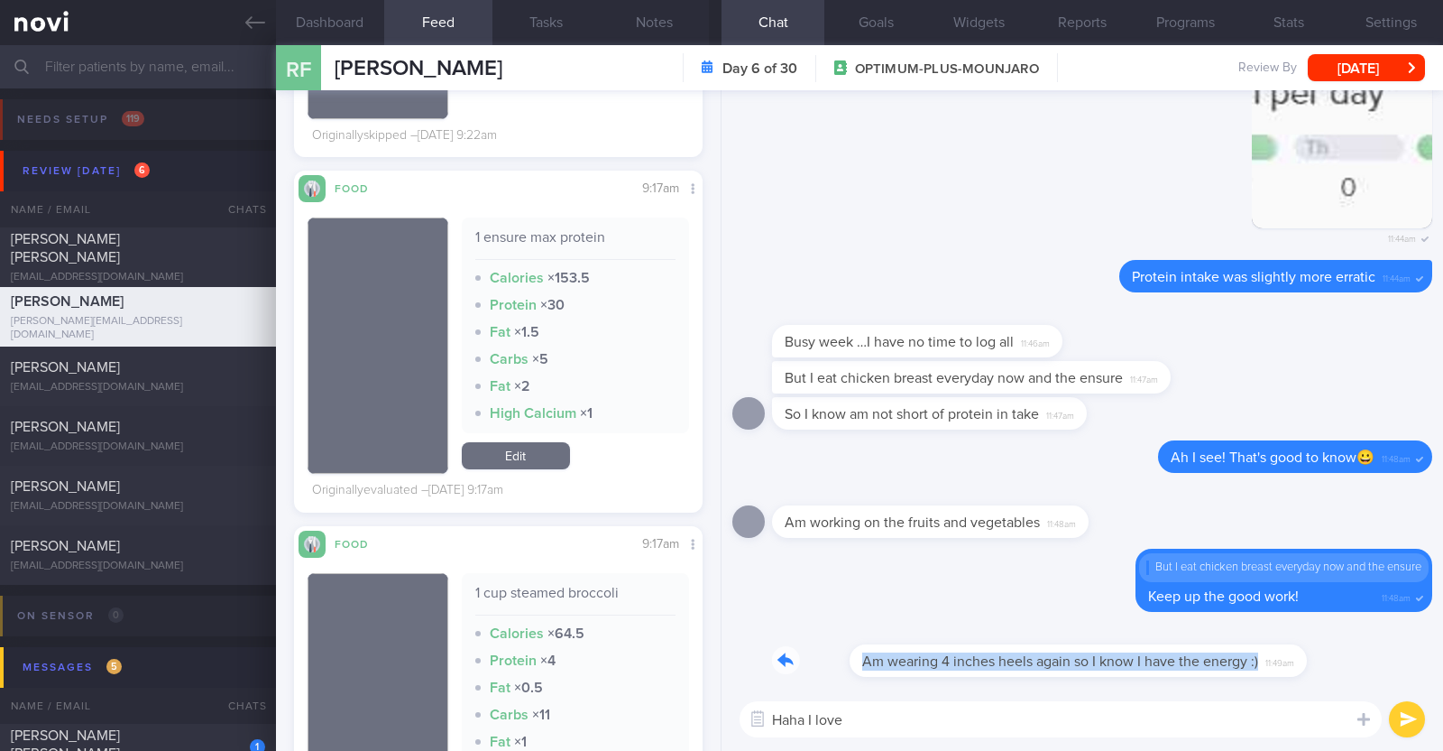
drag, startPoint x: 1221, startPoint y: 660, endPoint x: 1391, endPoint y: 656, distance: 170.6
click at [1391, 656] on div "Am wearing 4 inches heels again so I know I have the energy :) 11:49am" at bounding box center [1083, 654] width 700 height 65
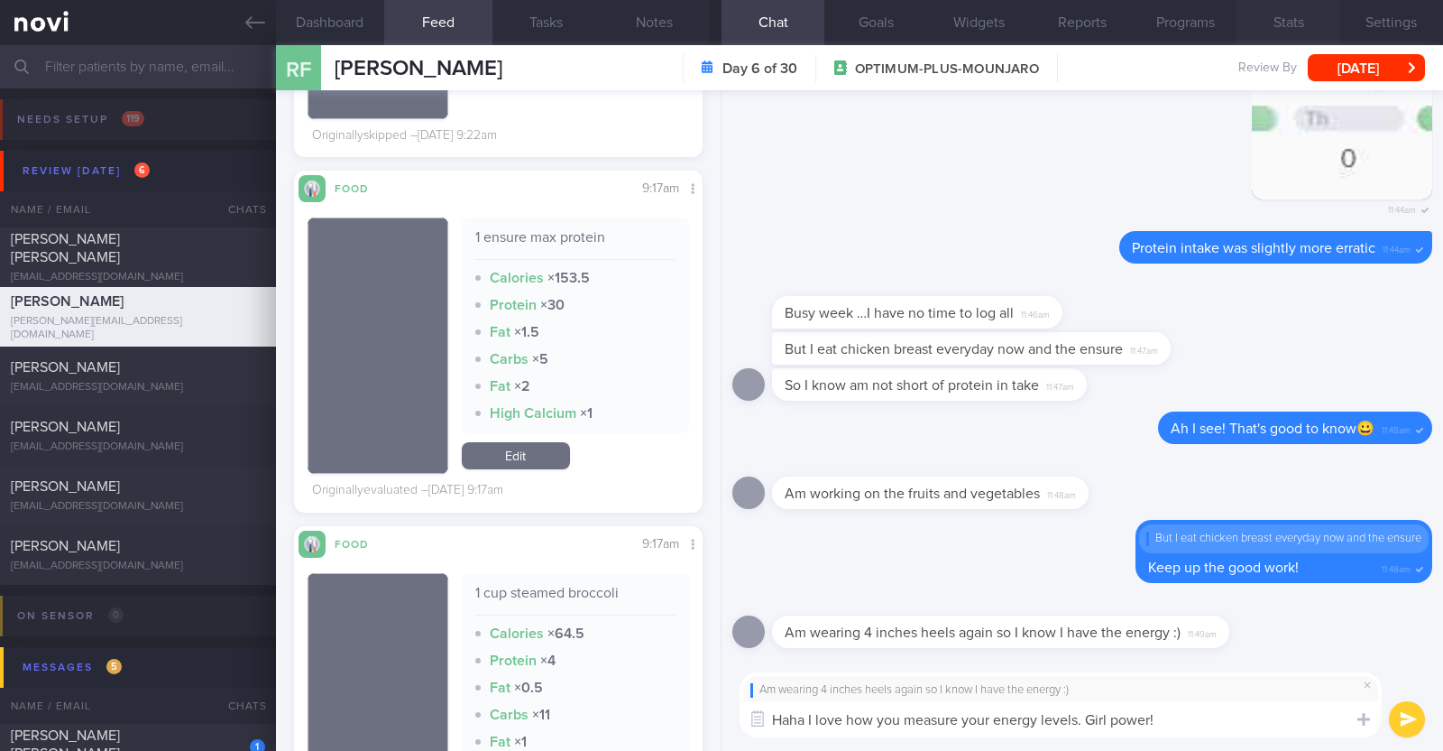
paste textarea "💪"
type textarea "Haha I love how you measure your energy levels. Girl power! 💪"
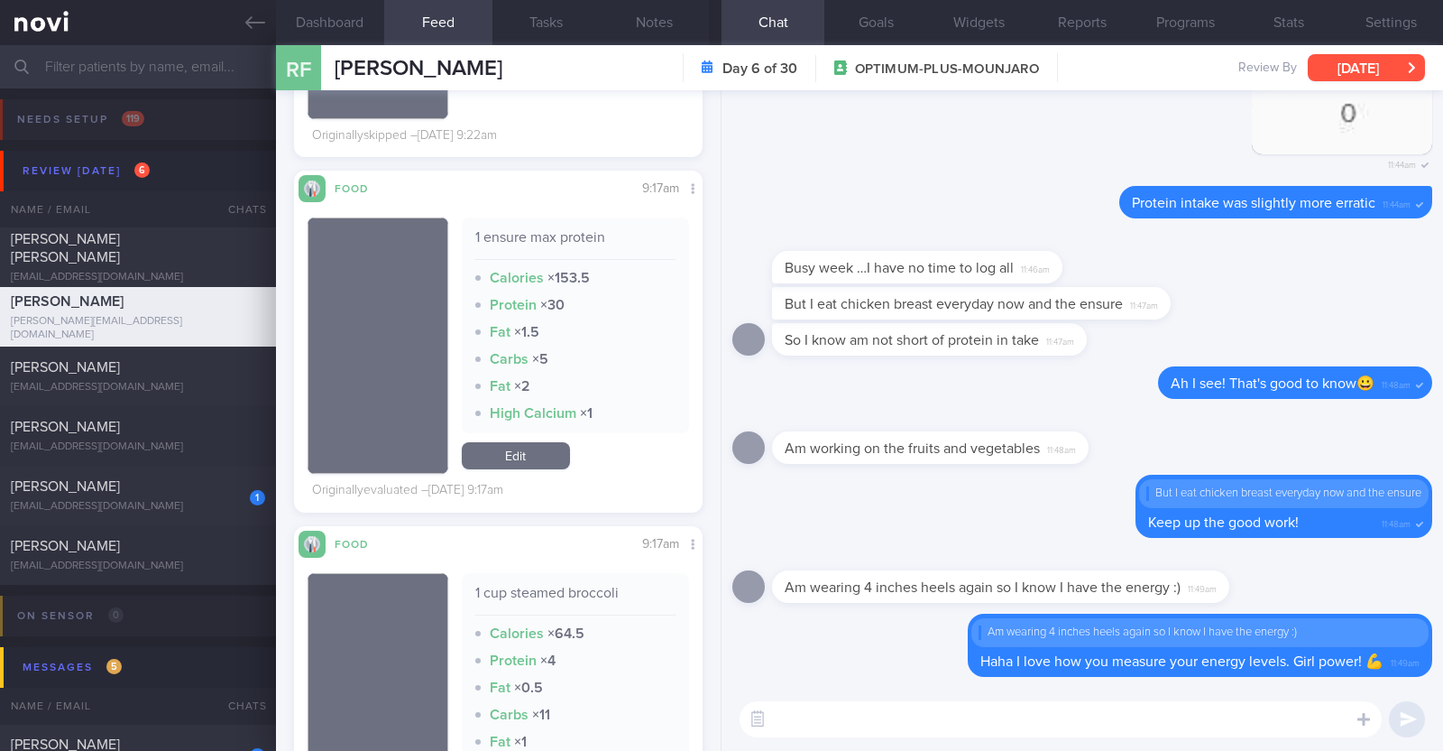
click at [1349, 69] on button "[DATE]" at bounding box center [1366, 67] width 117 height 27
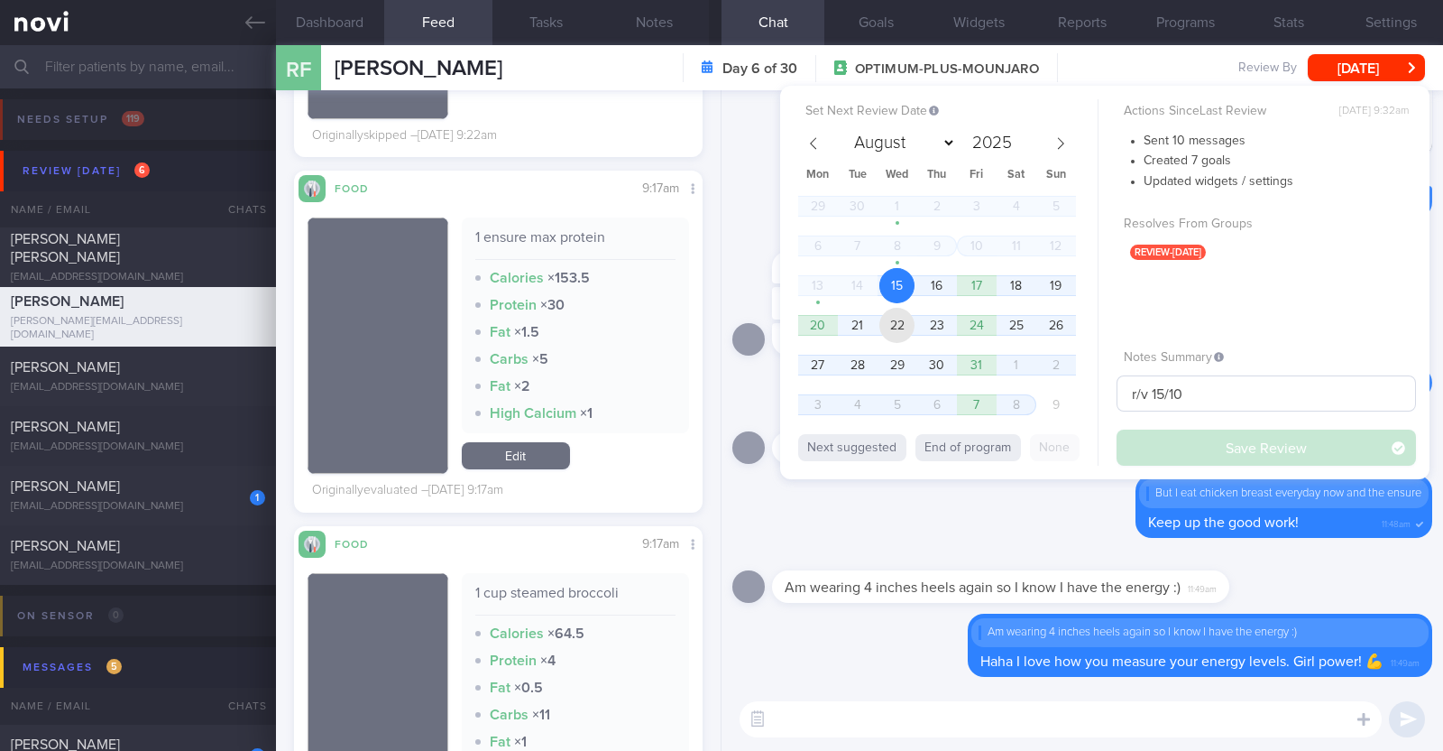
click at [905, 318] on span "22" at bounding box center [897, 325] width 35 height 35
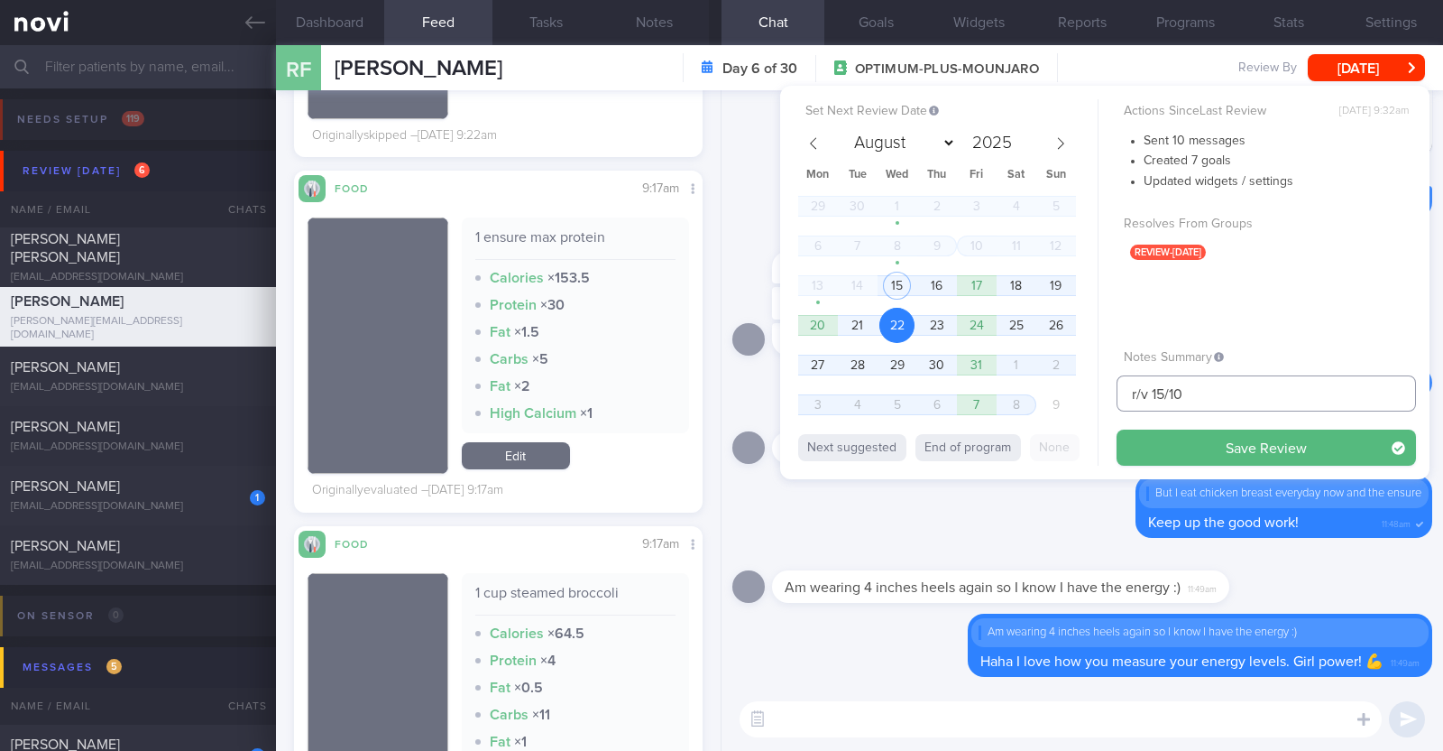
click at [1162, 391] on input "r/v 15/10" at bounding box center [1267, 393] width 300 height 36
type input "r/v 22/10"
click at [1117, 429] on button "Save Review" at bounding box center [1267, 447] width 300 height 36
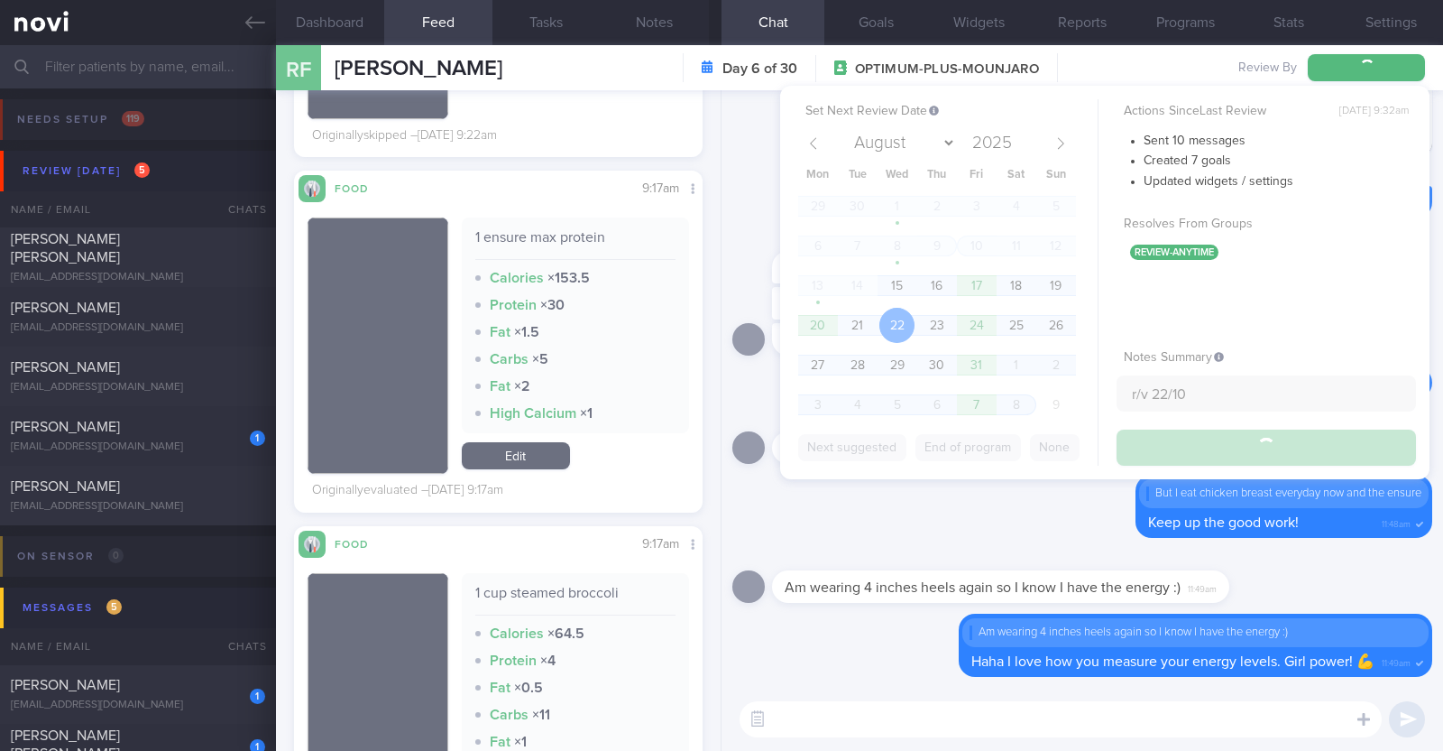
type input "r/v 22/10"
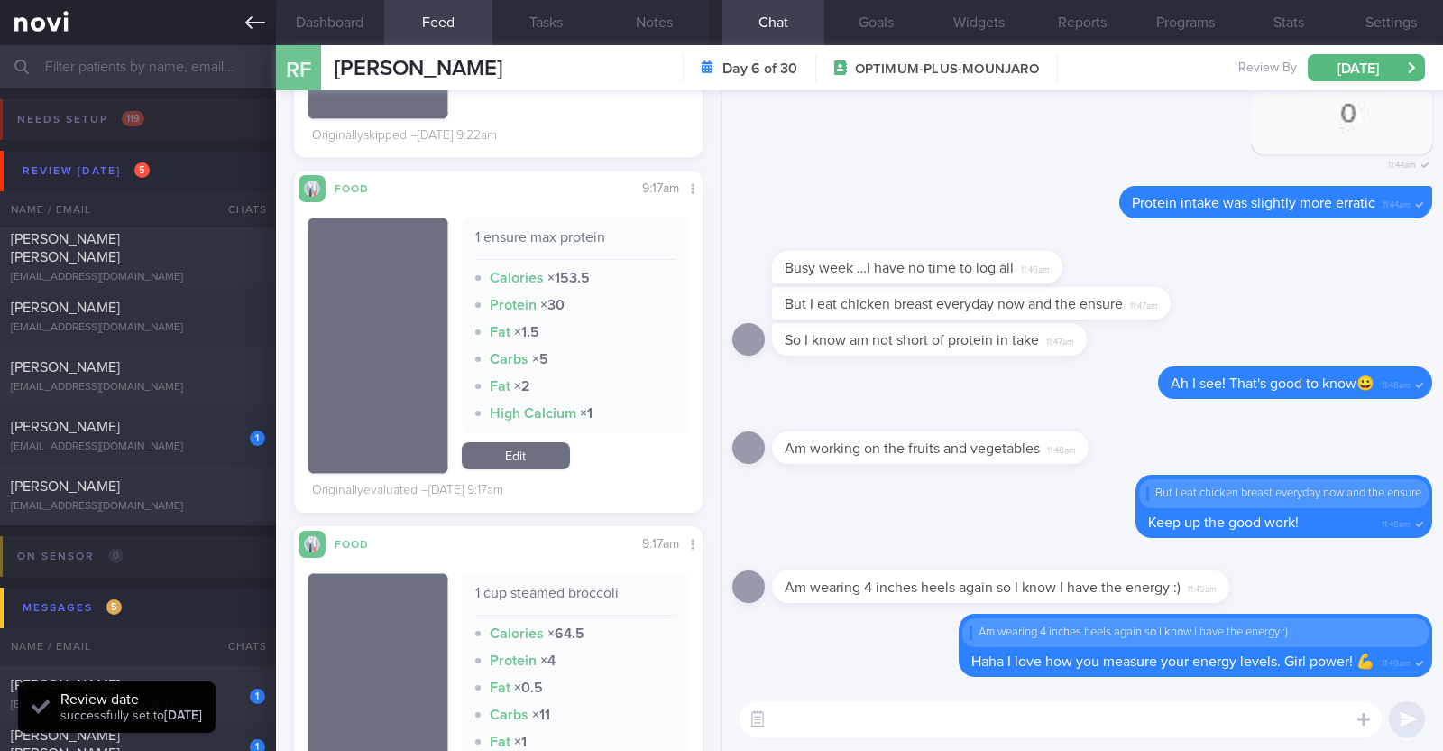
click at [253, 19] on icon at bounding box center [255, 23] width 20 height 20
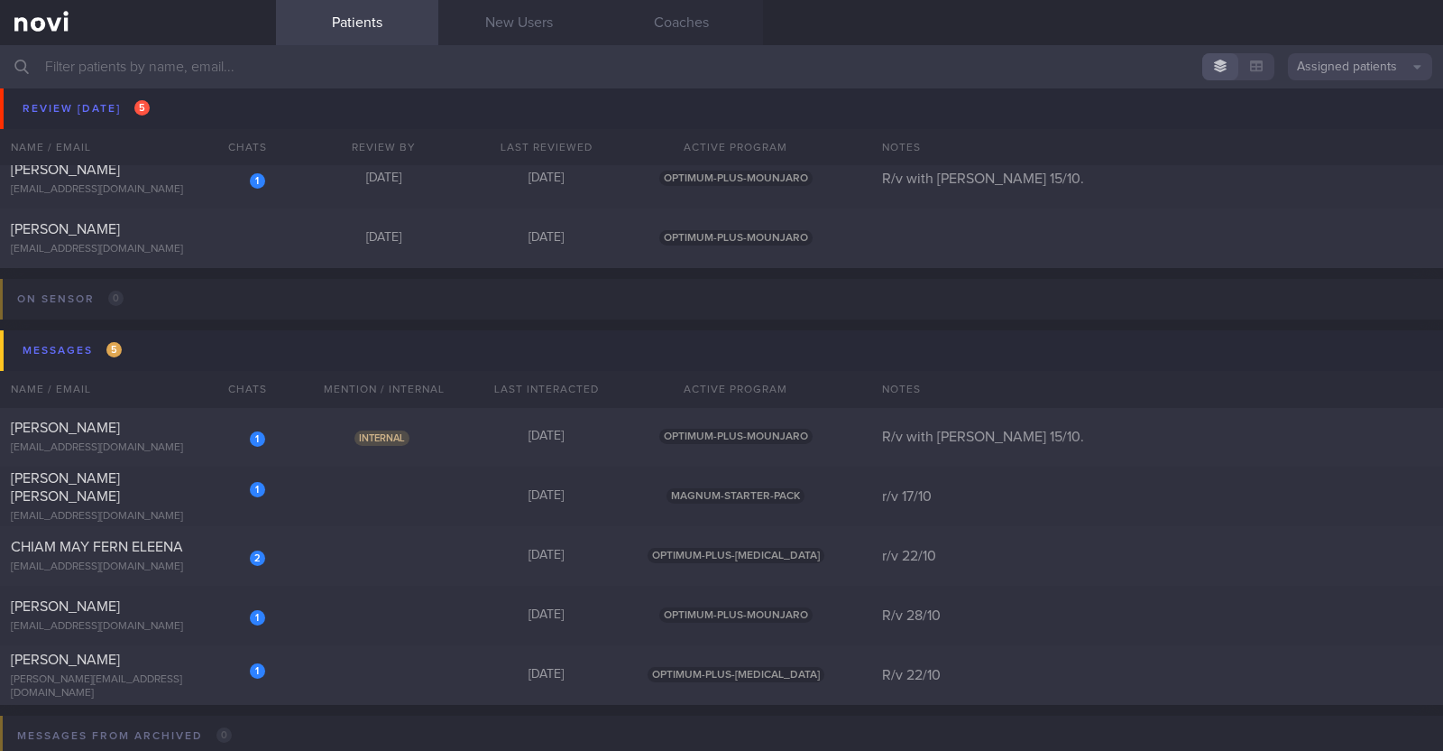
scroll to position [338, 0]
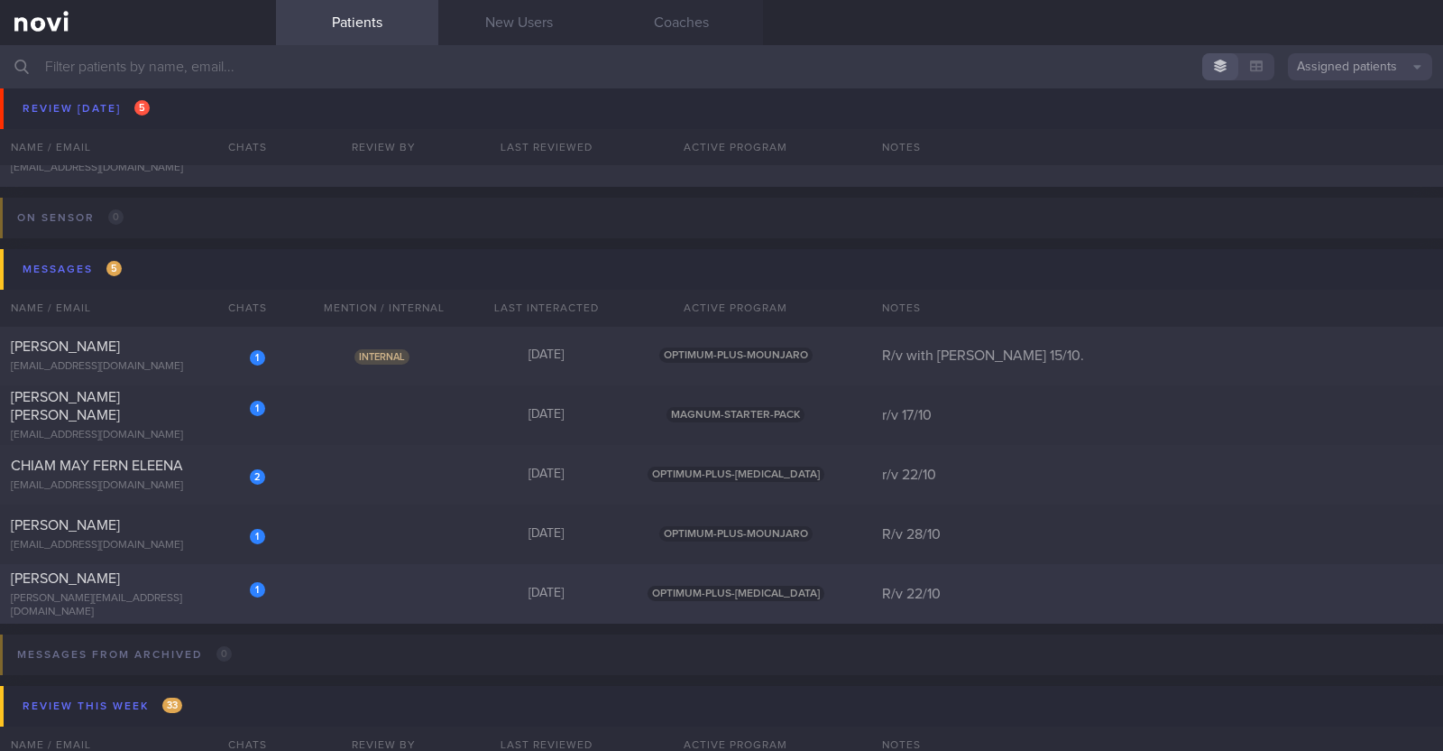
click at [327, 593] on div "1 Michell Tan michell.tan@gmail.com Today OPTIMUM-PLUS-WEGOVY R/v 22/10" at bounding box center [721, 594] width 1443 height 60
select select "9"
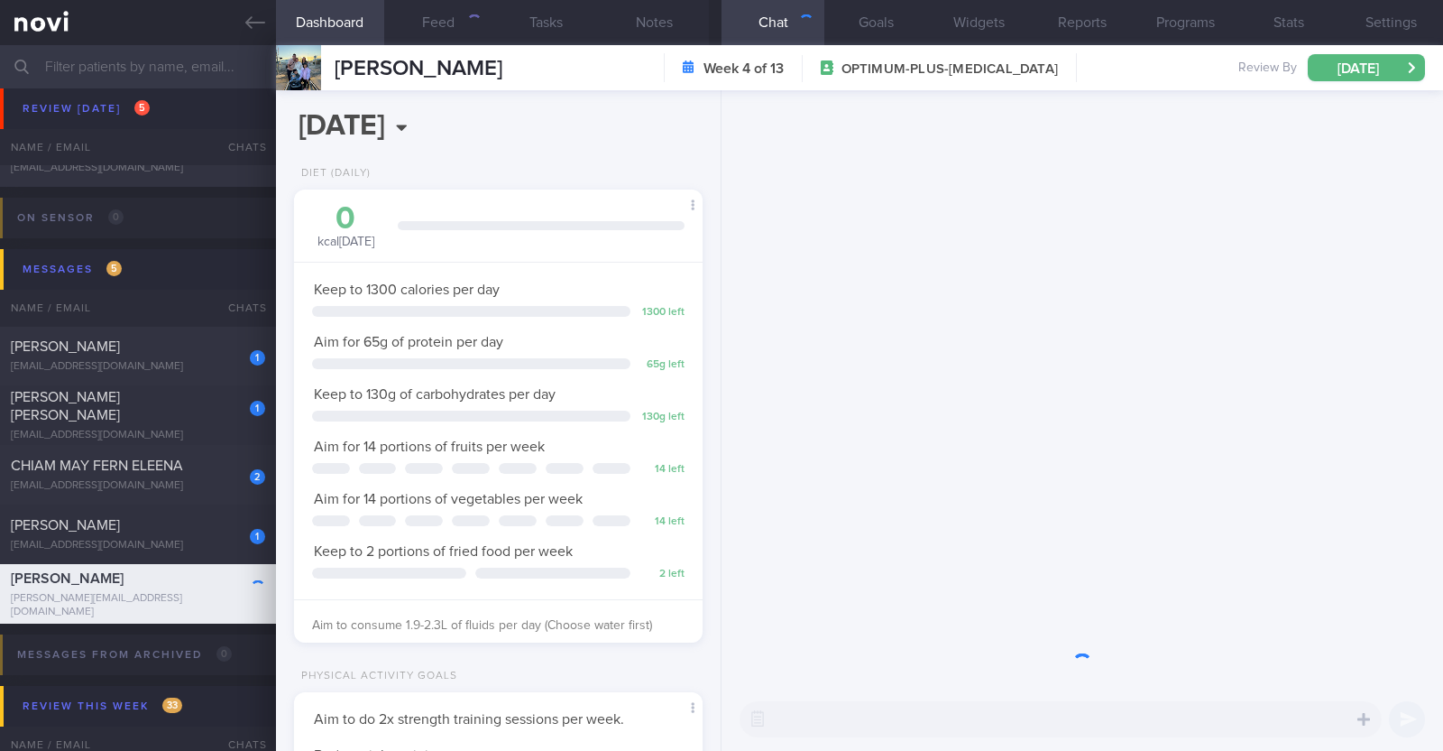
scroll to position [205, 359]
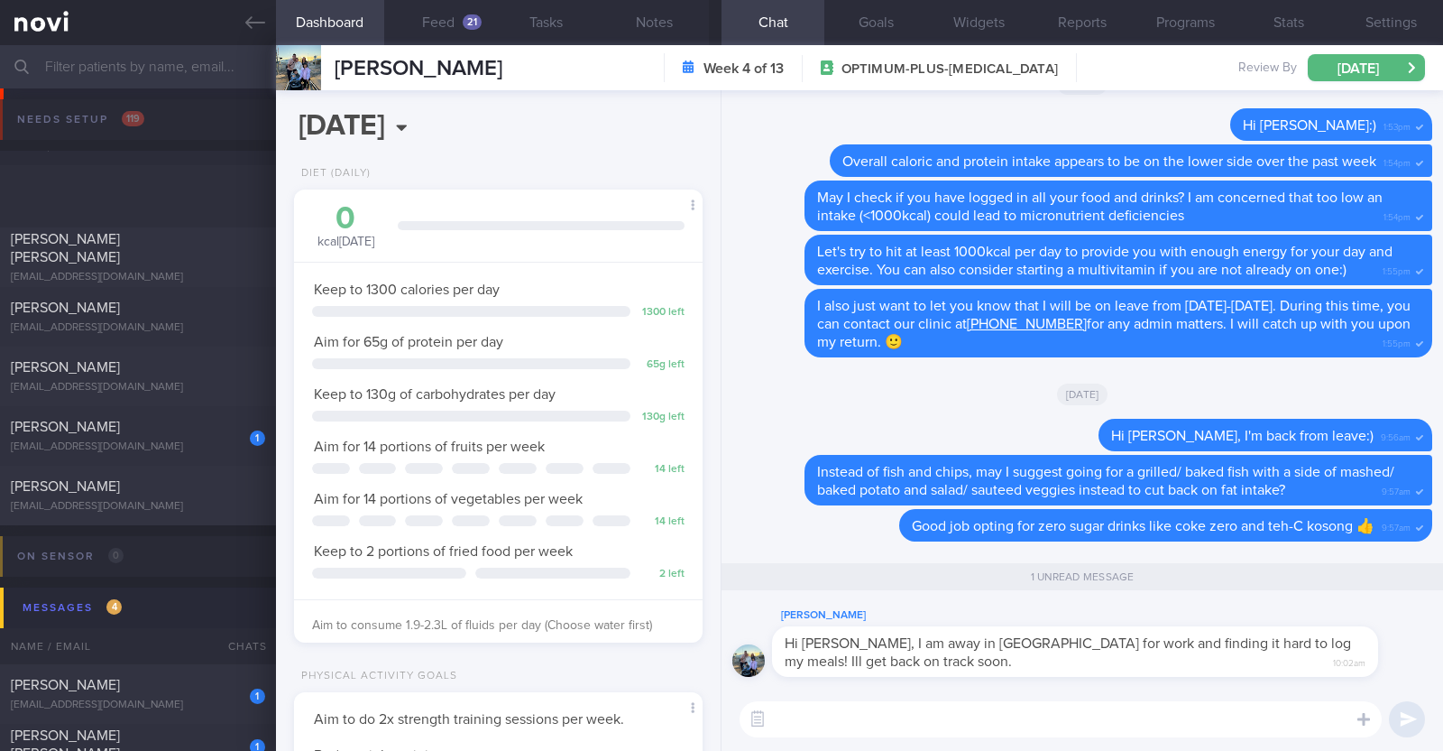
select select "9"
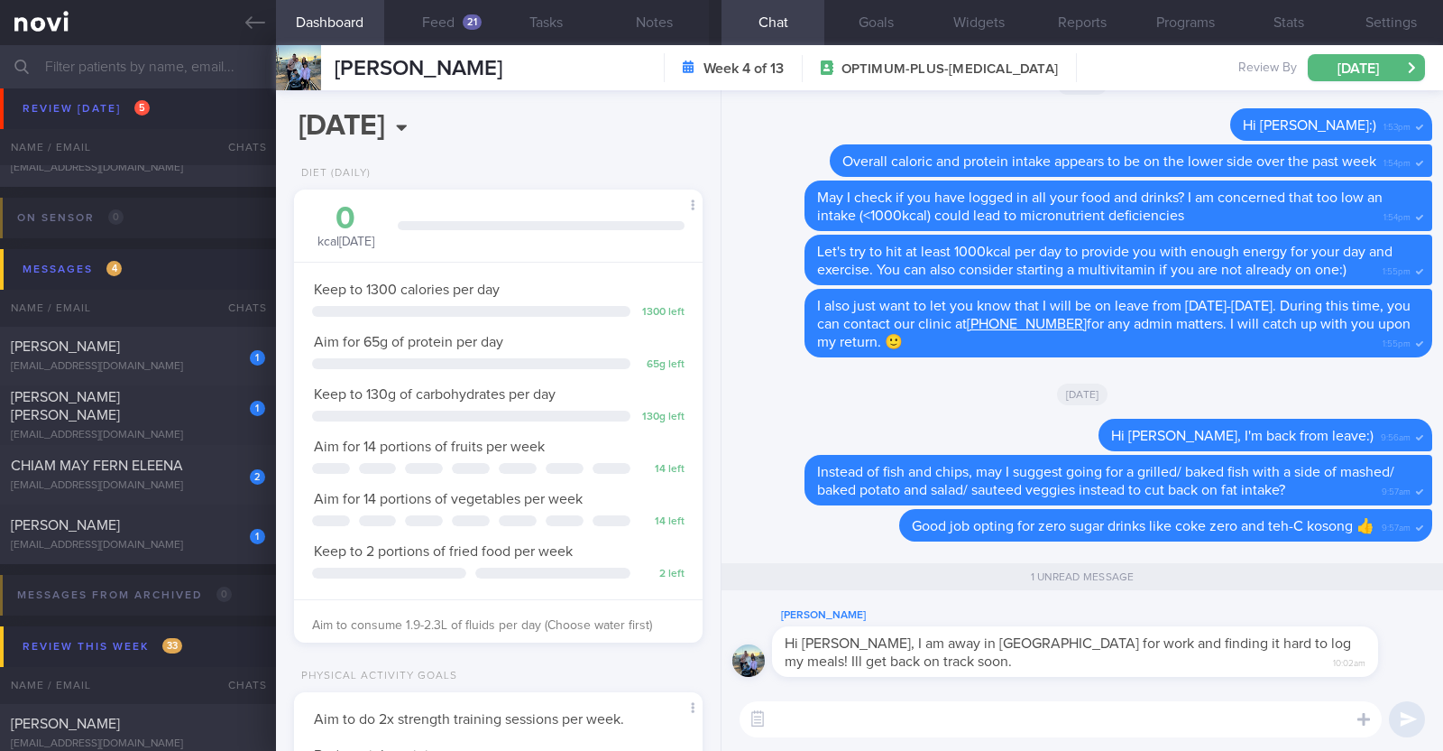
click at [998, 719] on textarea at bounding box center [1061, 719] width 642 height 36
type textarea "Ah I see. No worries:)"
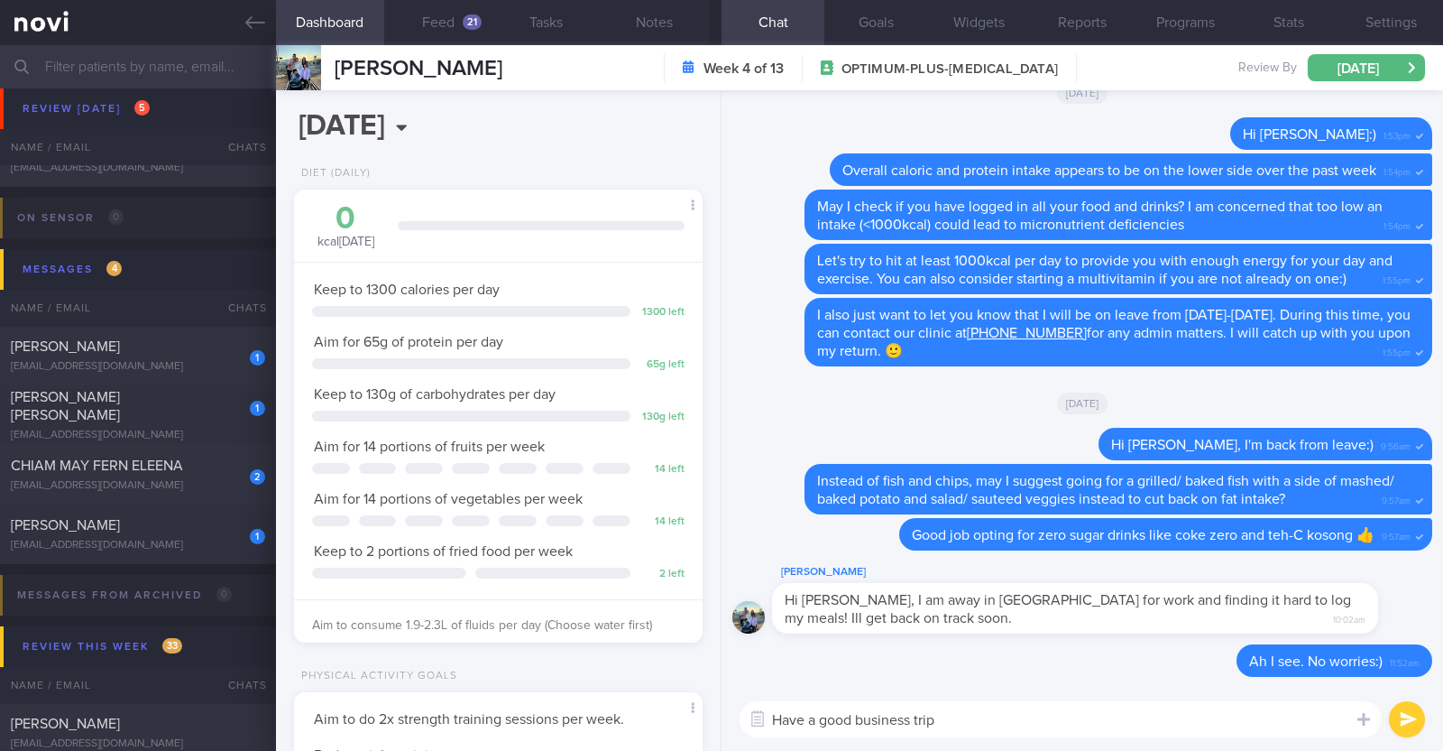
type textarea "Have a good business trip!"
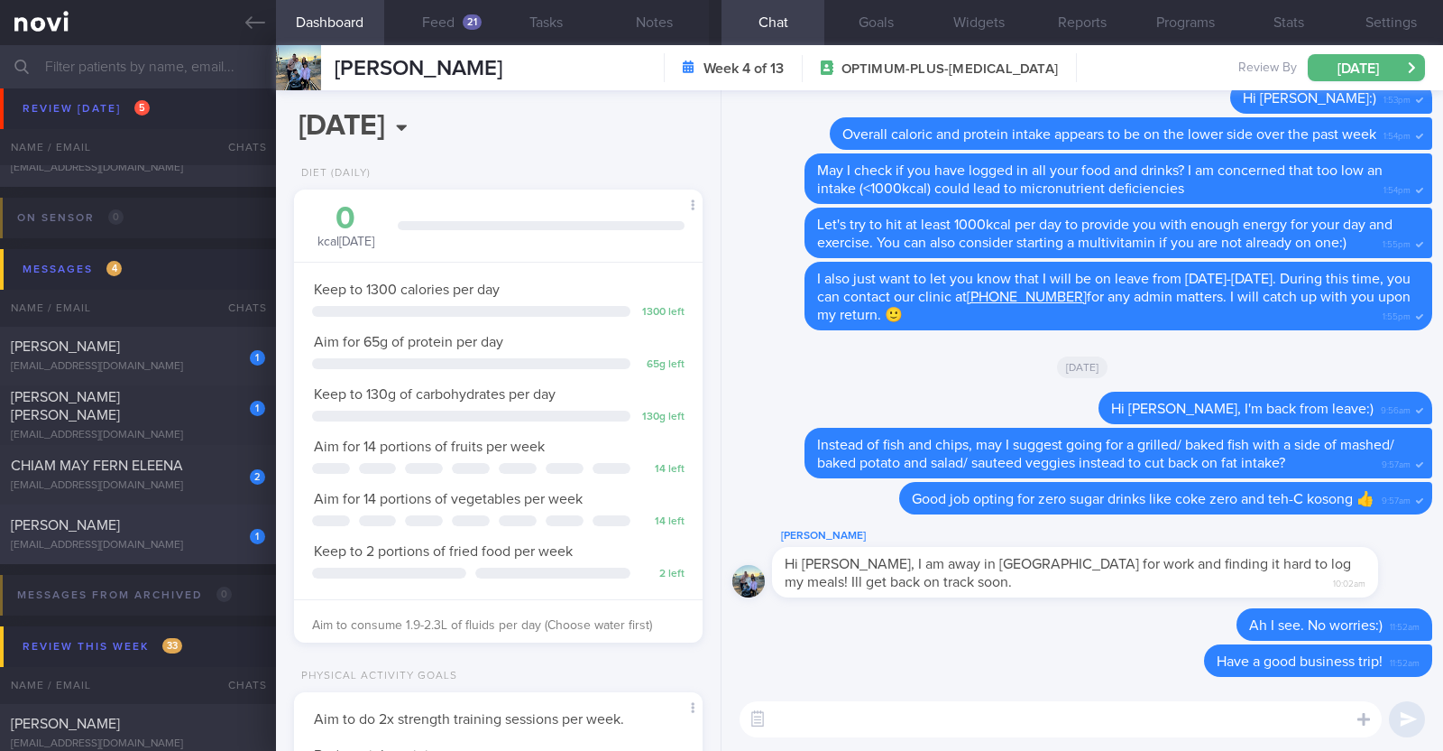
click at [181, 525] on div "[PERSON_NAME]" at bounding box center [136, 525] width 250 height 18
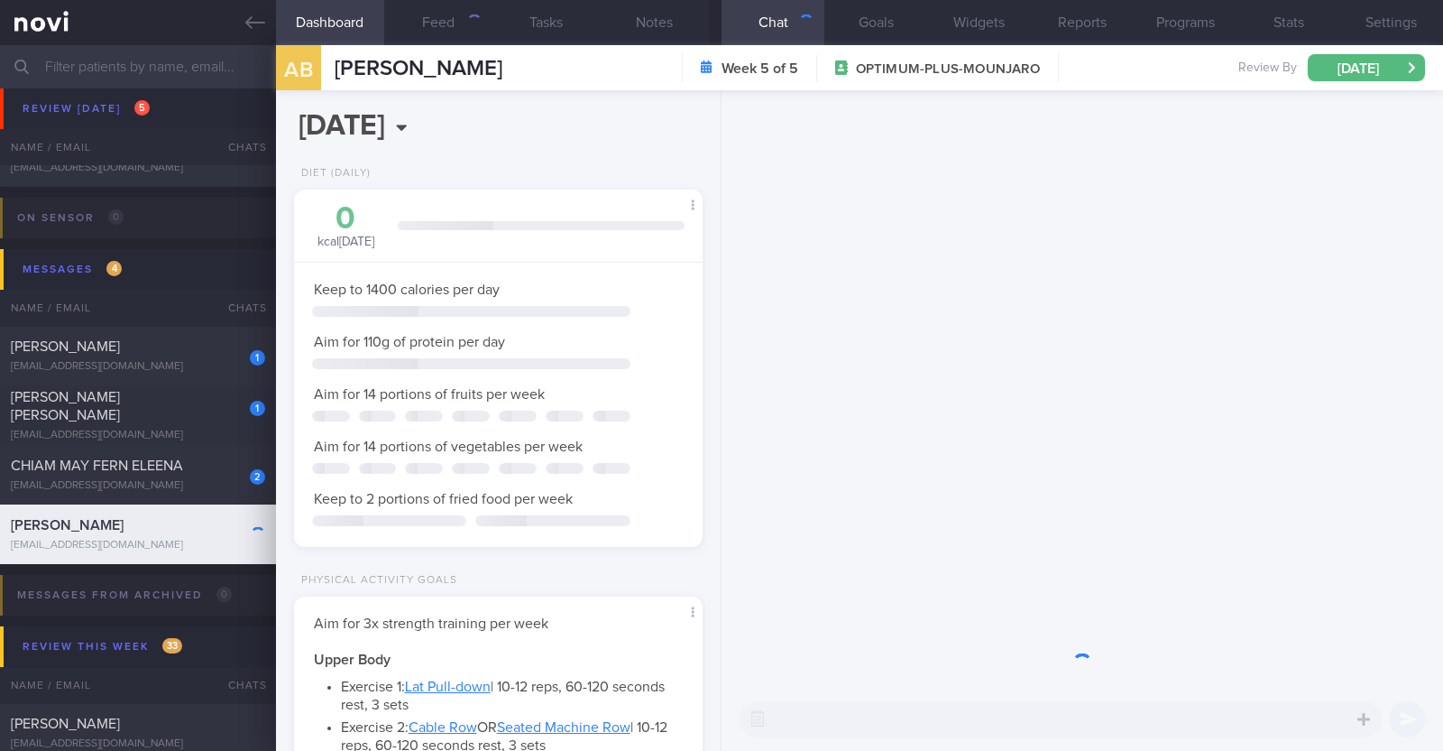
scroll to position [180, 359]
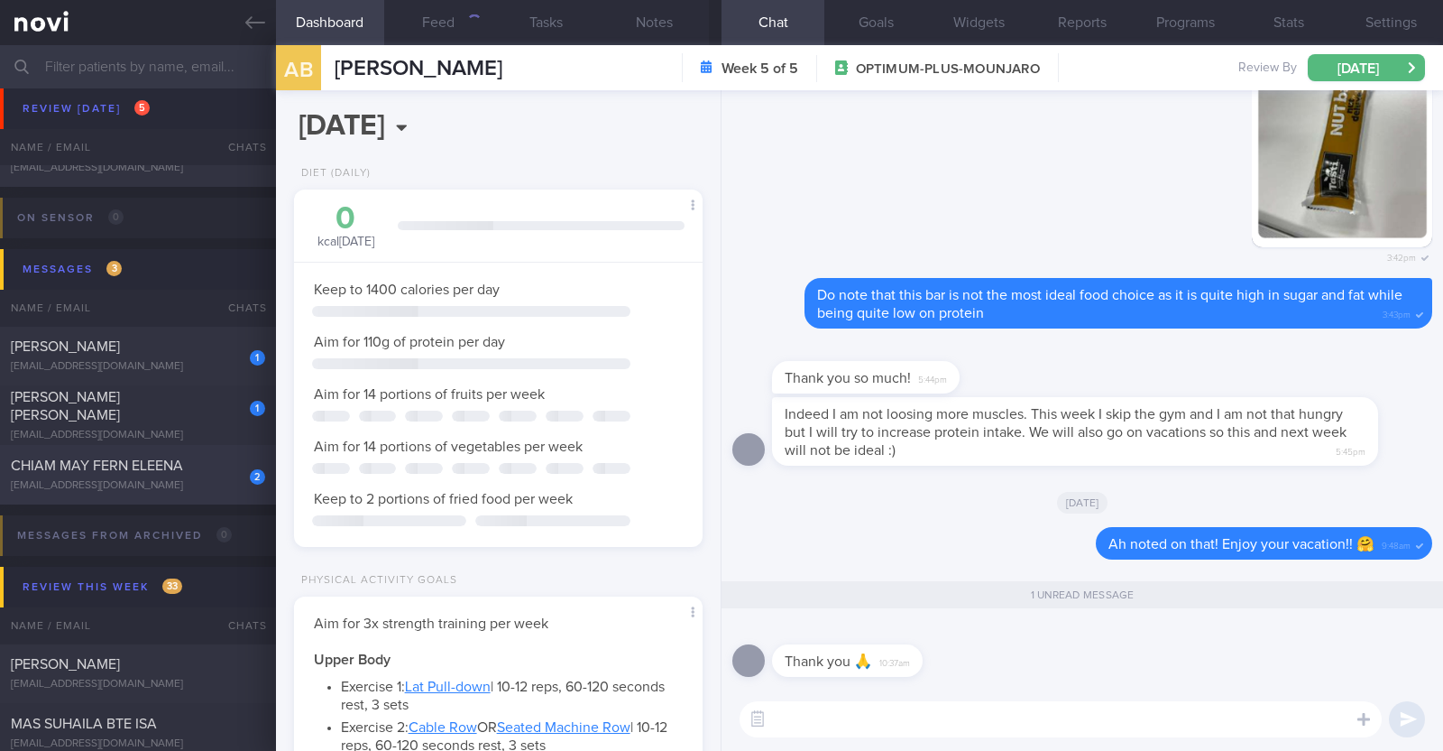
click at [171, 471] on span "CHIAM MAY FERN ELEENA" at bounding box center [97, 465] width 172 height 14
type input "r/v 22/10"
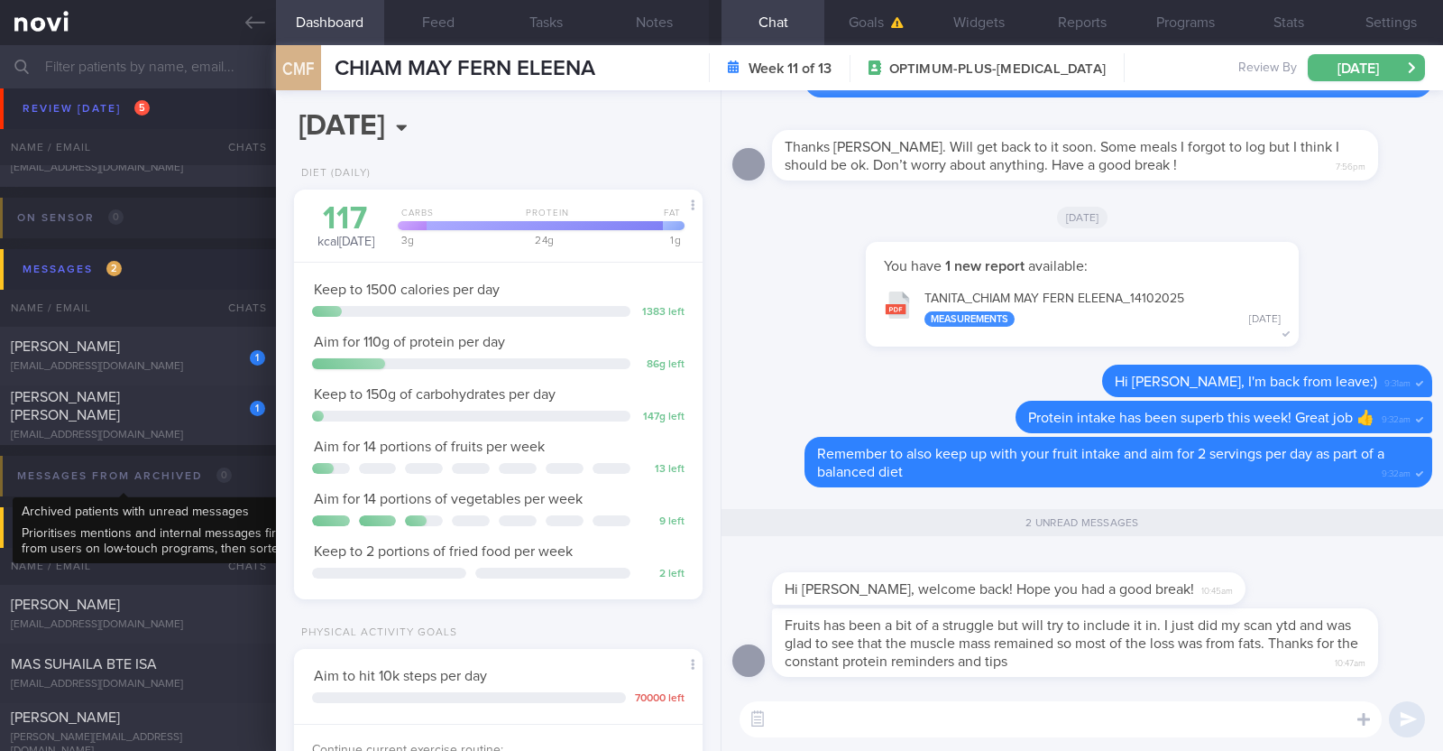
scroll to position [205, 359]
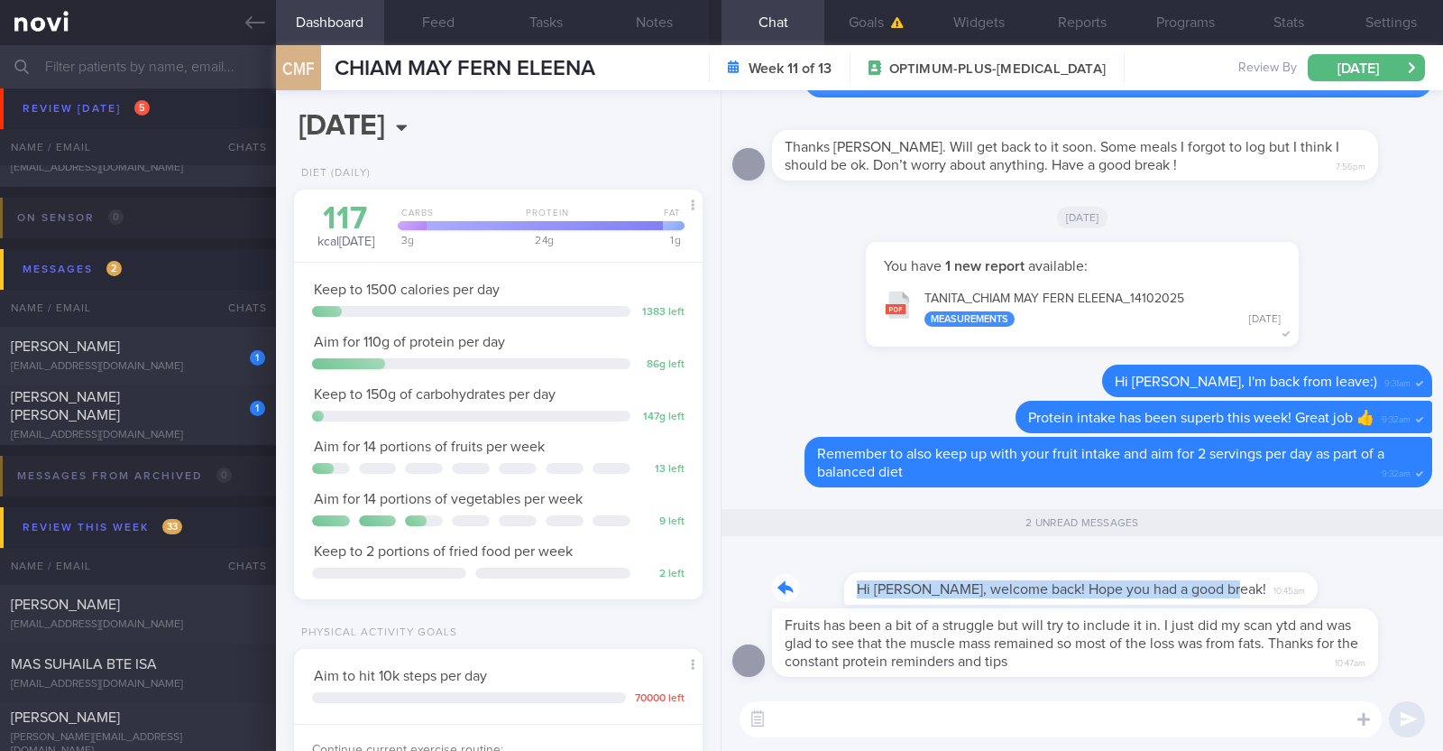
drag, startPoint x: 1191, startPoint y: 584, endPoint x: 1405, endPoint y: 564, distance: 214.7
click at [1405, 564] on div "Hi [PERSON_NAME], welcome back! Hope you had a good break! 10:45am" at bounding box center [1083, 579] width 700 height 58
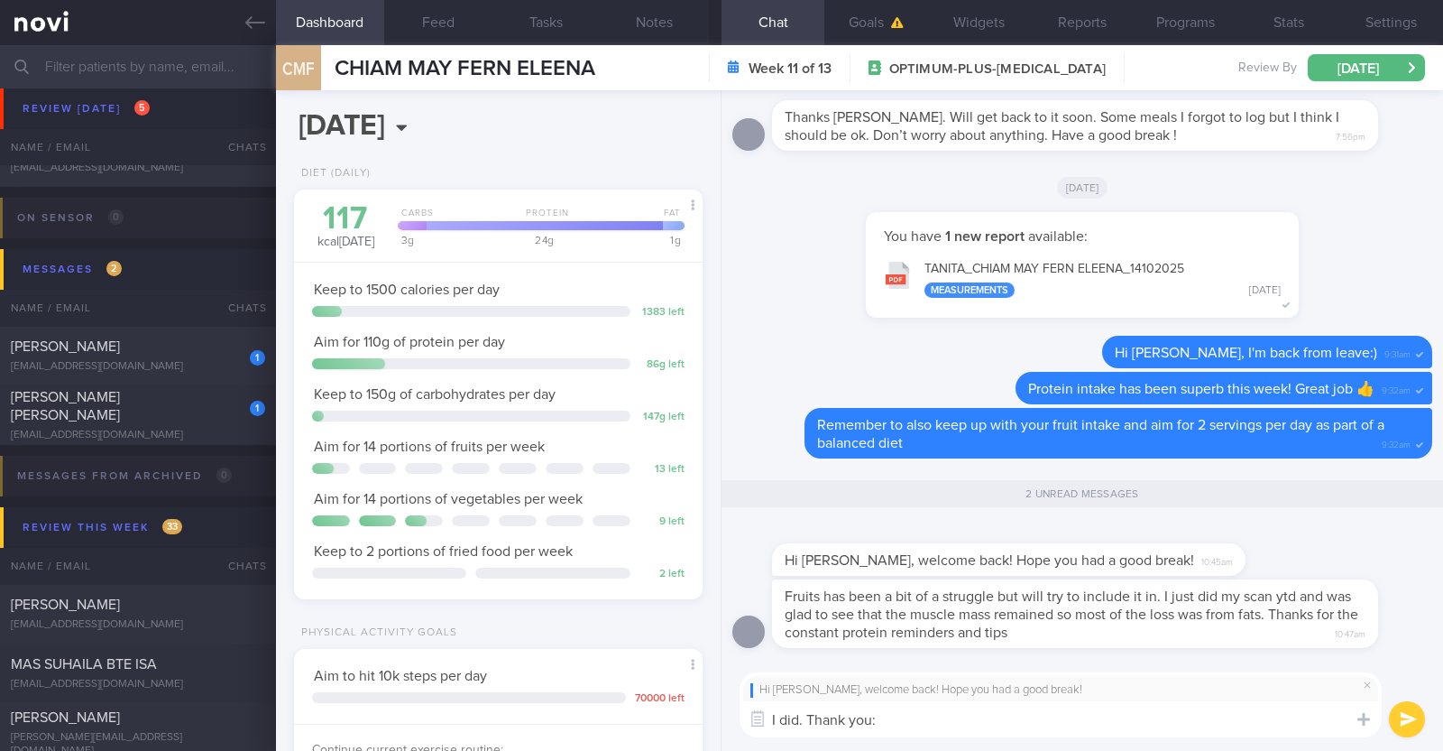
type textarea "I did. Thank you:)"
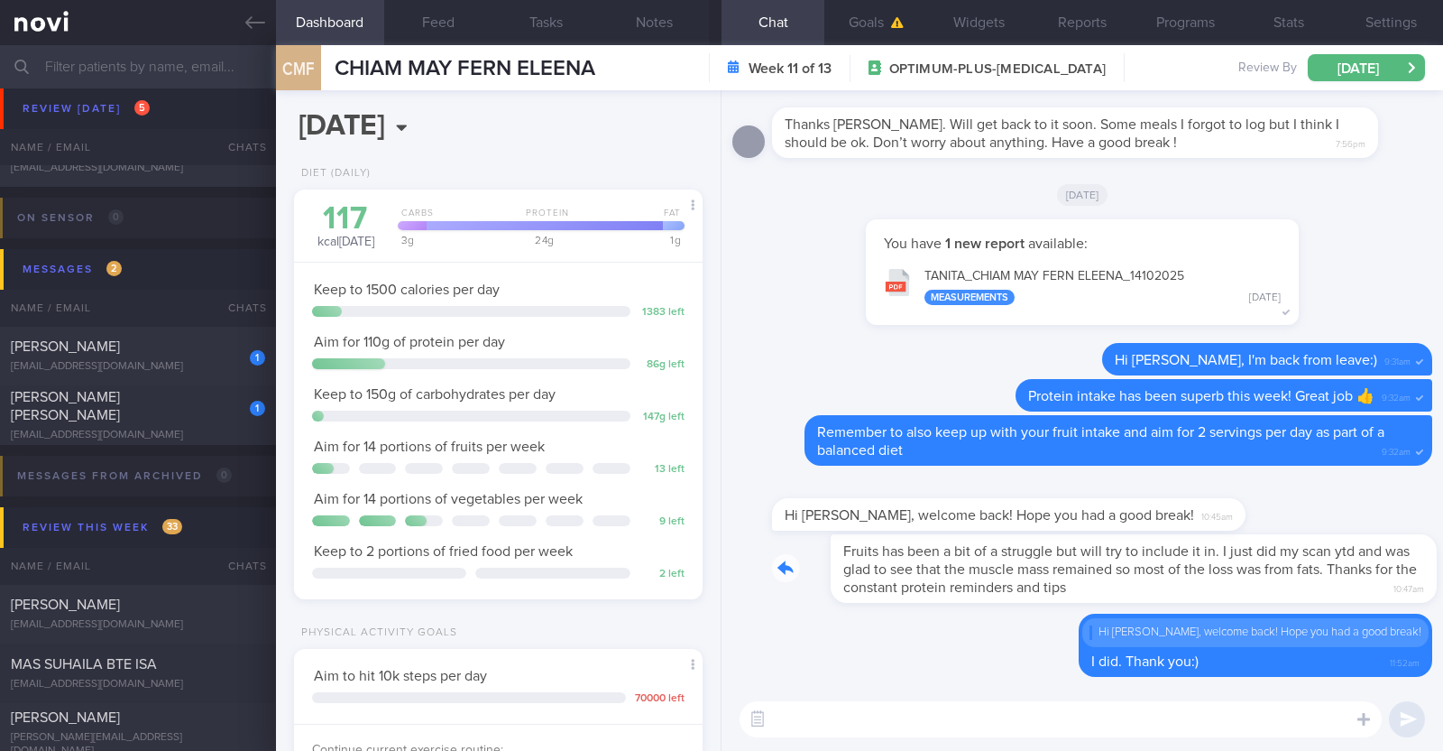
drag, startPoint x: 1353, startPoint y: 555, endPoint x: 1431, endPoint y: 547, distance: 78.0
click at [1431, 547] on div "Delete Hi [PERSON_NAME], welcome back! Hope you had a good break! I did. Thank …" at bounding box center [1083, 388] width 722 height 597
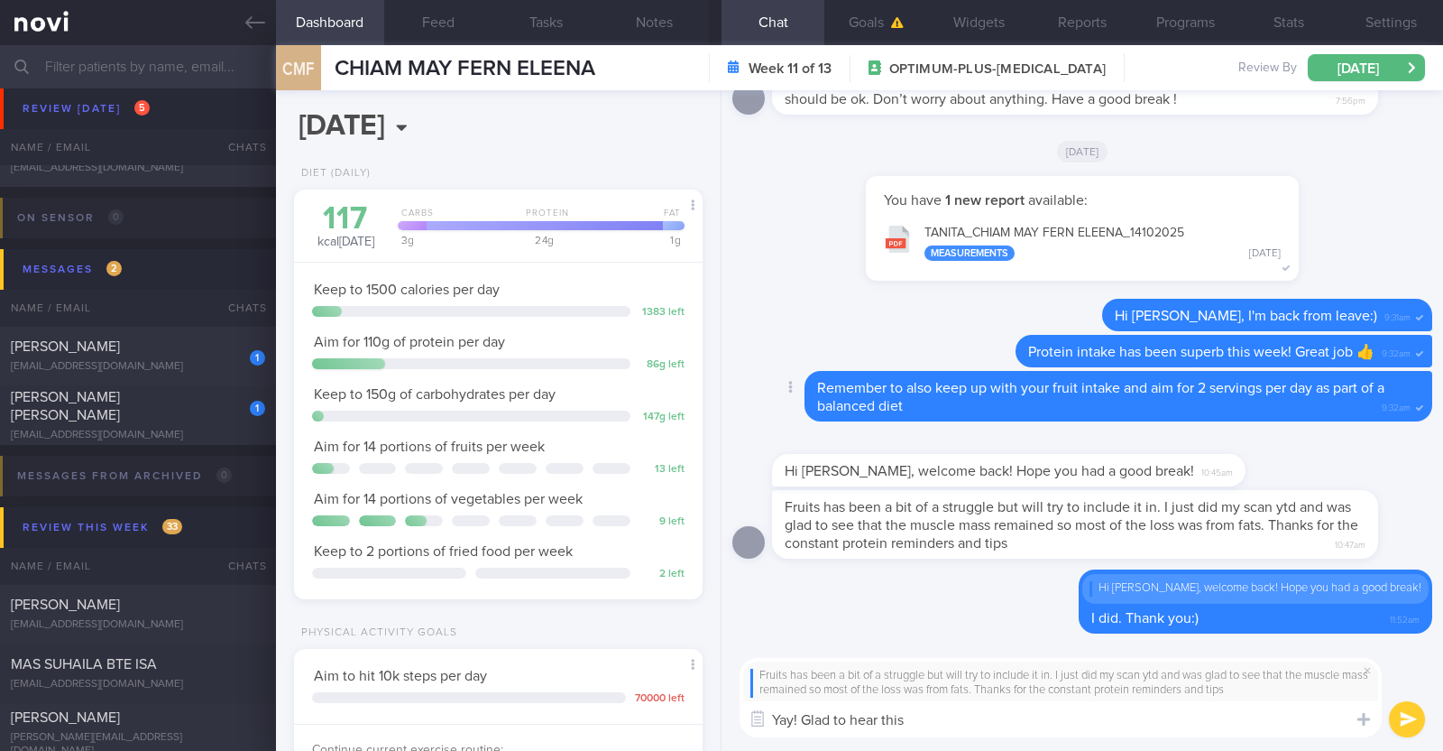
paste textarea "🤗"
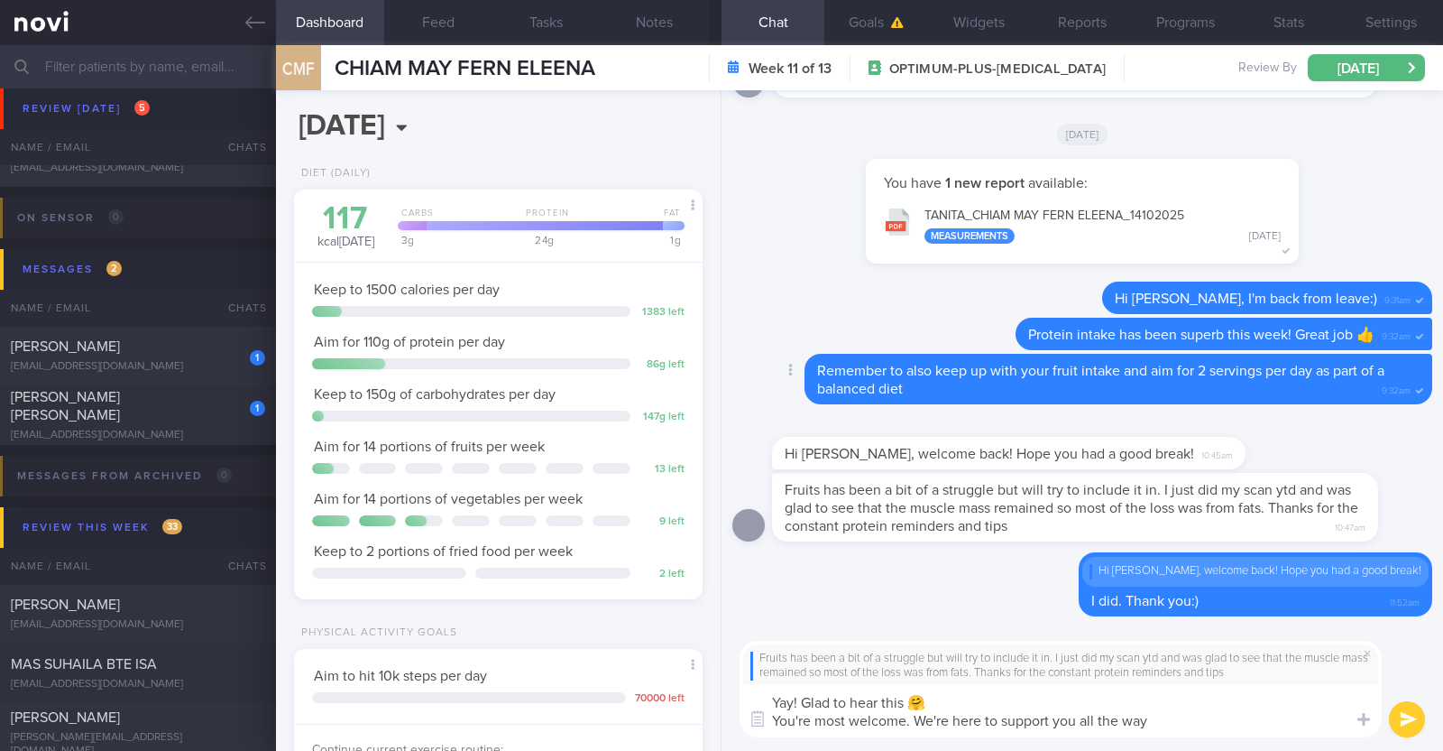
type textarea "Yay! Glad to hear this 🤗 You're most welcome. We're here to support you all the…"
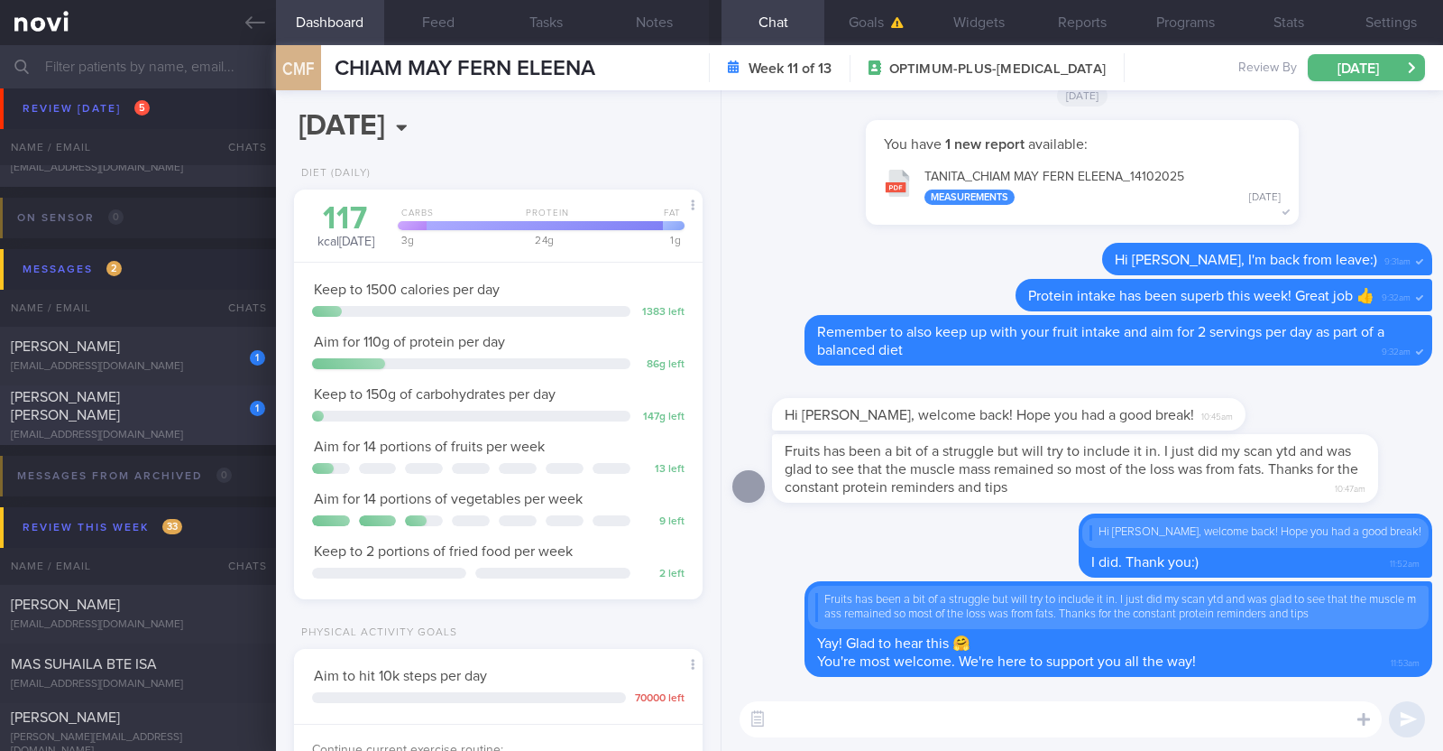
click at [179, 429] on div "[EMAIL_ADDRESS][DOMAIN_NAME]" at bounding box center [138, 436] width 254 height 14
type input "r/v 17/10"
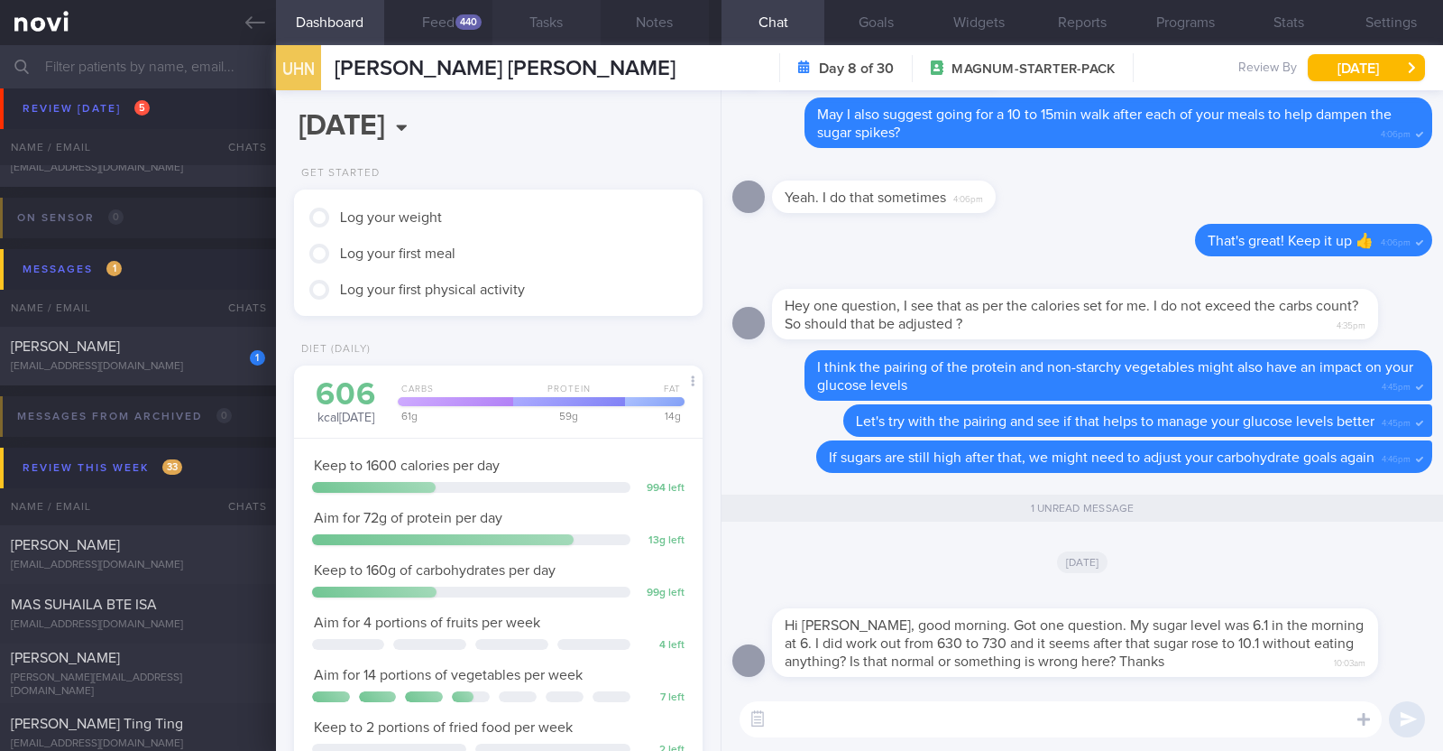
scroll to position [182, 365]
click at [931, 724] on textarea at bounding box center [1061, 719] width 642 height 36
type textarea "Hi [PERSON_NAME], good question!"
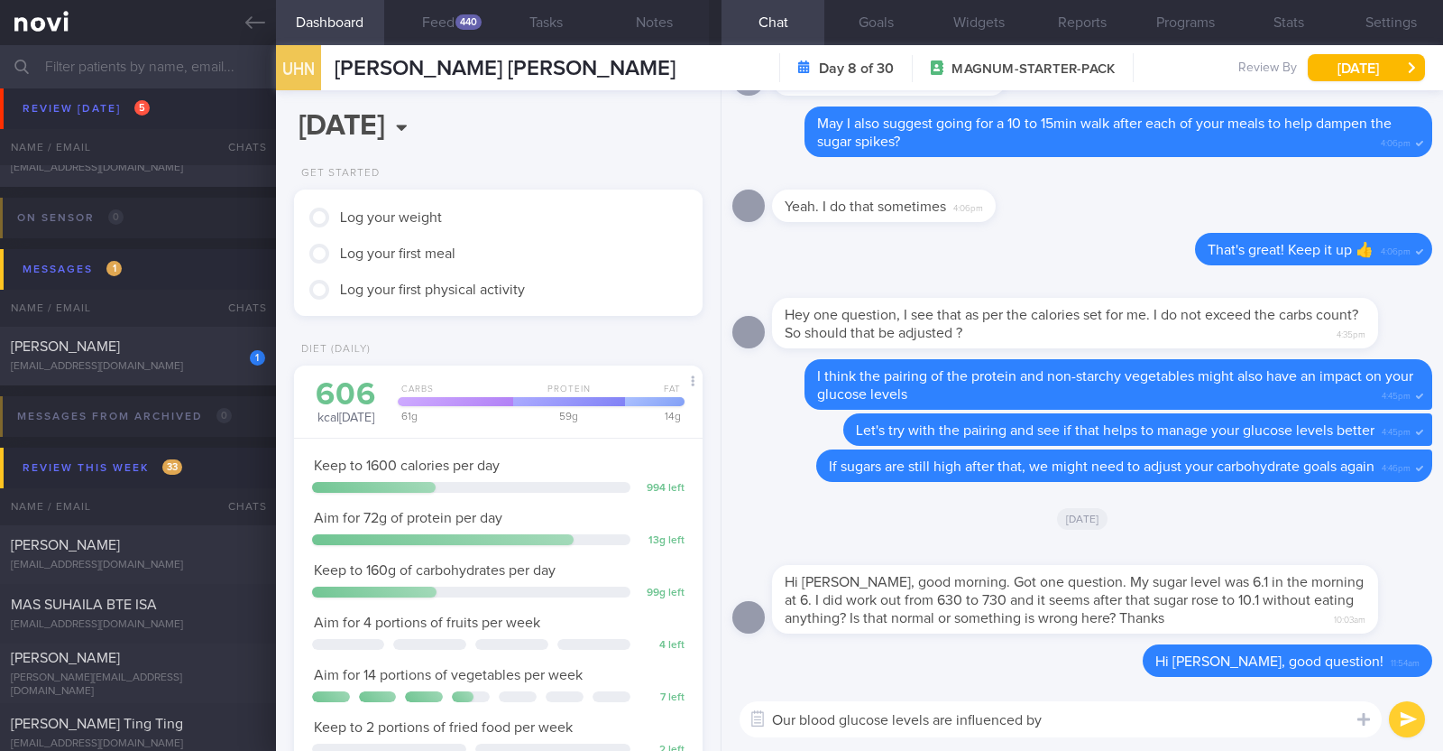
drag, startPoint x: 1058, startPoint y: 715, endPoint x: 1053, endPoint y: 638, distance: 76.9
click at [1057, 715] on textarea "Our blood glucose levels are influenced by" at bounding box center [1061, 719] width 642 height 36
type textarea "Our blood glucose levels are influenced by other factors apart from food"
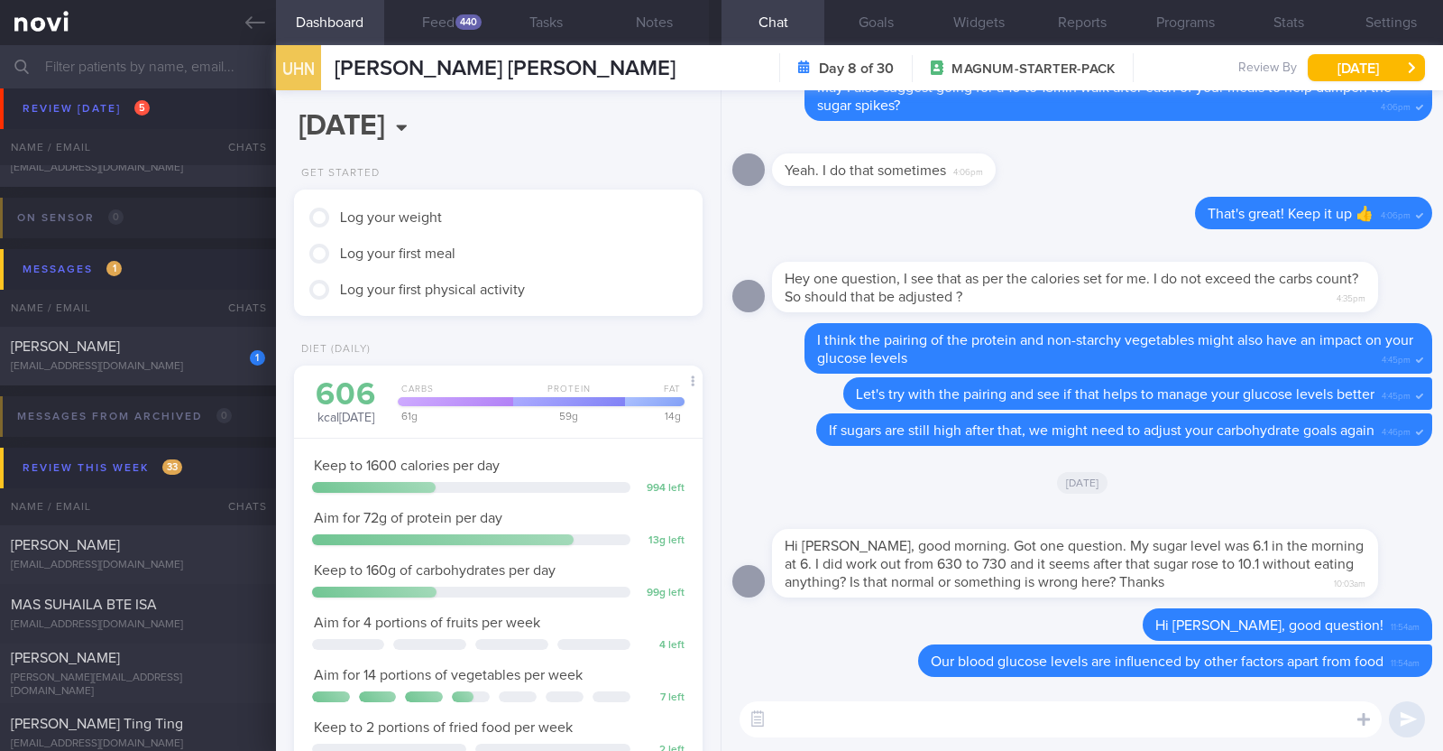
paste textarea "Blood glucose can increase during these conditions: 1) stressful conditions 2) …"
type textarea "Blood glucose can increase during these conditions: 1) stressful conditions 2) …"
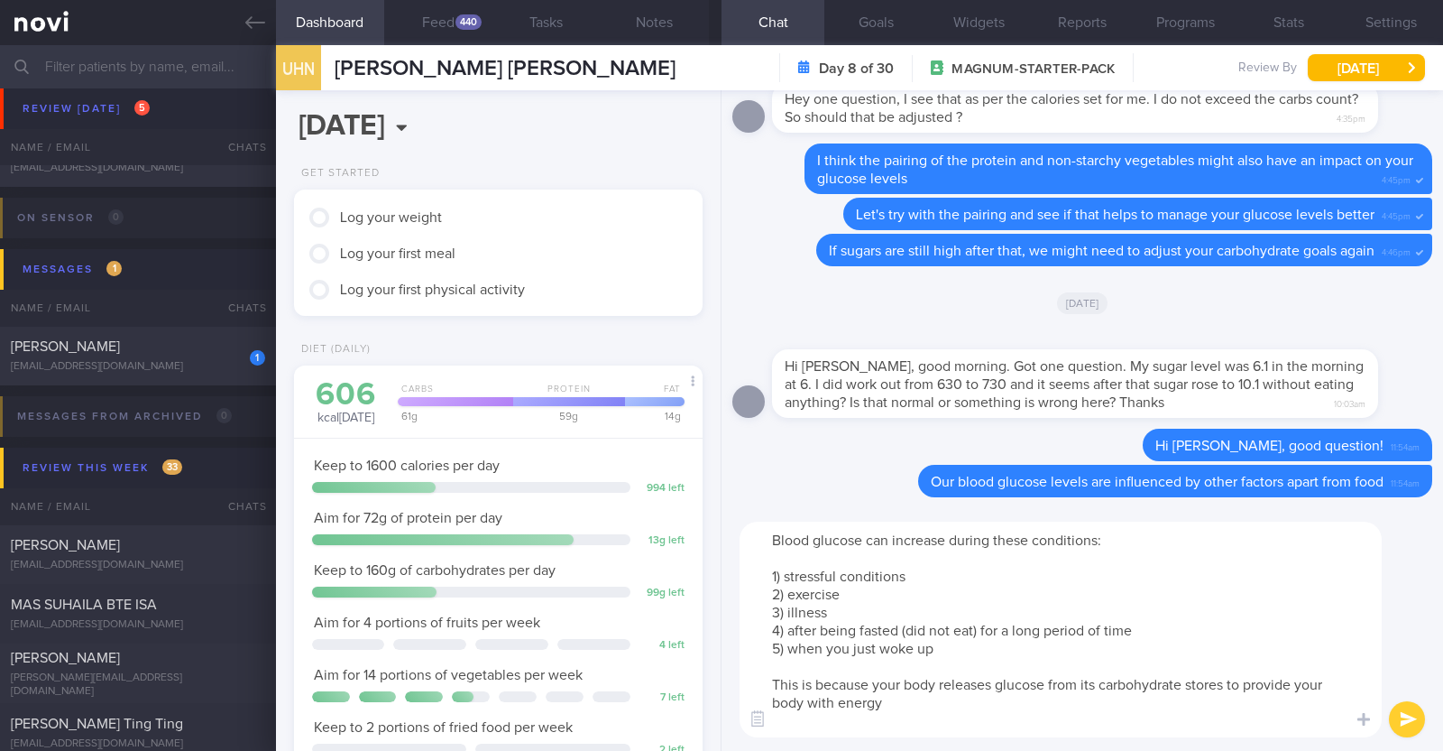
scroll to position [0, 0]
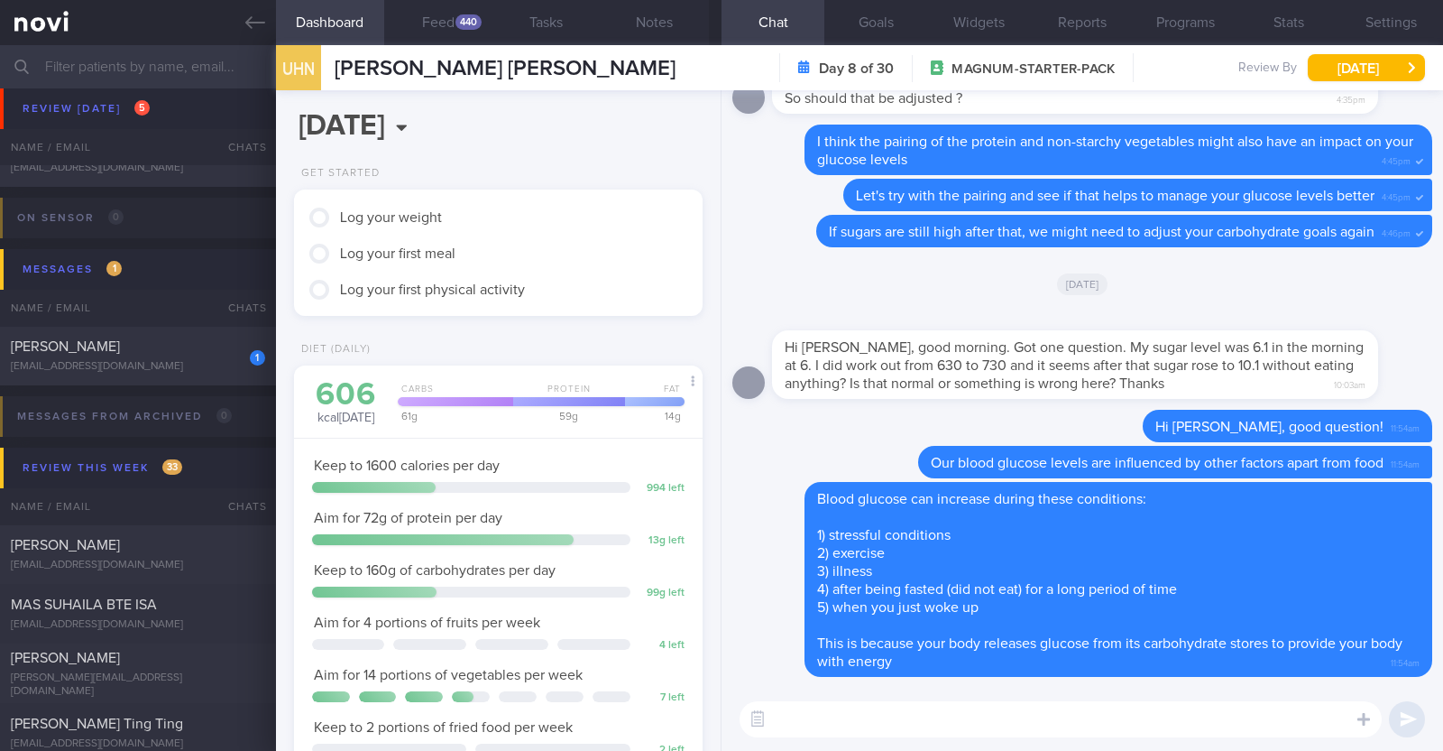
click at [956, 719] on textarea at bounding box center [1061, 719] width 642 height 36
click at [772, 715] on button "button" at bounding box center [758, 719] width 32 height 32
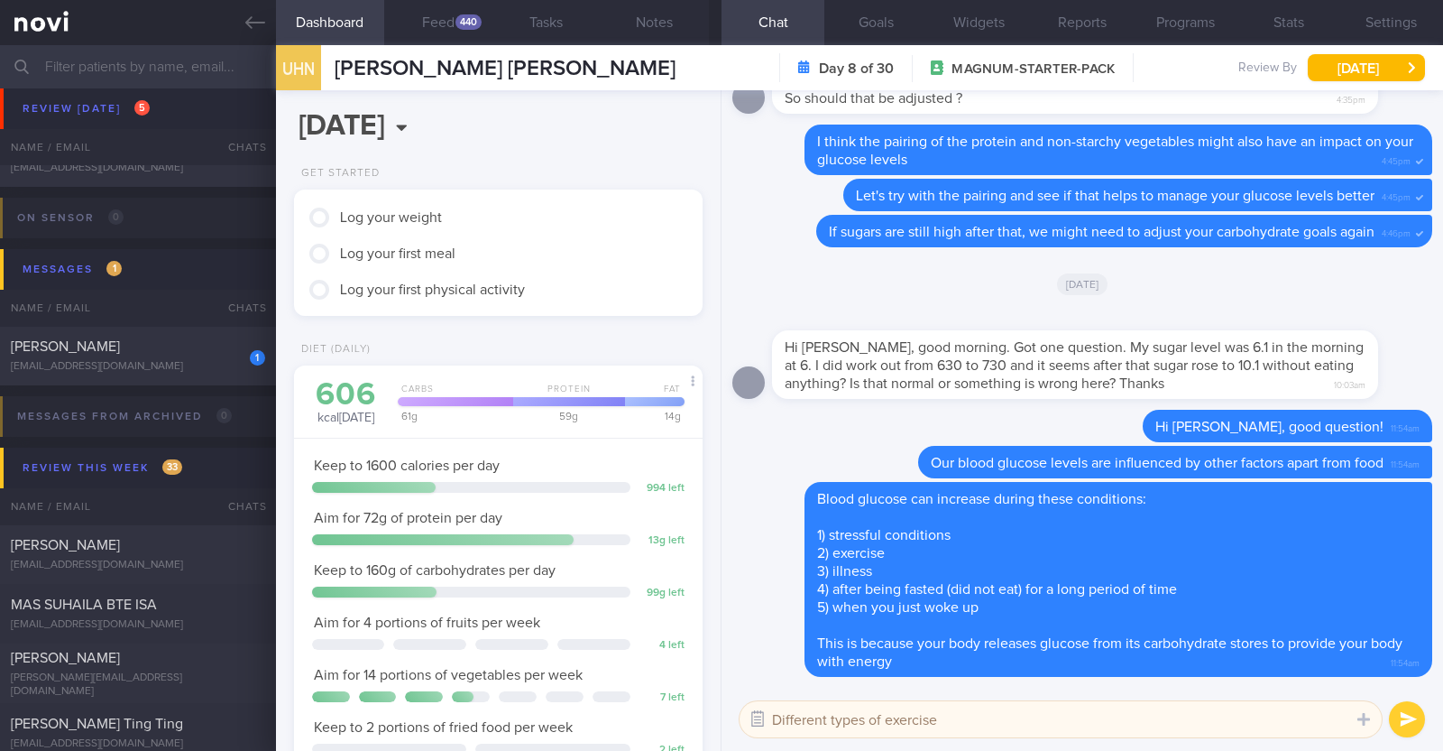
click at [761, 718] on button "button" at bounding box center [758, 719] width 32 height 32
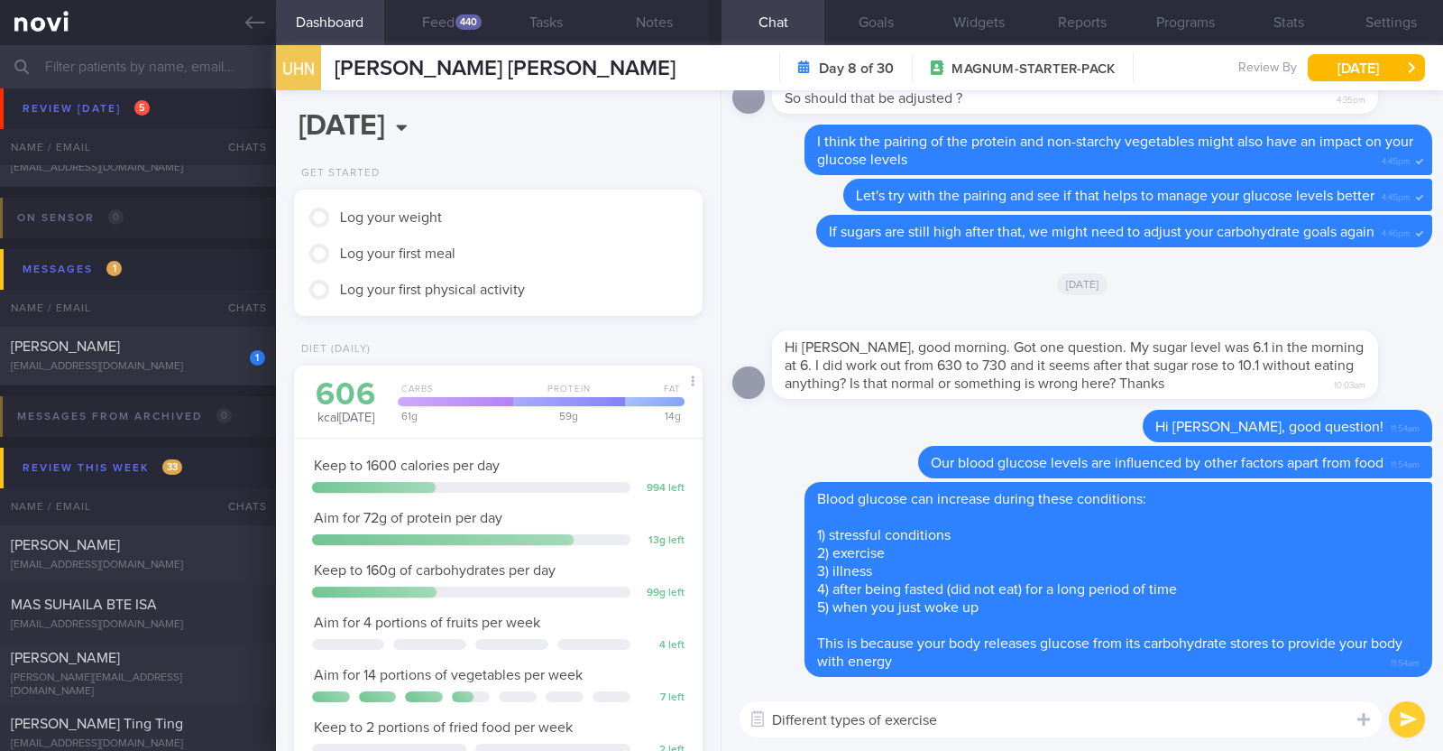
click at [775, 715] on textarea "Different types of exercise" at bounding box center [1061, 719] width 642 height 36
click at [1026, 710] on textarea "Even doing different types of exercise" at bounding box center [1061, 719] width 642 height 36
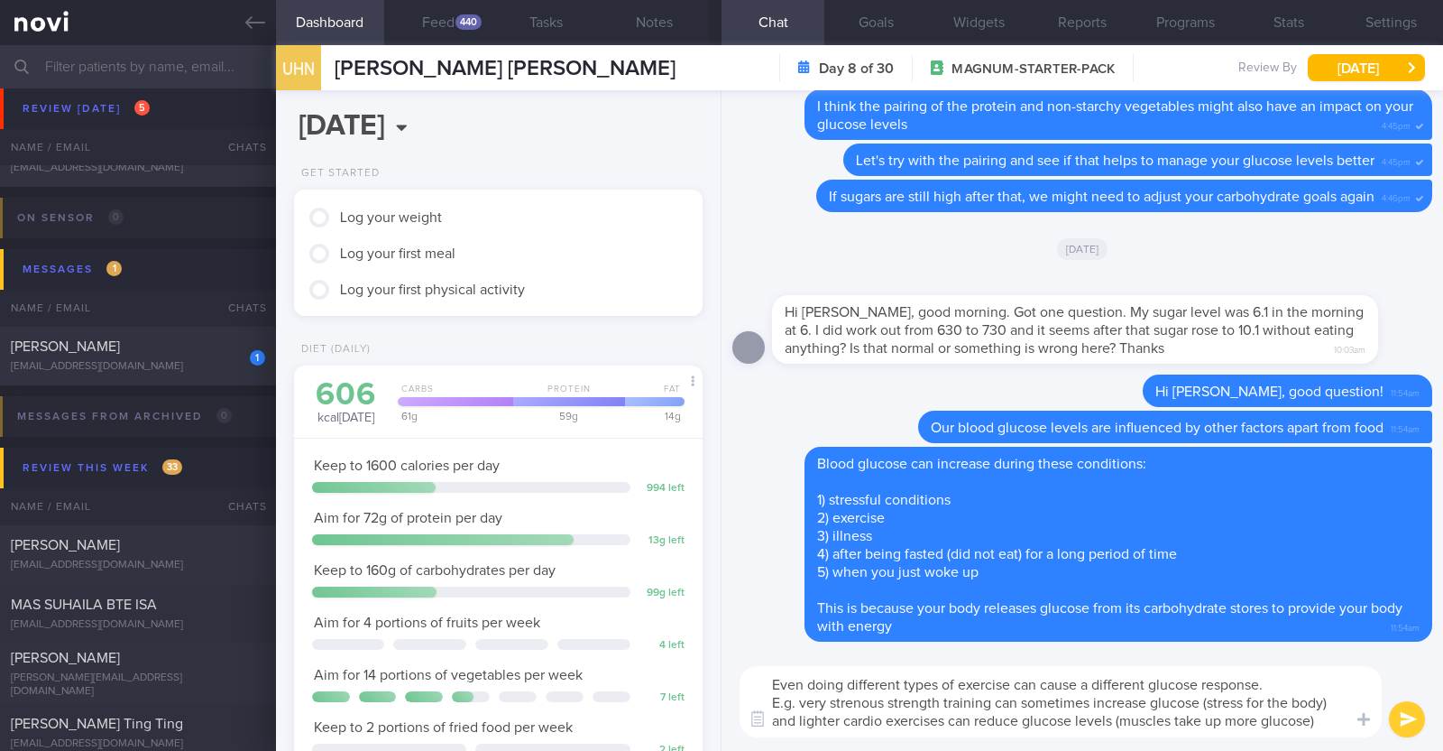
type textarea "Even doing different types of exercise can cause a different glucose response. …"
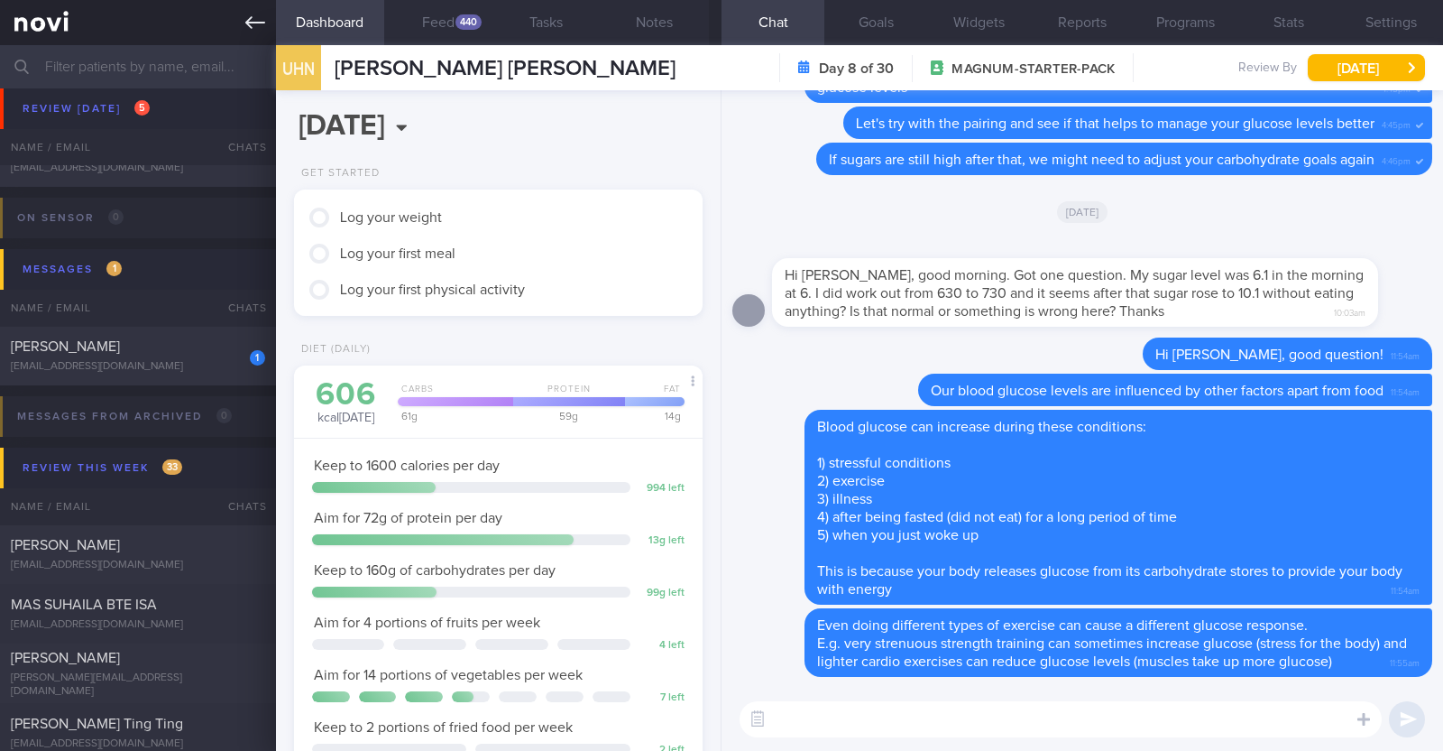
click at [253, 19] on icon at bounding box center [255, 23] width 20 height 20
